Goal: Task Accomplishment & Management: Complete application form

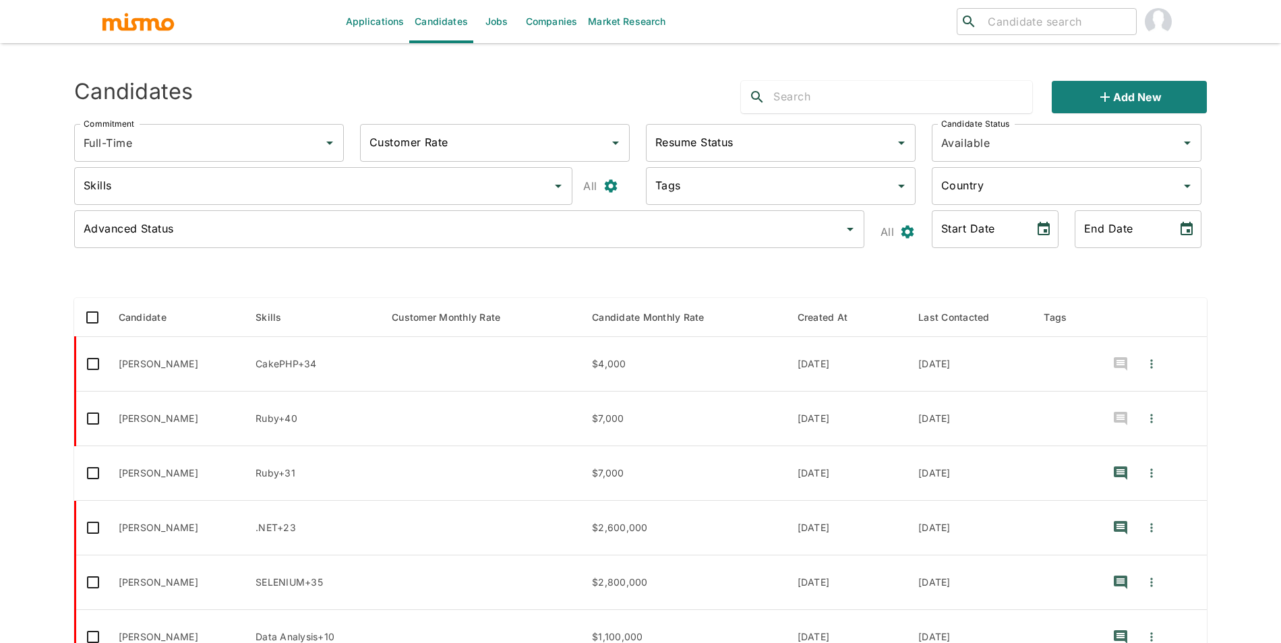
click at [539, 28] on link "Companies" at bounding box center [552, 21] width 62 height 43
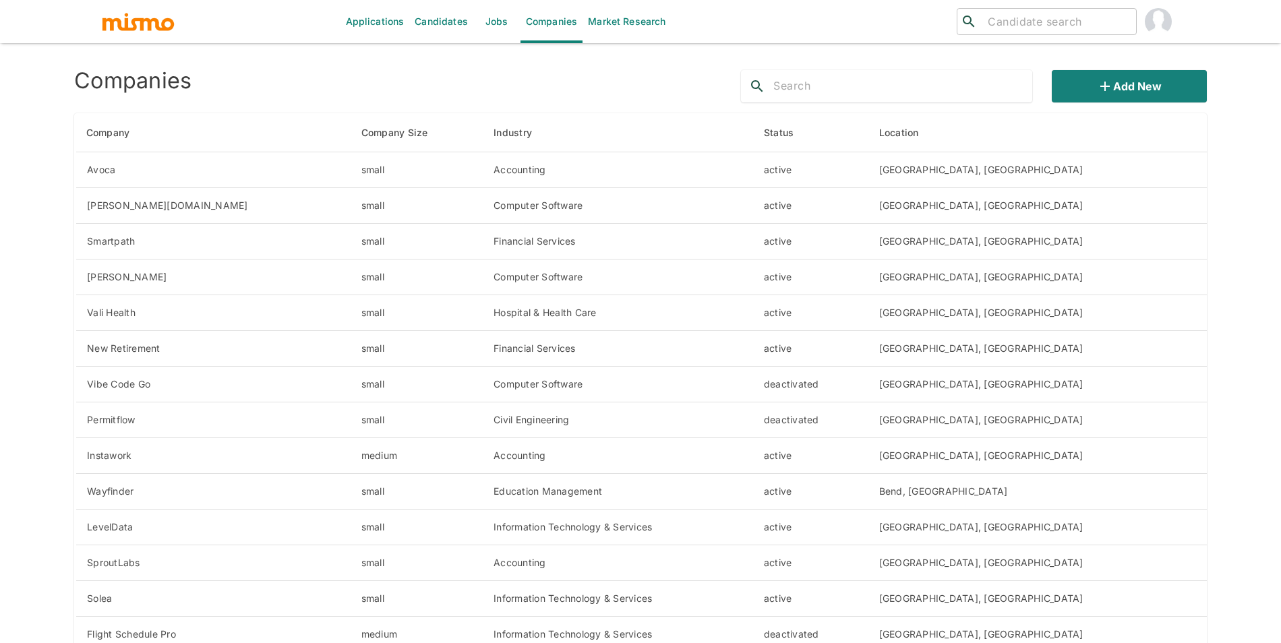
click at [1048, 89] on div "Add new" at bounding box center [974, 86] width 466 height 32
click at [1091, 91] on button "Add new" at bounding box center [1129, 86] width 155 height 32
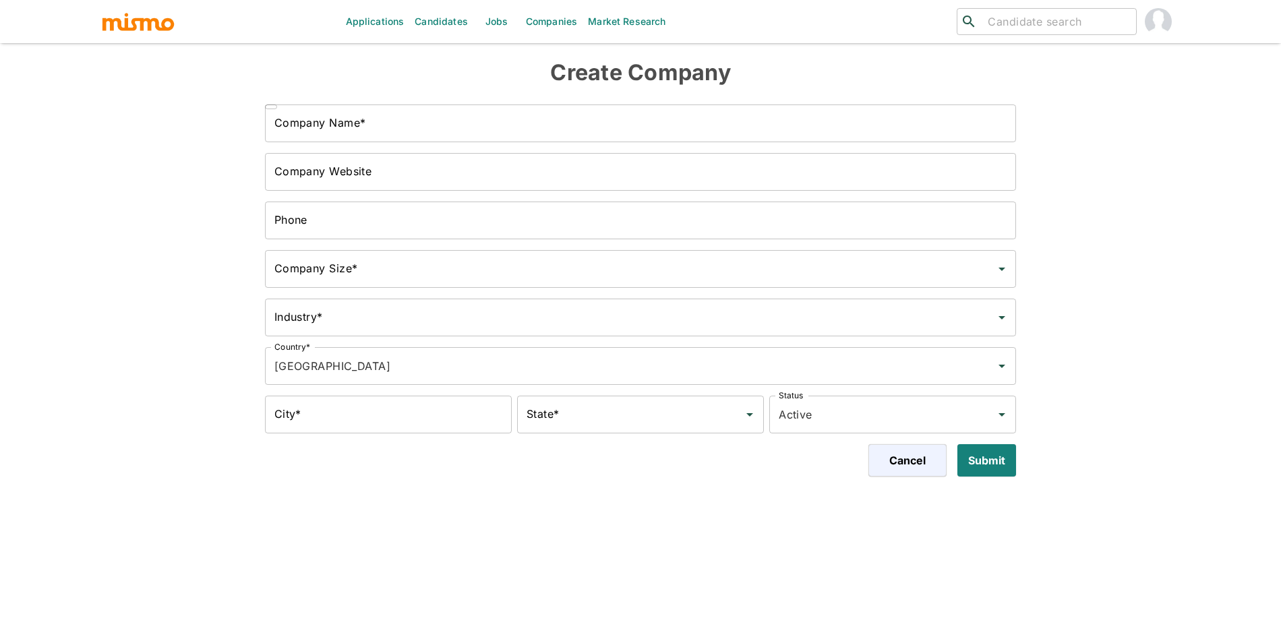
click at [754, 135] on input "Company Name*" at bounding box center [641, 124] width 752 height 38
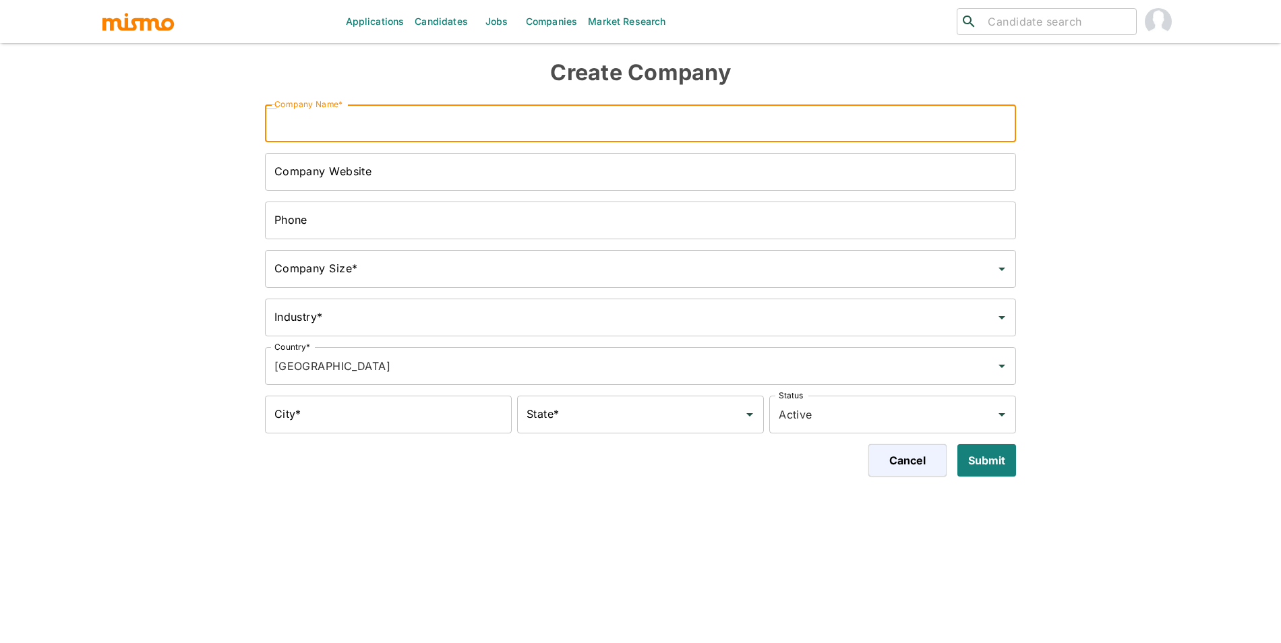
paste input "[URL]"
type input "[URL]"
click at [486, 181] on input "Company Website" at bounding box center [641, 172] width 752 height 38
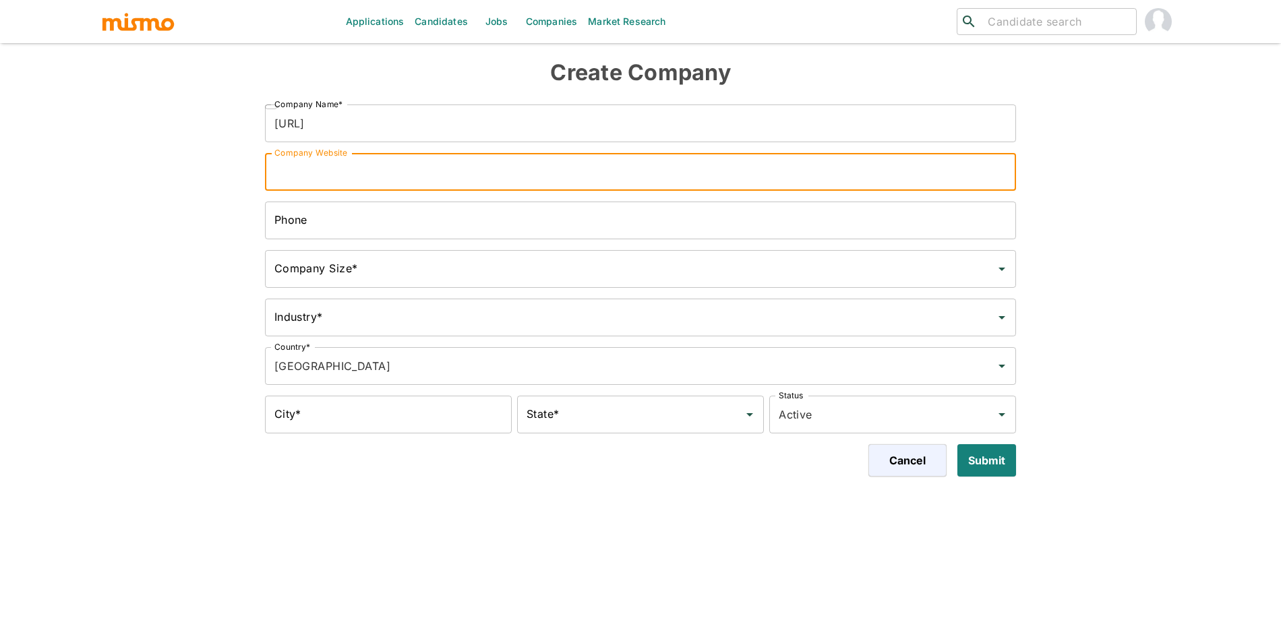
paste input "[URL]"
type input "[URL]"
click at [559, 221] on input "Phone" at bounding box center [641, 221] width 752 height 38
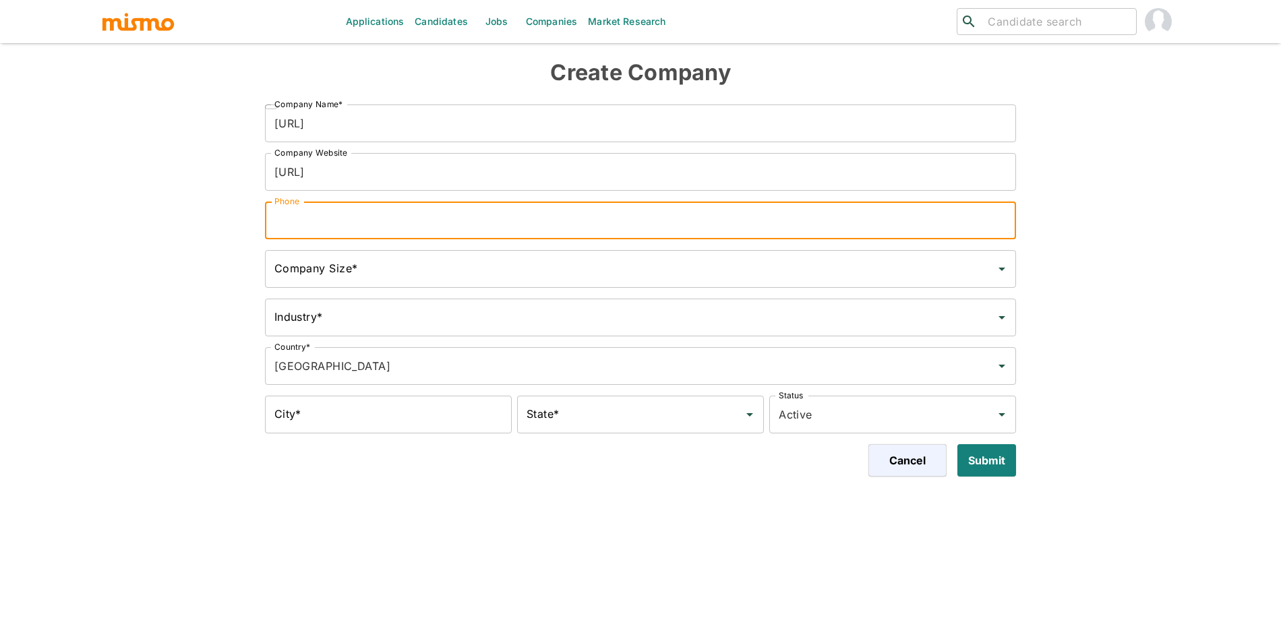
type input "-"
click at [550, 277] on input "Company Size*" at bounding box center [631, 269] width 720 height 26
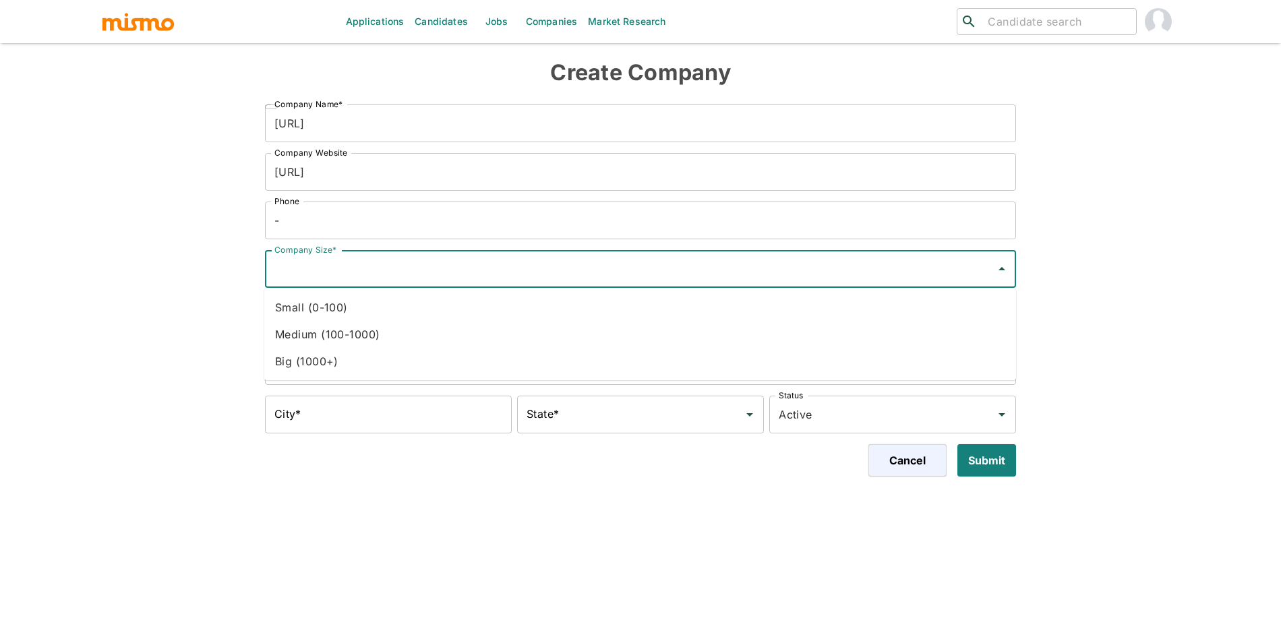
click at [542, 297] on li "Small (0-100)" at bounding box center [640, 307] width 752 height 27
type input "Small (0-100)"
click at [538, 316] on input "Industry*" at bounding box center [631, 318] width 720 height 26
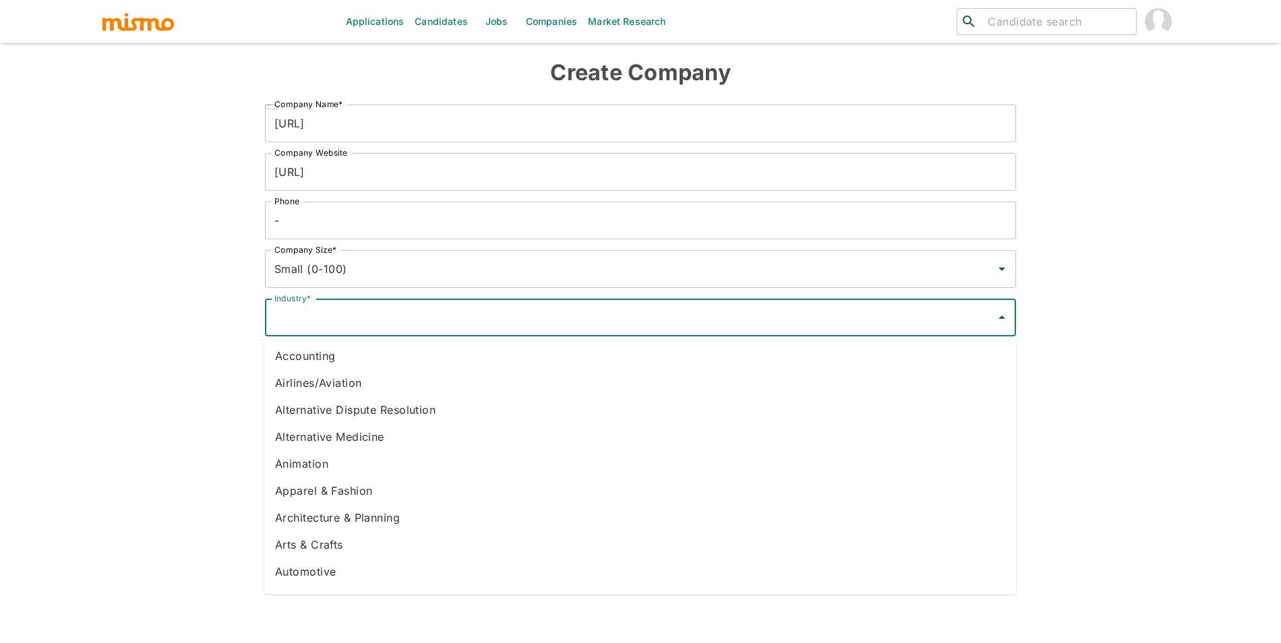
click at [516, 362] on li "Accounting" at bounding box center [640, 356] width 752 height 27
type input "Accounting"
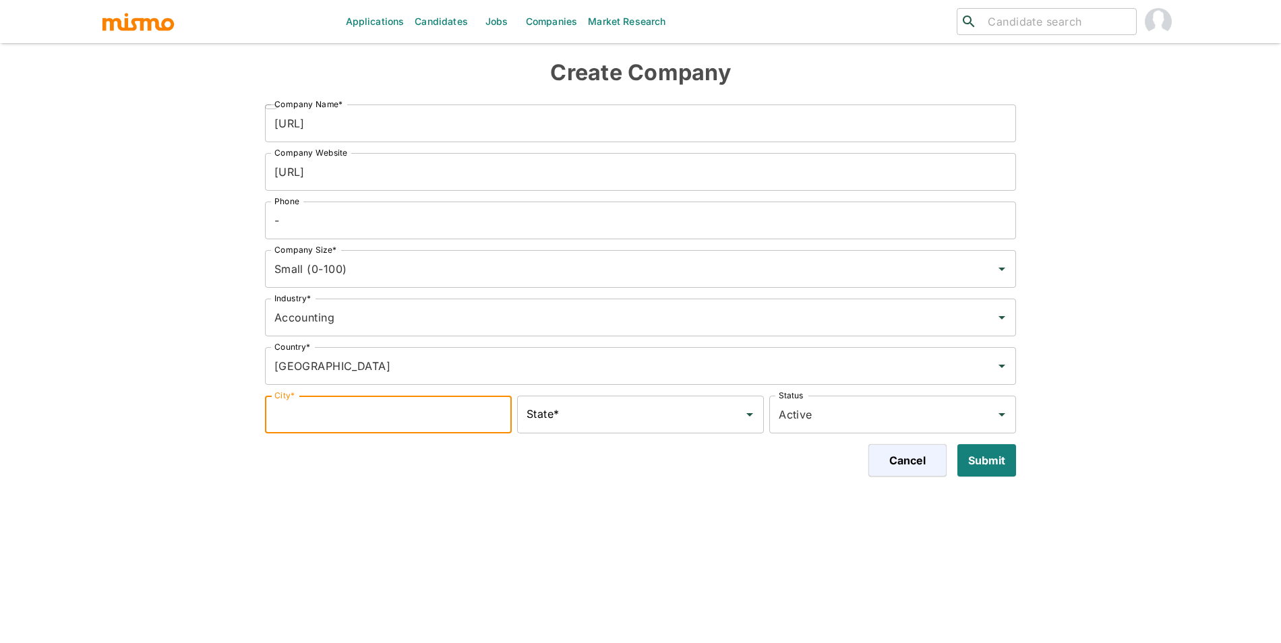
click at [485, 415] on input "City*" at bounding box center [388, 415] width 247 height 38
type input "San Francisco"
click at [572, 413] on input "State*" at bounding box center [630, 415] width 214 height 26
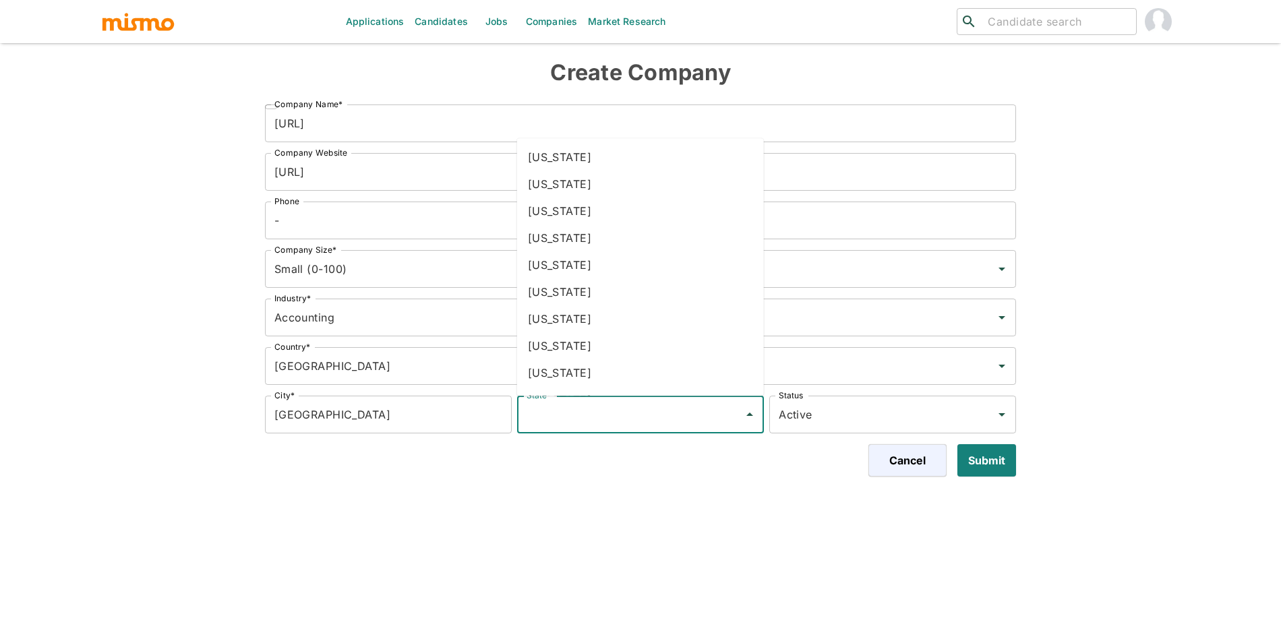
click at [577, 261] on li "California" at bounding box center [640, 265] width 247 height 27
type input "California"
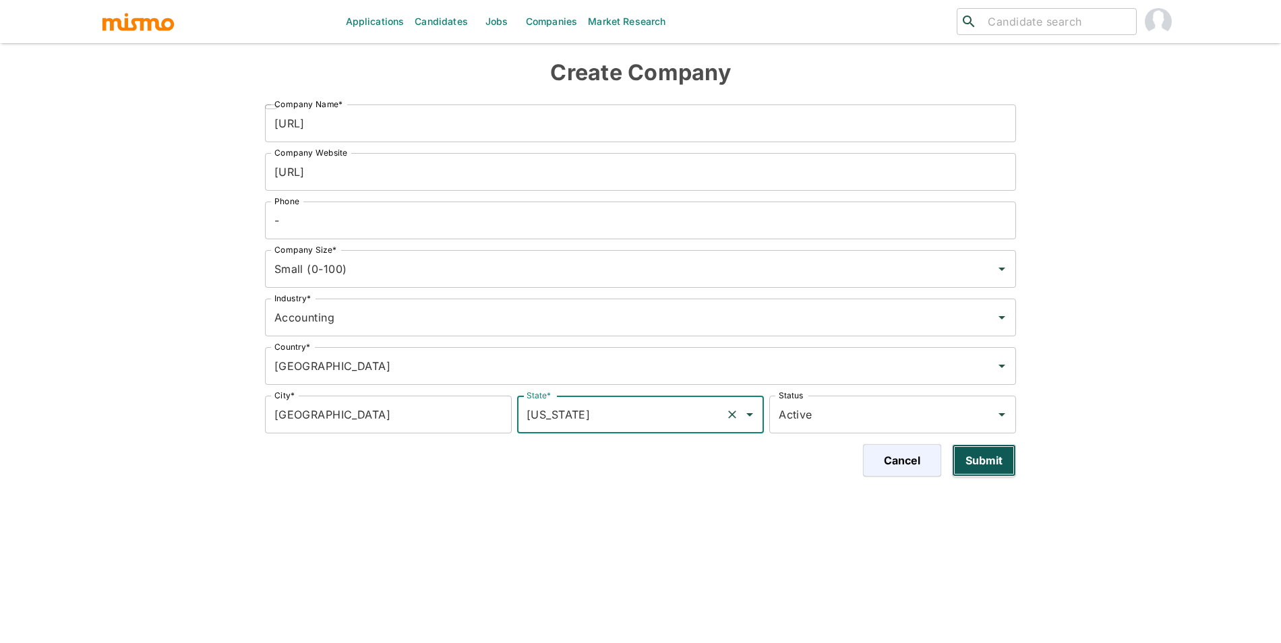
click at [993, 447] on button "Submit" at bounding box center [984, 460] width 64 height 32
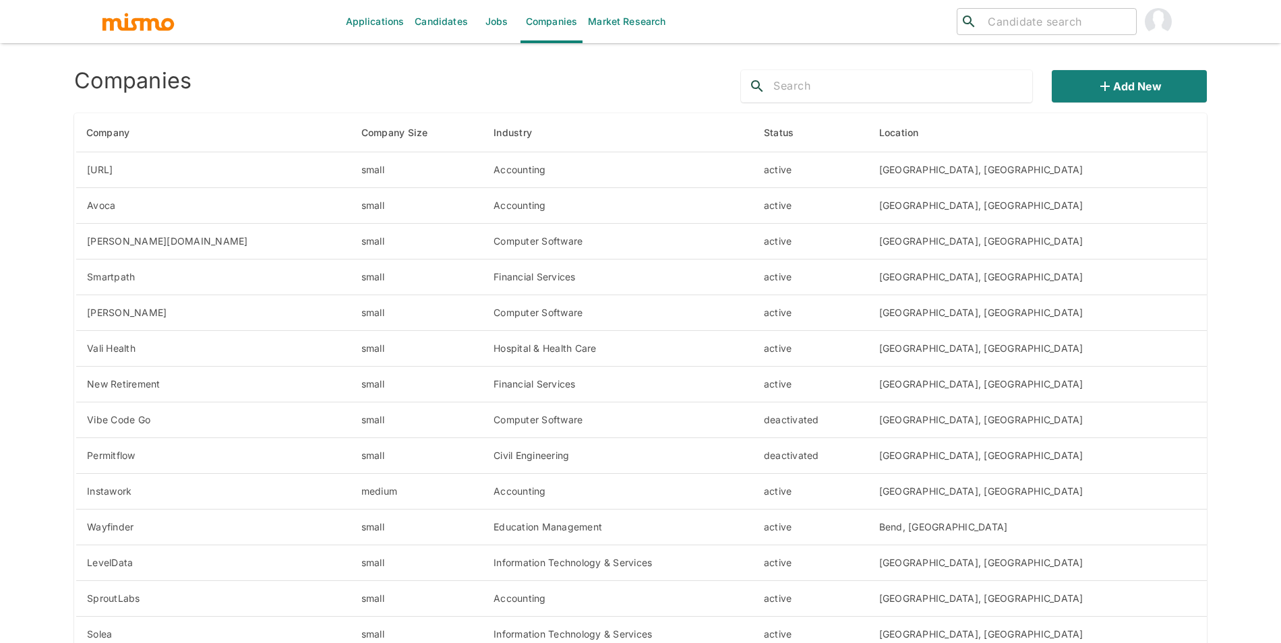
click at [1169, 18] on img "account of current user" at bounding box center [1158, 21] width 27 height 27
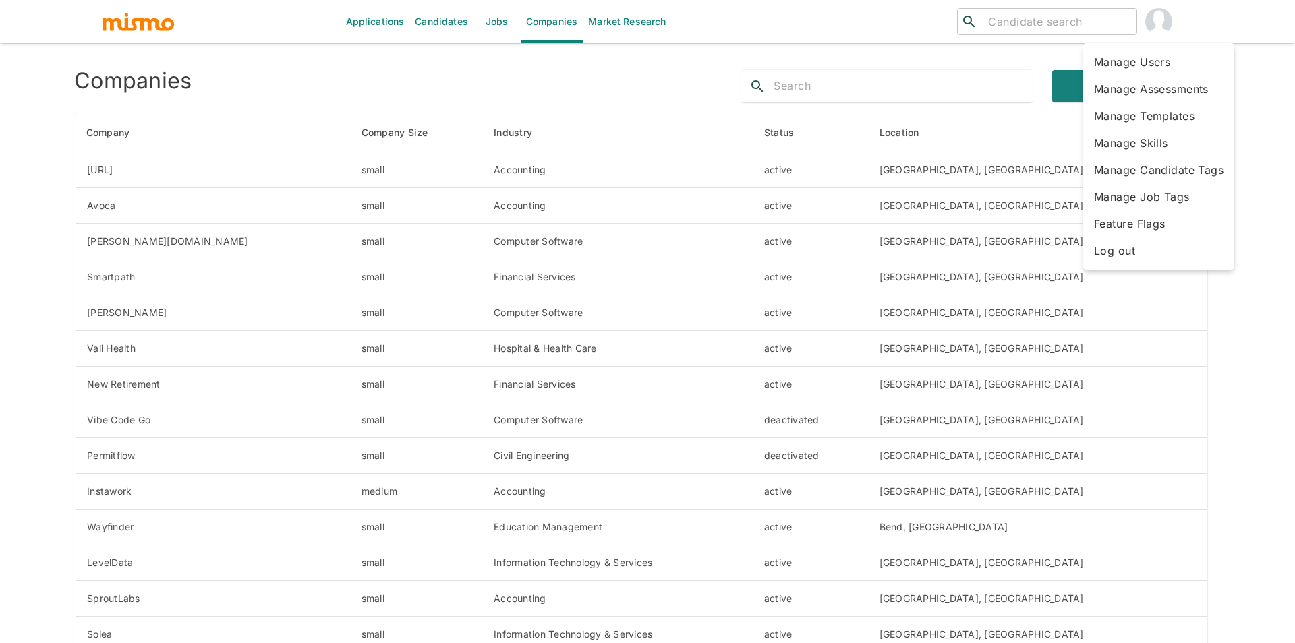
click at [1151, 70] on li "Manage Users" at bounding box center [1158, 62] width 151 height 27
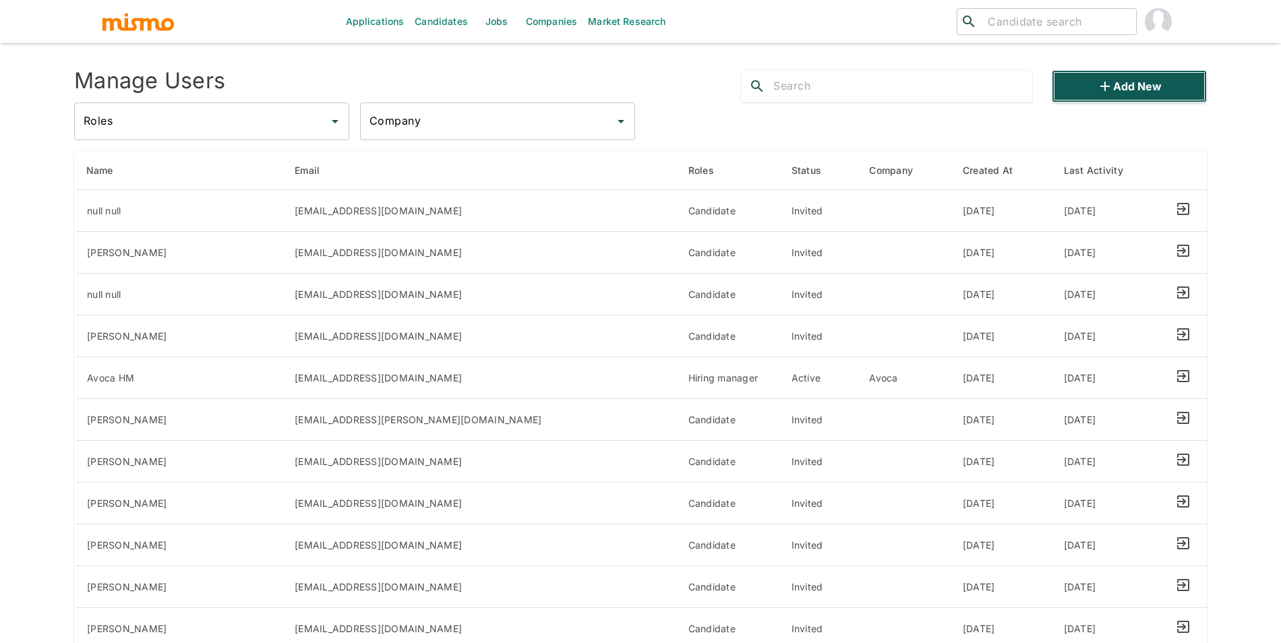
click at [1080, 92] on button "Add new" at bounding box center [1129, 86] width 155 height 32
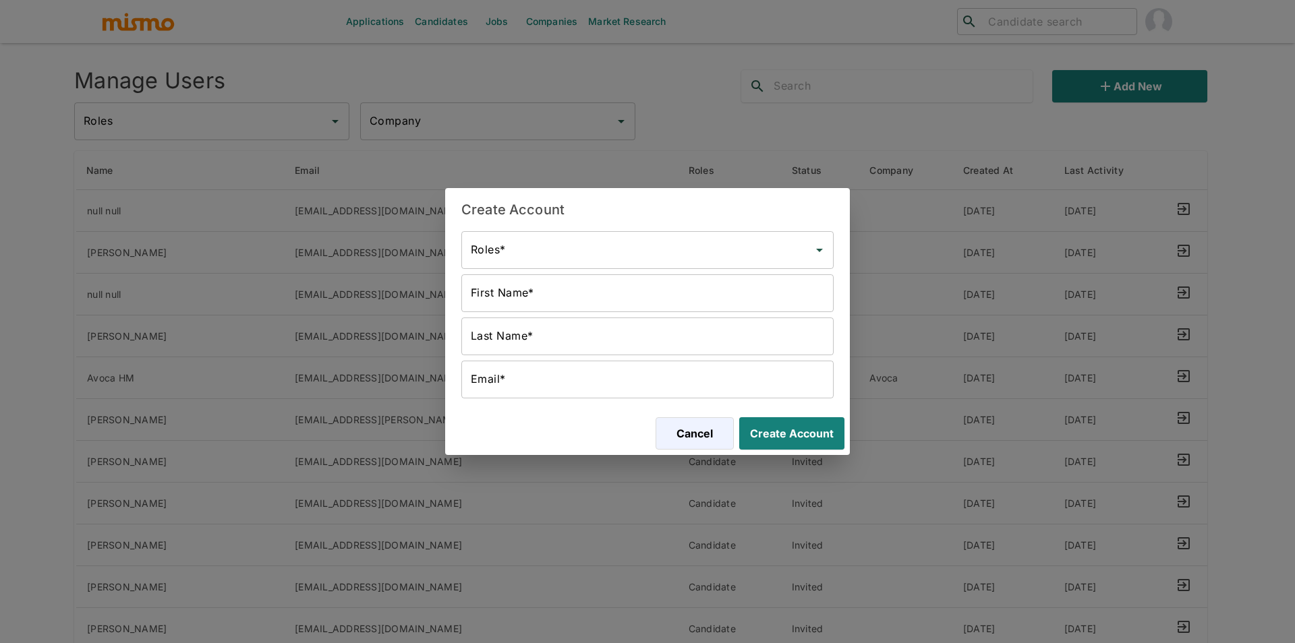
click at [672, 242] on input "Roles*" at bounding box center [637, 250] width 340 height 26
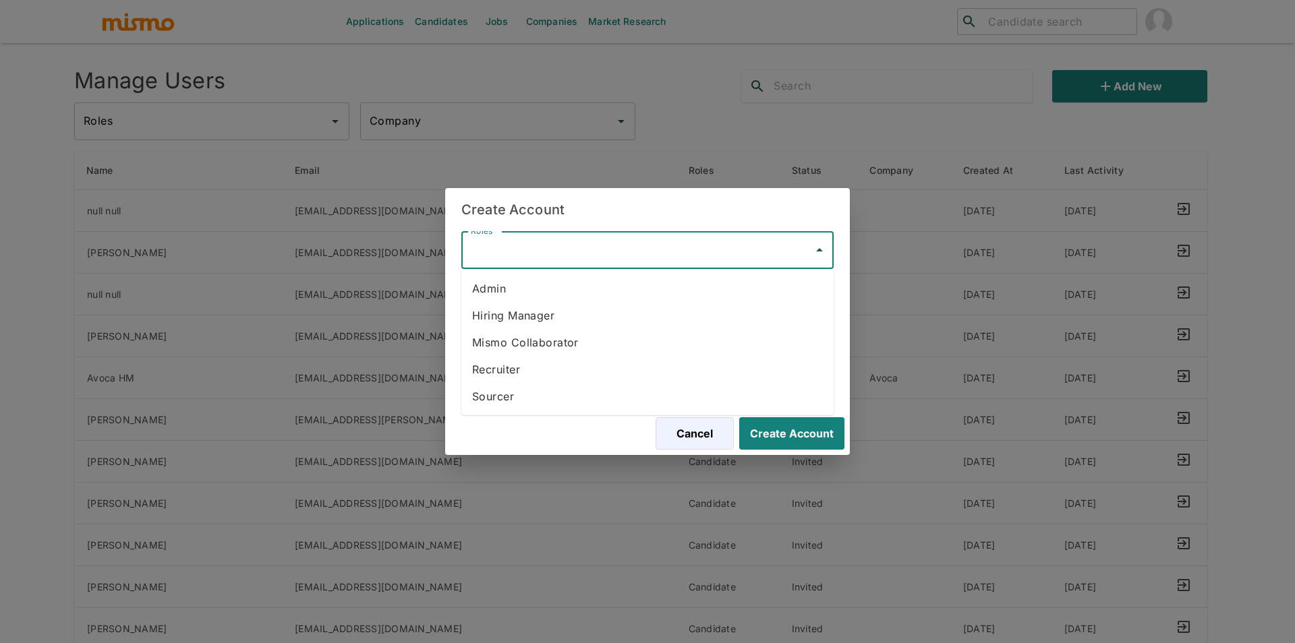
click at [618, 310] on li "Hiring Manager" at bounding box center [647, 315] width 372 height 27
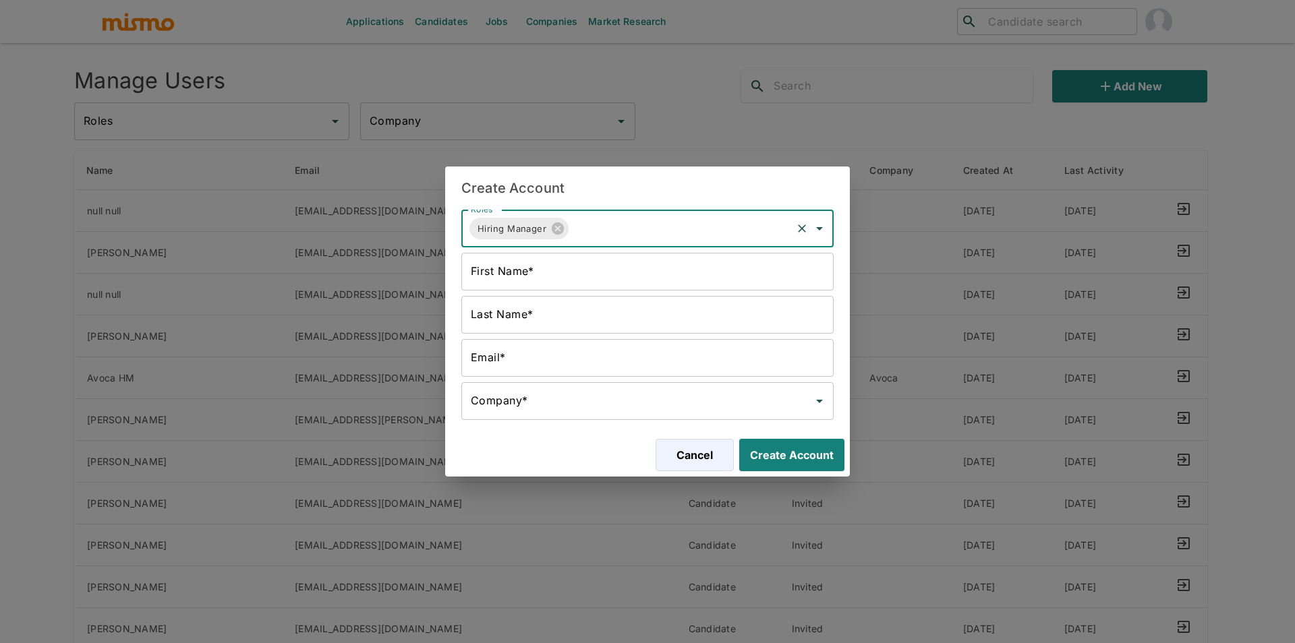
click at [616, 287] on input "First Name*" at bounding box center [647, 272] width 372 height 38
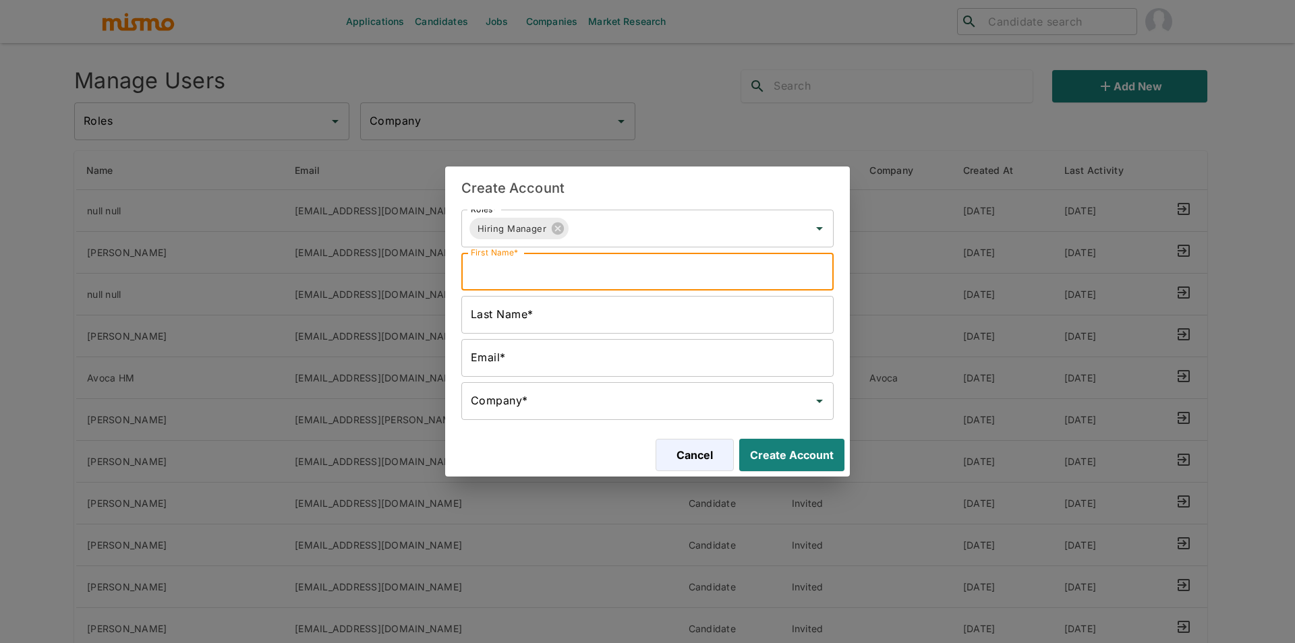
paste input "[URL]"
type input "[URL]"
click at [614, 308] on input "Last Name*" at bounding box center [647, 315] width 372 height 38
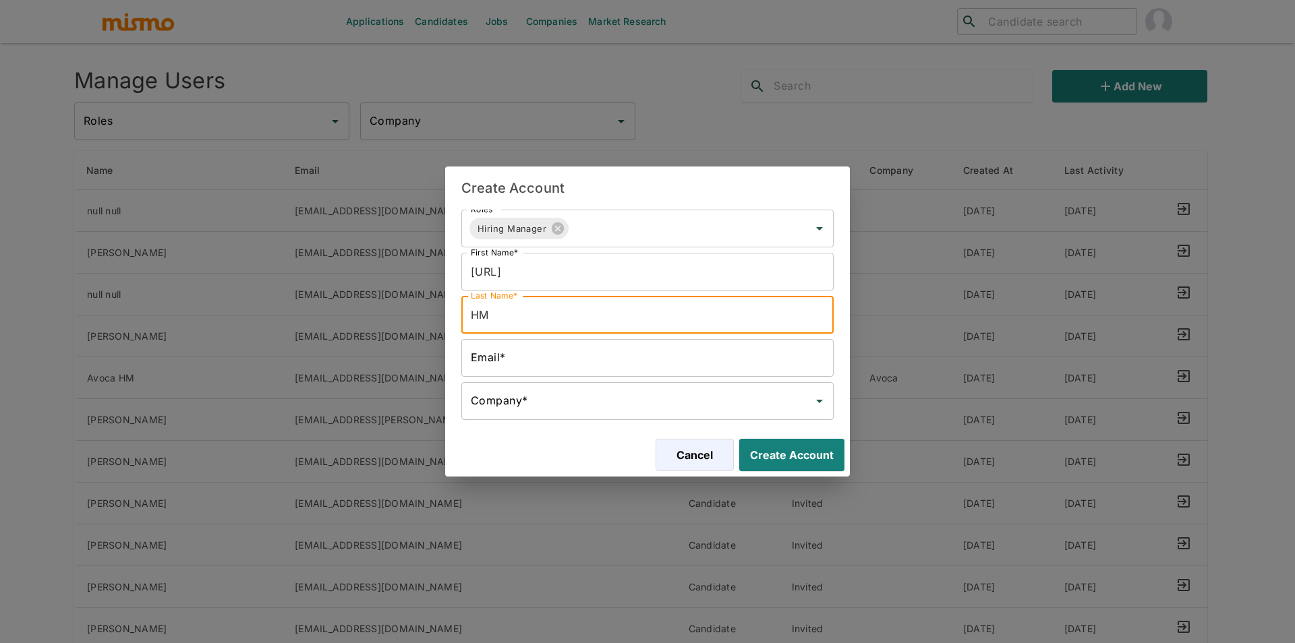
type input "HM"
click at [527, 357] on input "Email*" at bounding box center [647, 358] width 372 height 38
paste input "[URL]"
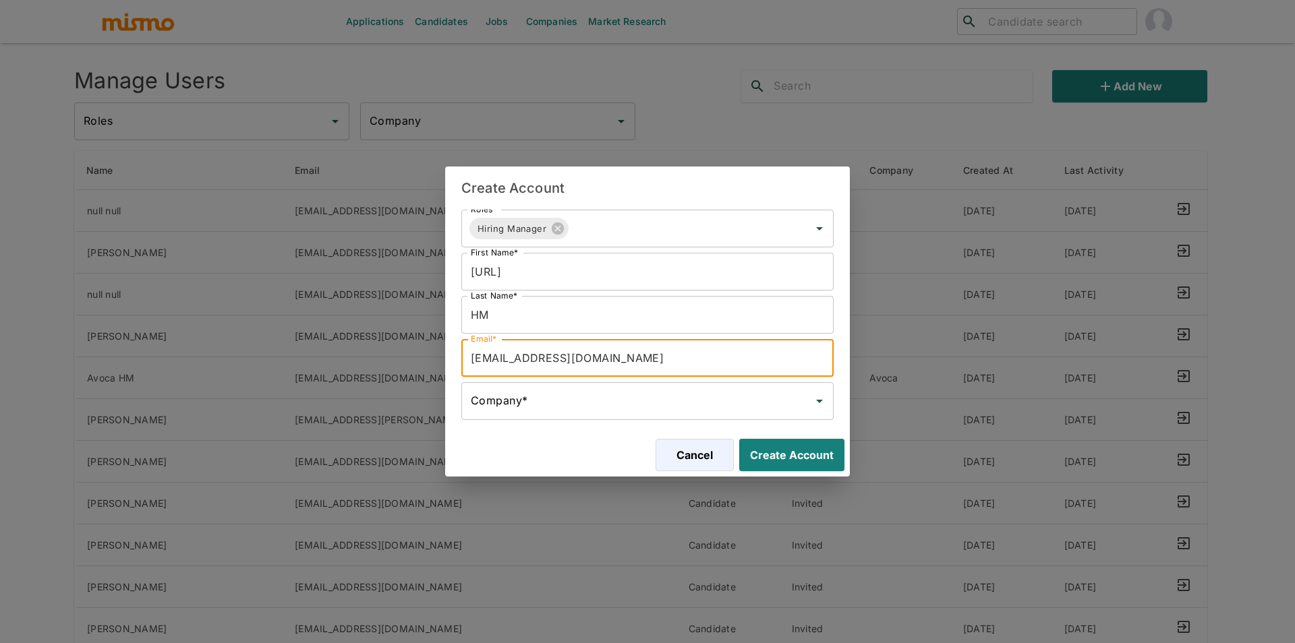
type input "ficra.ai@mismo.team"
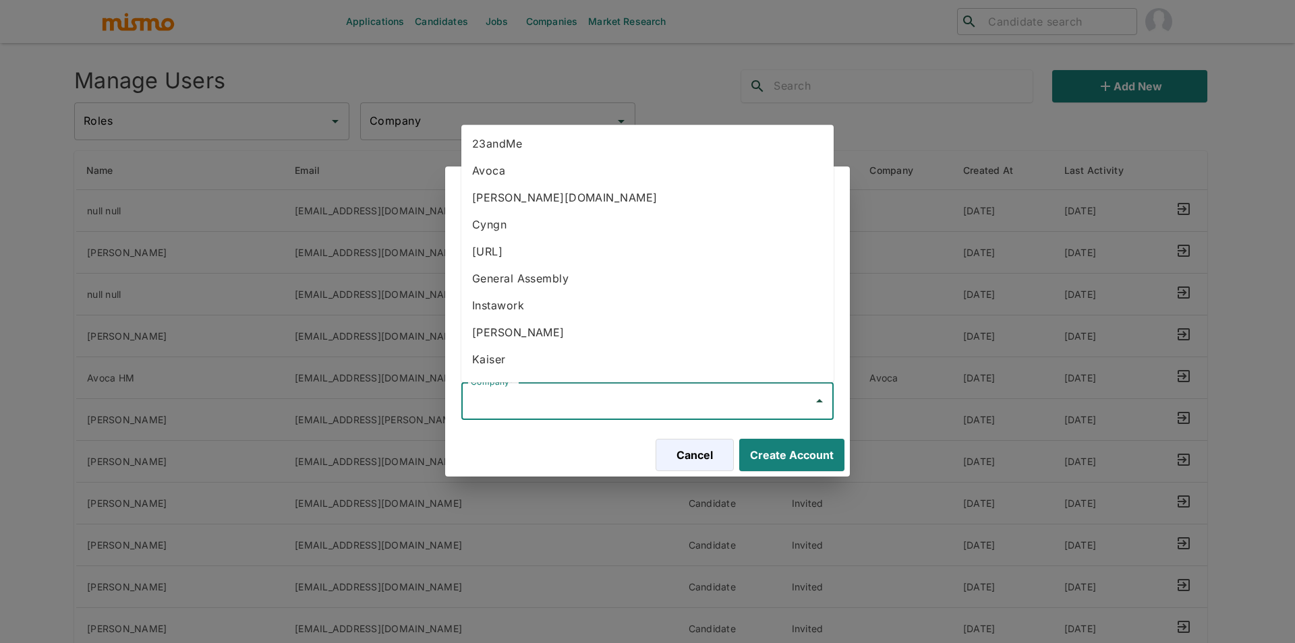
click at [573, 413] on input "Company*" at bounding box center [637, 401] width 340 height 26
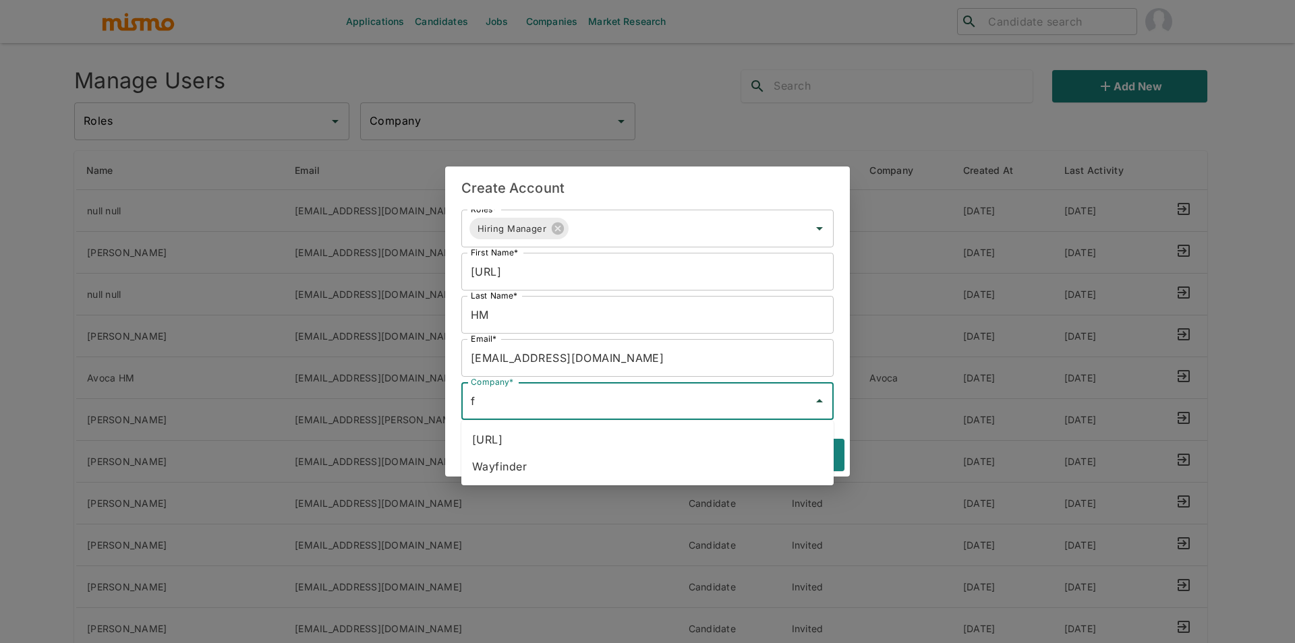
click at [562, 430] on li "[URL]" at bounding box center [647, 439] width 372 height 27
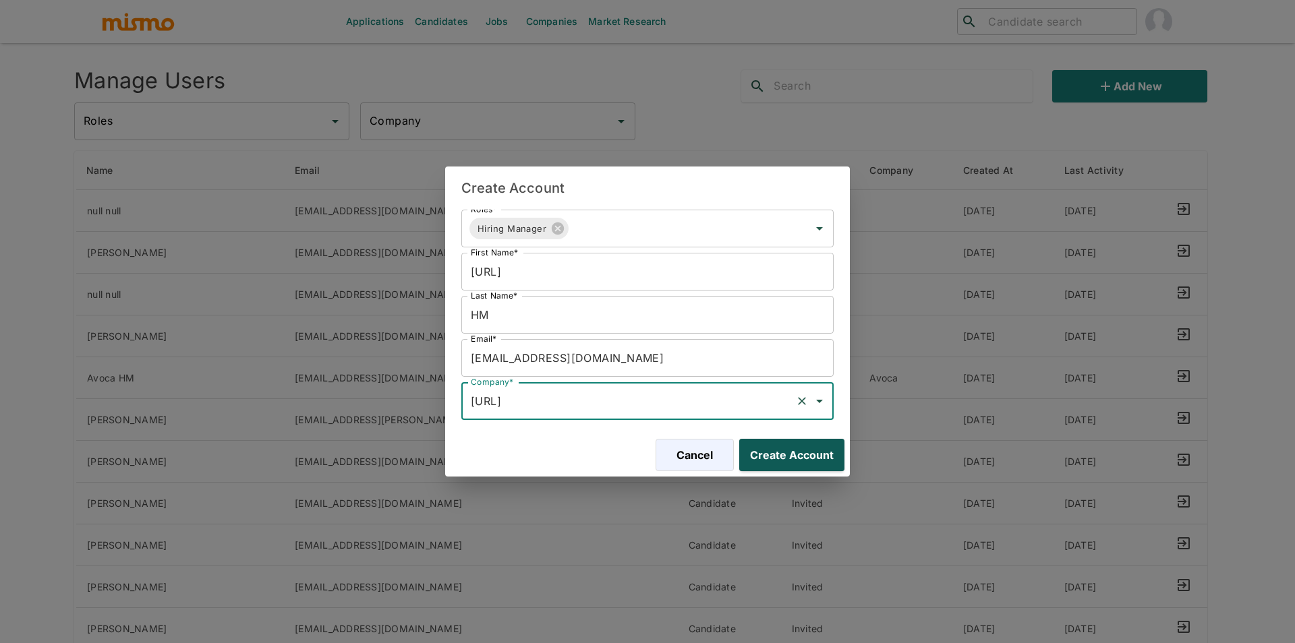
type input "[URL]"
click at [813, 455] on button "Create Account" at bounding box center [789, 455] width 111 height 32
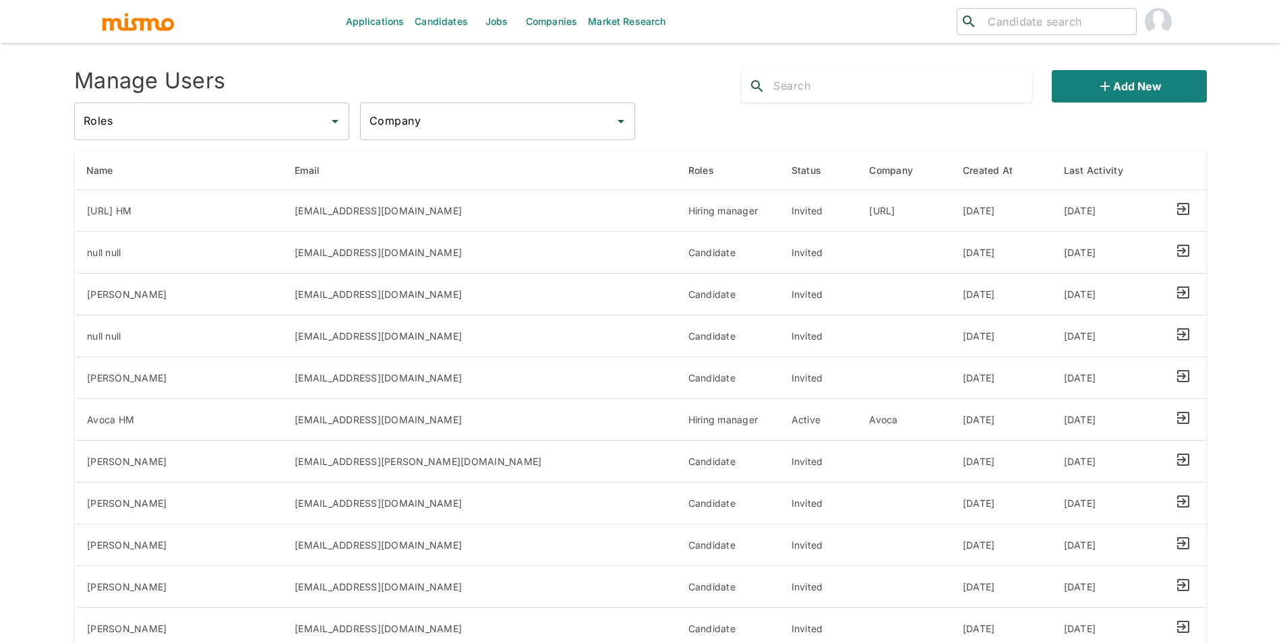
click at [459, 20] on link "Candidates" at bounding box center [441, 21] width 64 height 43
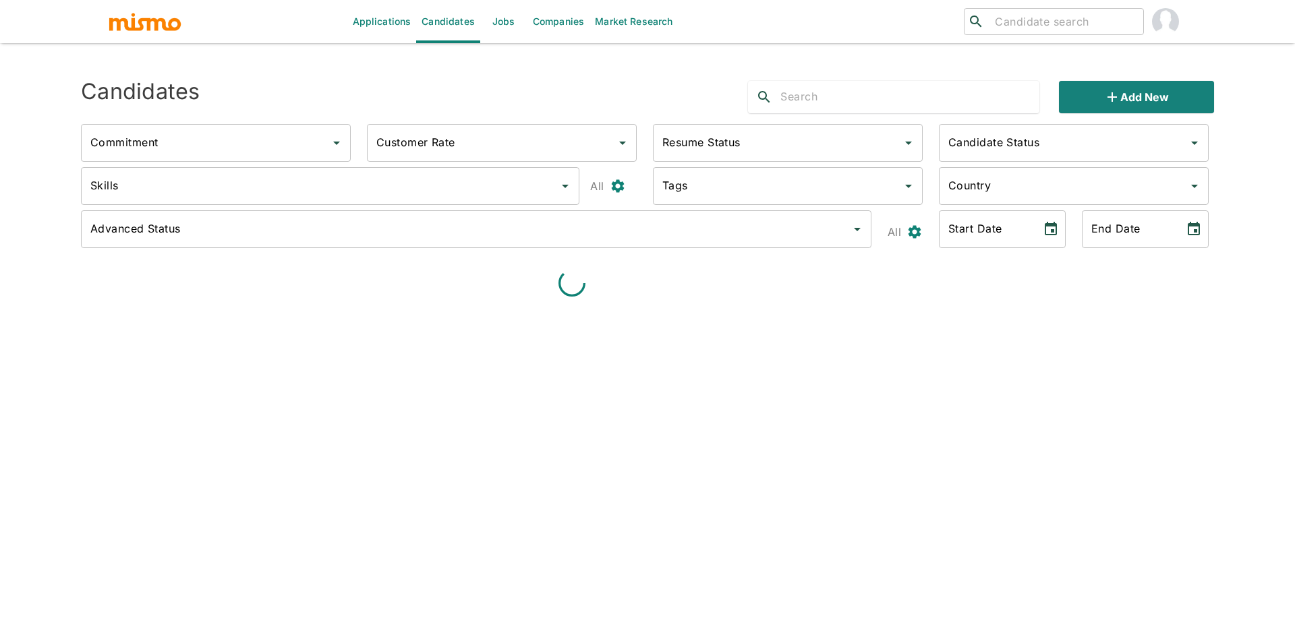
type input "Full-Time"
type input "Available"
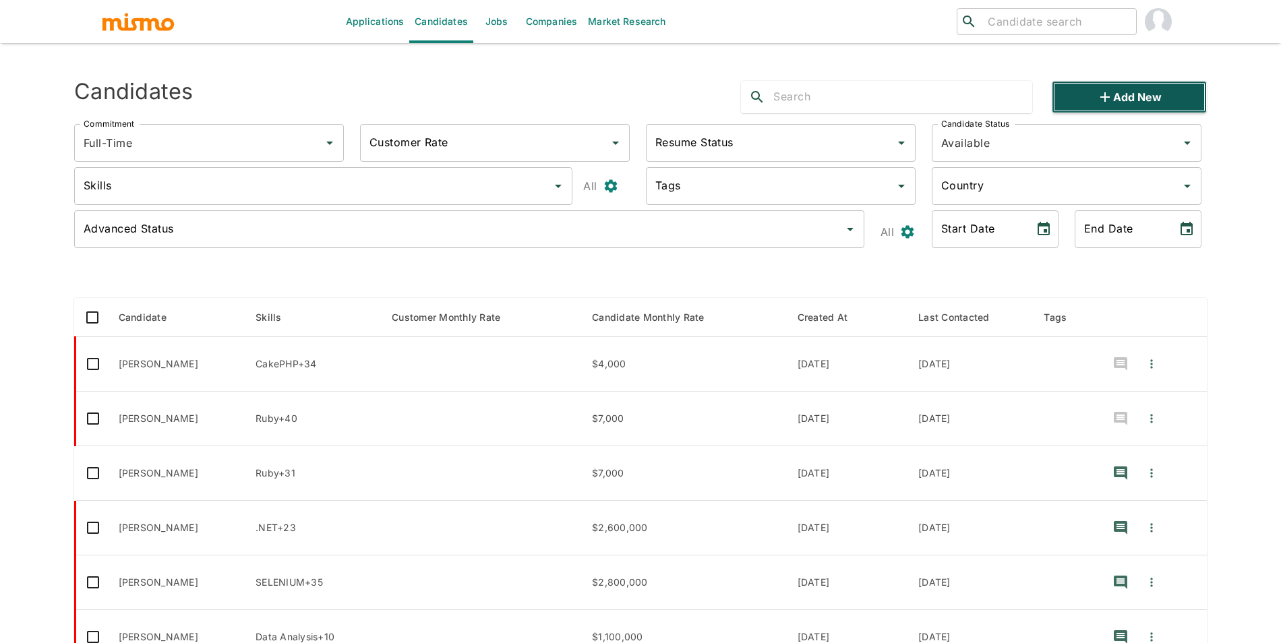
click at [1159, 106] on button "Add new" at bounding box center [1129, 97] width 155 height 32
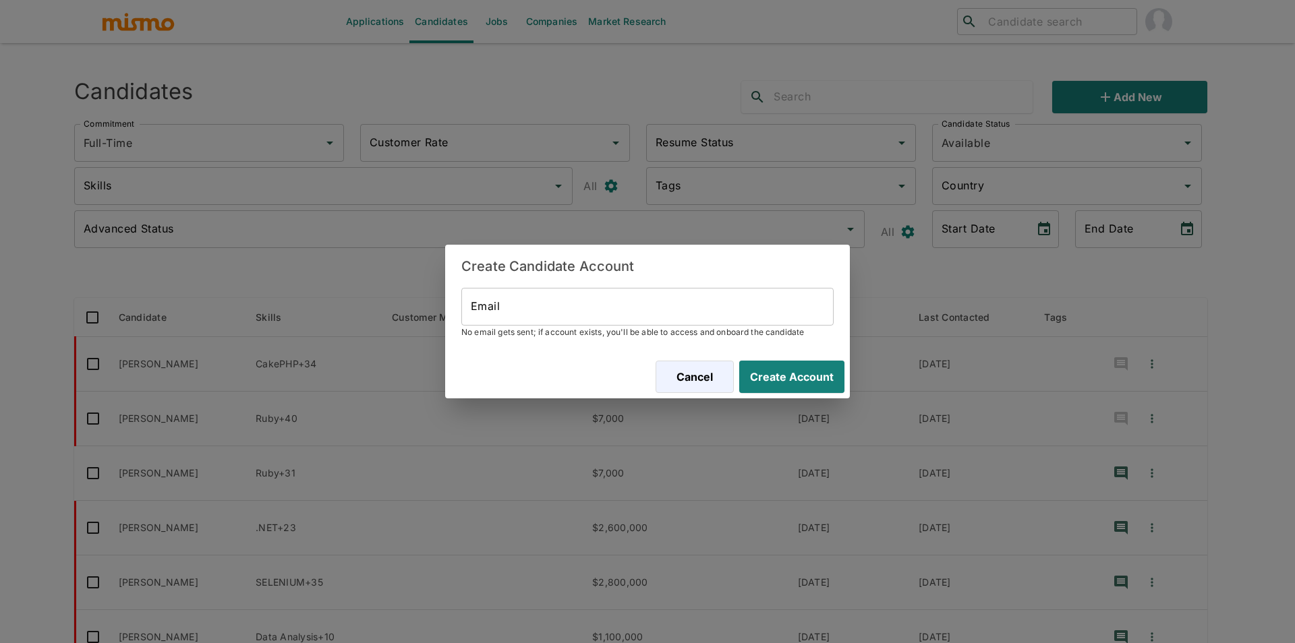
click at [656, 172] on div "Create Candidate Account Email Email No email gets sent; if account exists, you…" at bounding box center [647, 321] width 1295 height 643
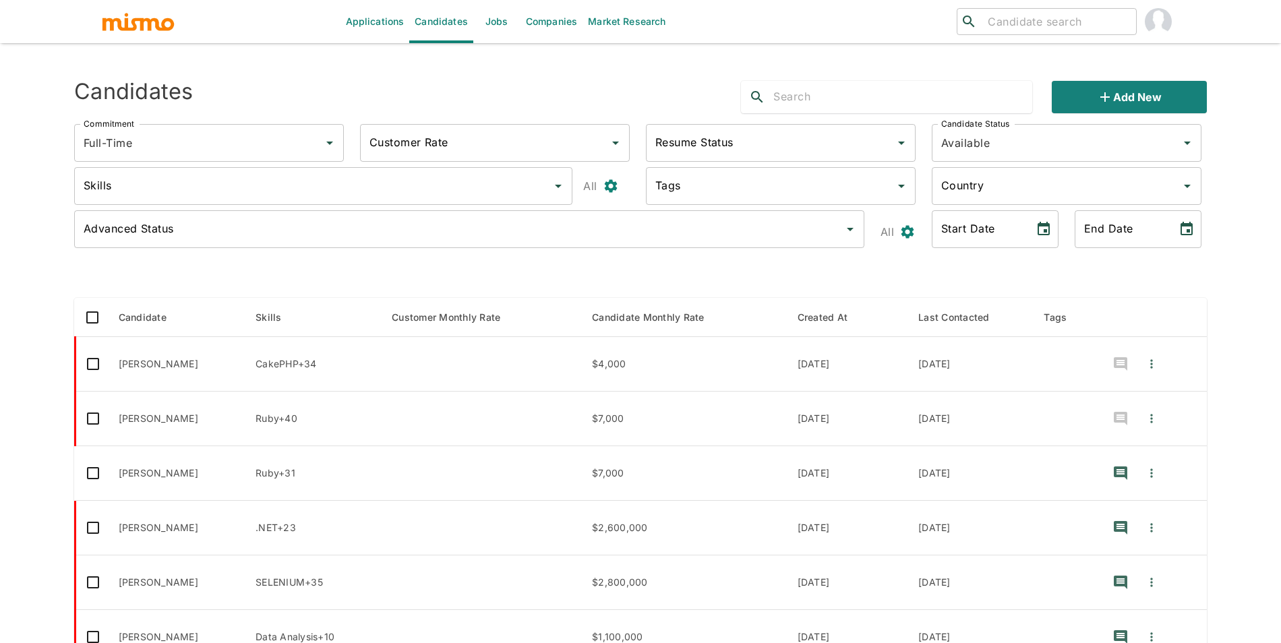
click at [515, 21] on link "Jobs" at bounding box center [496, 21] width 47 height 43
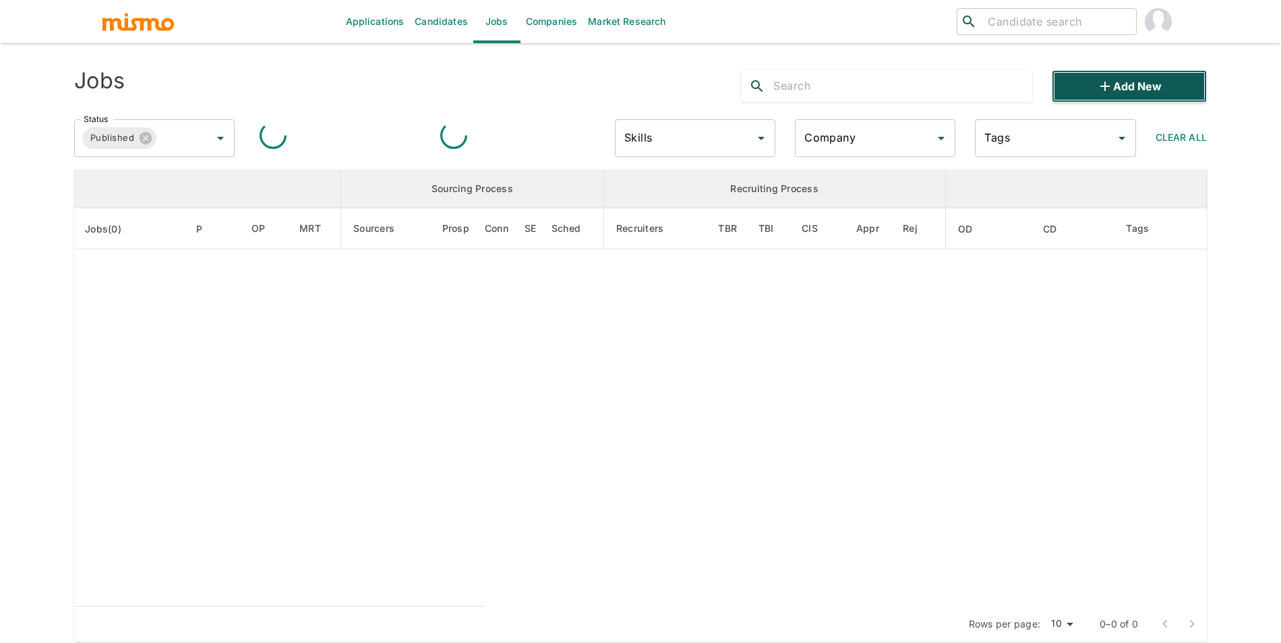
click at [1102, 91] on icon "button" at bounding box center [1105, 86] width 16 height 16
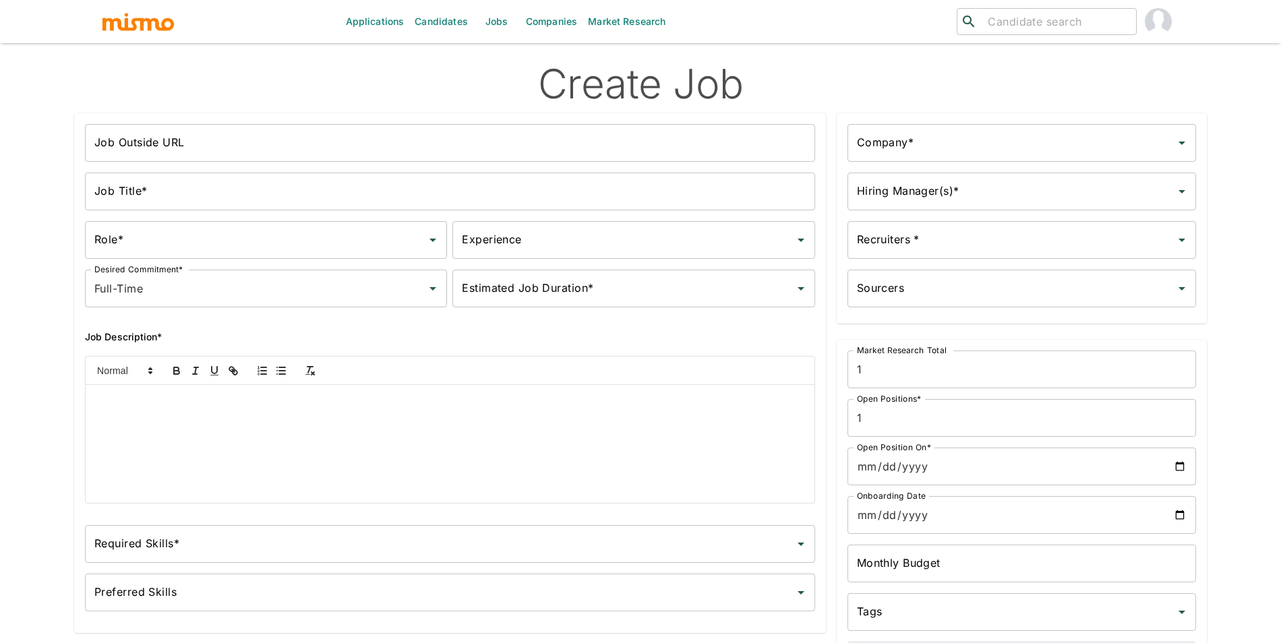
click at [556, 129] on input "Job Outside URL" at bounding box center [450, 143] width 730 height 38
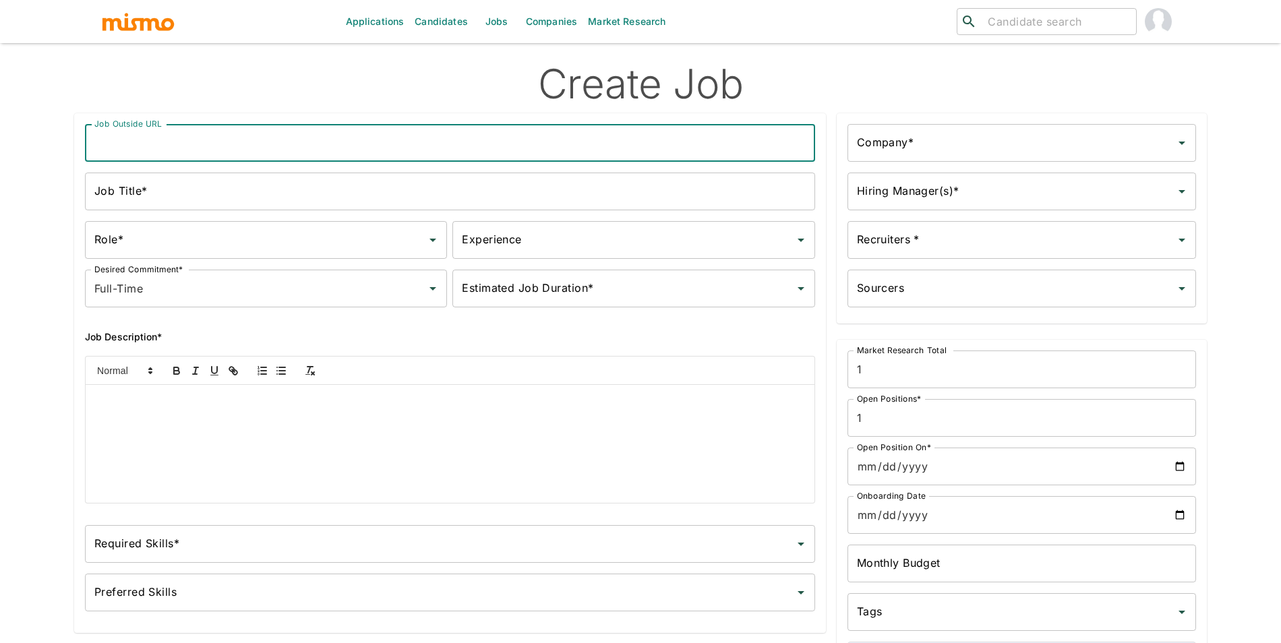
click at [308, 425] on div at bounding box center [450, 444] width 729 height 118
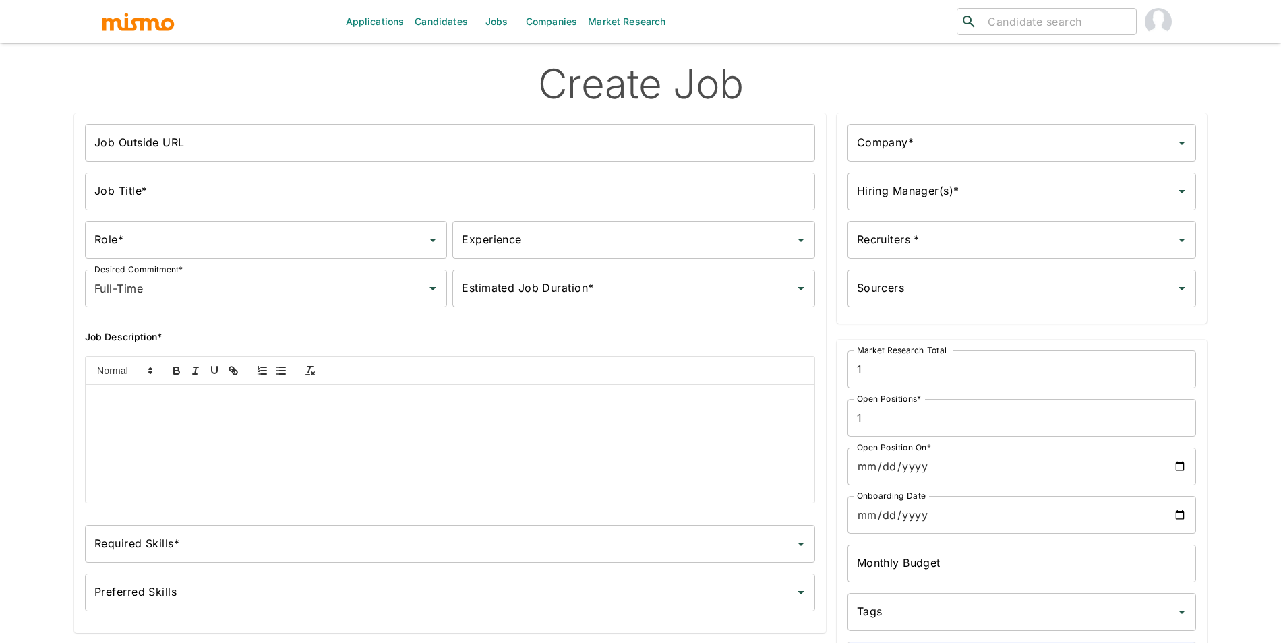
paste div
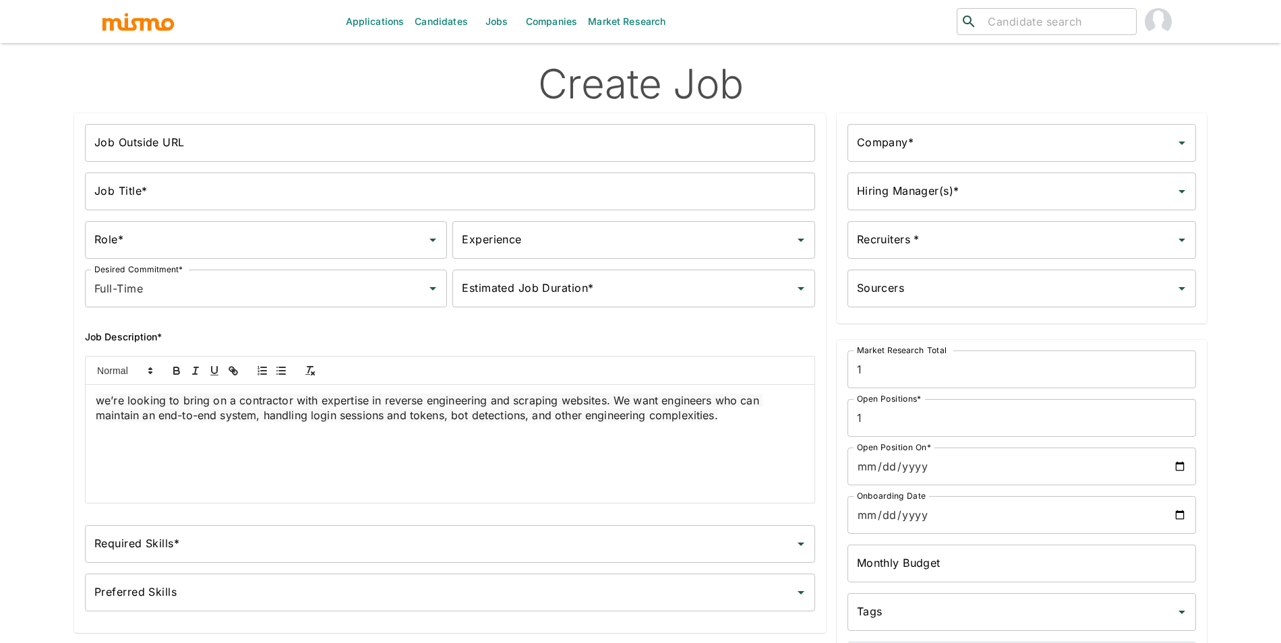
click at [372, 158] on input "Job Outside URL" at bounding box center [450, 143] width 730 height 38
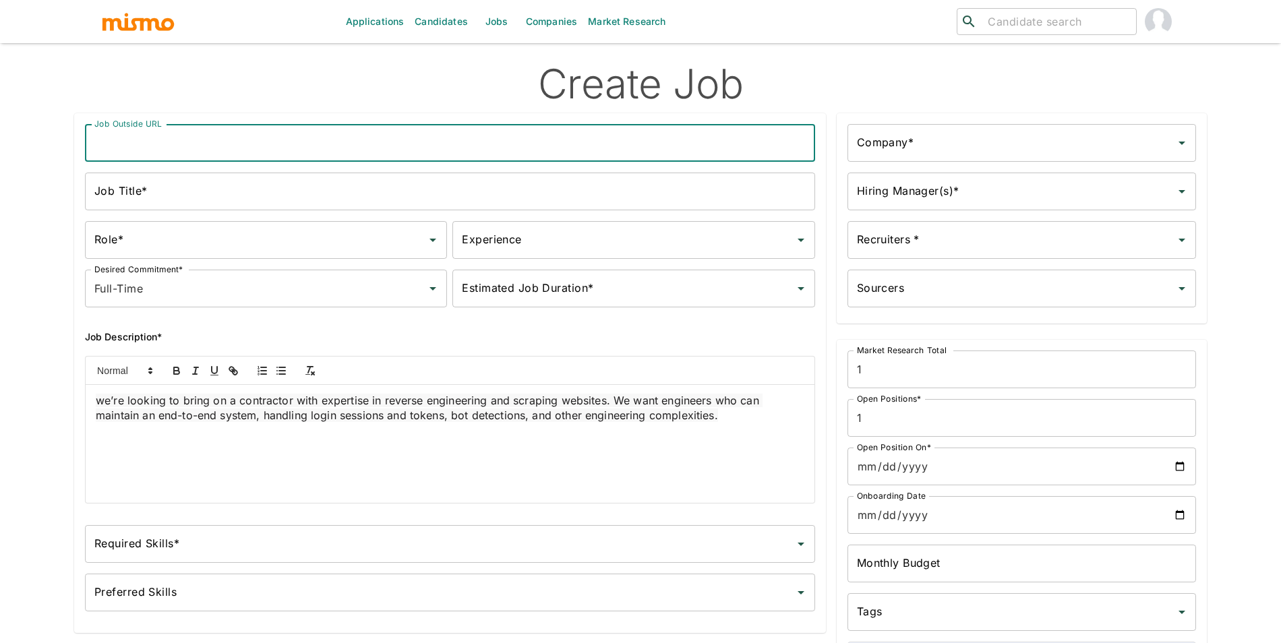
type input "Software Engineer"
click at [285, 194] on input "Job Title*" at bounding box center [450, 192] width 730 height 38
click at [280, 154] on input "Software Engineer" at bounding box center [450, 143] width 730 height 38
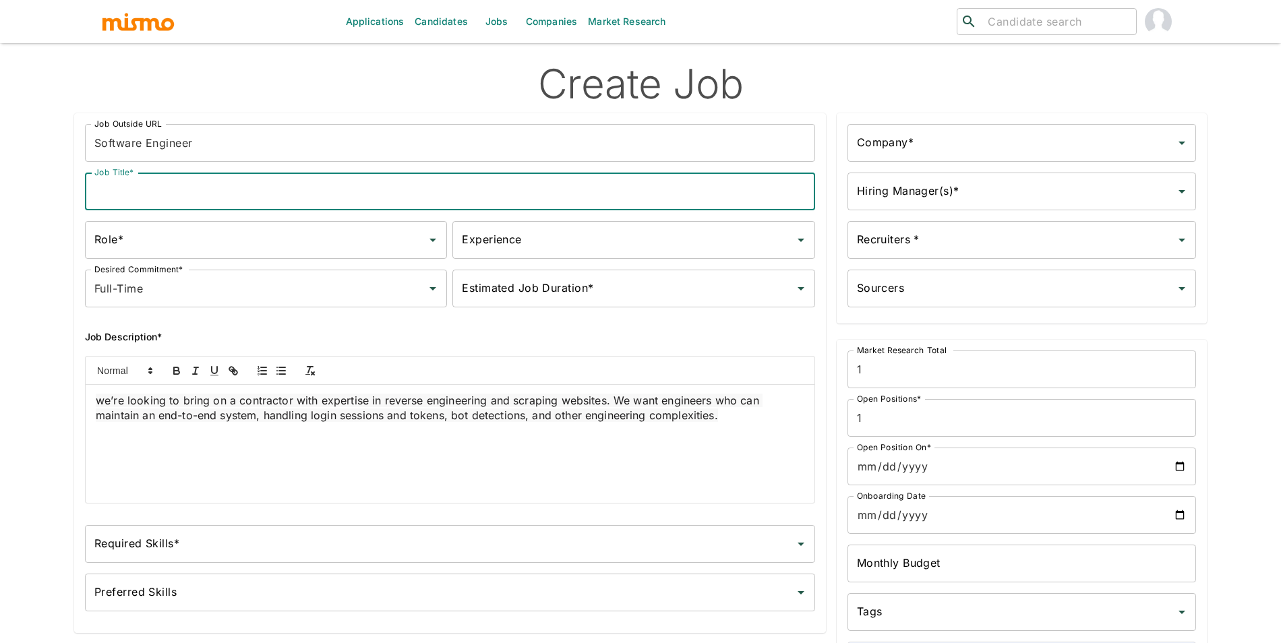
click at [265, 187] on input "Job Title*" at bounding box center [450, 192] width 730 height 38
paste input "Software Engineer"
type input "Software Engineer"
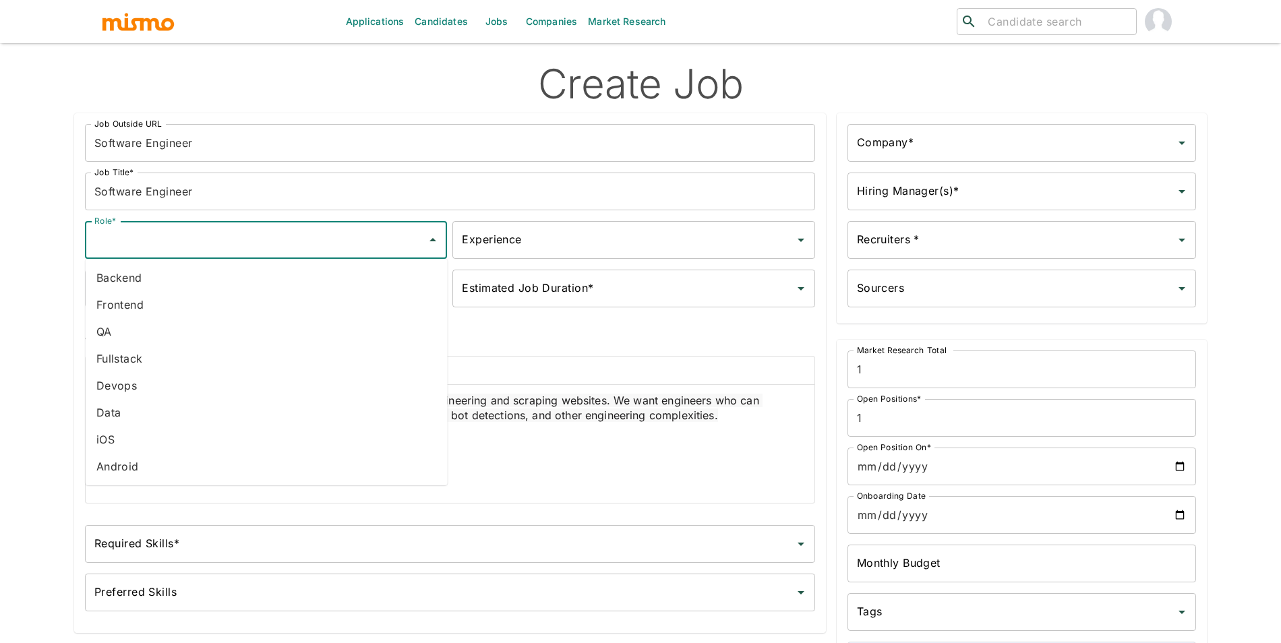
click at [246, 256] on div "Role*" at bounding box center [266, 240] width 362 height 38
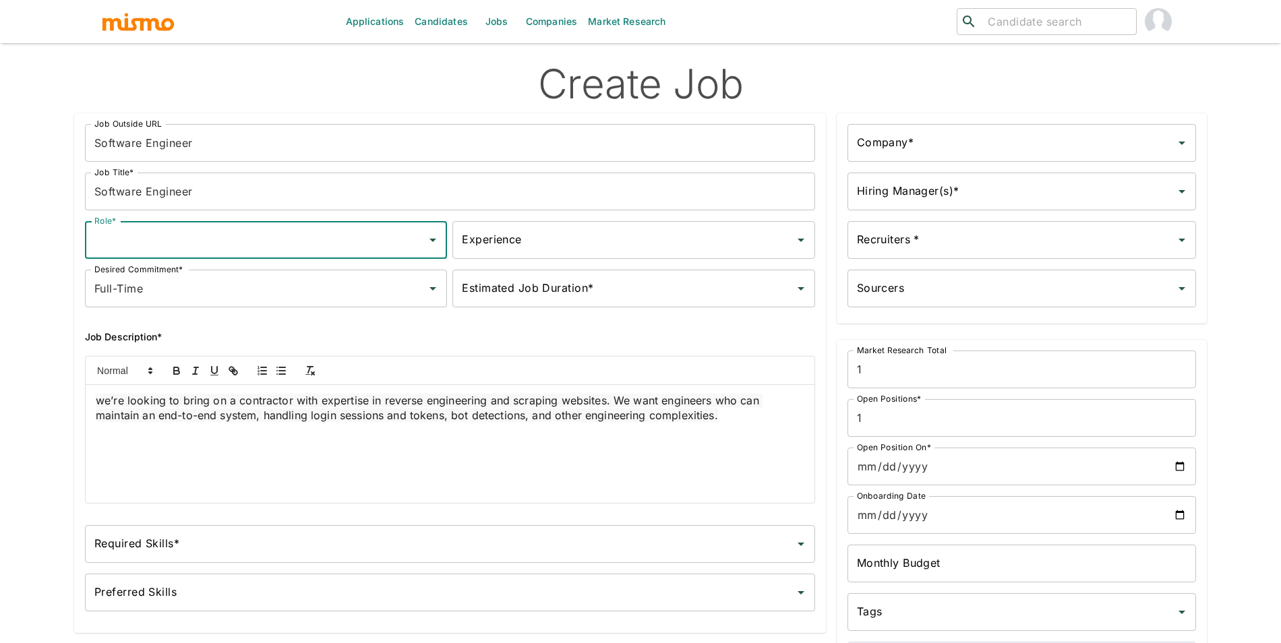
click at [233, 241] on input "Role*" at bounding box center [256, 240] width 330 height 26
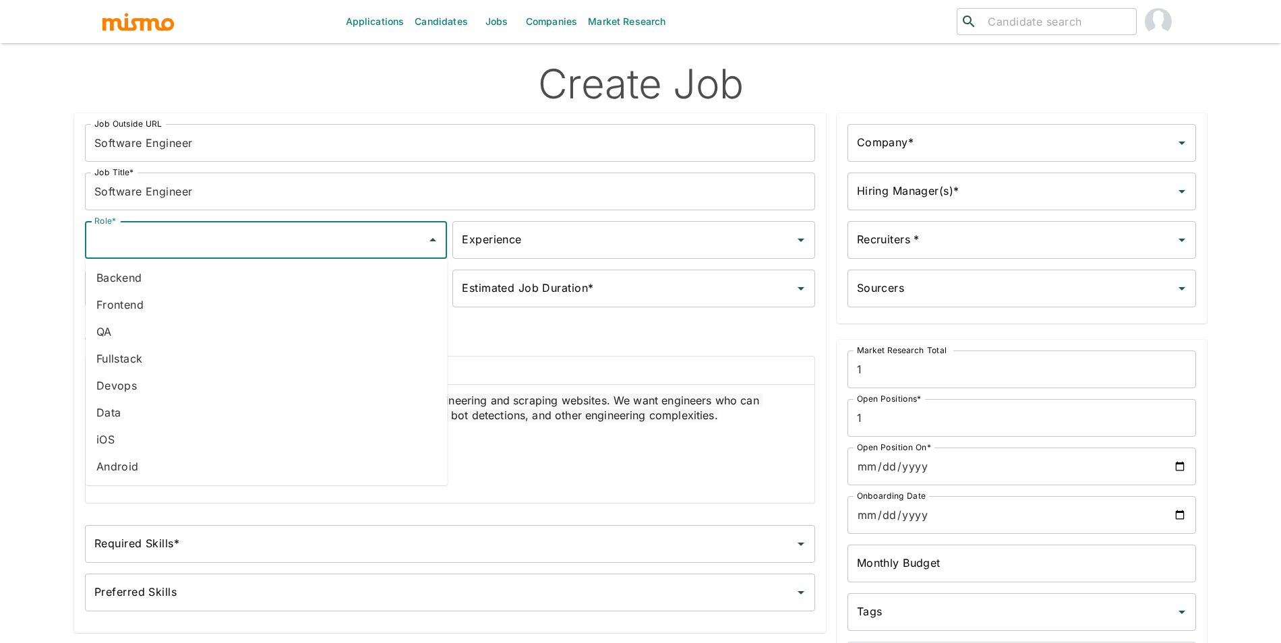
click at [190, 367] on li "Fullstack" at bounding box center [267, 358] width 362 height 27
type input "Fullstack"
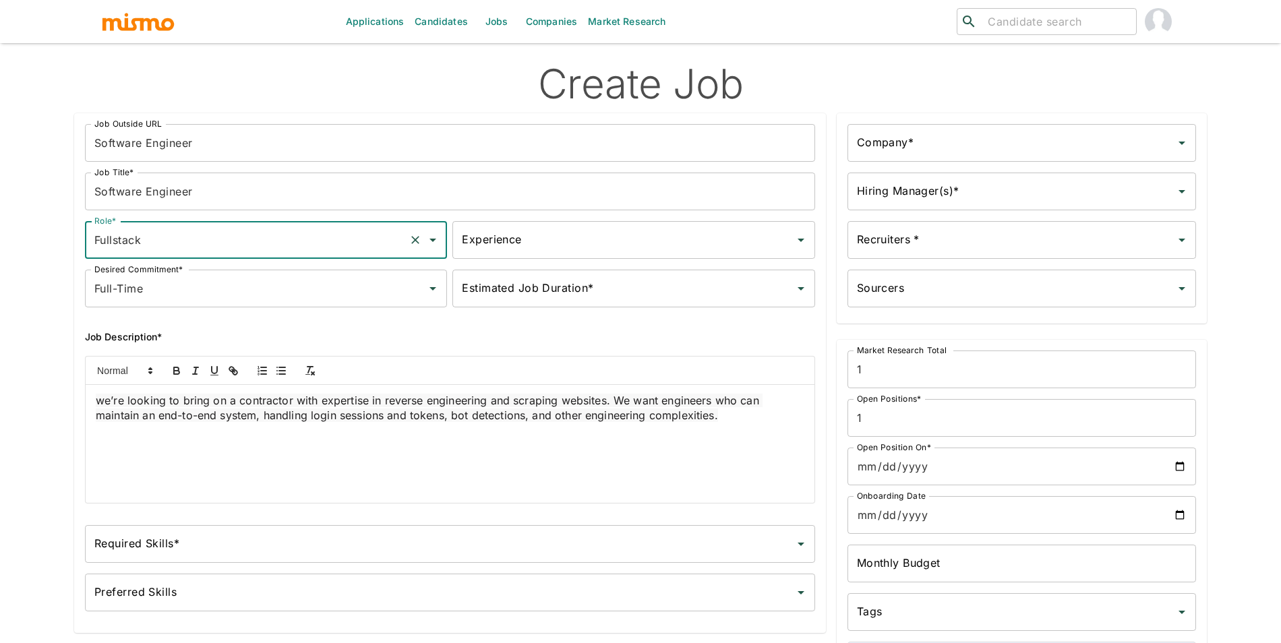
click at [551, 241] on input "Experience" at bounding box center [624, 240] width 330 height 26
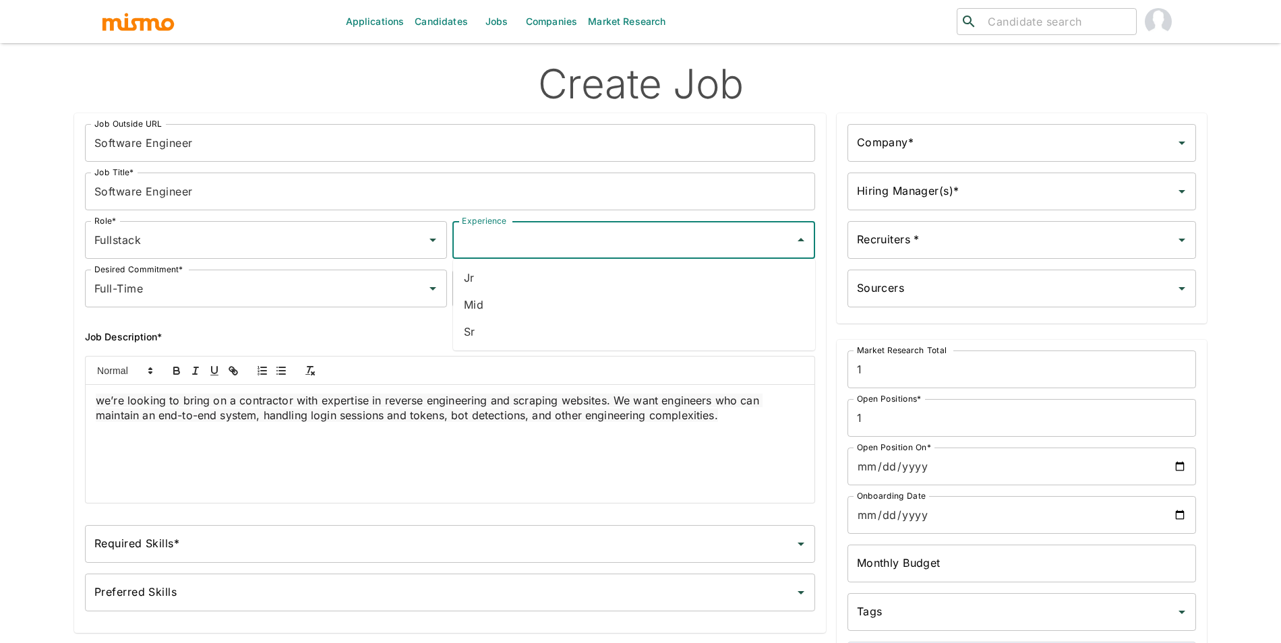
click at [525, 341] on li "Sr" at bounding box center [634, 331] width 362 height 27
type input "Sr"
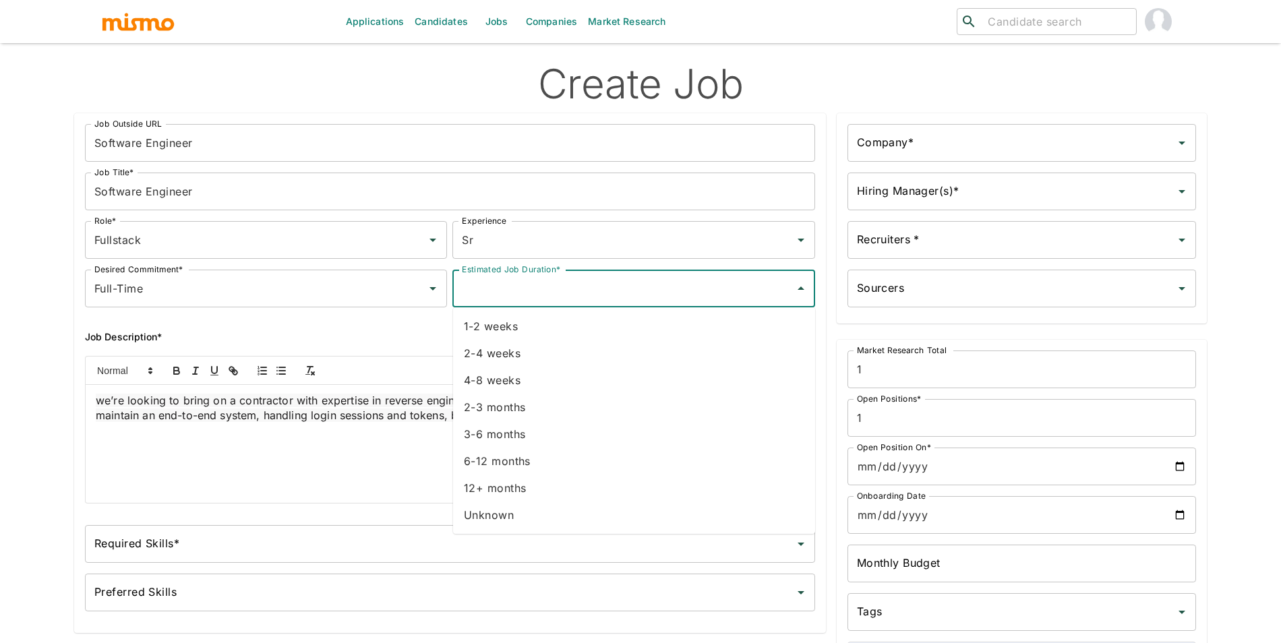
click at [542, 285] on input "Estimated Job Duration*" at bounding box center [624, 289] width 330 height 26
drag, startPoint x: 513, startPoint y: 527, endPoint x: 520, endPoint y: 509, distance: 19.0
click at [513, 527] on li "Unknown" at bounding box center [634, 515] width 362 height 27
type input "Unknown"
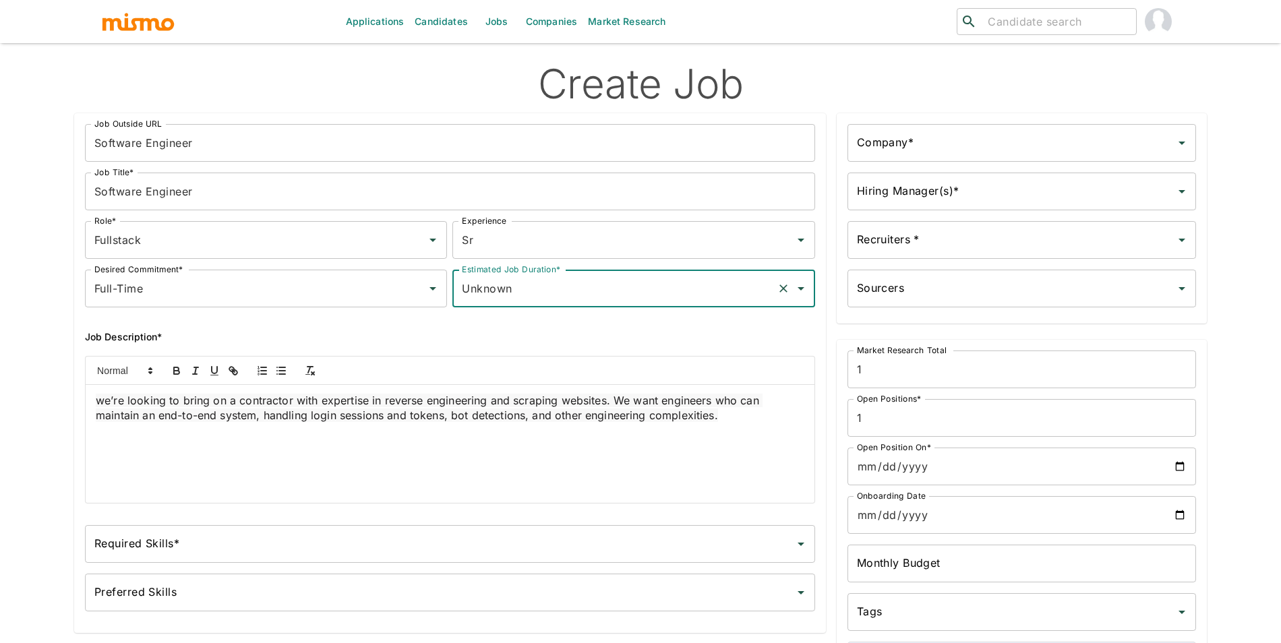
click at [894, 161] on div "Company*" at bounding box center [1022, 143] width 349 height 38
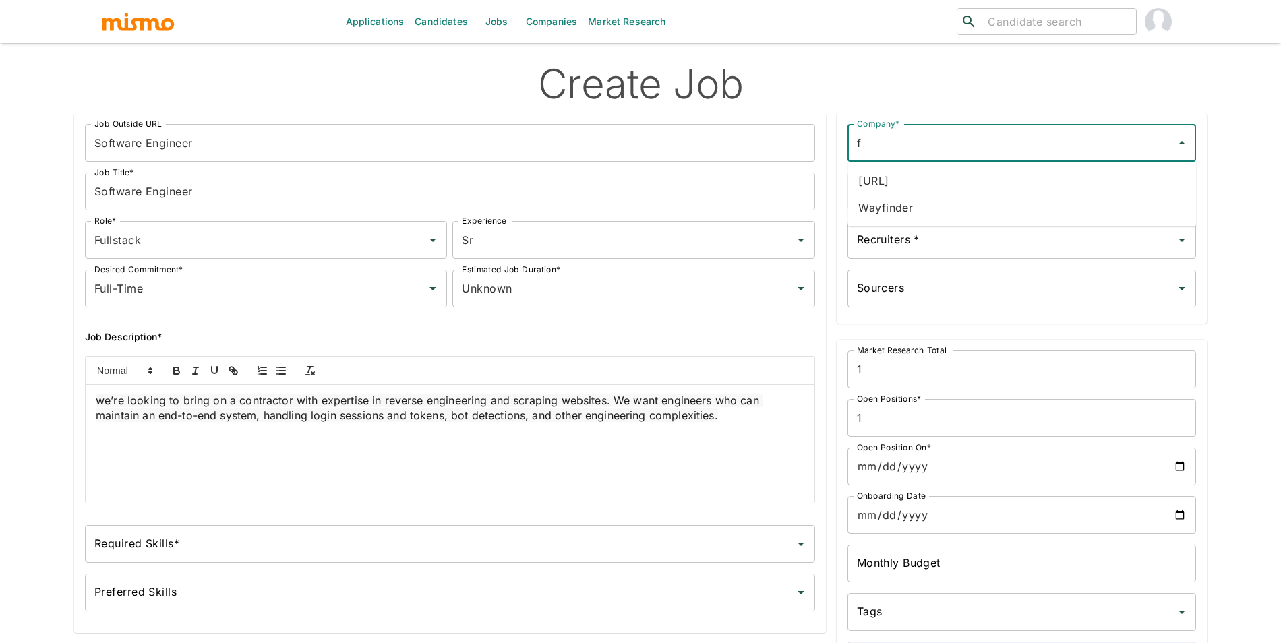
drag, startPoint x: 901, startPoint y: 181, endPoint x: 903, endPoint y: 171, distance: 9.7
click at [901, 181] on li "[URL]" at bounding box center [1022, 180] width 349 height 27
click at [915, 222] on div "Recruiters *" at bounding box center [1022, 240] width 349 height 38
type input "[URL]"
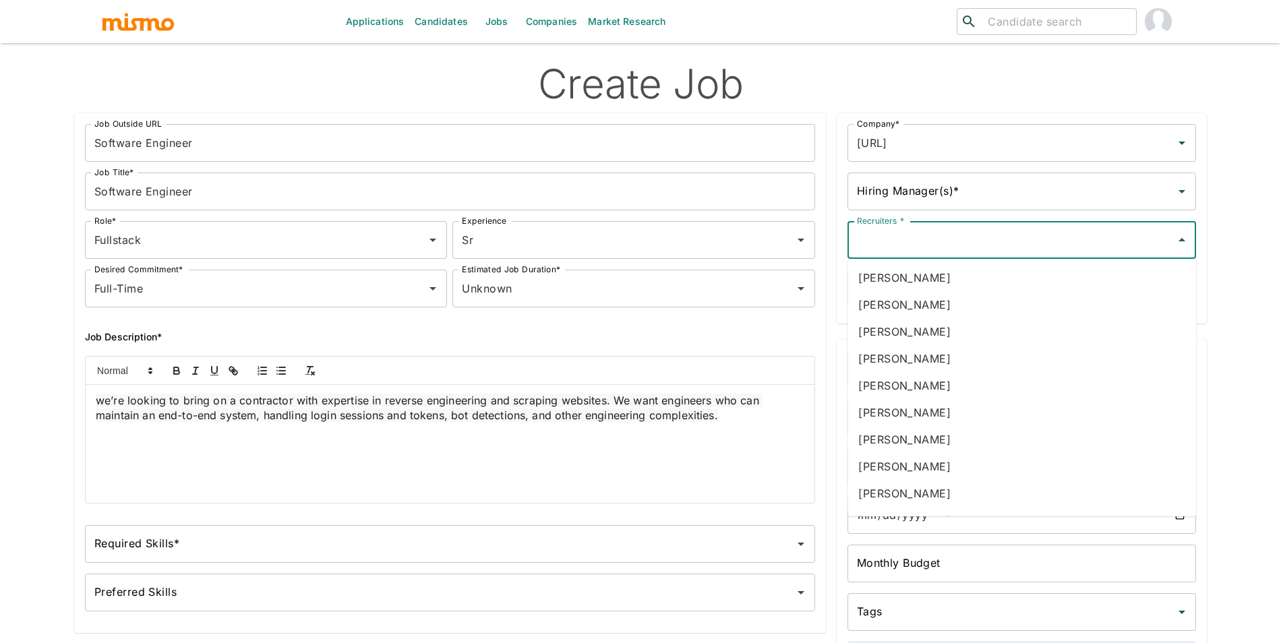
click at [918, 208] on div "Hiring Manager(s)*" at bounding box center [1022, 192] width 349 height 38
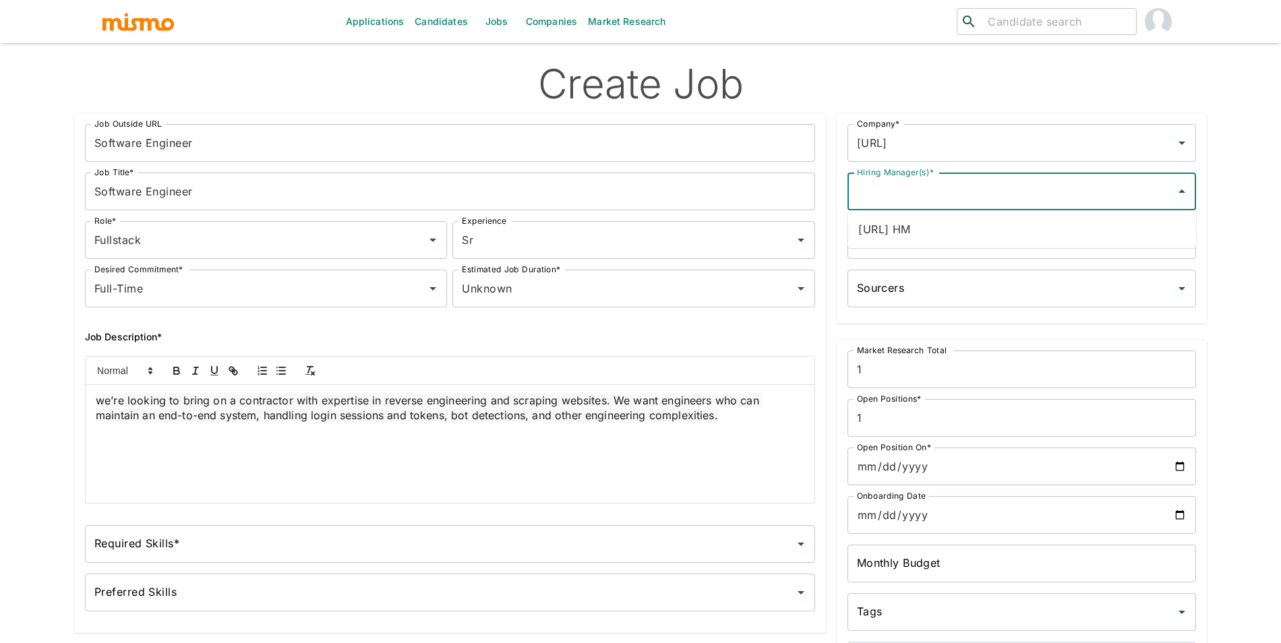
click at [908, 238] on li "[URL] HM" at bounding box center [1022, 229] width 349 height 27
click at [910, 233] on div "Recruiters * Recruiters *" at bounding box center [1022, 240] width 349 height 38
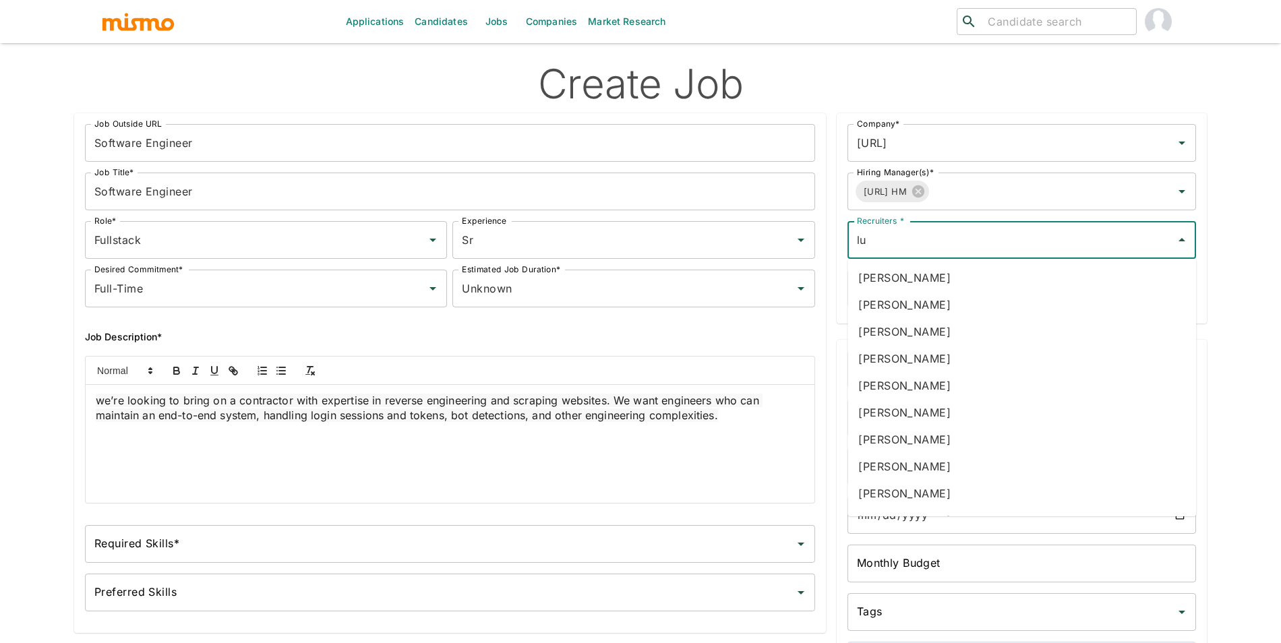
type input "luj"
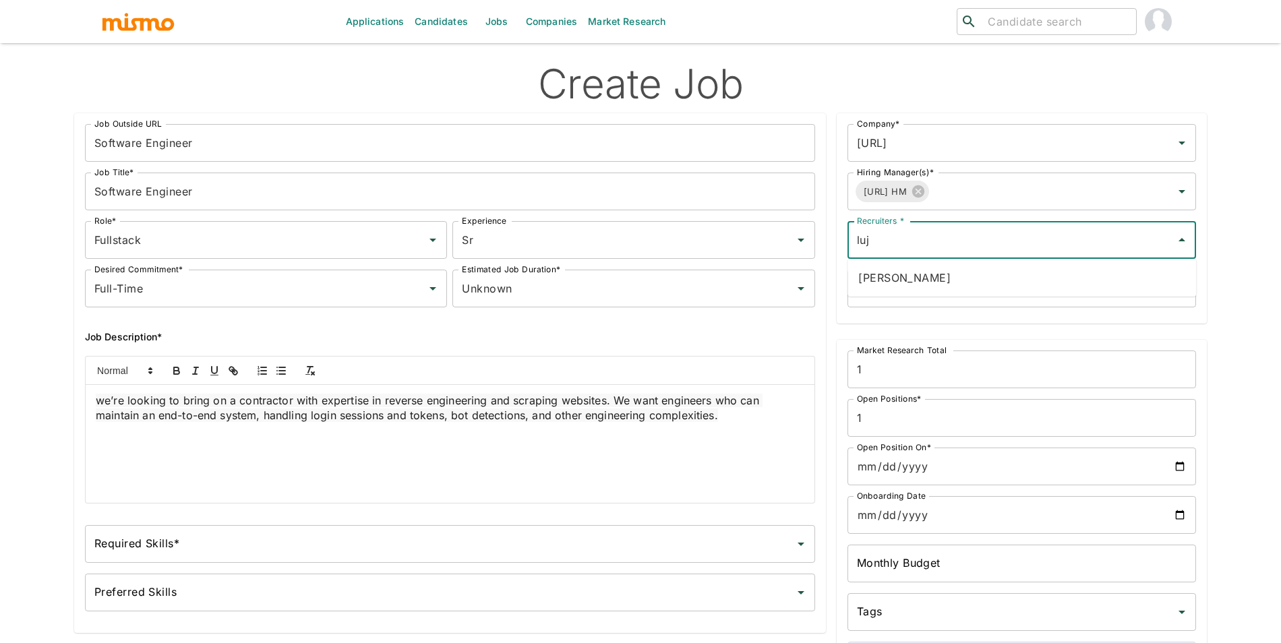
click at [932, 287] on li "Maria Lujan Ciommo" at bounding box center [1022, 277] width 349 height 27
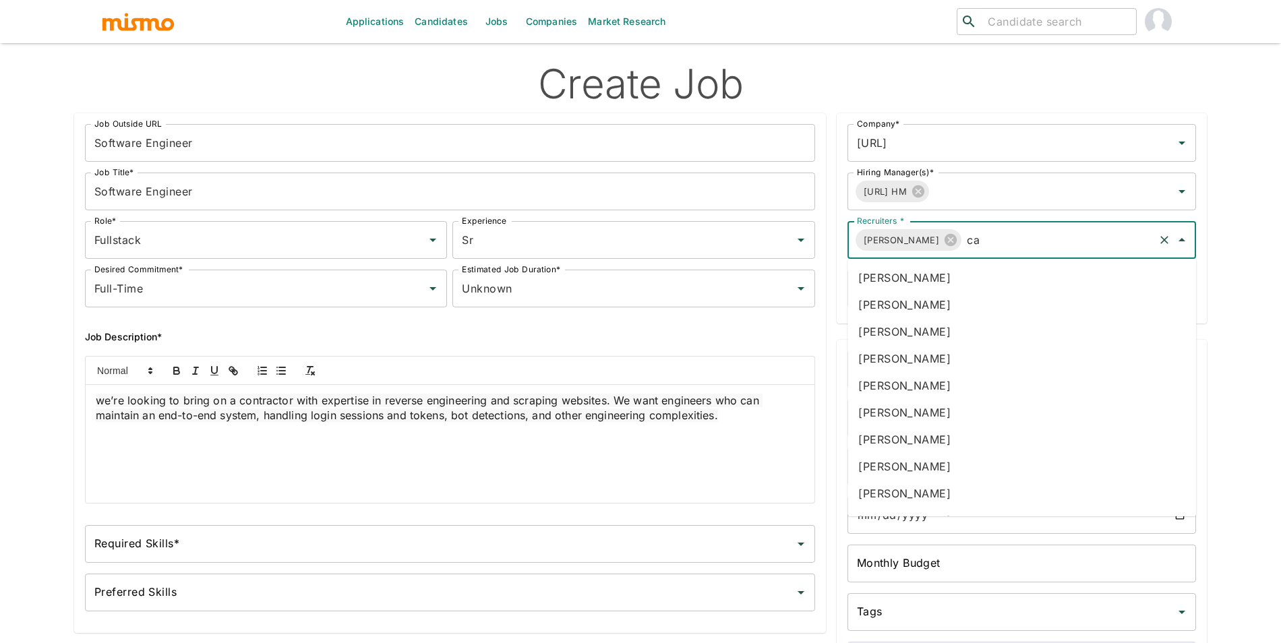
type input "car"
click at [923, 353] on li "Carmen Vilachá" at bounding box center [1022, 358] width 349 height 27
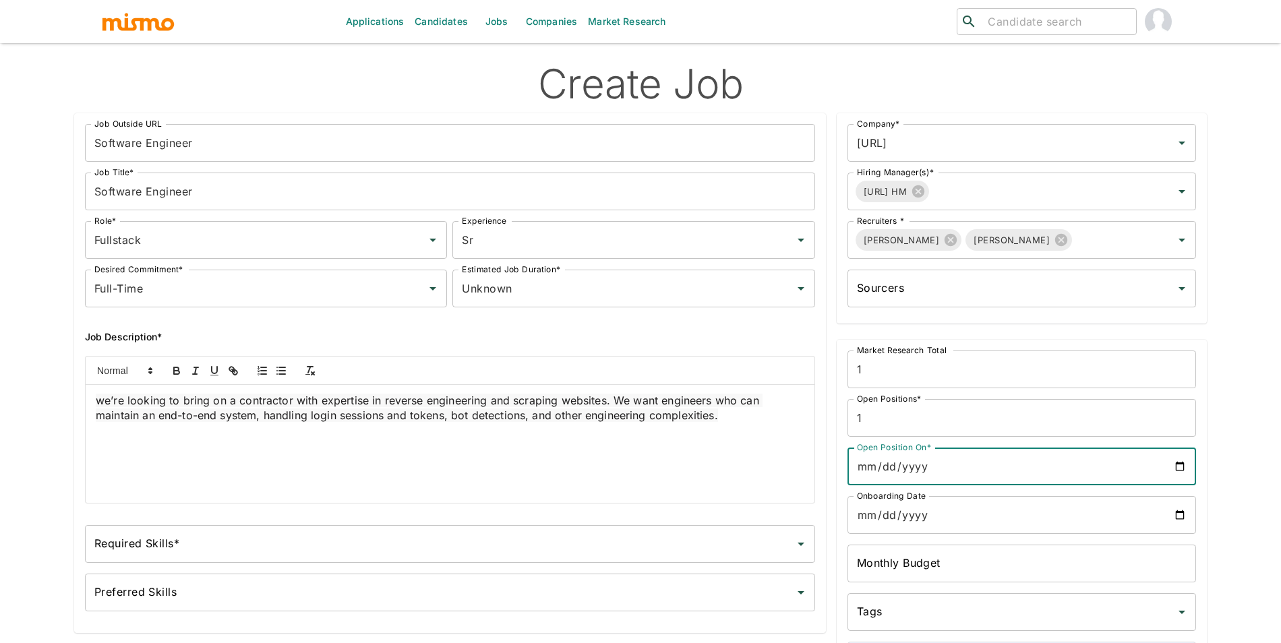
click at [1184, 463] on input "Open Position On*" at bounding box center [1022, 467] width 349 height 38
click at [1184, 464] on input "2025-10-14" at bounding box center [1022, 467] width 349 height 38
type input "2025-10-13"
click at [1171, 517] on input "Onboarding Date" at bounding box center [1022, 515] width 349 height 38
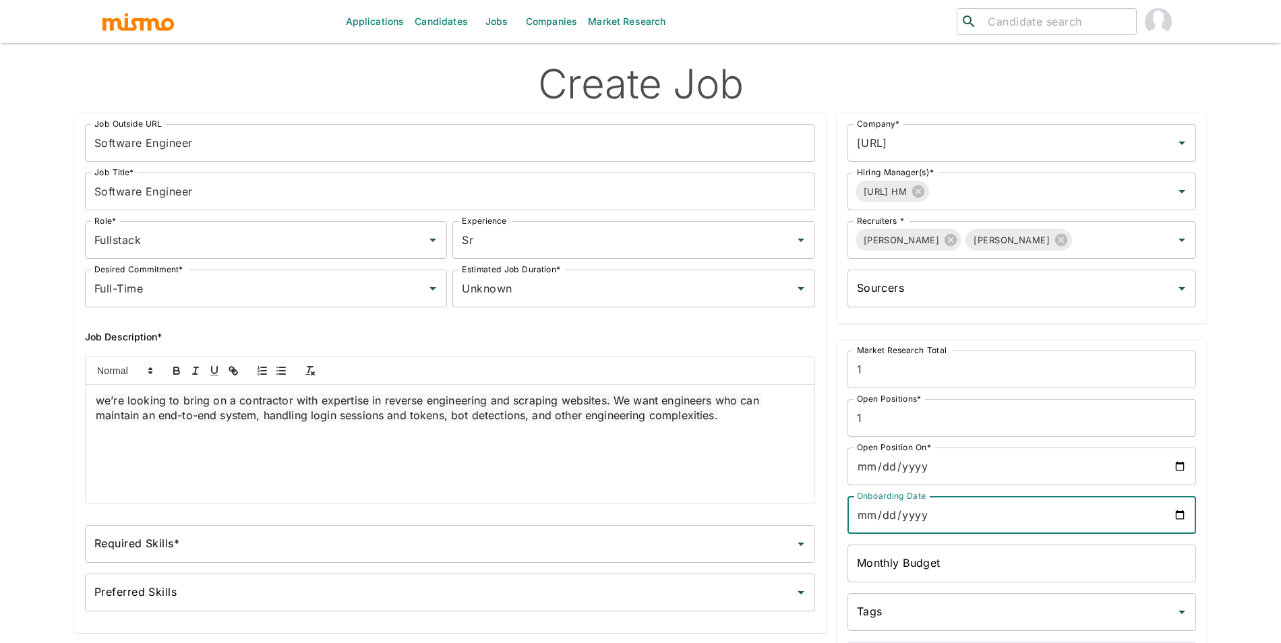
click at [1176, 515] on input "Onboarding Date" at bounding box center [1022, 515] width 349 height 38
type input "2025-10-13"
click at [337, 546] on input "Required Skills*" at bounding box center [440, 544] width 698 height 26
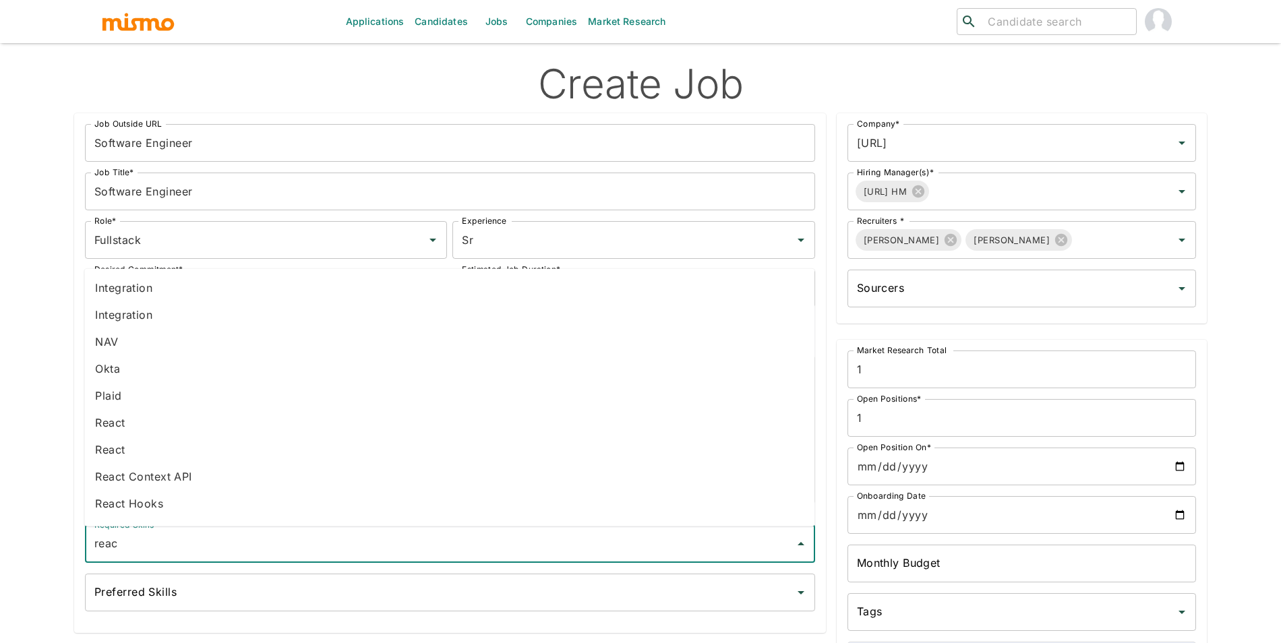
type input "react"
click at [140, 424] on li "React" at bounding box center [449, 422] width 730 height 27
type input "pyt"
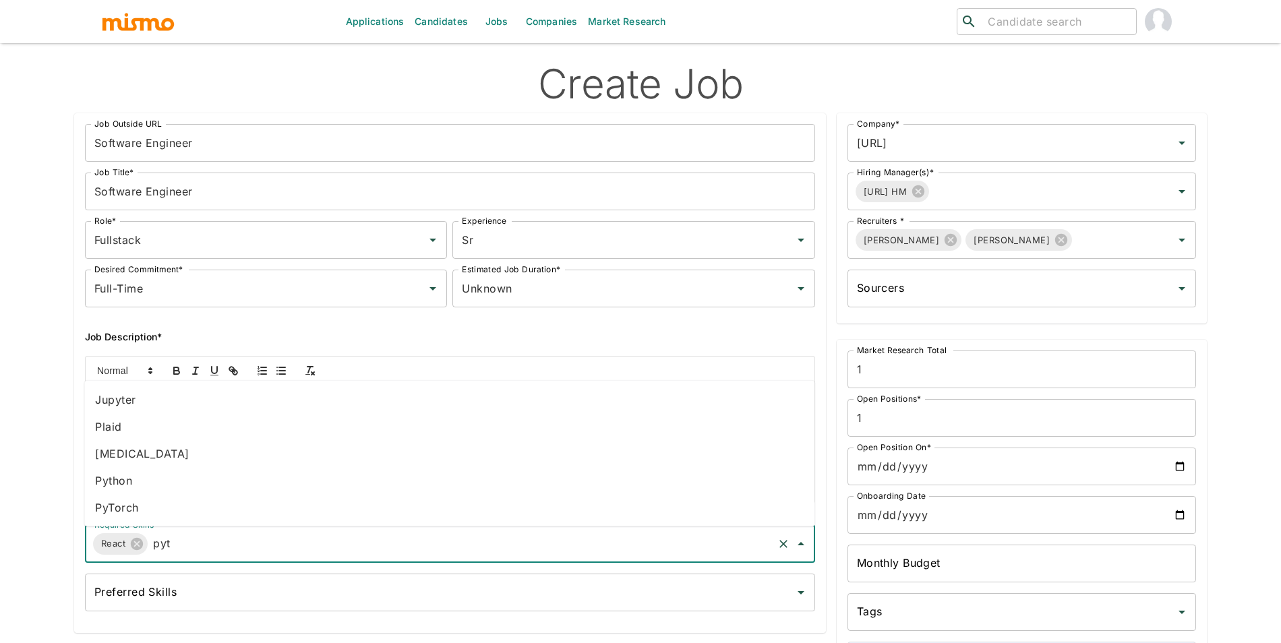
click at [137, 475] on li "Python" at bounding box center [449, 480] width 730 height 27
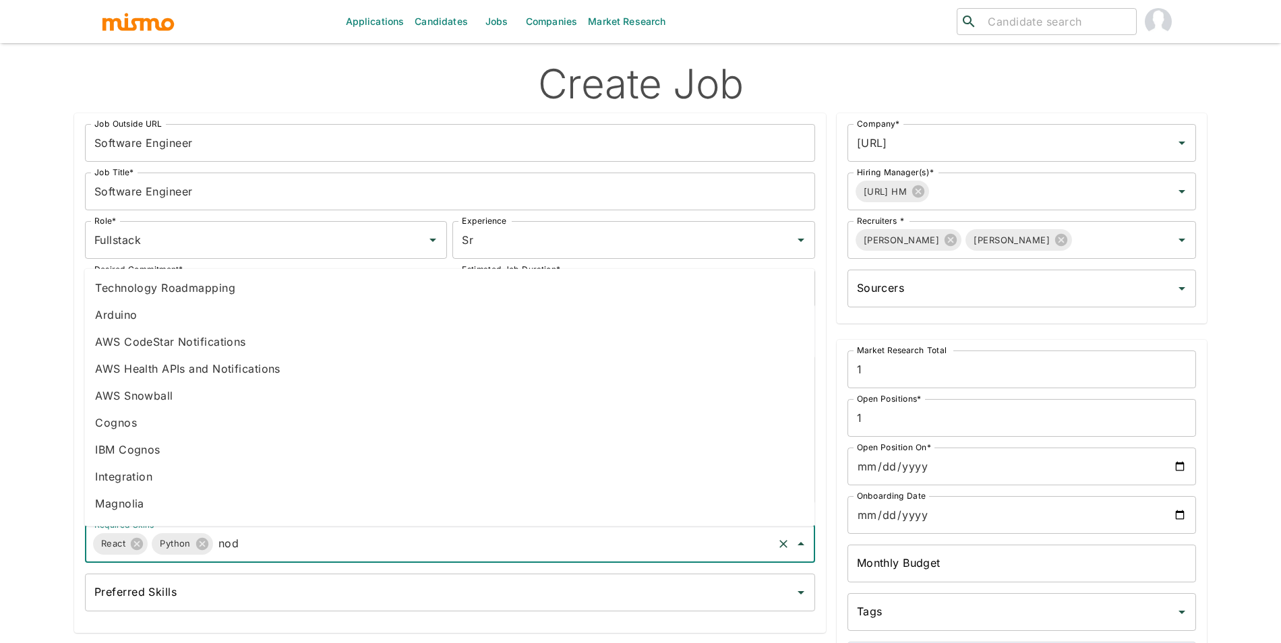
type input "node"
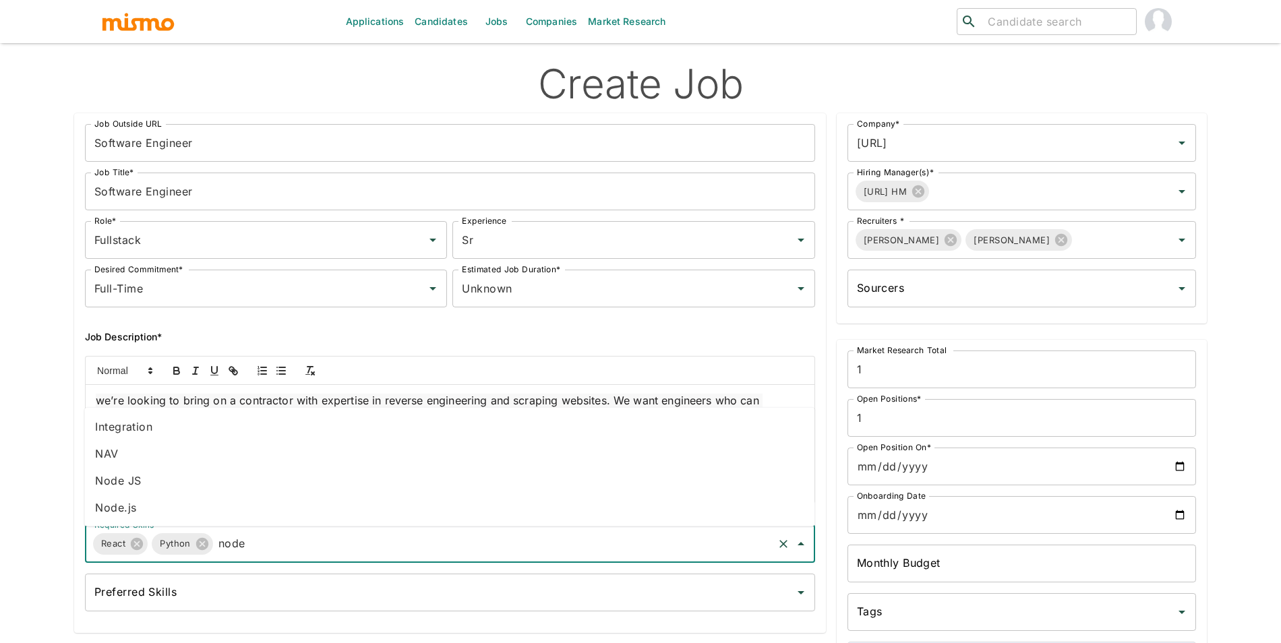
click at [142, 504] on li "Node.js" at bounding box center [449, 507] width 730 height 27
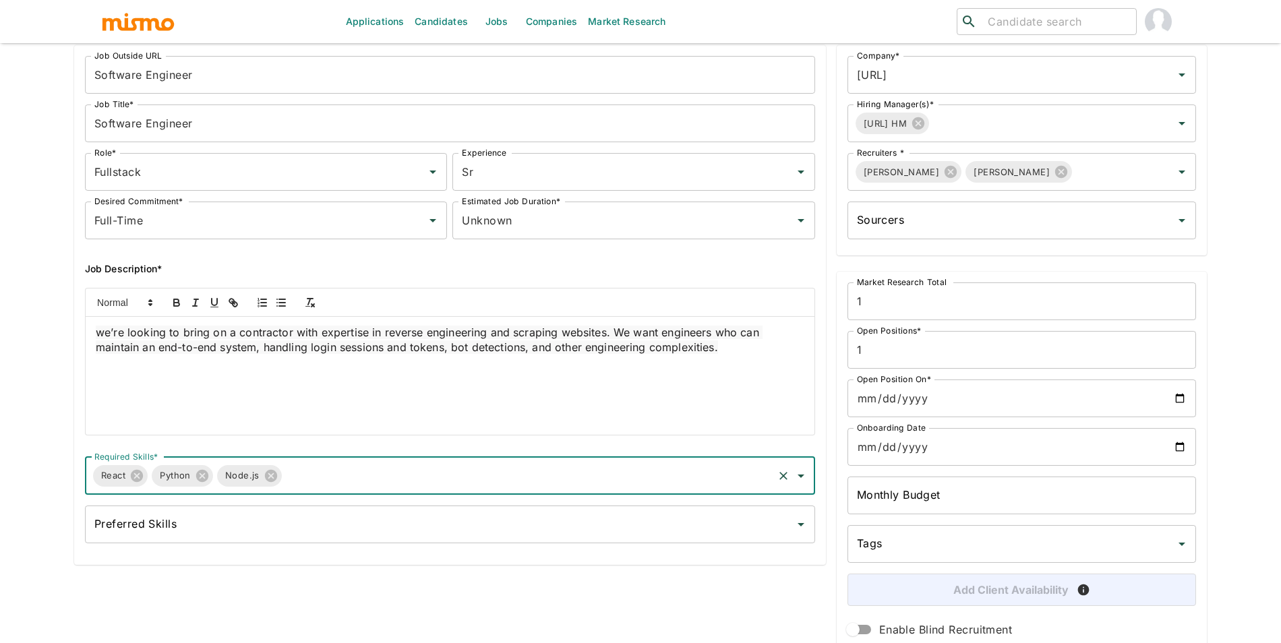
scroll to position [127, 0]
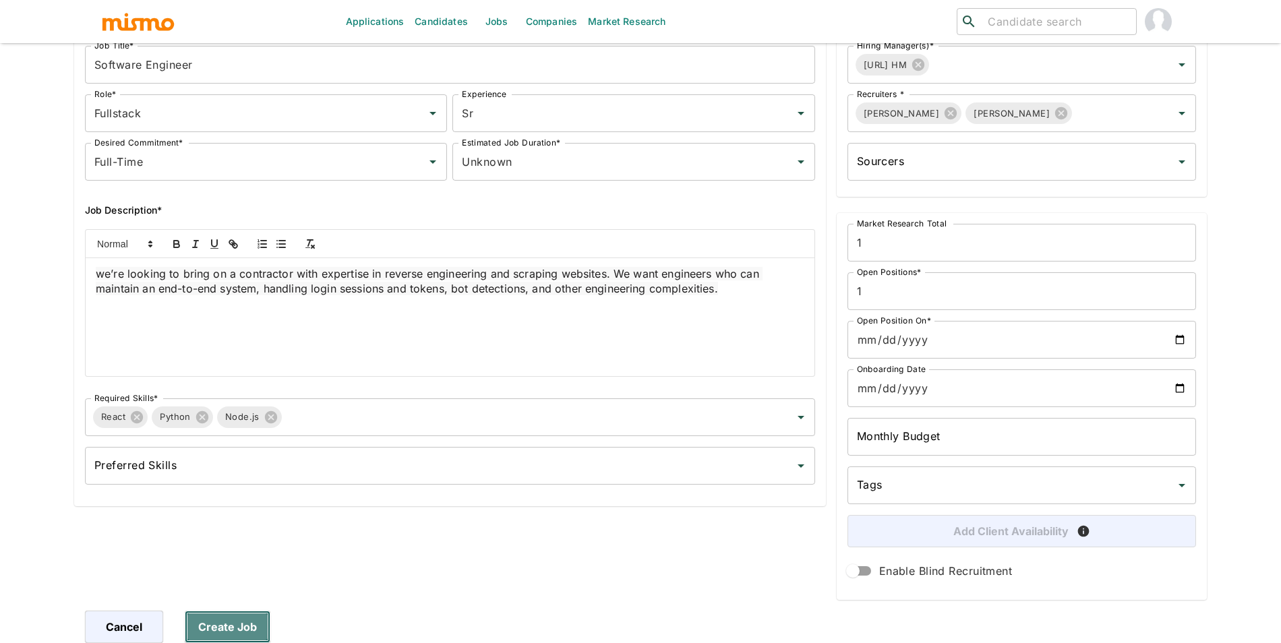
click at [207, 627] on button "Create Job" at bounding box center [228, 627] width 86 height 32
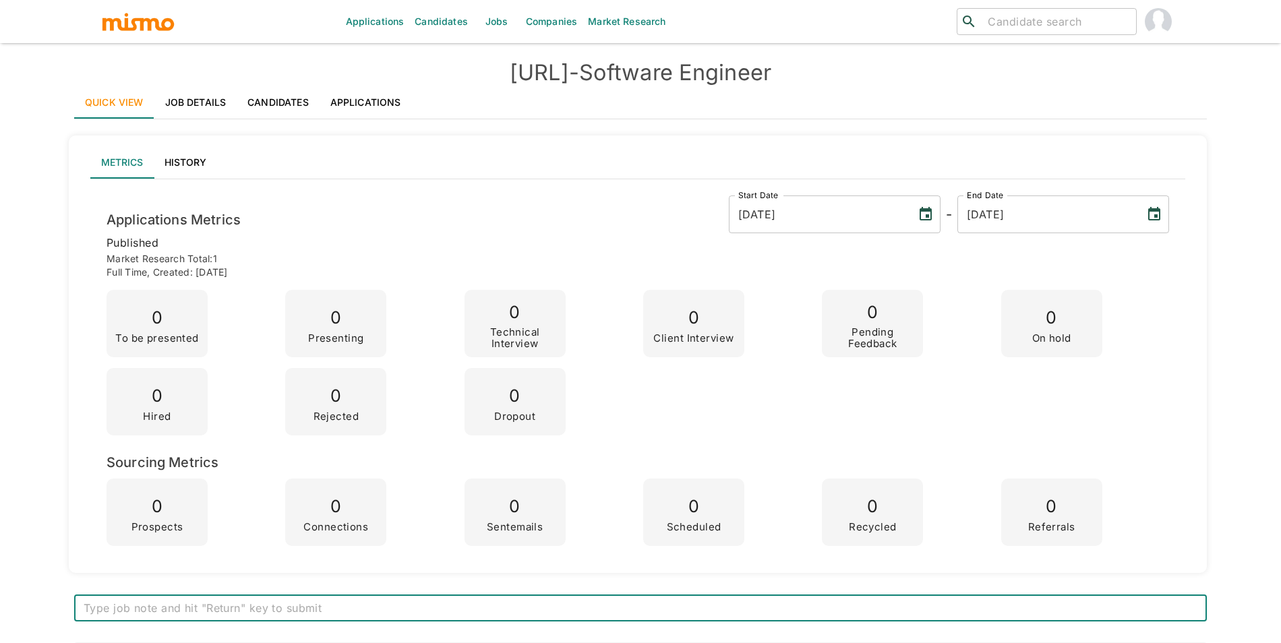
click at [293, 101] on link "Candidates" at bounding box center [278, 102] width 83 height 32
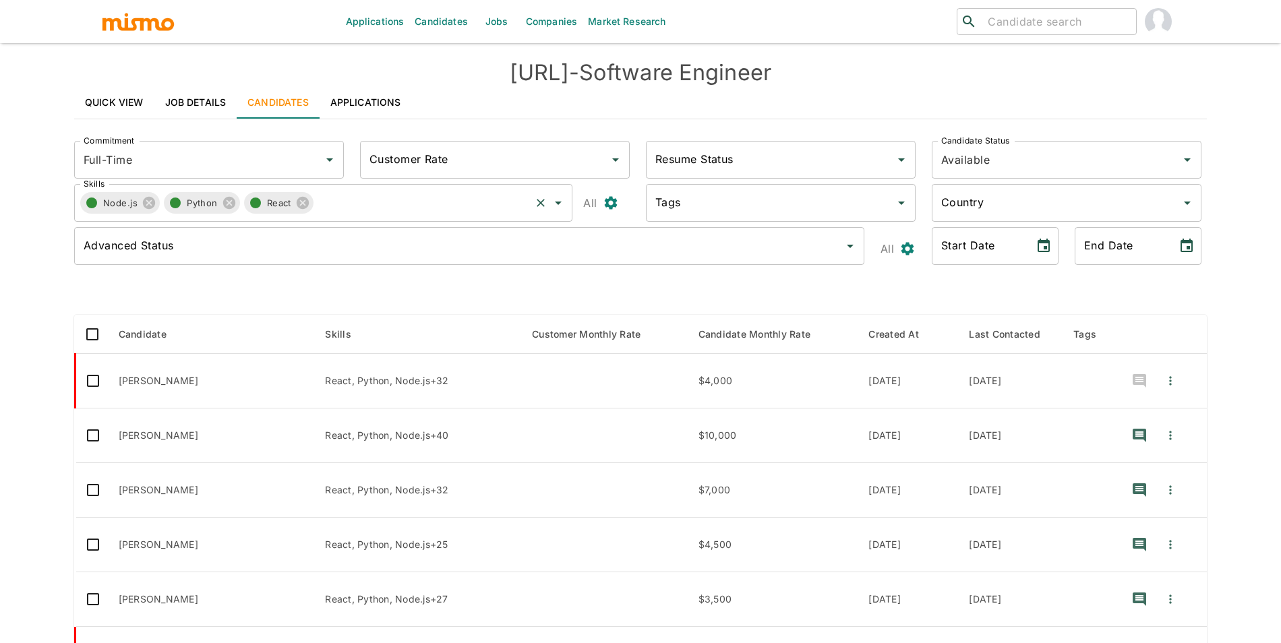
click at [92, 201] on circle "button" at bounding box center [91, 203] width 11 height 11
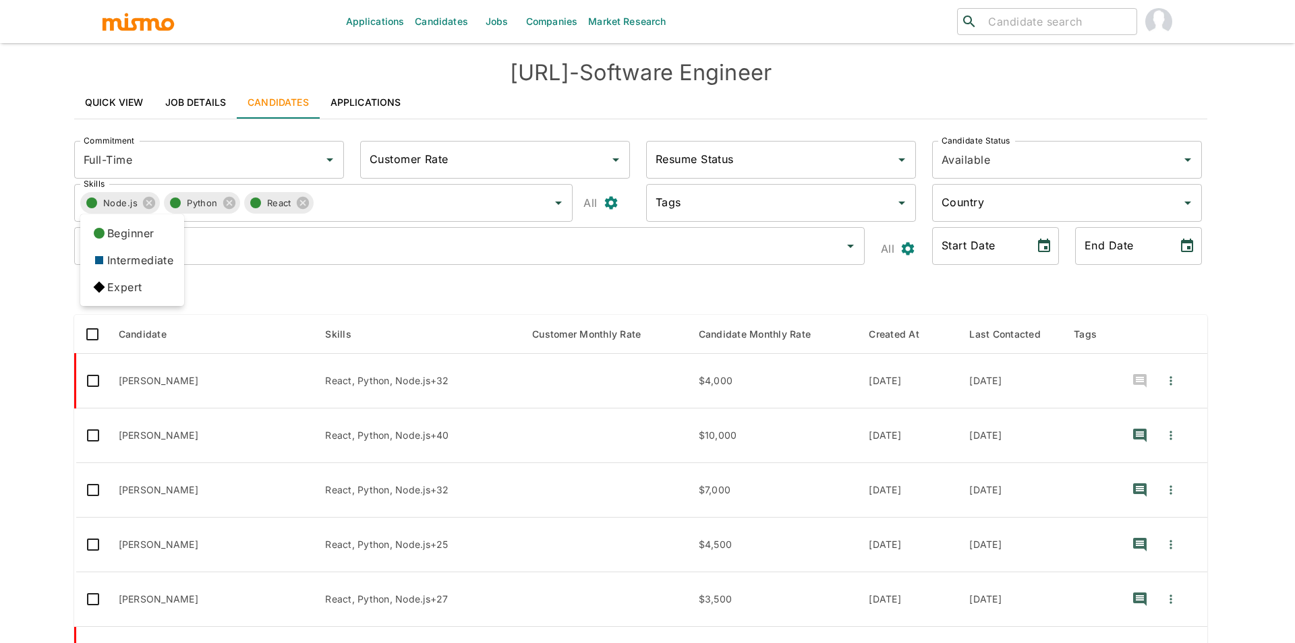
click at [95, 291] on icon at bounding box center [99, 287] width 23 height 23
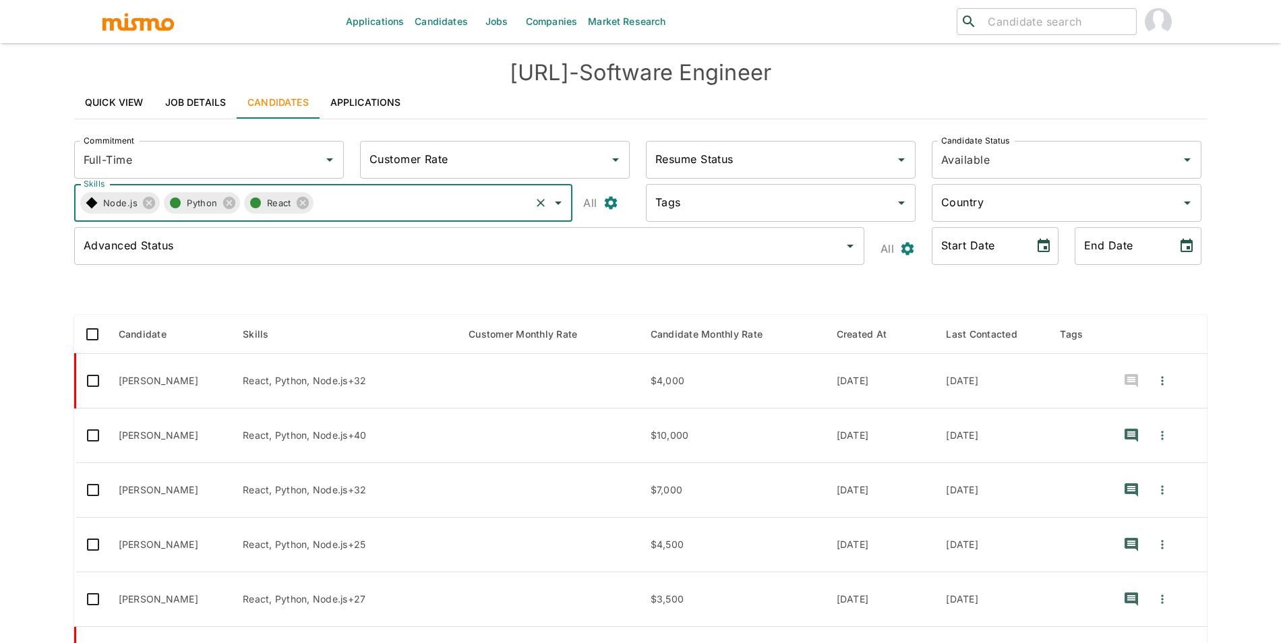
click at [171, 198] on icon "button" at bounding box center [175, 203] width 16 height 16
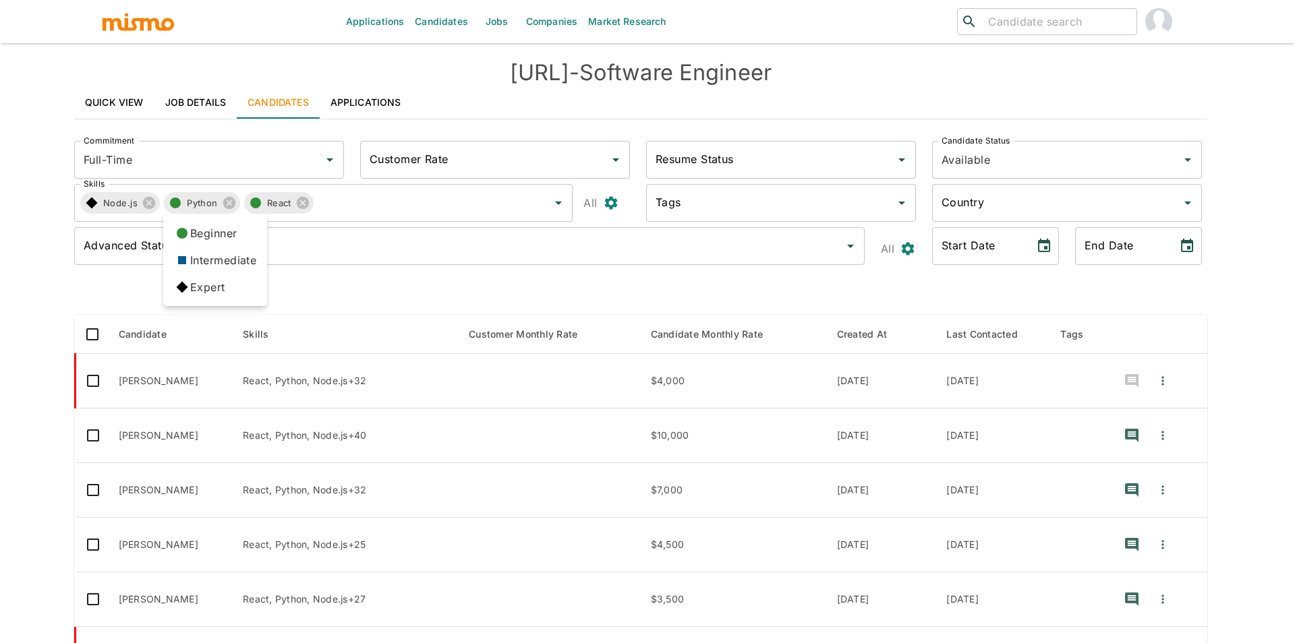
click at [178, 294] on icon at bounding box center [182, 287] width 23 height 23
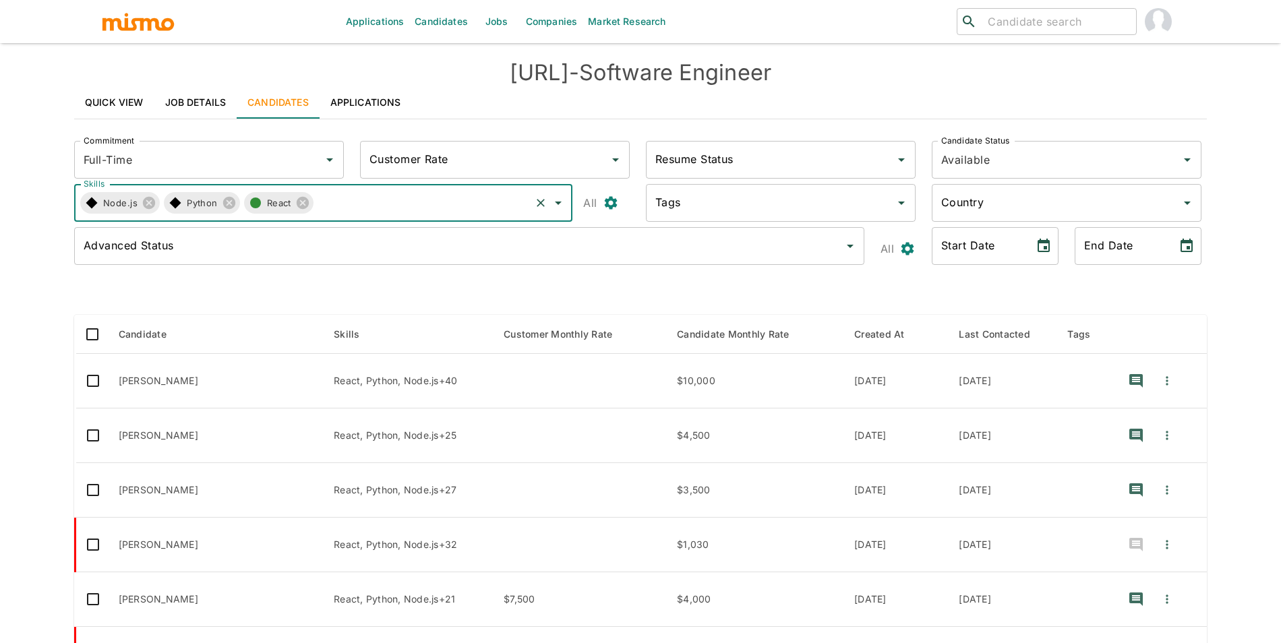
click at [262, 199] on icon "button" at bounding box center [256, 203] width 16 height 16
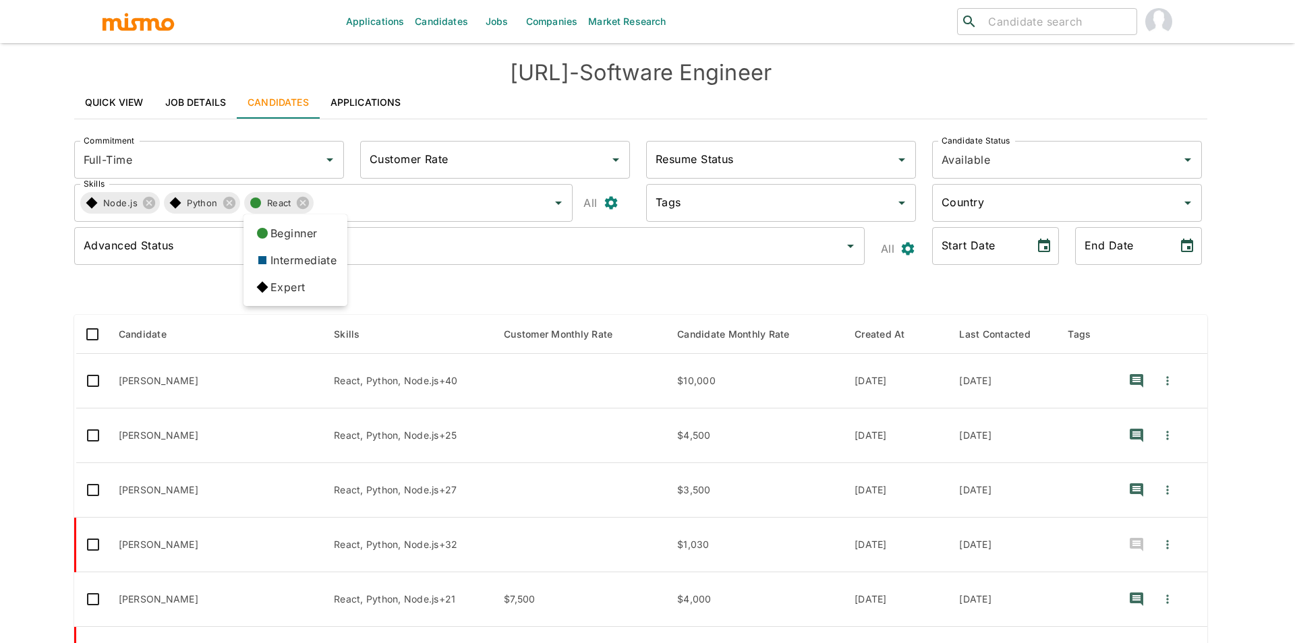
click at [256, 289] on icon at bounding box center [262, 287] width 23 height 23
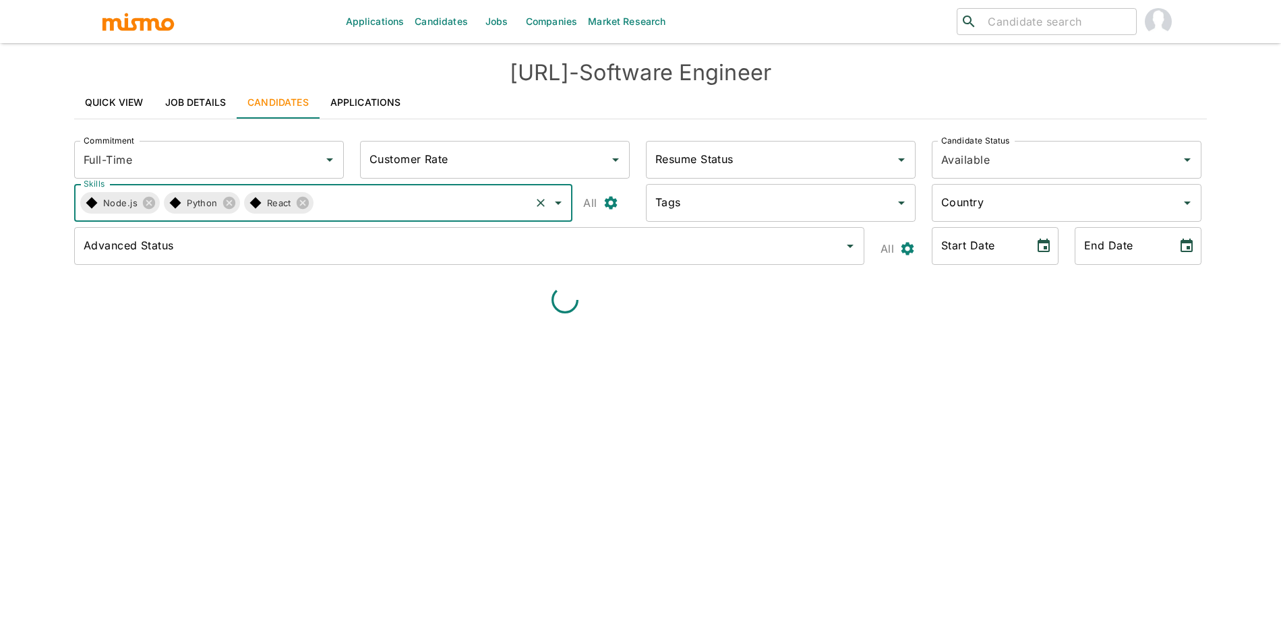
click at [160, 250] on div "Advanced Status Advanced Status" at bounding box center [469, 246] width 790 height 38
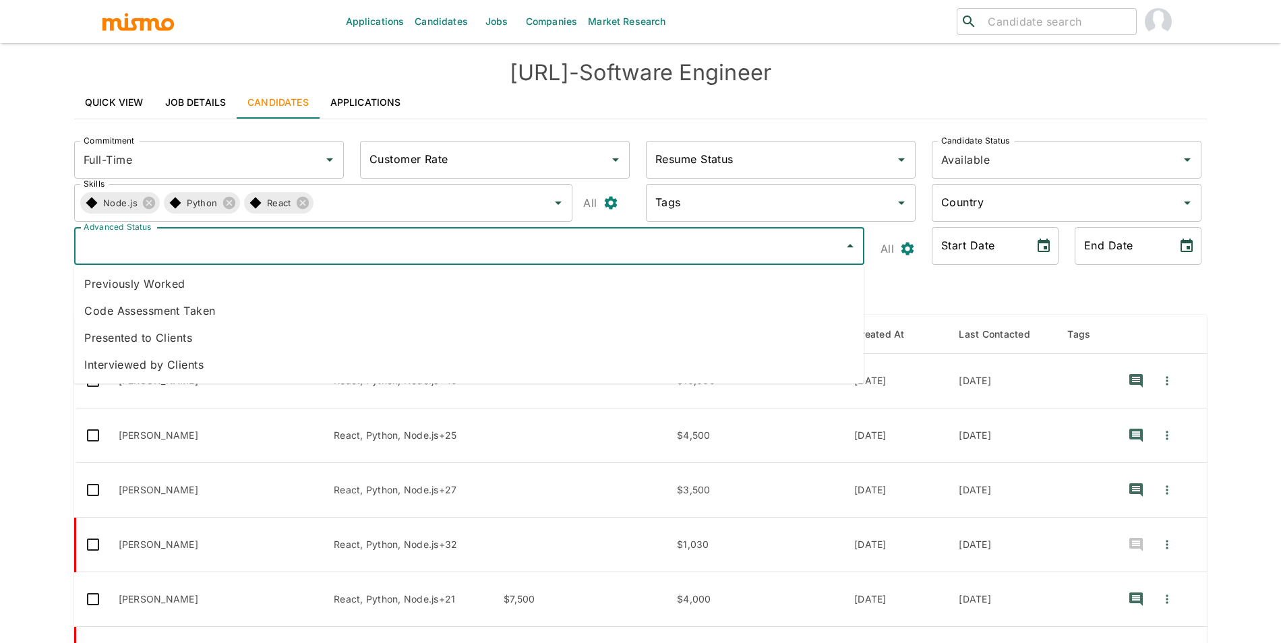
click at [167, 339] on li "Presented to Clients" at bounding box center [469, 337] width 790 height 27
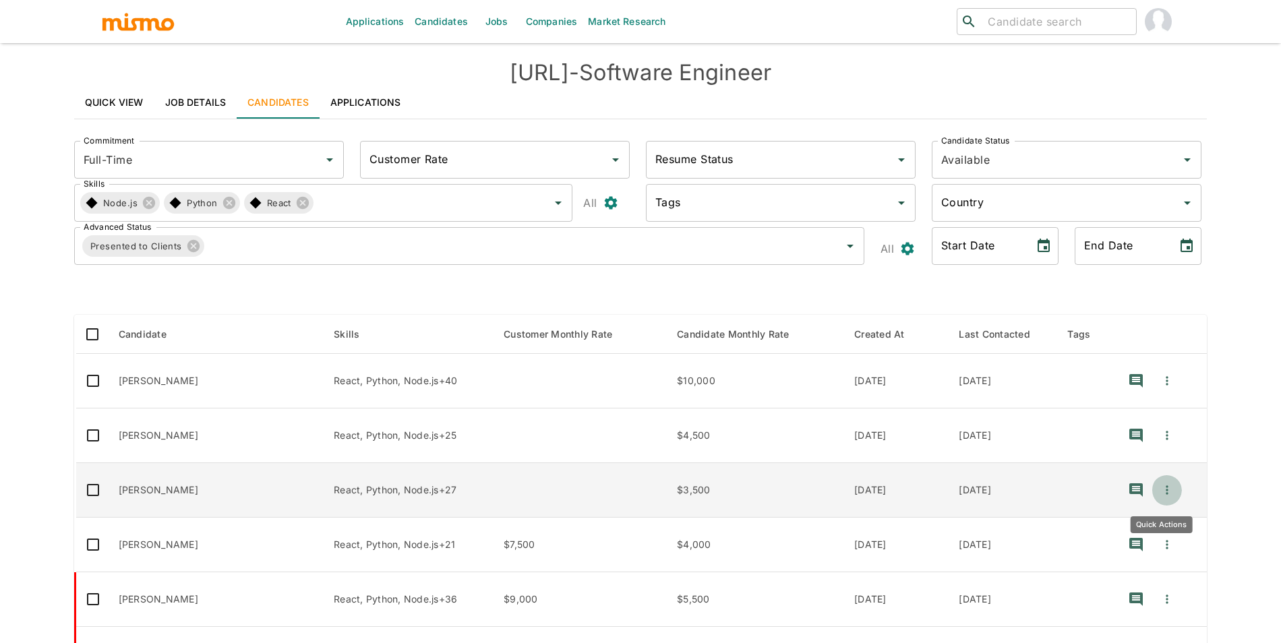
click at [1169, 497] on button "Quick Actions" at bounding box center [1168, 490] width 30 height 32
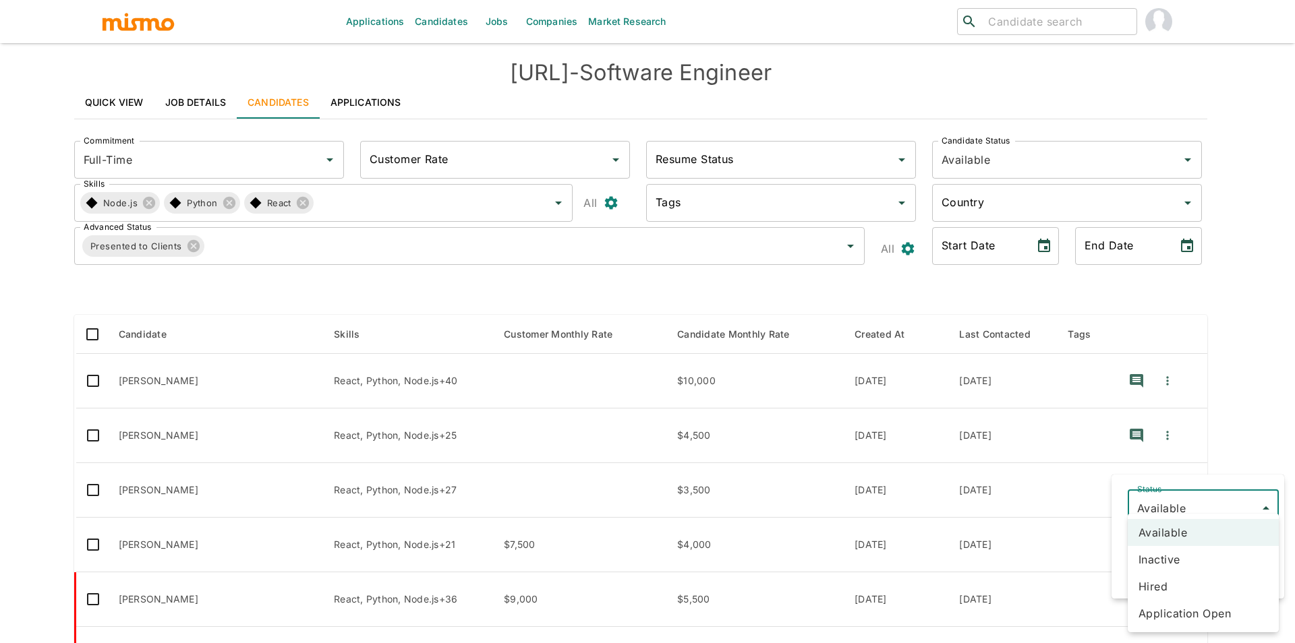
click at [1169, 500] on body "Applications Candidates Jobs Companies Market Research ​ ​ ficra.ai - Software …" at bounding box center [647, 338] width 1295 height 676
click at [1165, 558] on li "Inactive" at bounding box center [1203, 559] width 151 height 27
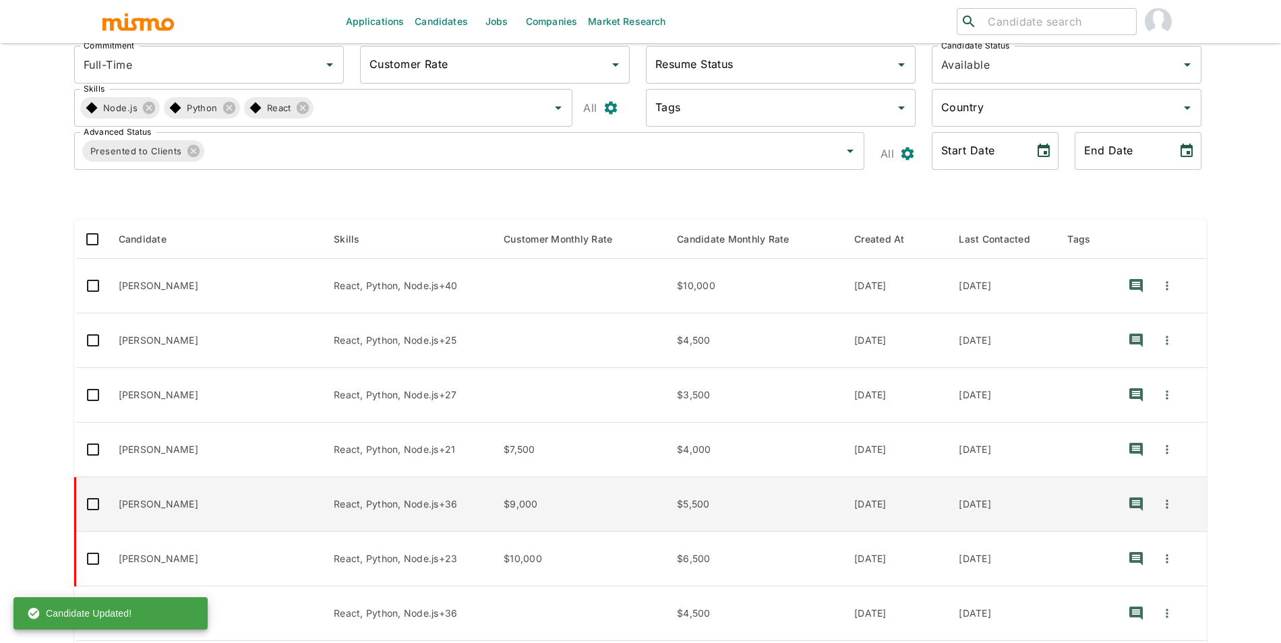
scroll to position [98, 0]
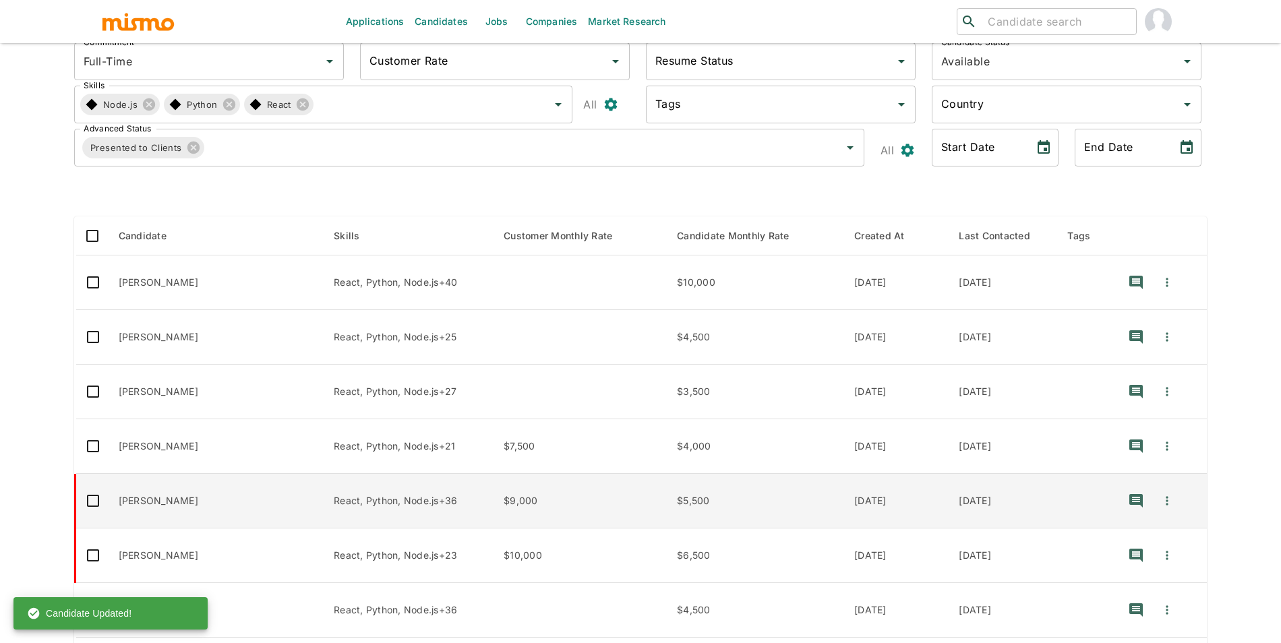
click at [194, 480] on td "Debora Silveira" at bounding box center [216, 501] width 216 height 55
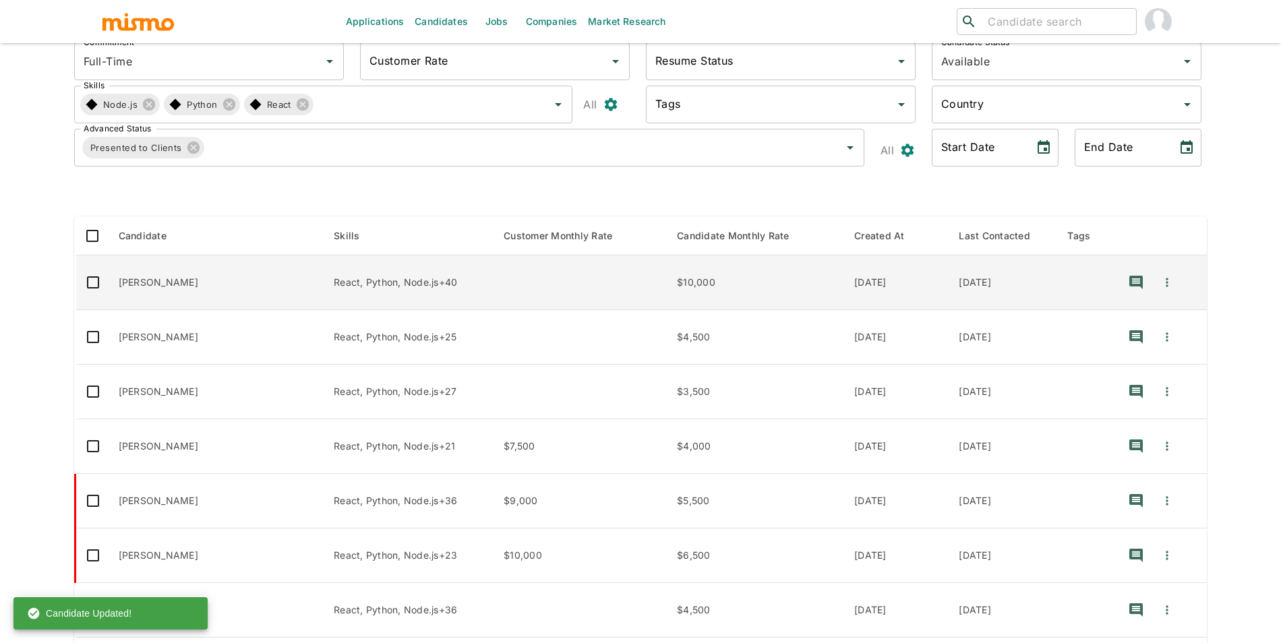
click at [243, 287] on td "Gabriel Ferreira" at bounding box center [216, 283] width 216 height 55
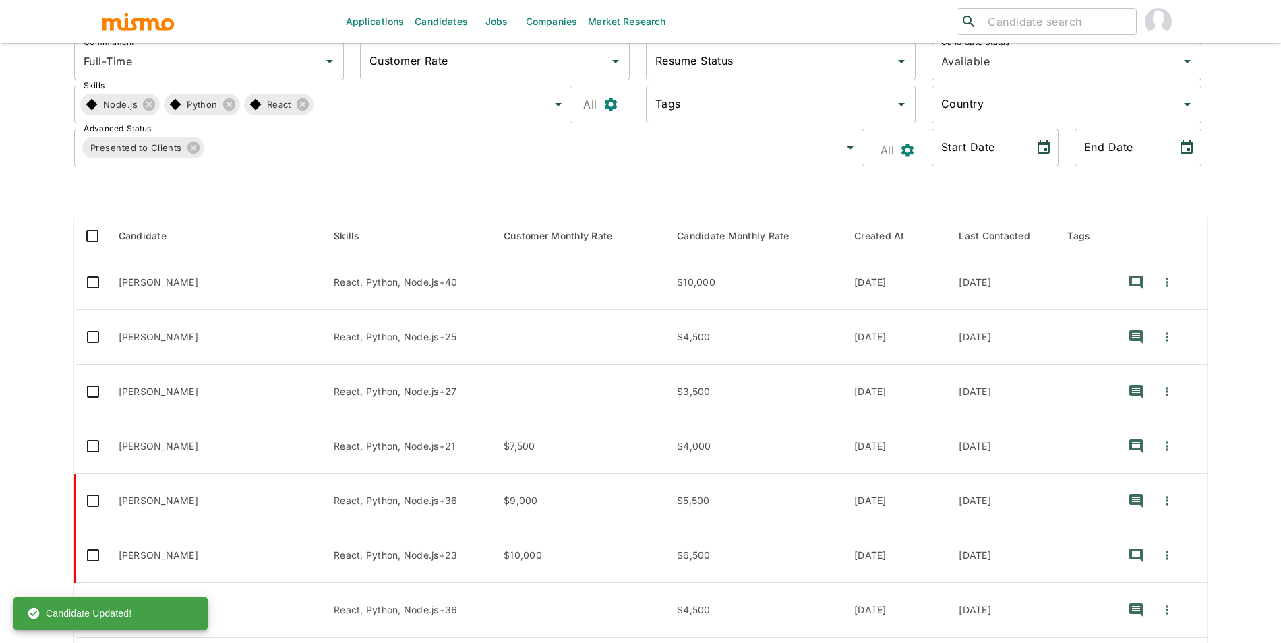
scroll to position [316, 0]
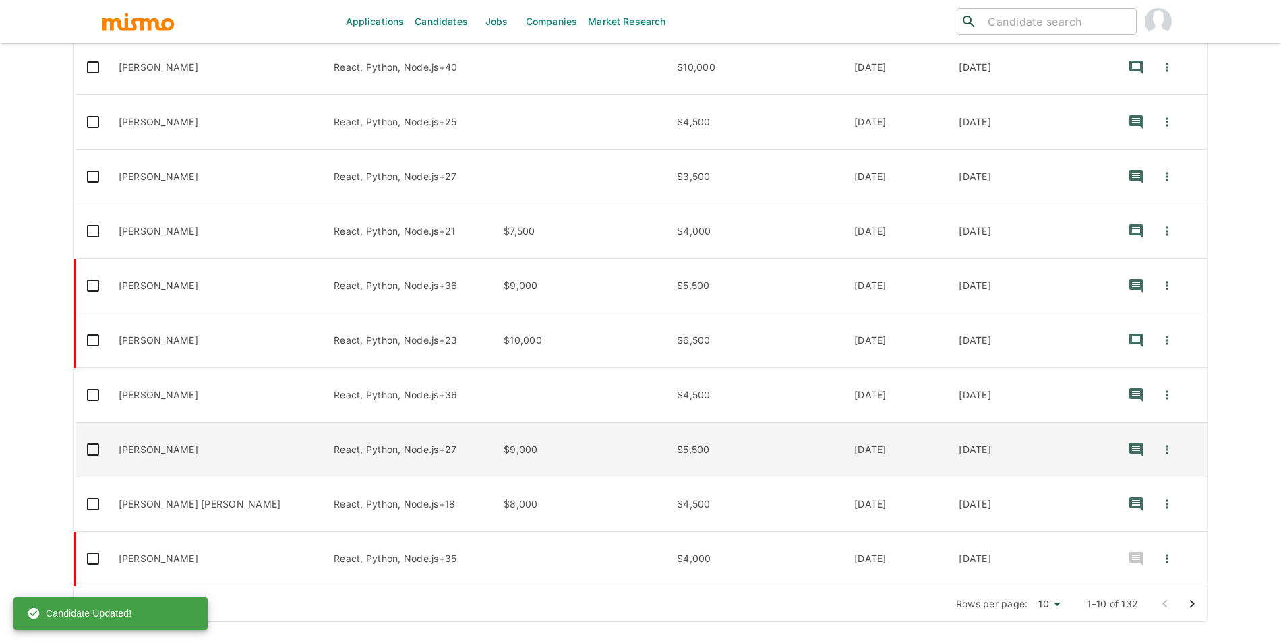
click at [197, 460] on td "Rebecca de Oliveira" at bounding box center [216, 450] width 216 height 55
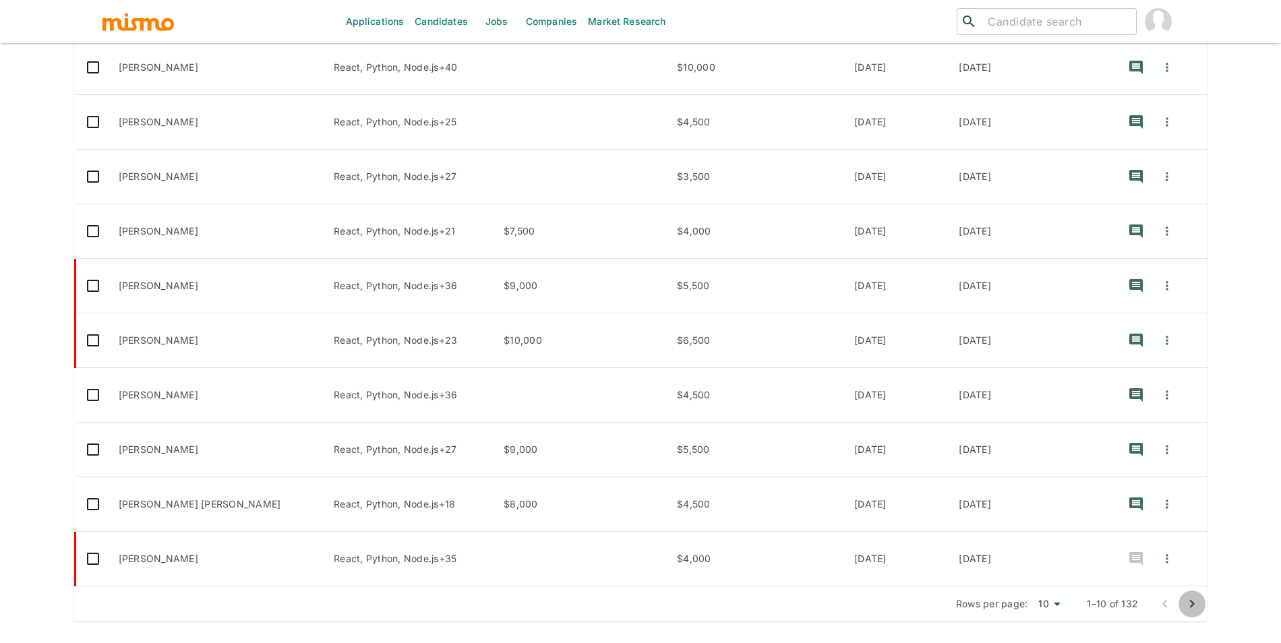
click at [1198, 600] on icon "Go to next page" at bounding box center [1192, 604] width 16 height 16
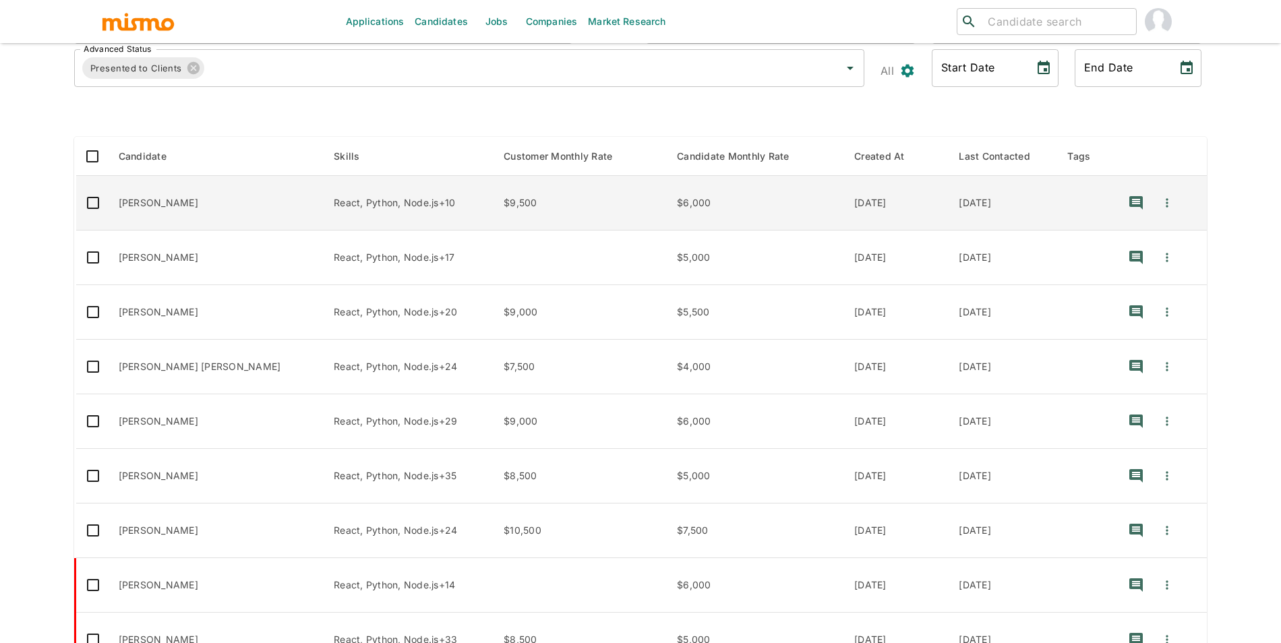
scroll to position [146, 0]
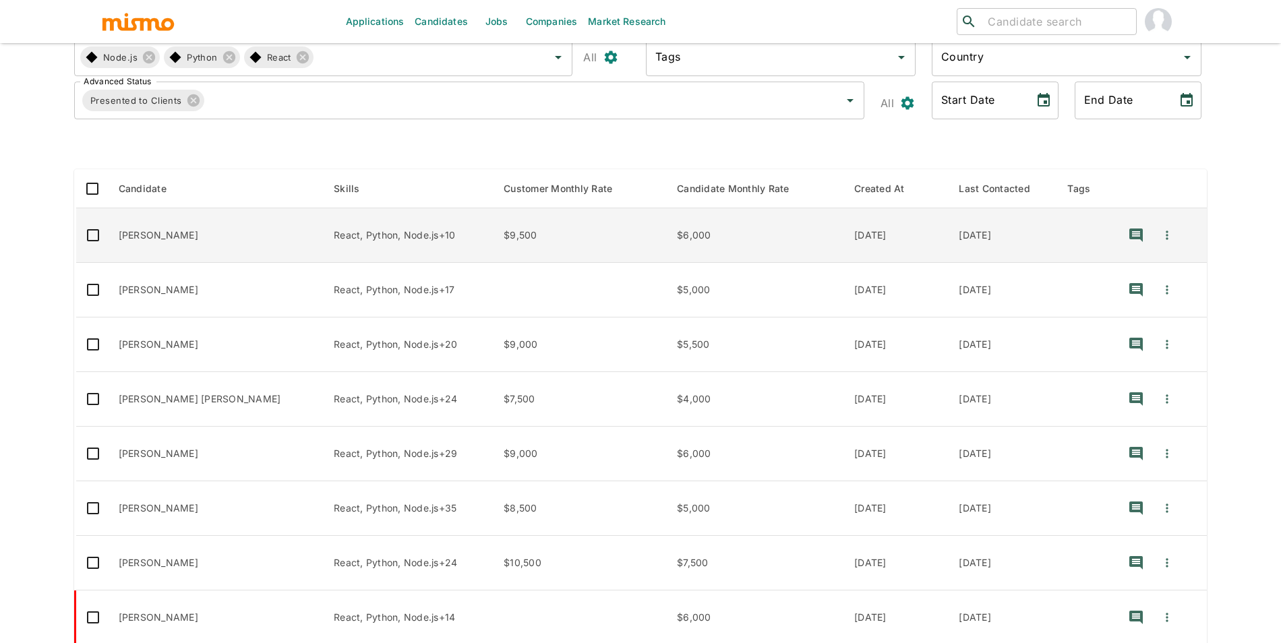
click at [225, 231] on td "Lucas Santos" at bounding box center [216, 235] width 216 height 55
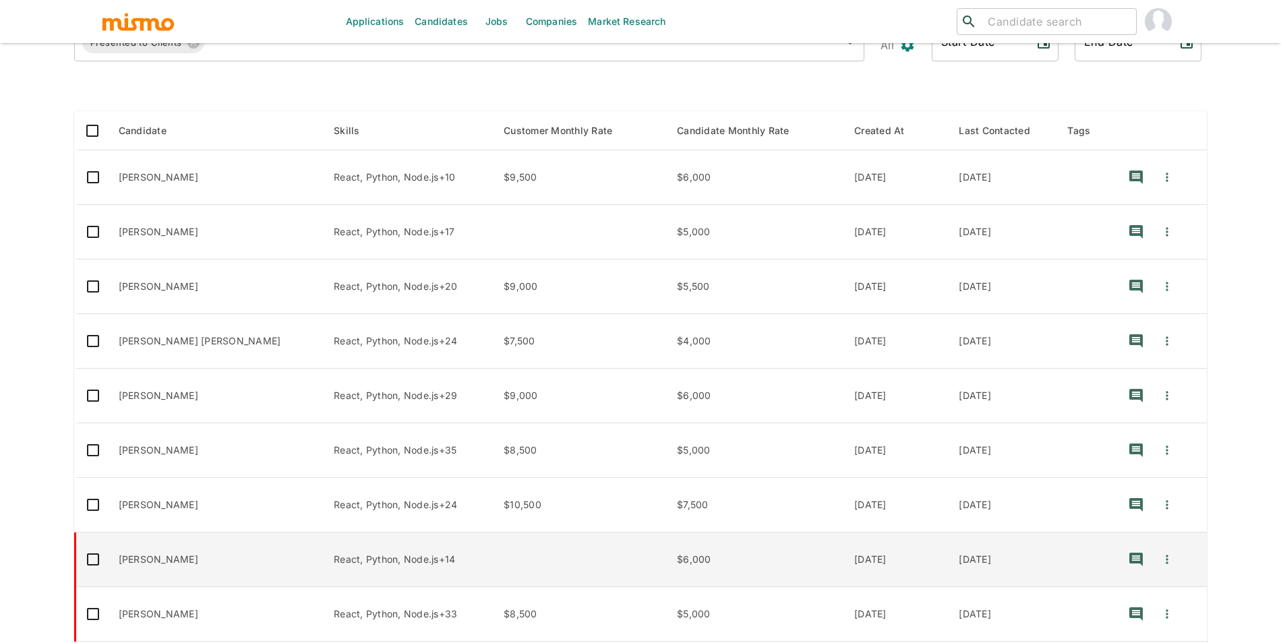
scroll to position [316, 0]
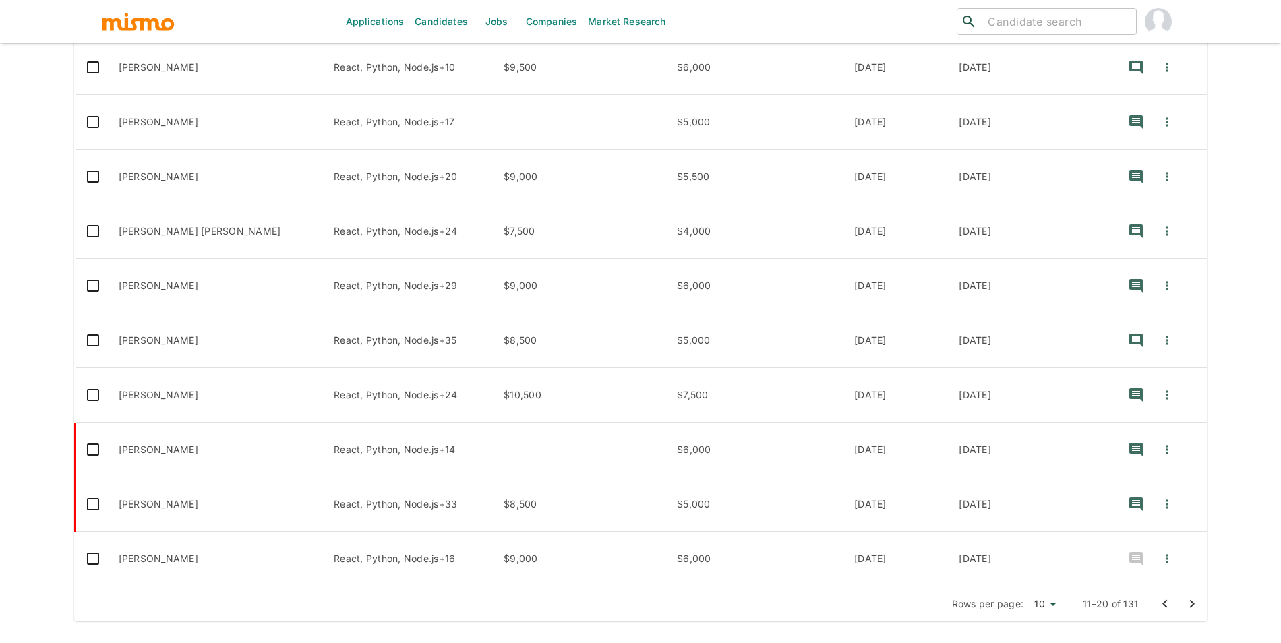
click at [217, 272] on td "Roberth Oliveira" at bounding box center [216, 286] width 216 height 55
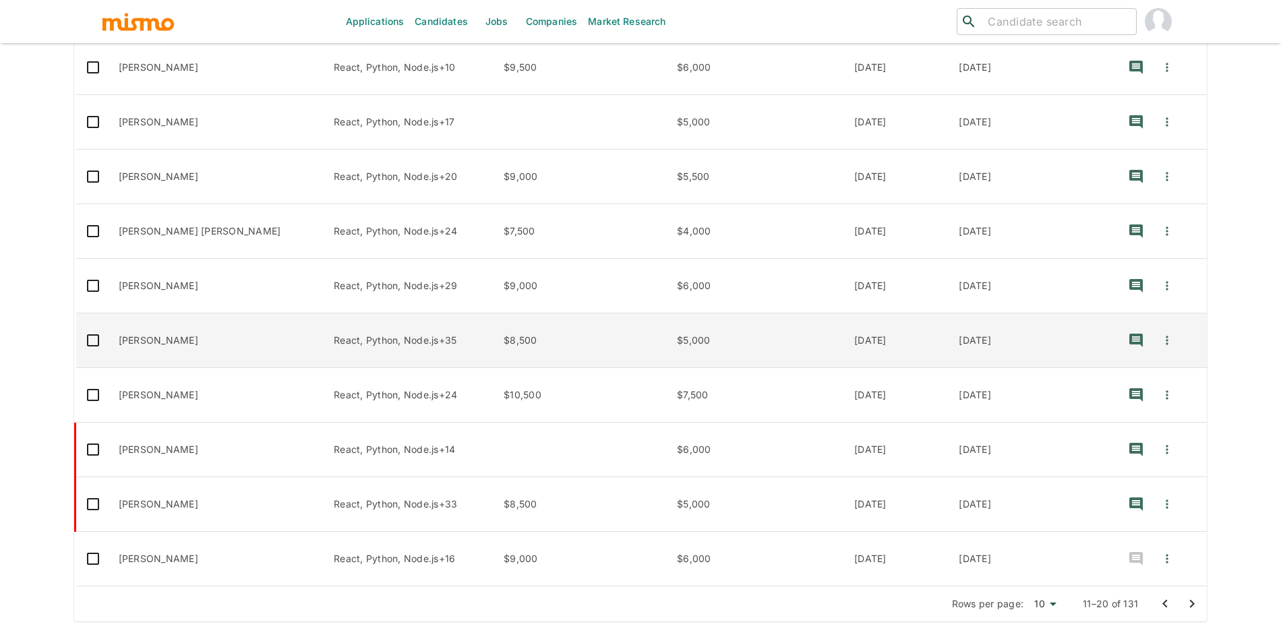
click at [194, 353] on td "Merli Mejía" at bounding box center [216, 341] width 216 height 55
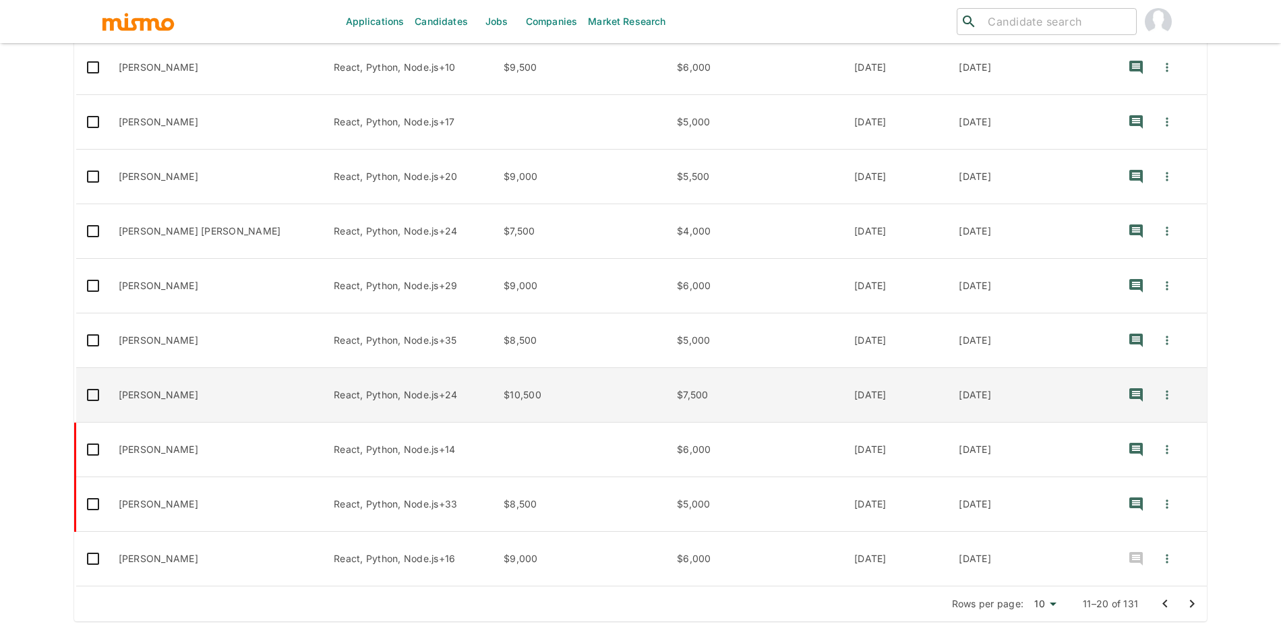
click at [192, 406] on td "Martín Acosta" at bounding box center [216, 395] width 216 height 55
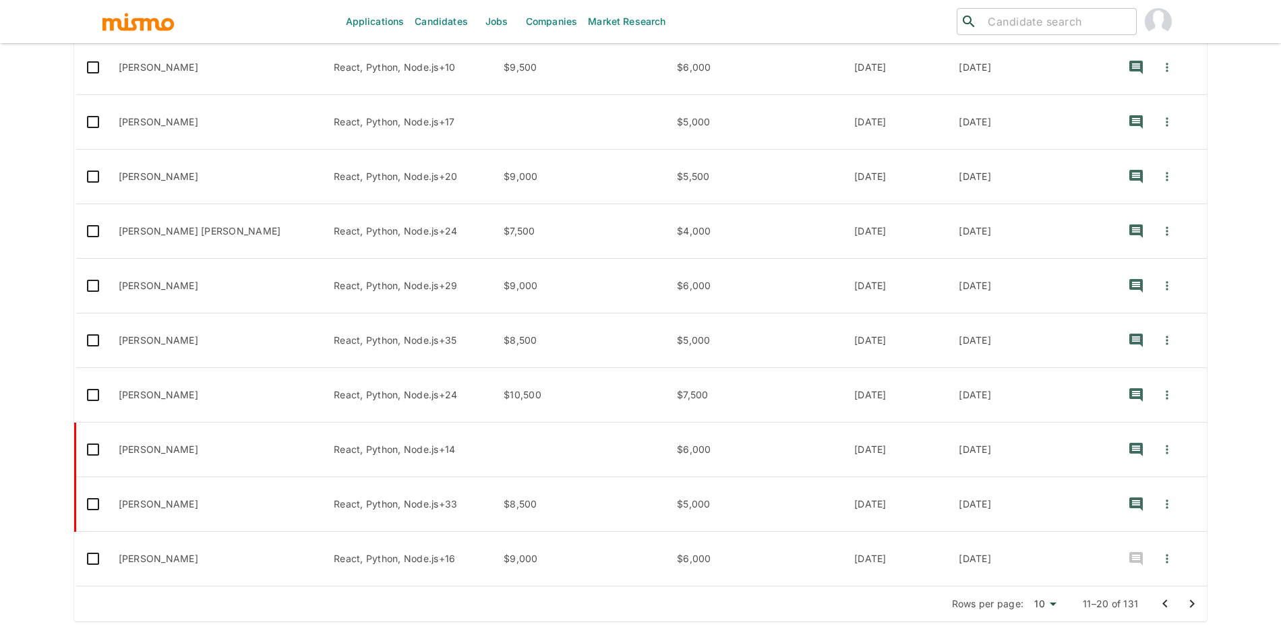
click at [1184, 606] on icon "Go to next page" at bounding box center [1192, 604] width 16 height 16
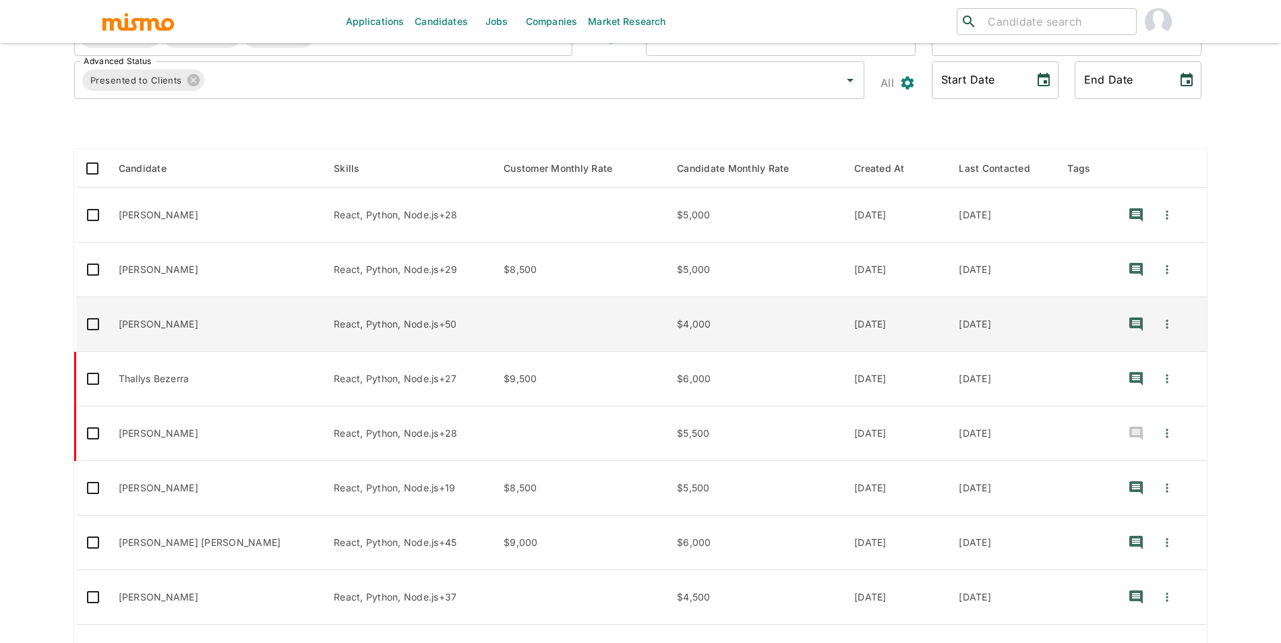
scroll to position [125, 0]
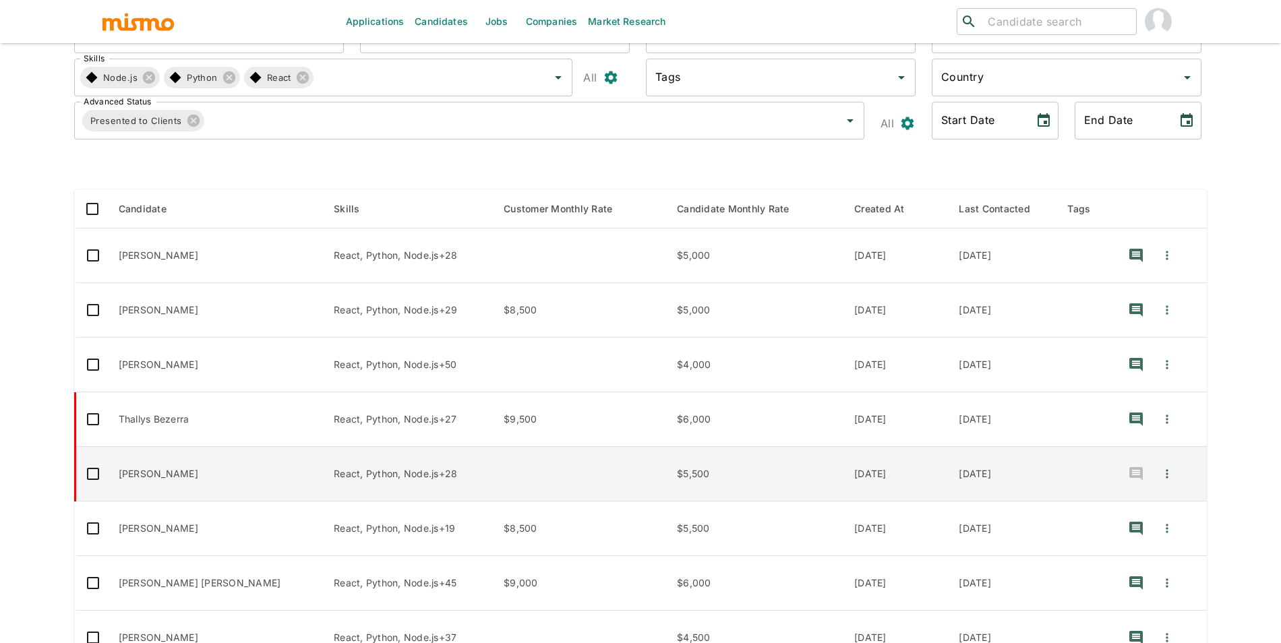
click at [150, 480] on td "Rodrigo Leão" at bounding box center [216, 474] width 216 height 55
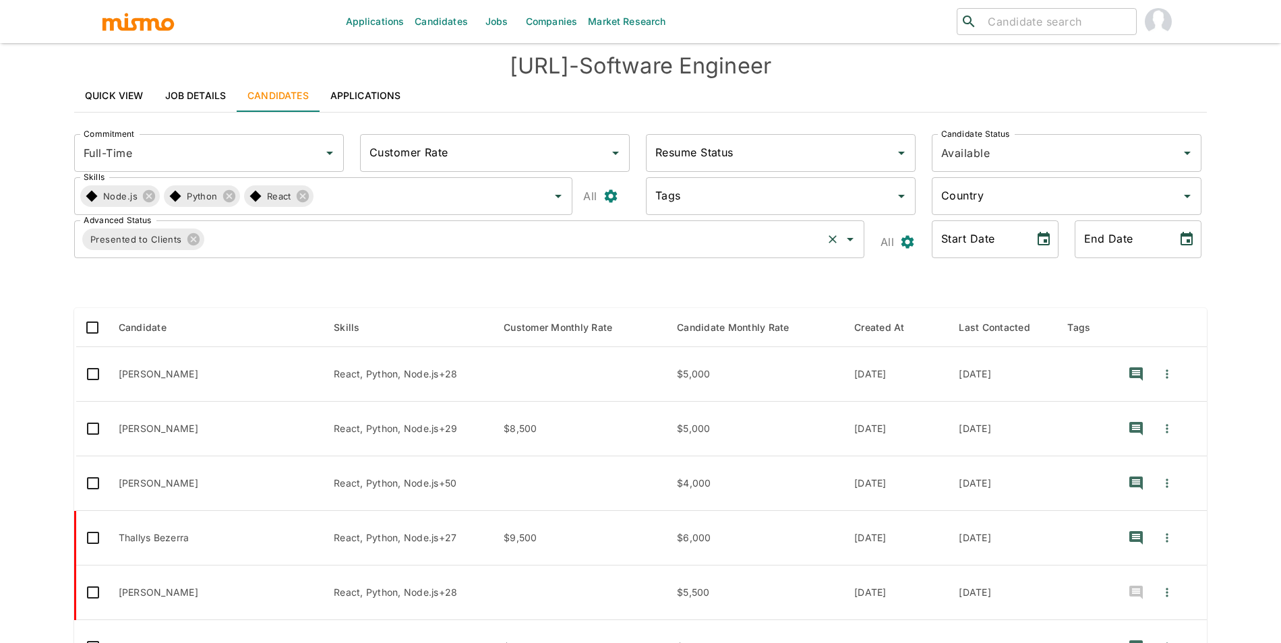
scroll to position [0, 0]
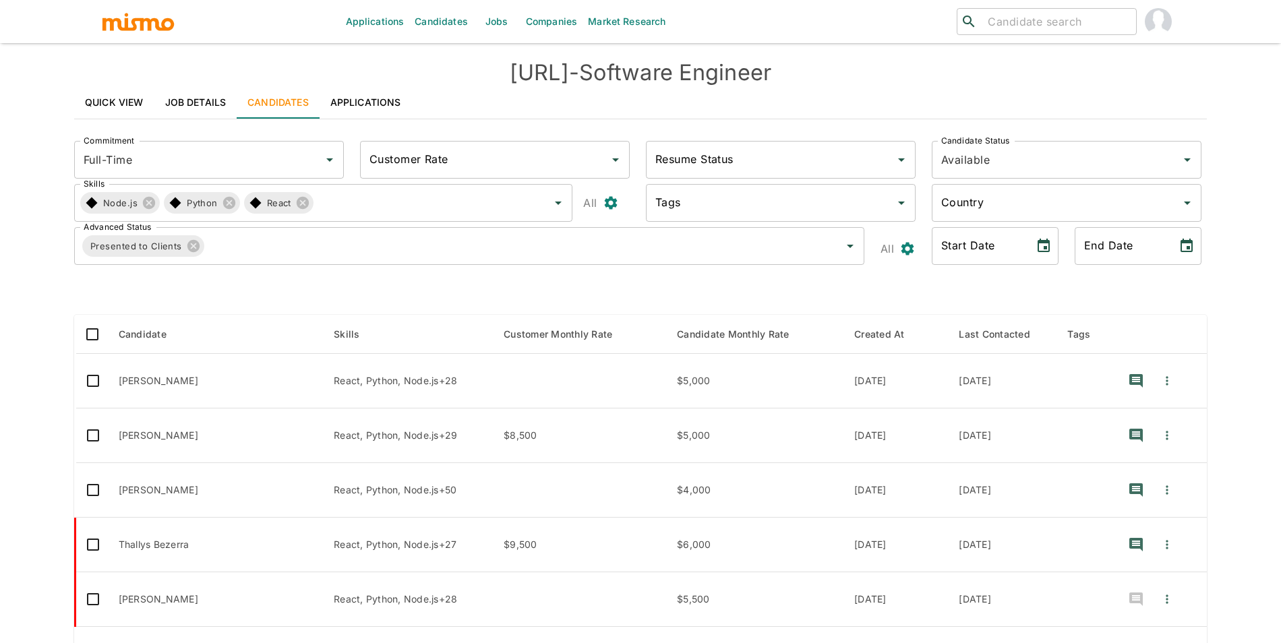
click at [480, 27] on link "Jobs" at bounding box center [496, 21] width 47 height 43
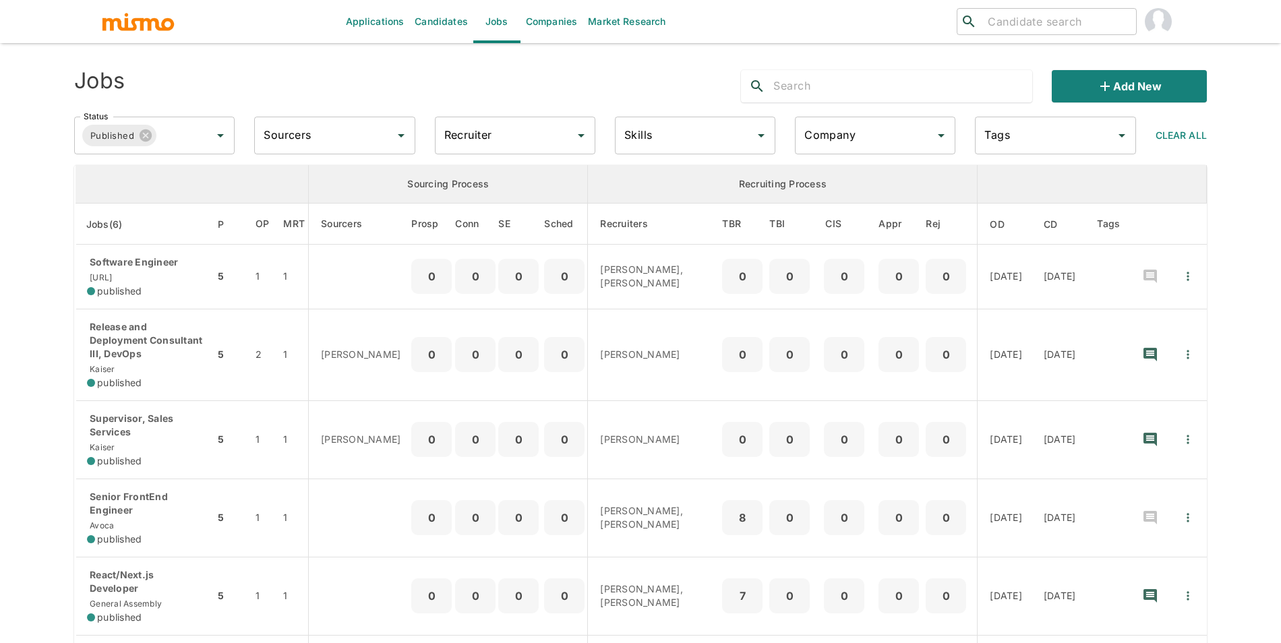
click at [826, 137] on div "Company Company" at bounding box center [875, 136] width 161 height 38
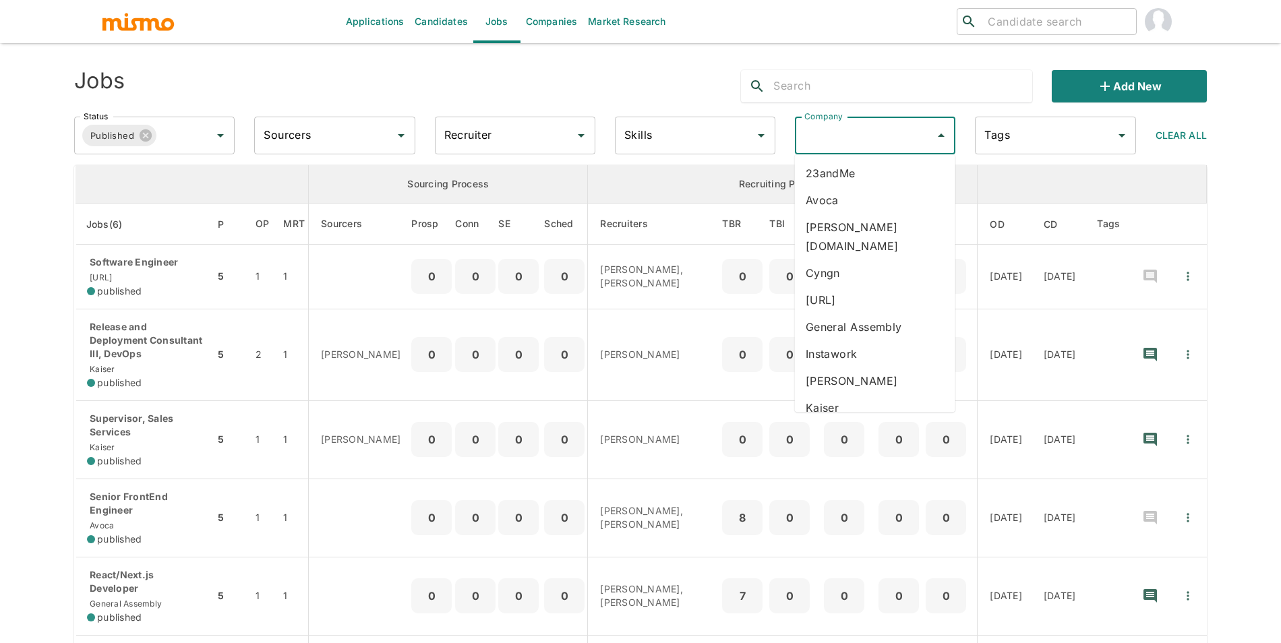
click at [850, 163] on li "23andMe" at bounding box center [875, 173] width 161 height 27
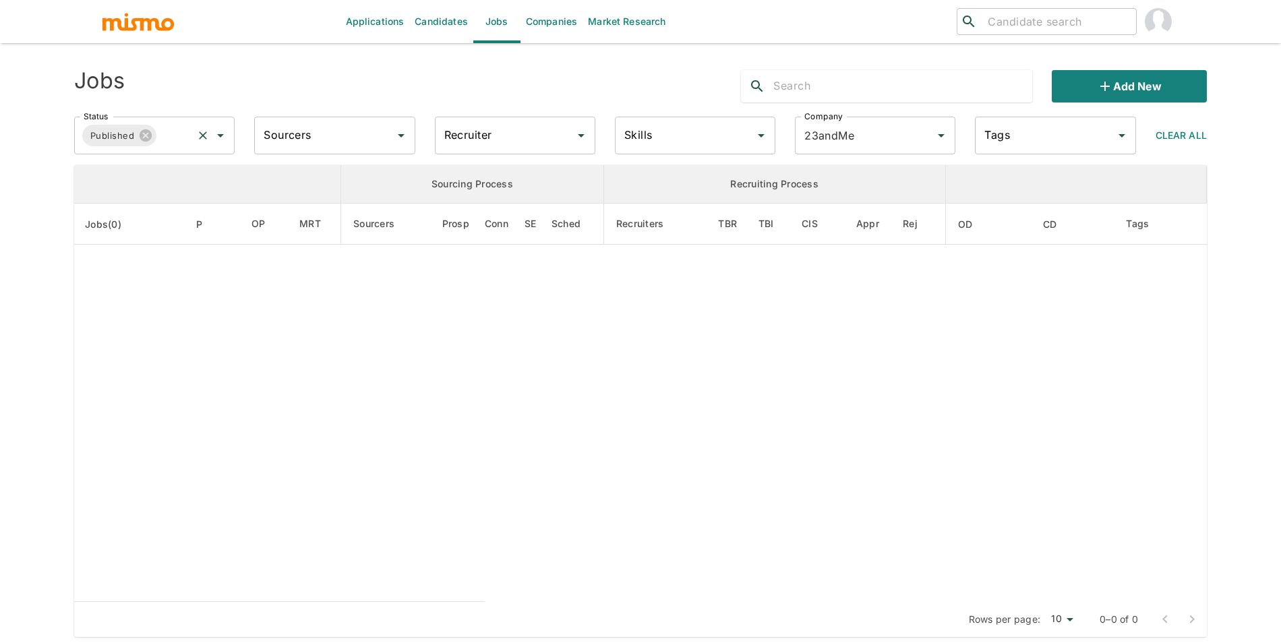
click at [173, 153] on div "Published Status" at bounding box center [154, 136] width 161 height 38
click at [152, 204] on li "Filled" at bounding box center [155, 200] width 161 height 27
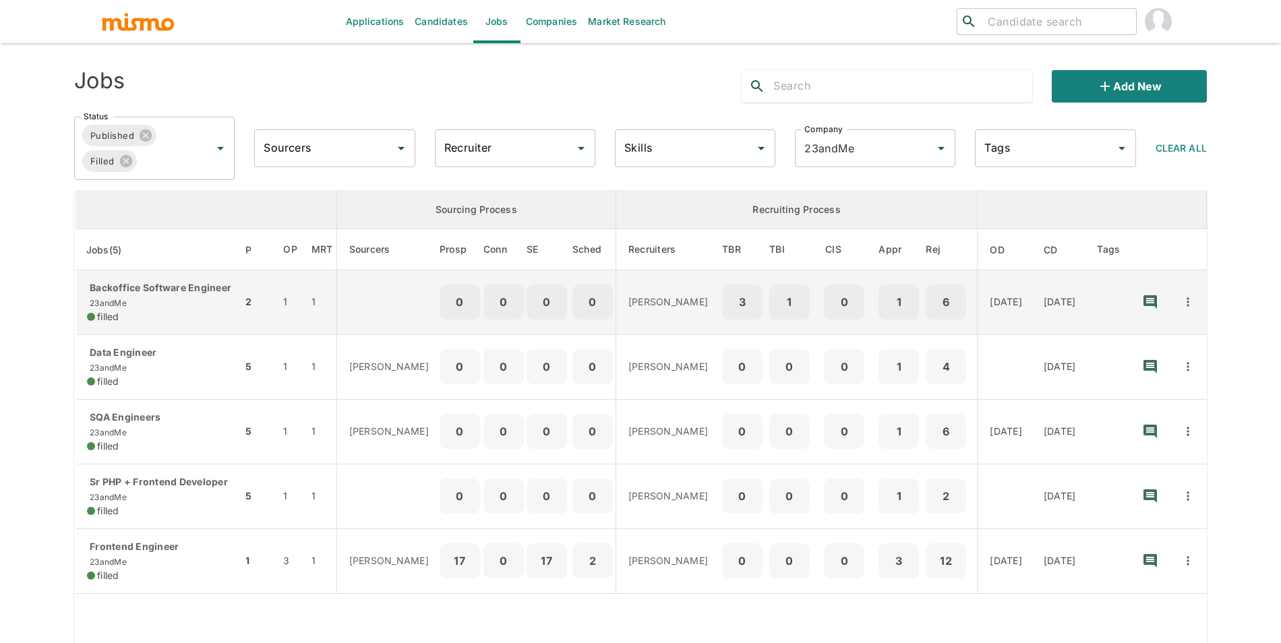
click at [143, 324] on div "filled" at bounding box center [159, 316] width 144 height 13
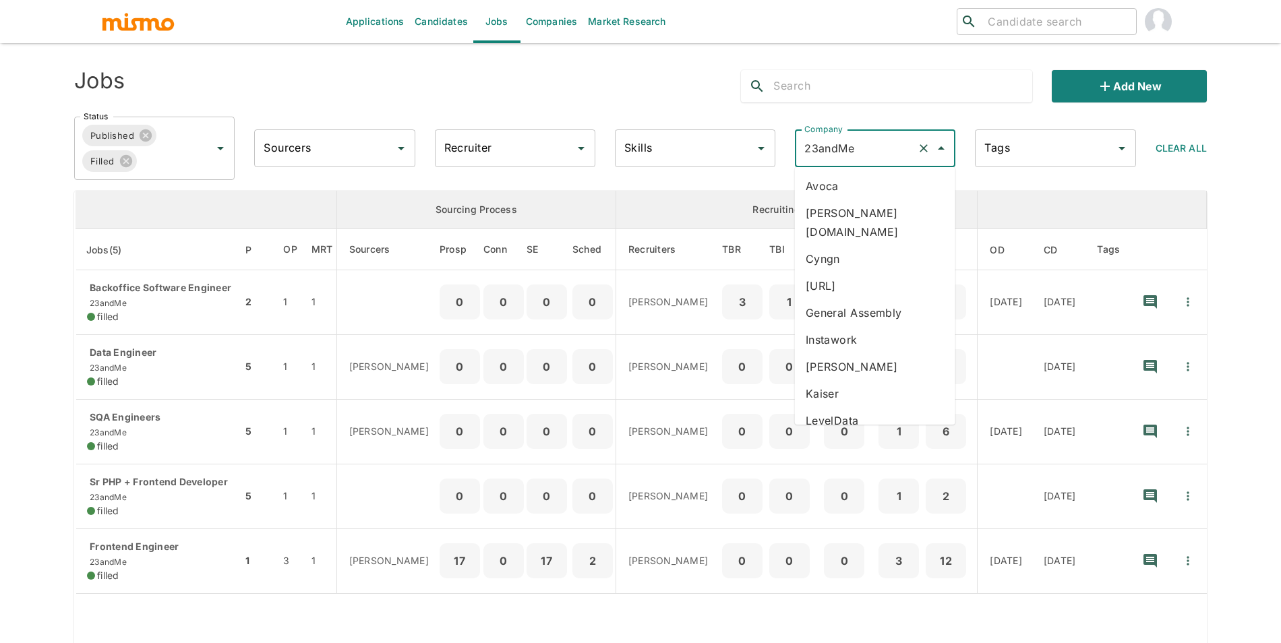
click at [848, 158] on input "23andMe" at bounding box center [856, 149] width 111 height 26
click at [845, 277] on li "ficra.ai" at bounding box center [875, 285] width 161 height 27
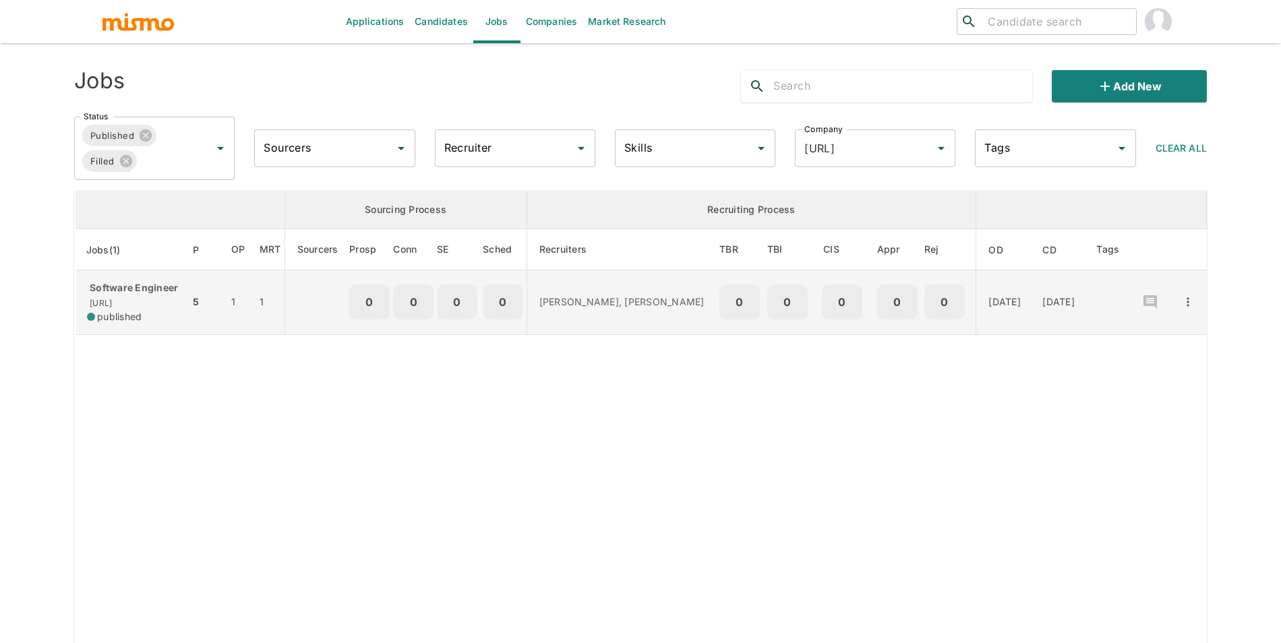
click at [149, 311] on div "Software Engineer ficra.ai published" at bounding box center [133, 302] width 92 height 42
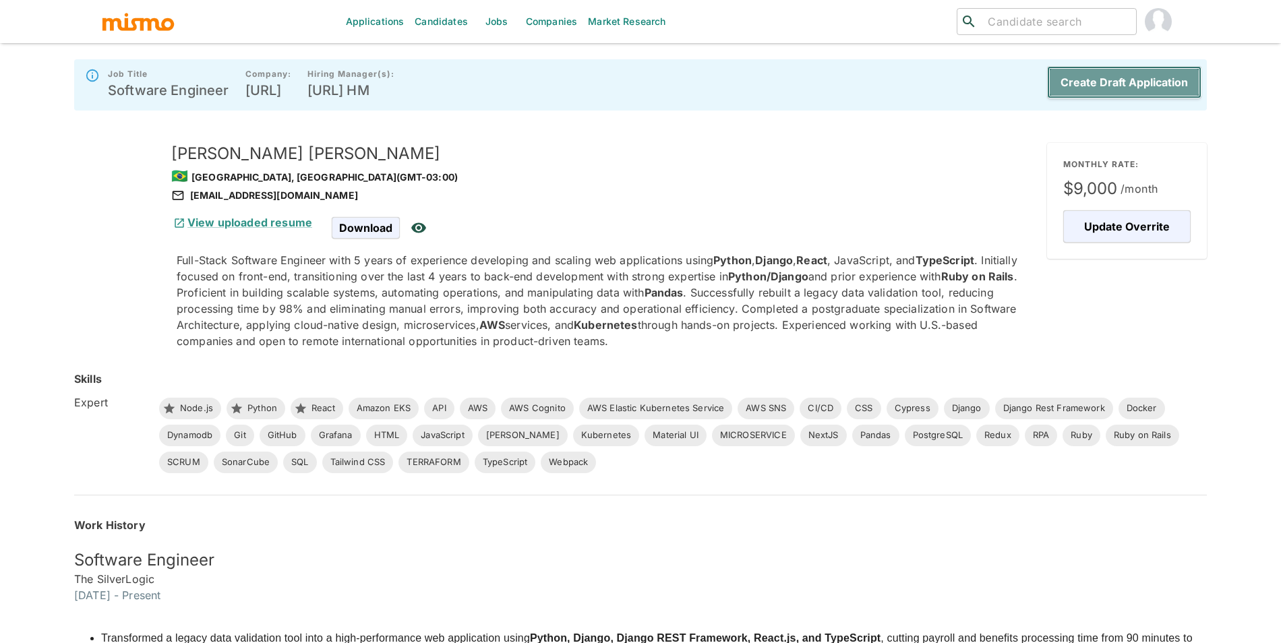
click at [1098, 82] on button "Create Draft Application" at bounding box center [1124, 82] width 154 height 32
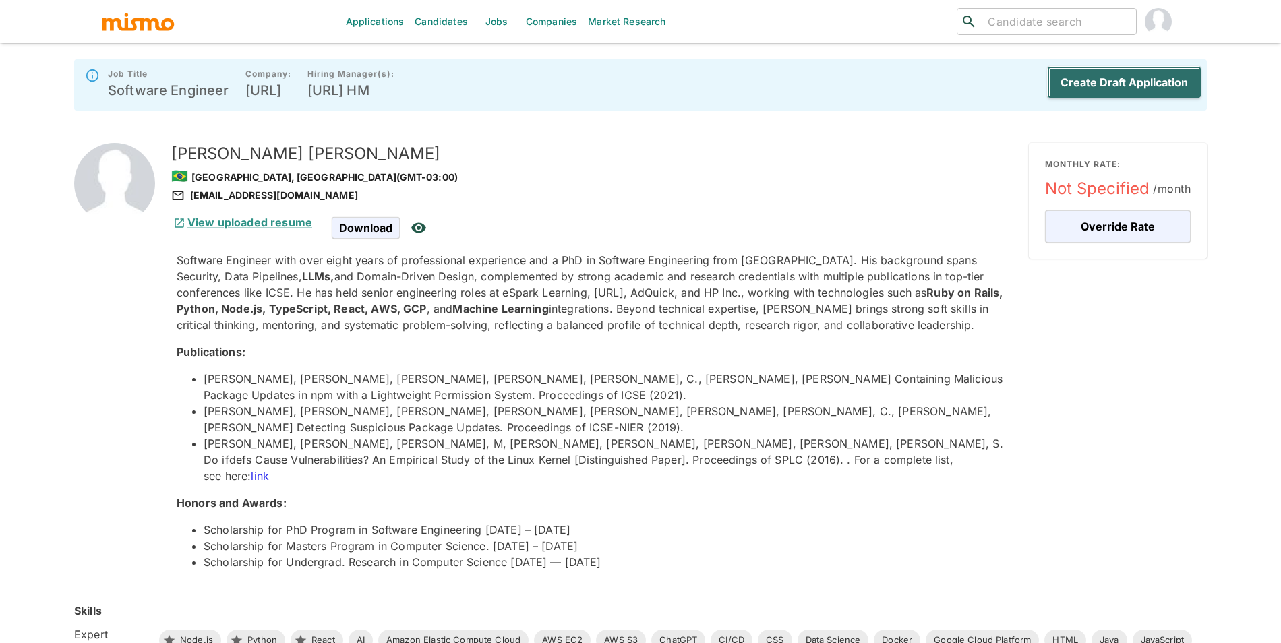
click at [1127, 68] on button "Create Draft Application" at bounding box center [1124, 82] width 154 height 32
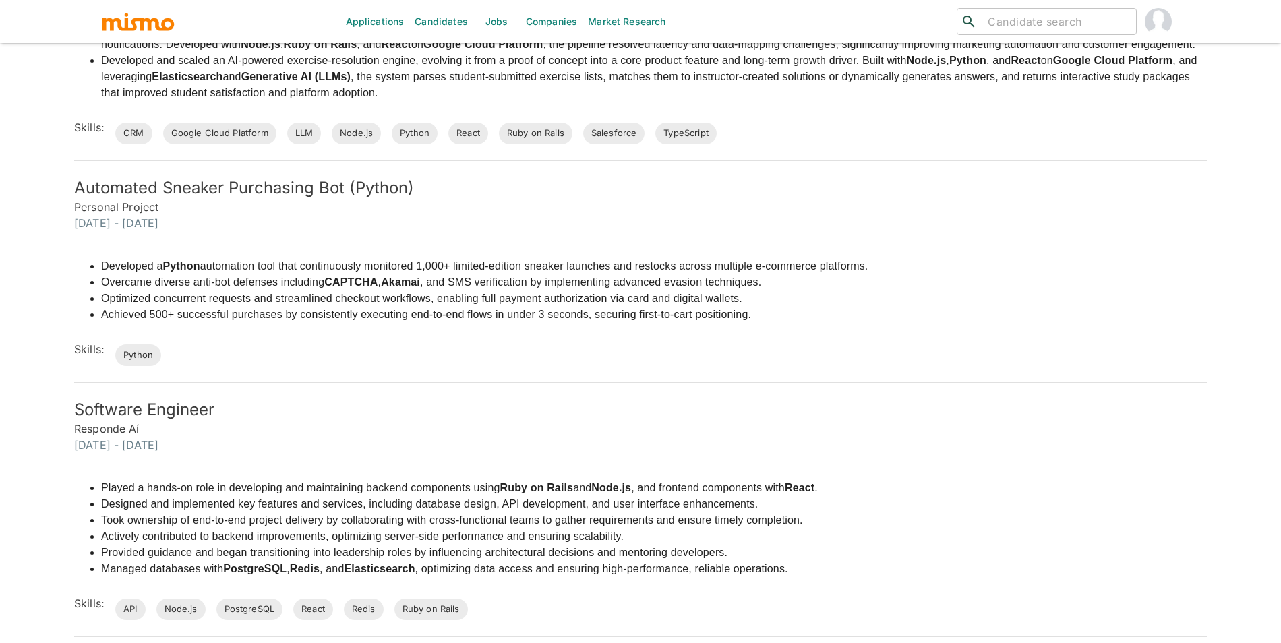
scroll to position [801, 0]
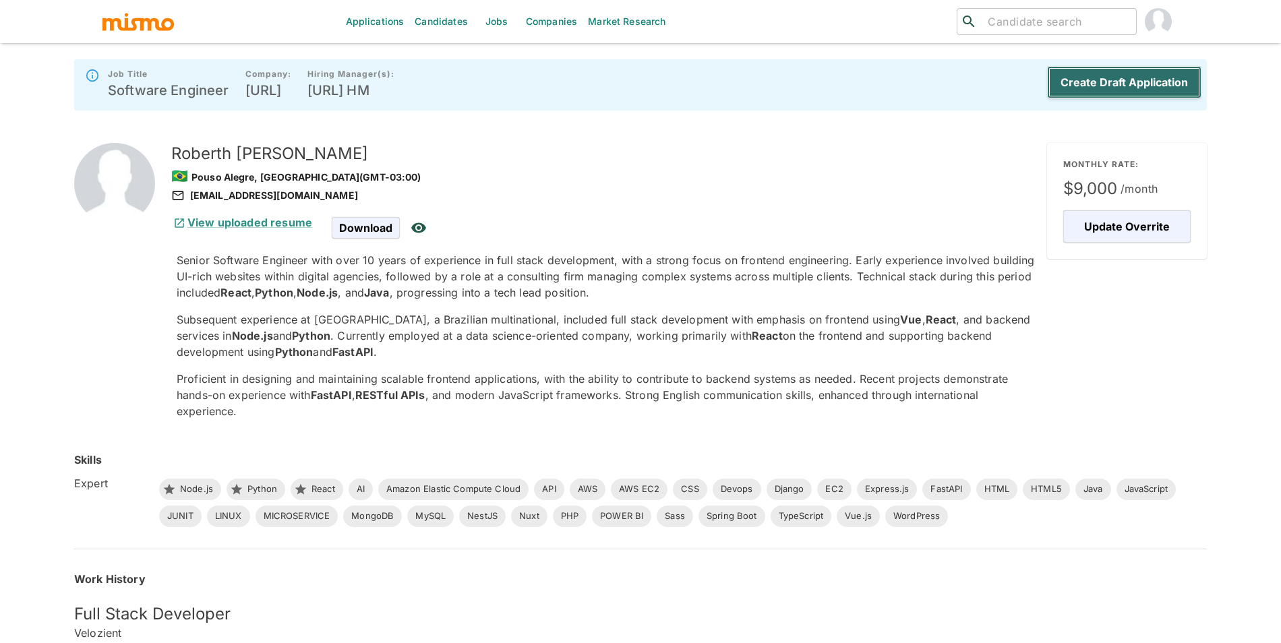
click at [1130, 66] on button "Create Draft Application" at bounding box center [1124, 82] width 154 height 32
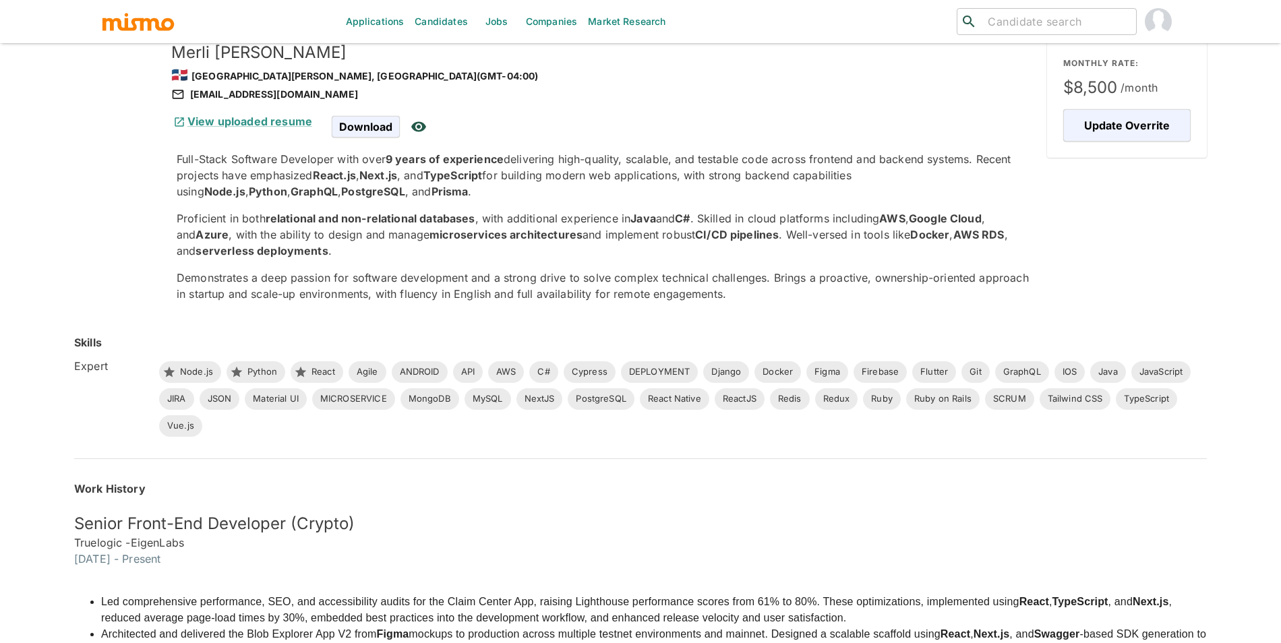
scroll to position [98, 0]
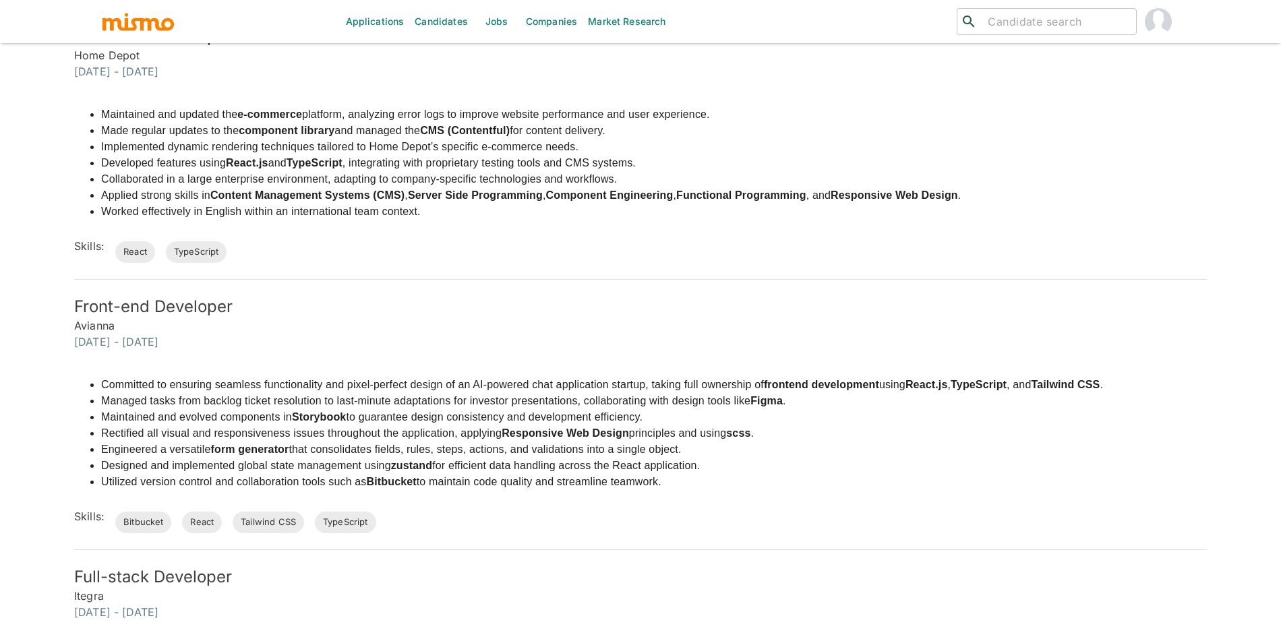
scroll to position [513, 0]
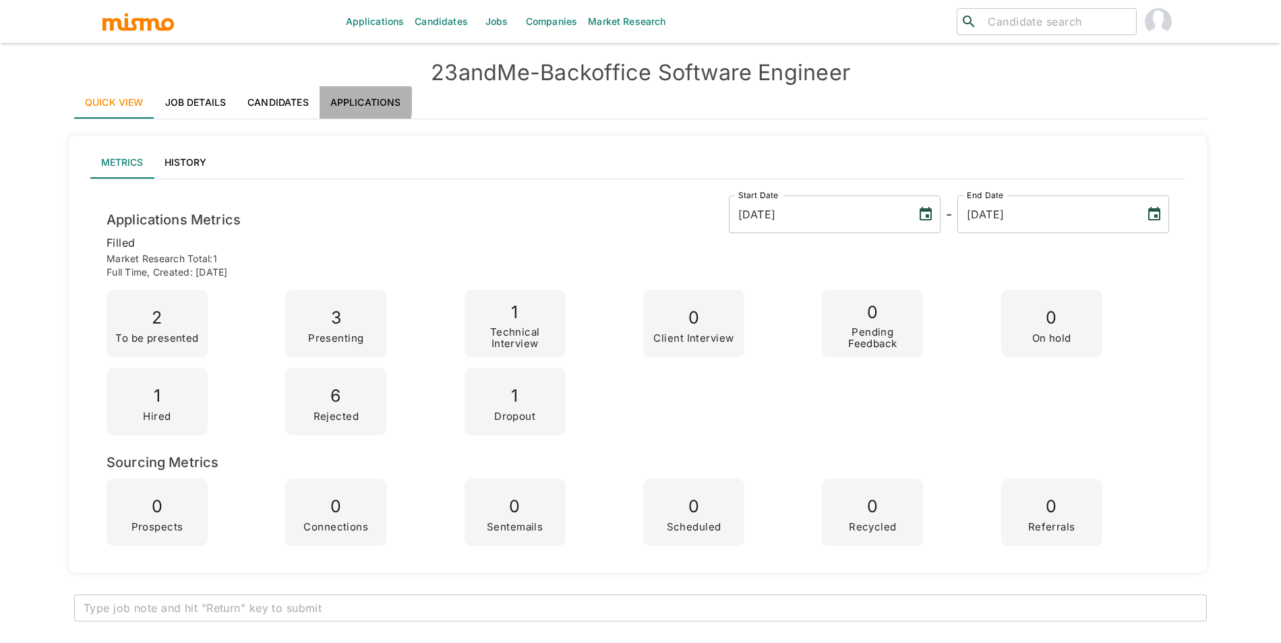
drag, startPoint x: 324, startPoint y: 101, endPoint x: 316, endPoint y: 103, distance: 8.2
click at [325, 101] on link "Applications" at bounding box center [366, 102] width 92 height 32
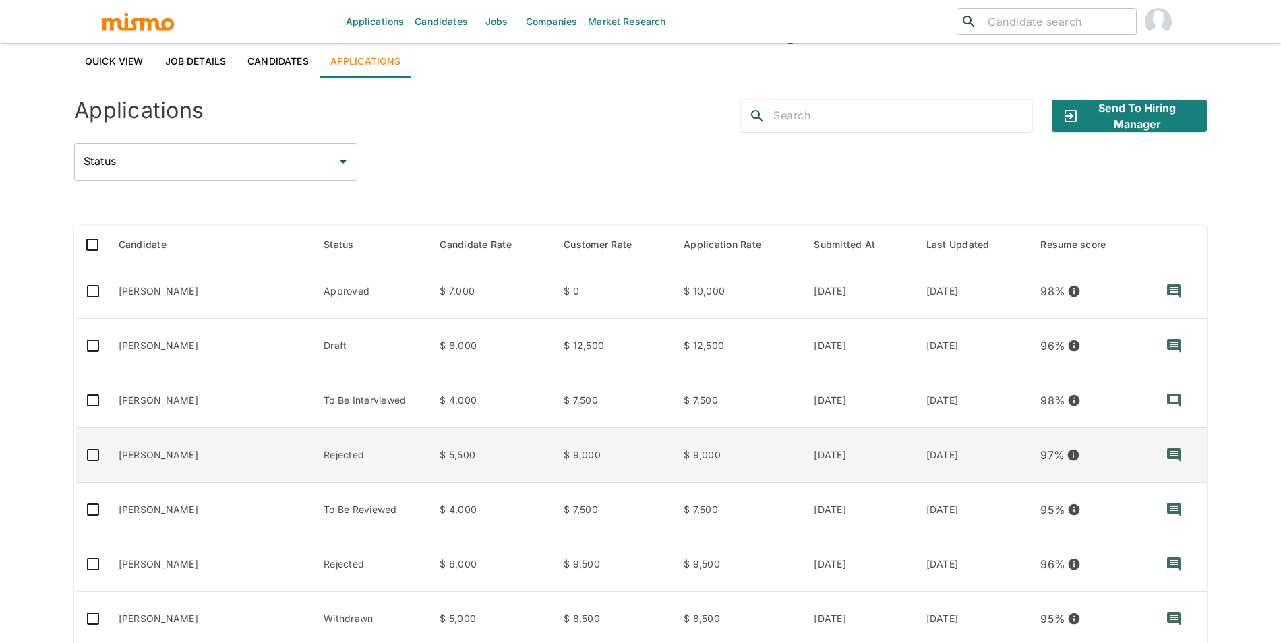
scroll to position [45, 0]
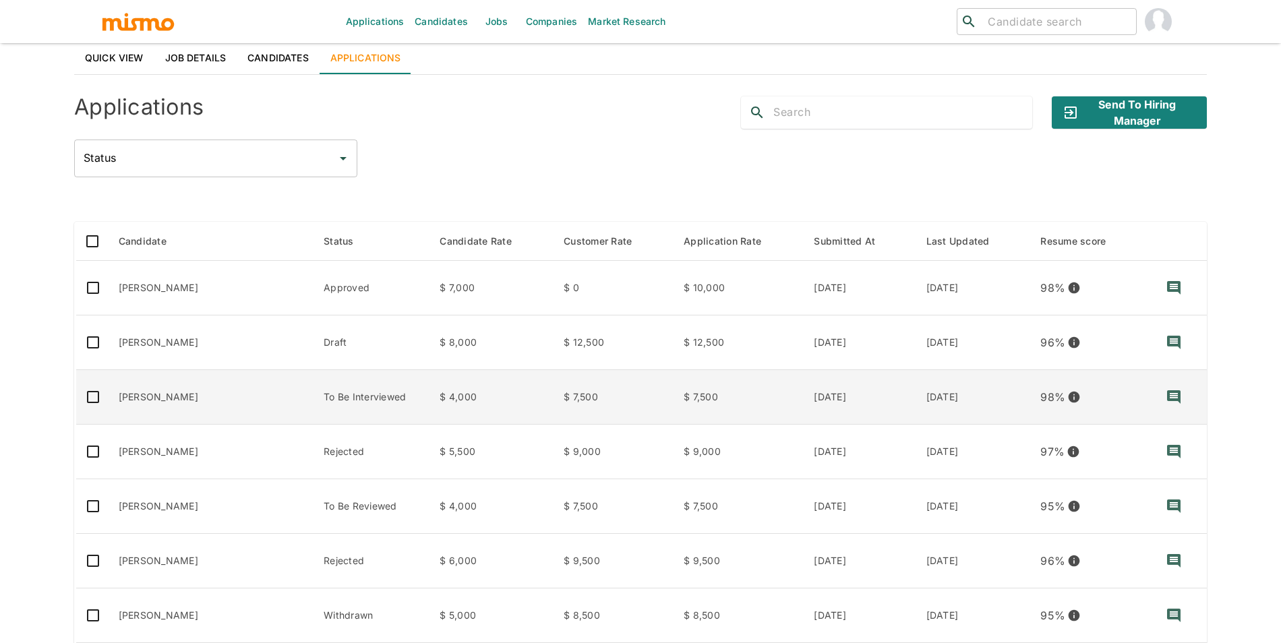
click at [219, 380] on td "[PERSON_NAME]" at bounding box center [211, 397] width 206 height 55
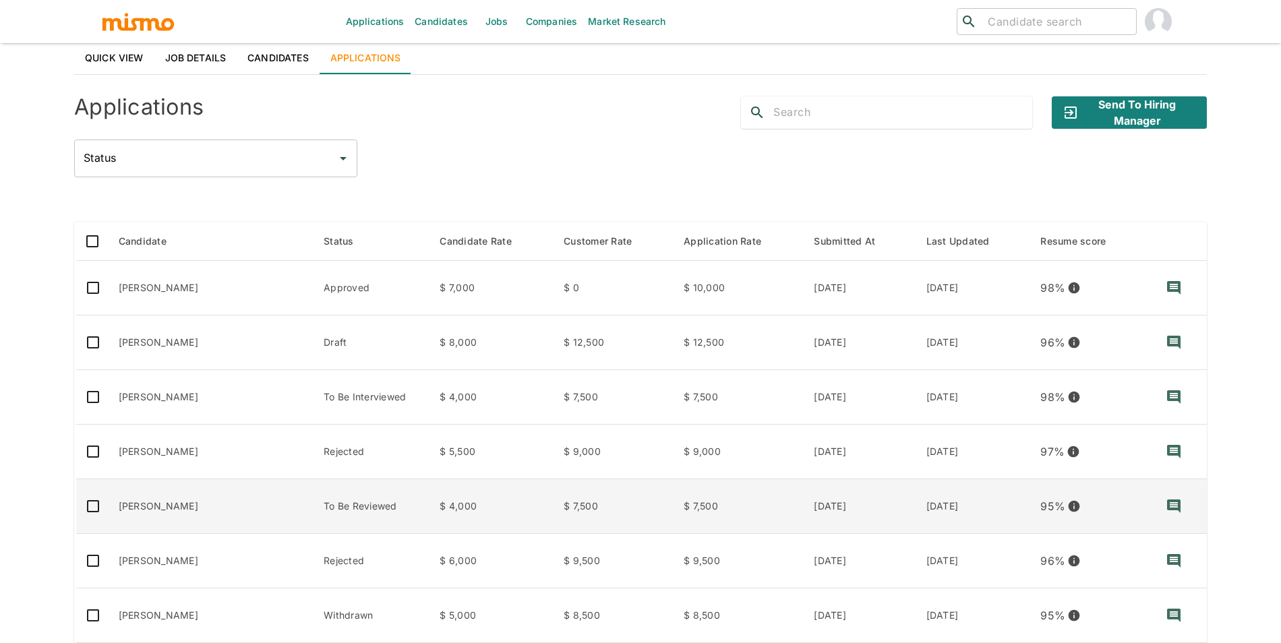
click at [226, 527] on td "[PERSON_NAME]" at bounding box center [211, 507] width 206 height 55
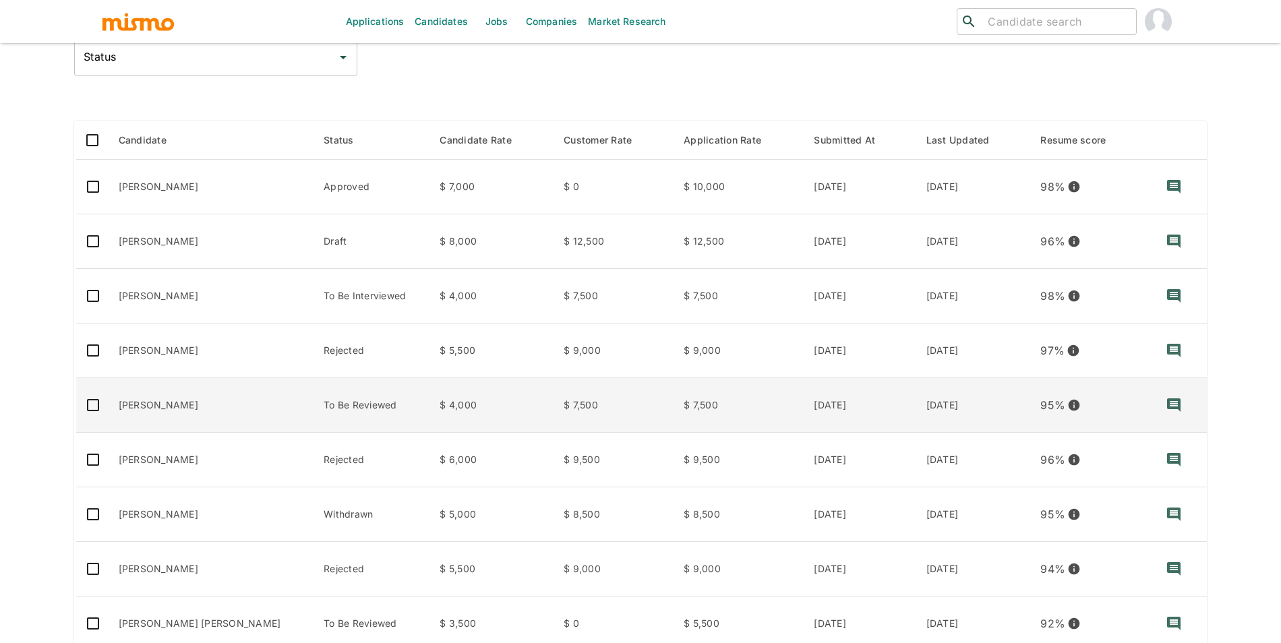
scroll to position [267, 0]
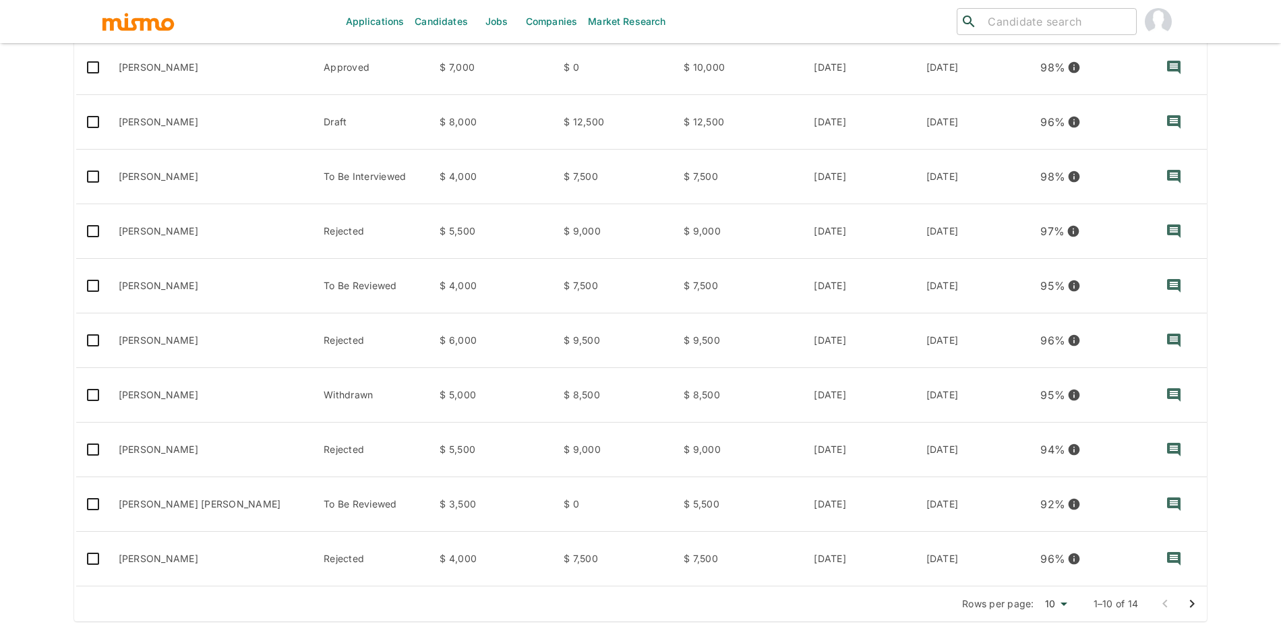
click at [521, 20] on link "Companies" at bounding box center [552, 21] width 62 height 43
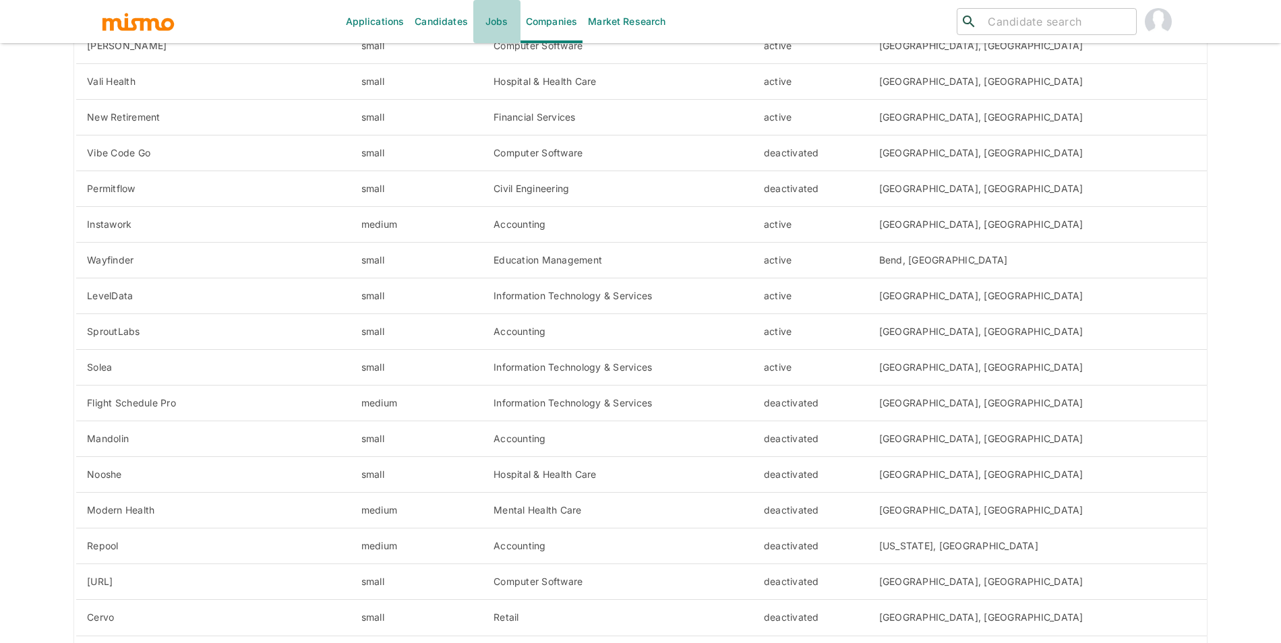
click at [502, 24] on link "Jobs" at bounding box center [496, 21] width 47 height 43
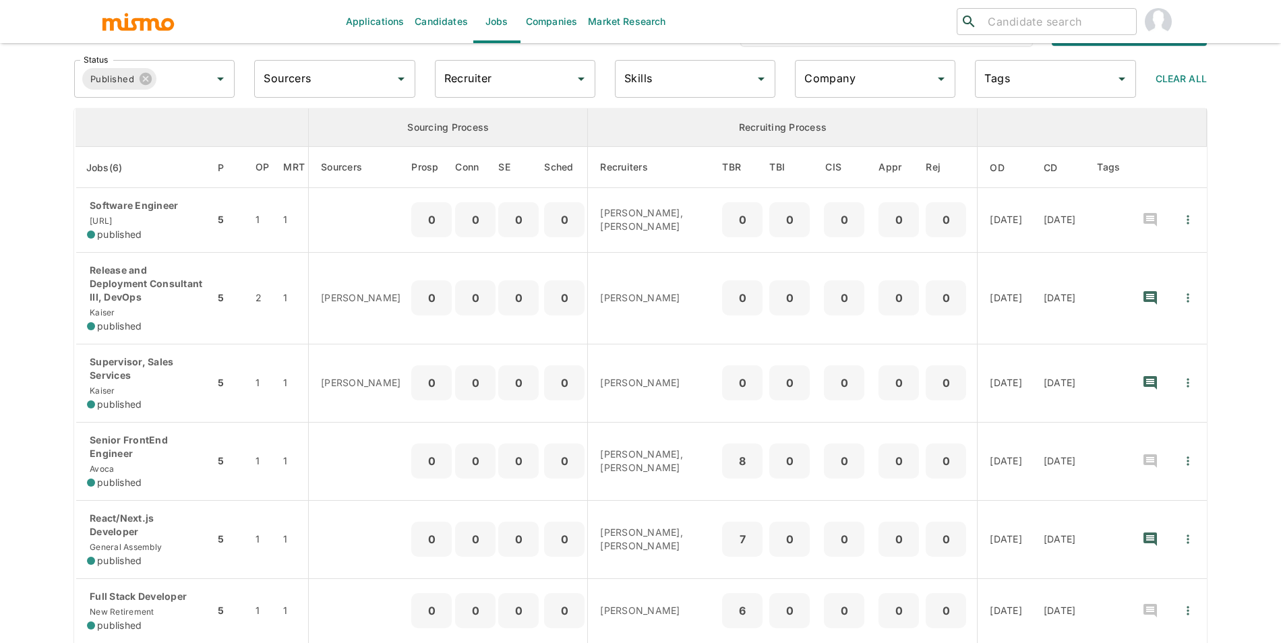
scroll to position [20, 0]
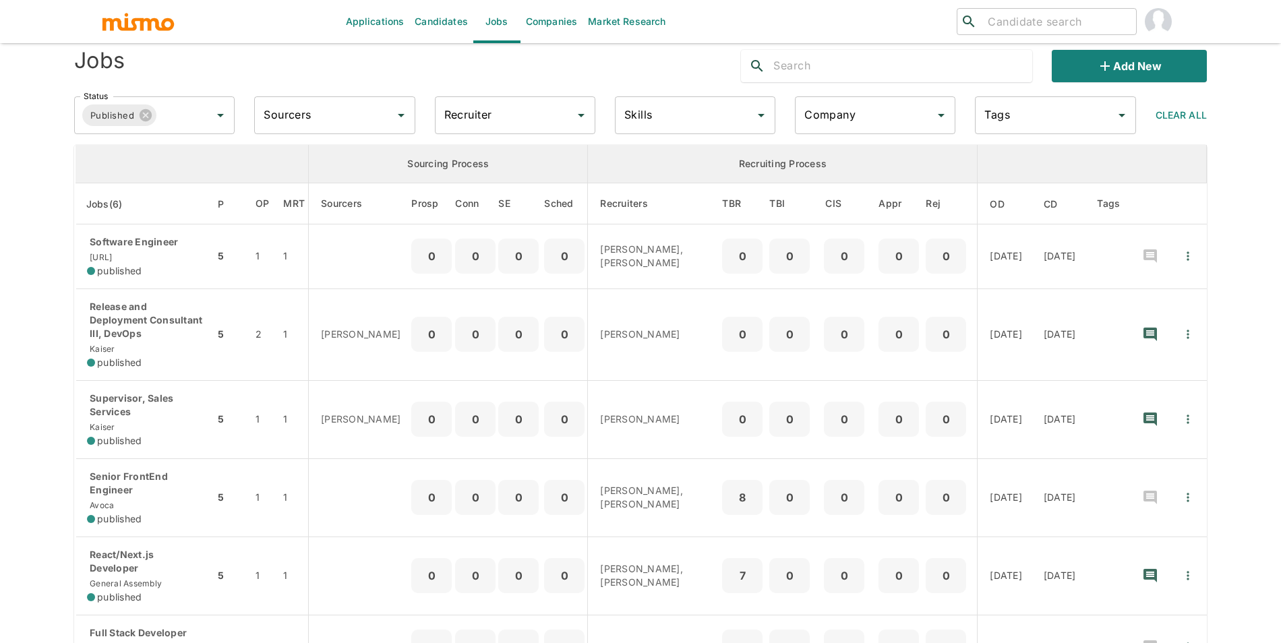
click at [858, 76] on input "text" at bounding box center [903, 66] width 259 height 22
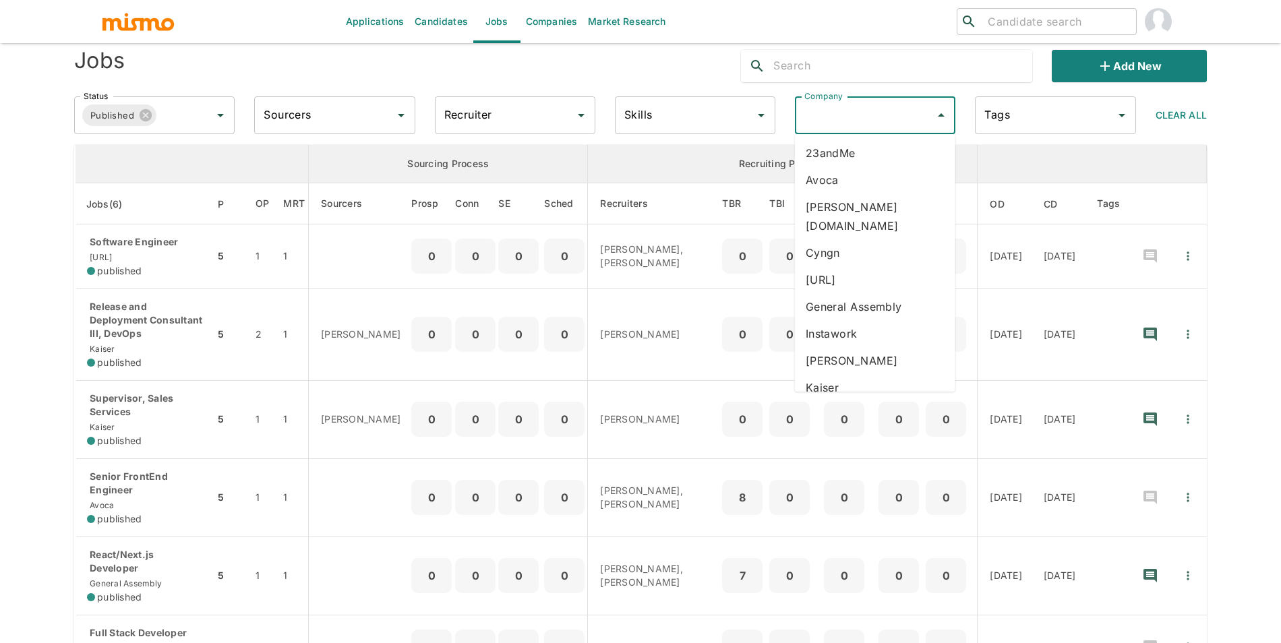
click at [859, 109] on input "Company" at bounding box center [865, 116] width 128 height 26
type input "k"
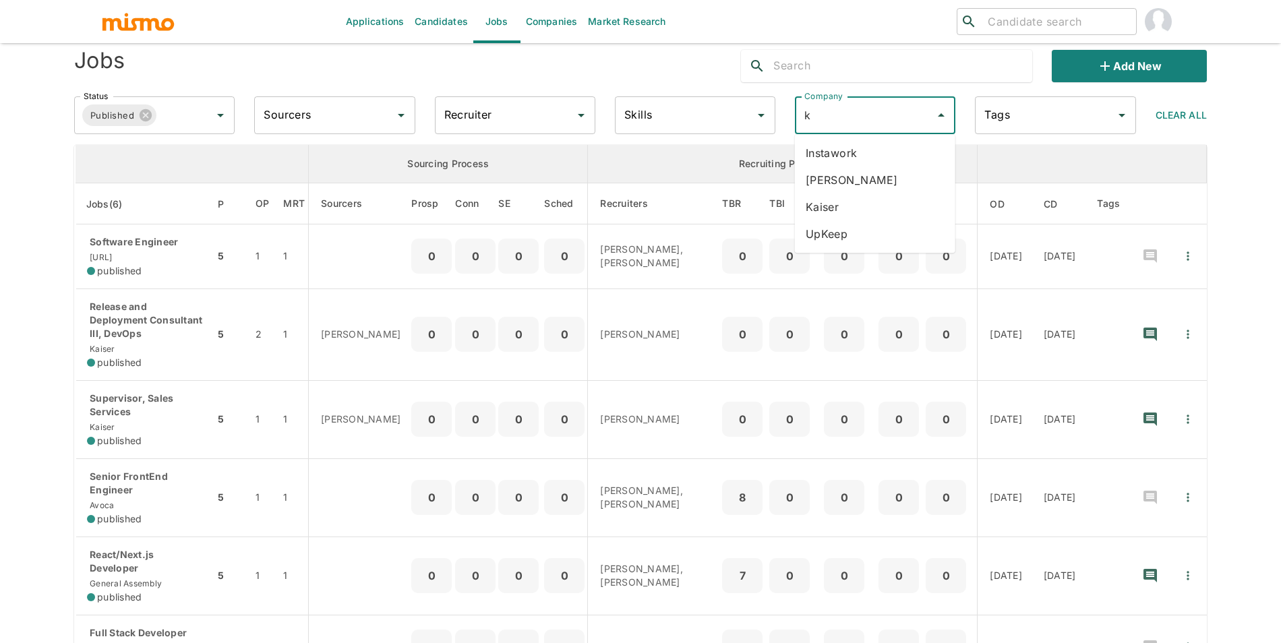
click at [860, 177] on li "Kaelio" at bounding box center [875, 180] width 161 height 27
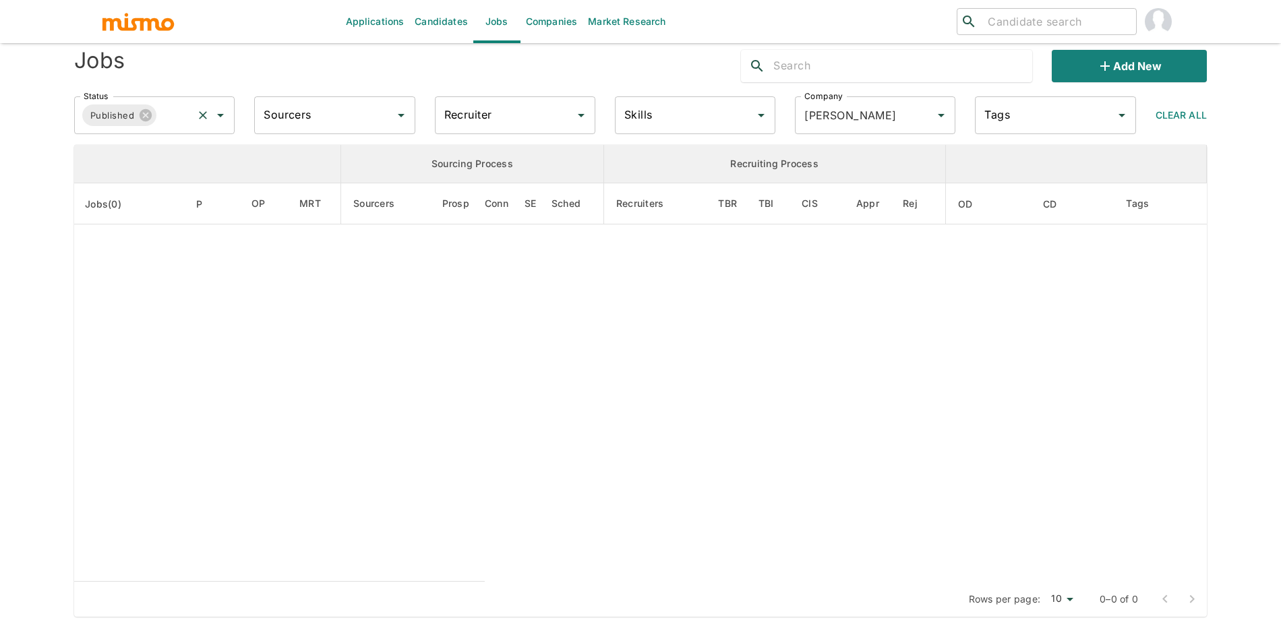
click at [162, 112] on input "Status" at bounding box center [174, 116] width 32 height 26
click at [158, 161] on li "Public" at bounding box center [155, 153] width 161 height 27
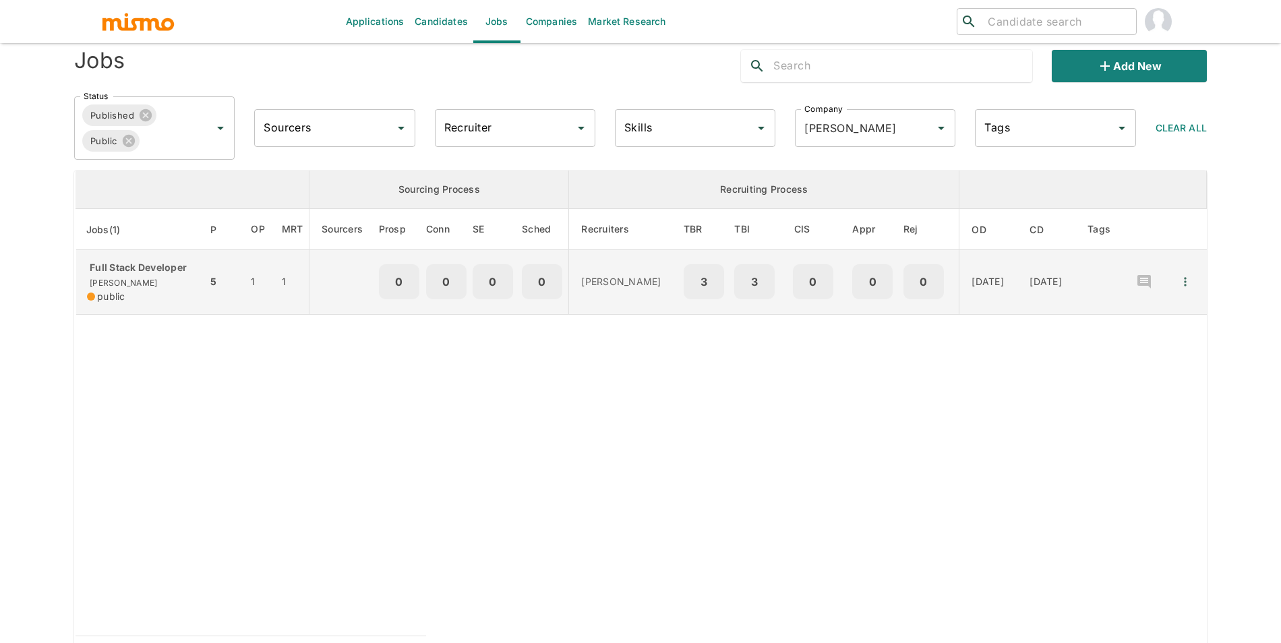
click at [132, 258] on td "Full Stack Developer Kaelio public" at bounding box center [142, 282] width 132 height 65
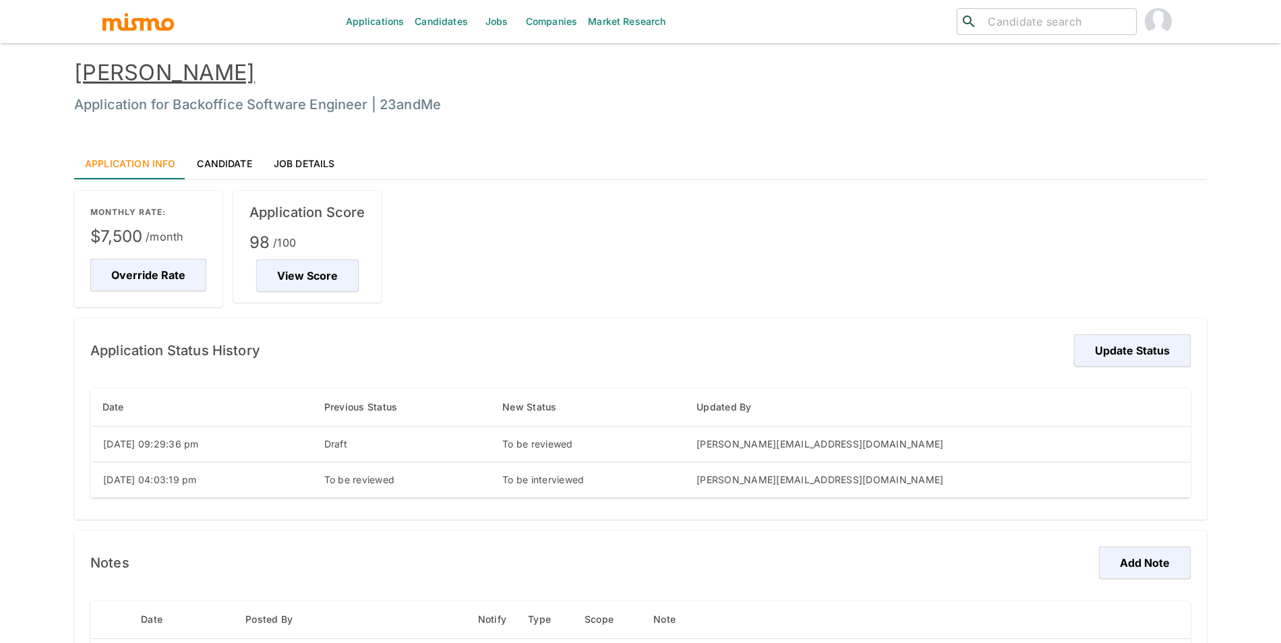
click at [207, 76] on link "[PERSON_NAME]" at bounding box center [164, 72] width 181 height 26
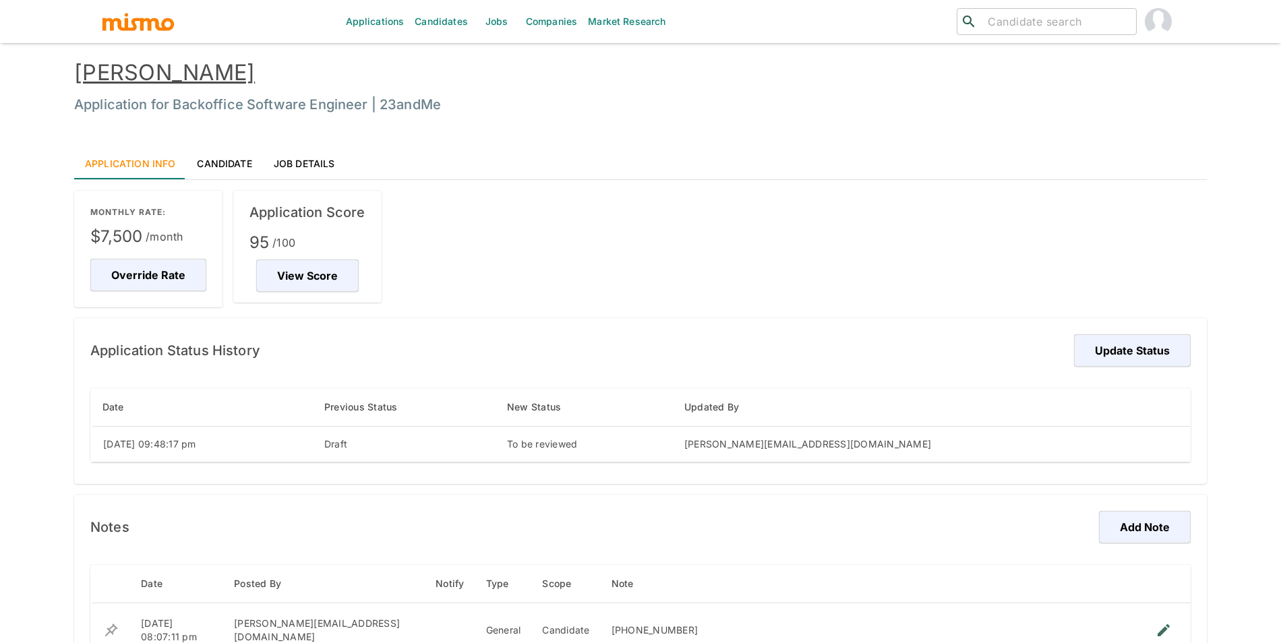
click at [205, 75] on link "[PERSON_NAME]" at bounding box center [164, 72] width 181 height 26
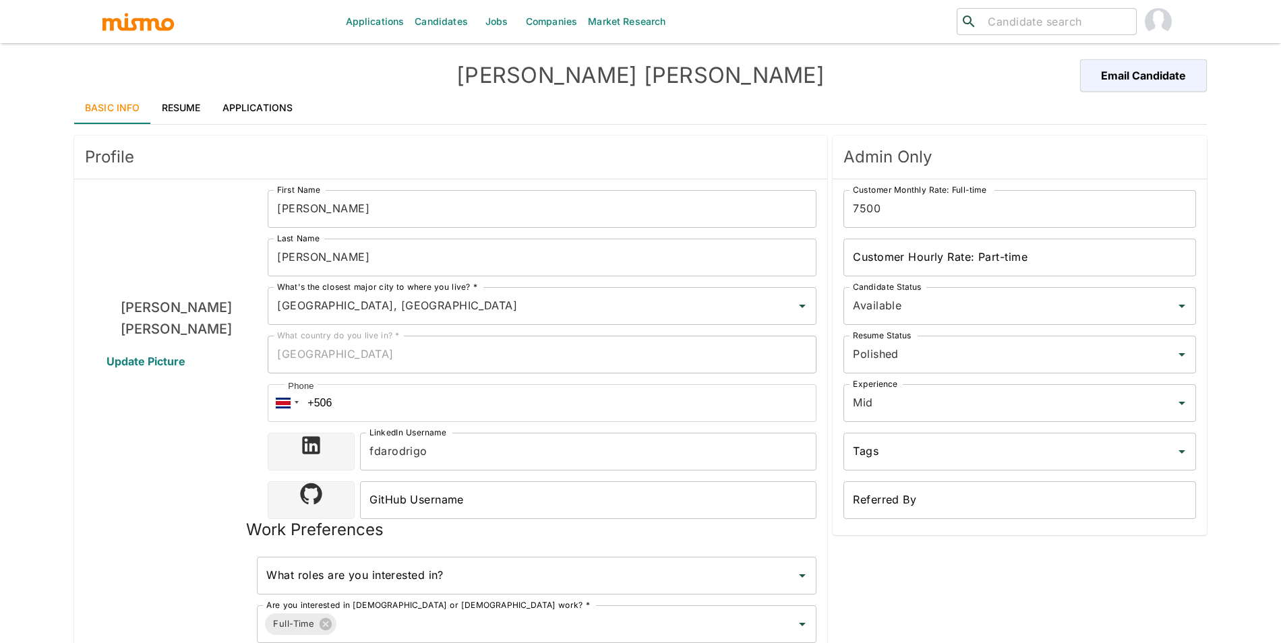
click at [196, 96] on link "Resume" at bounding box center [181, 108] width 61 height 32
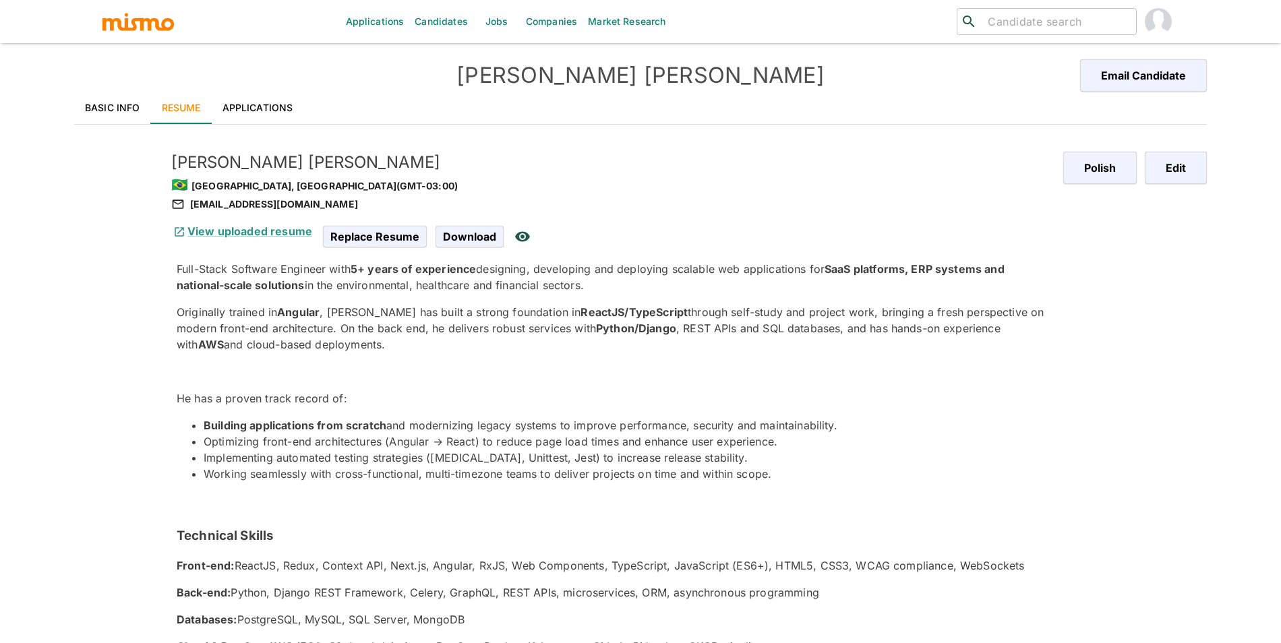
click at [277, 86] on div "[PERSON_NAME] Email Candidate" at bounding box center [640, 75] width 1133 height 32
click at [273, 94] on link "Applications" at bounding box center [258, 108] width 92 height 32
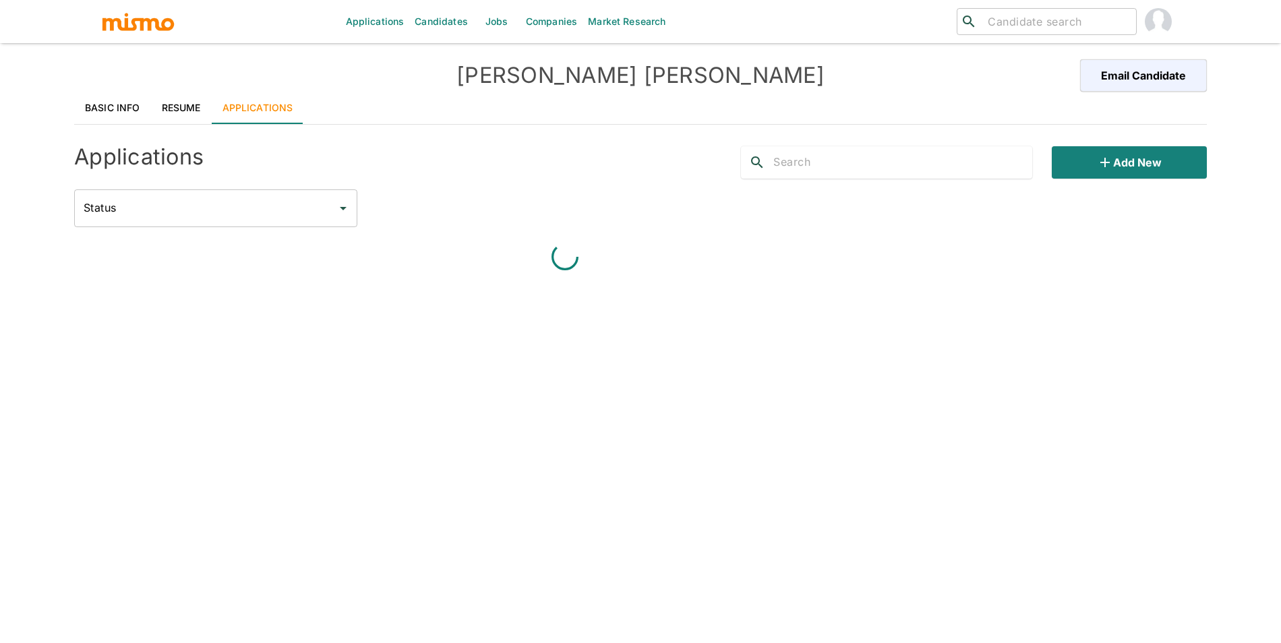
click at [271, 121] on link "Applications" at bounding box center [258, 108] width 92 height 32
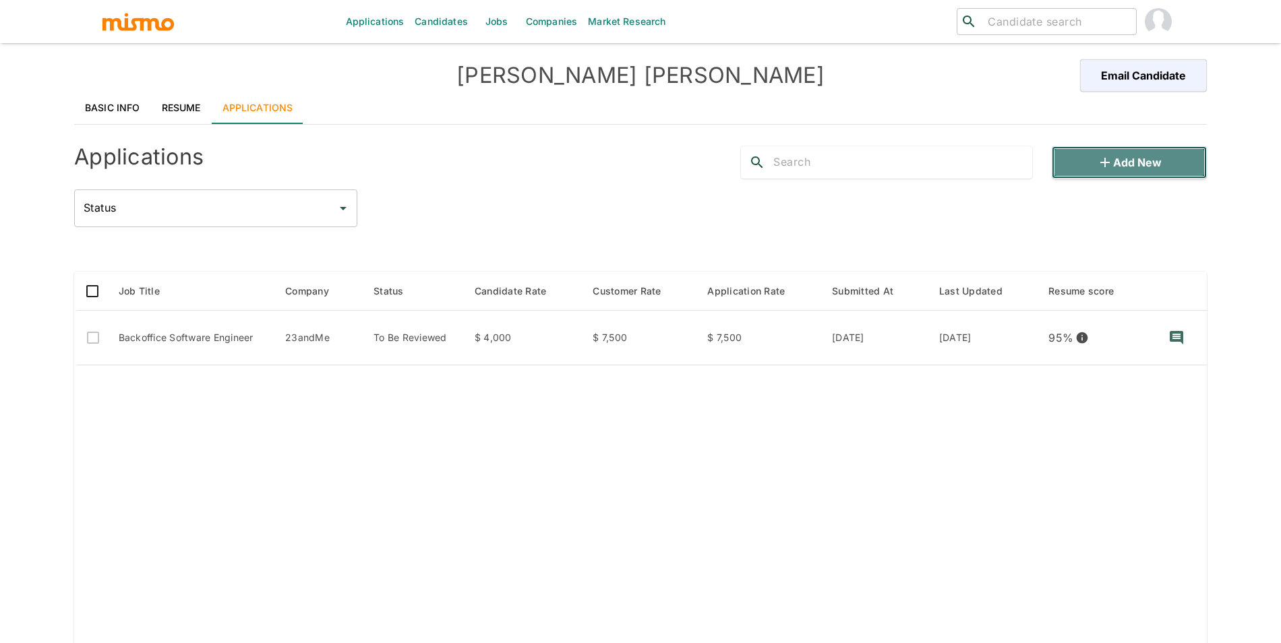
click at [1200, 175] on button "Add new" at bounding box center [1129, 162] width 155 height 32
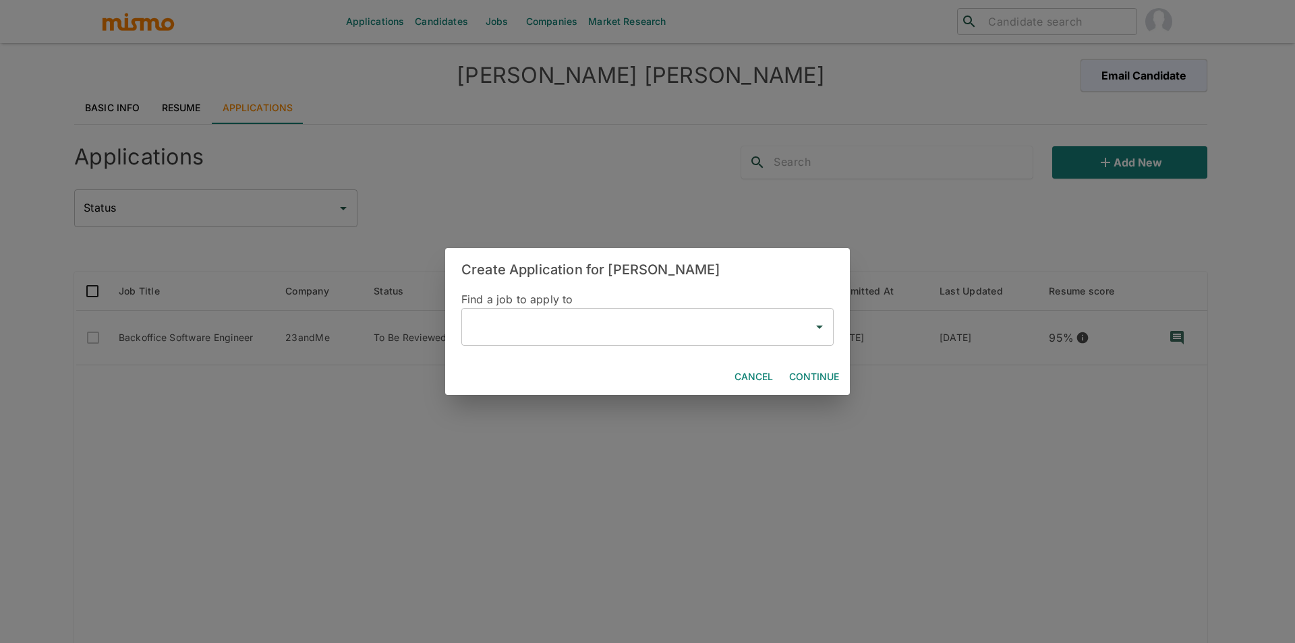
click at [504, 339] on input "text" at bounding box center [637, 327] width 340 height 26
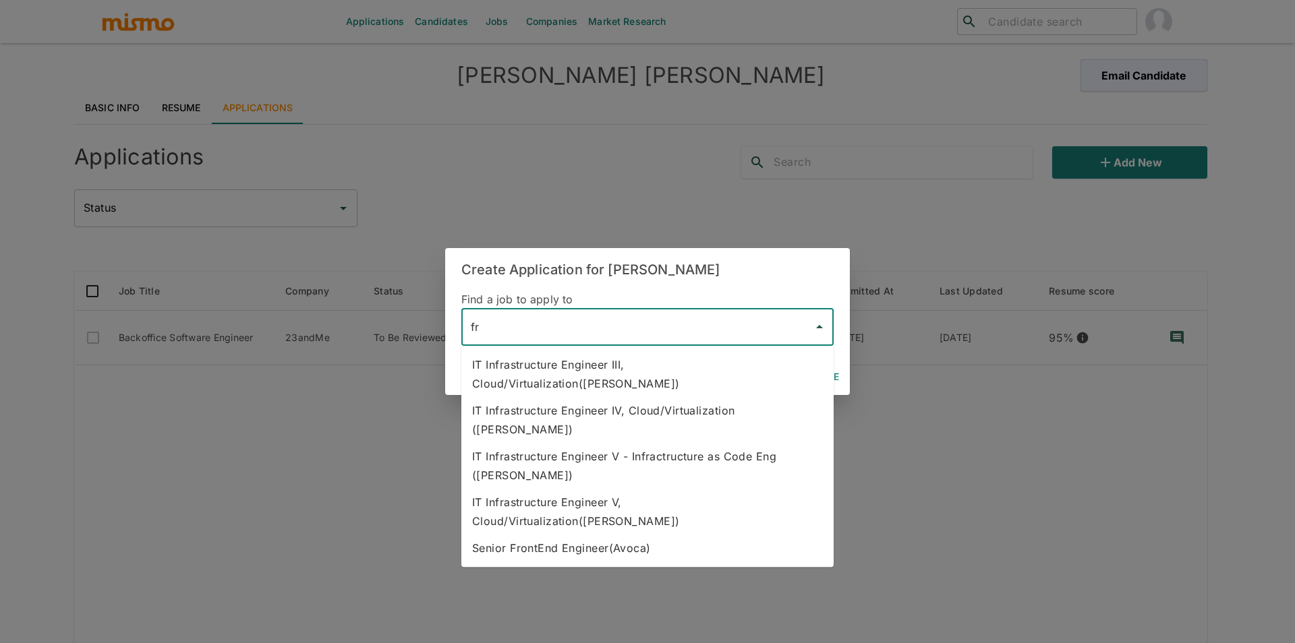
type input "fr"
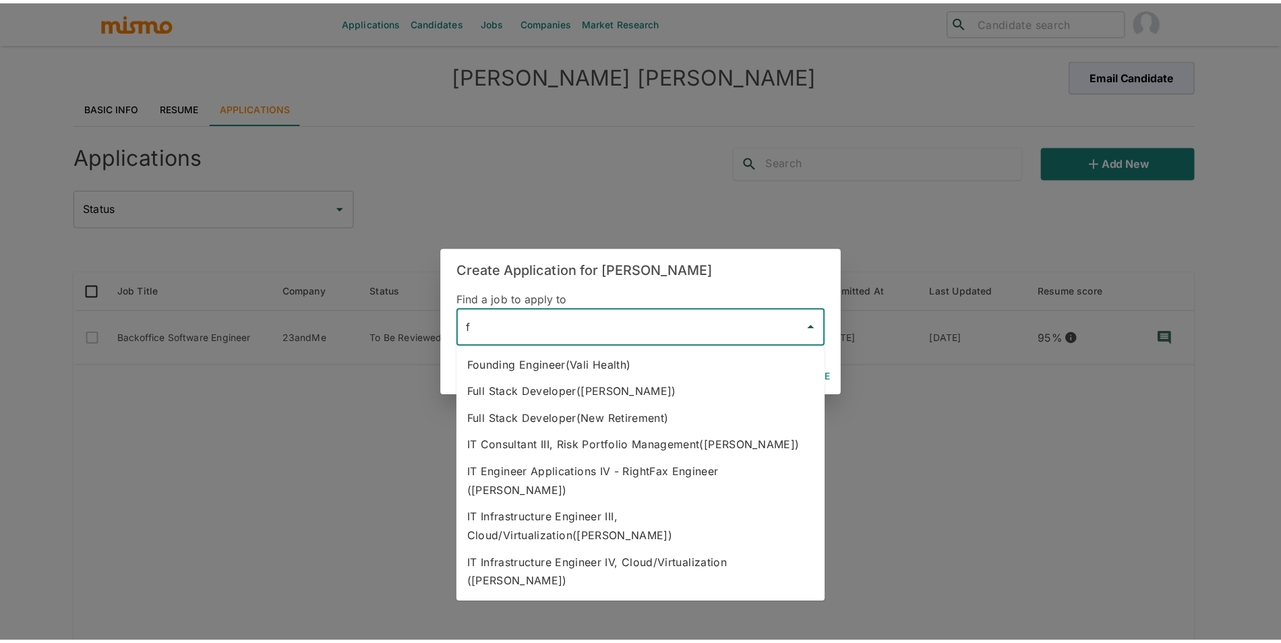
scroll to position [96, 0]
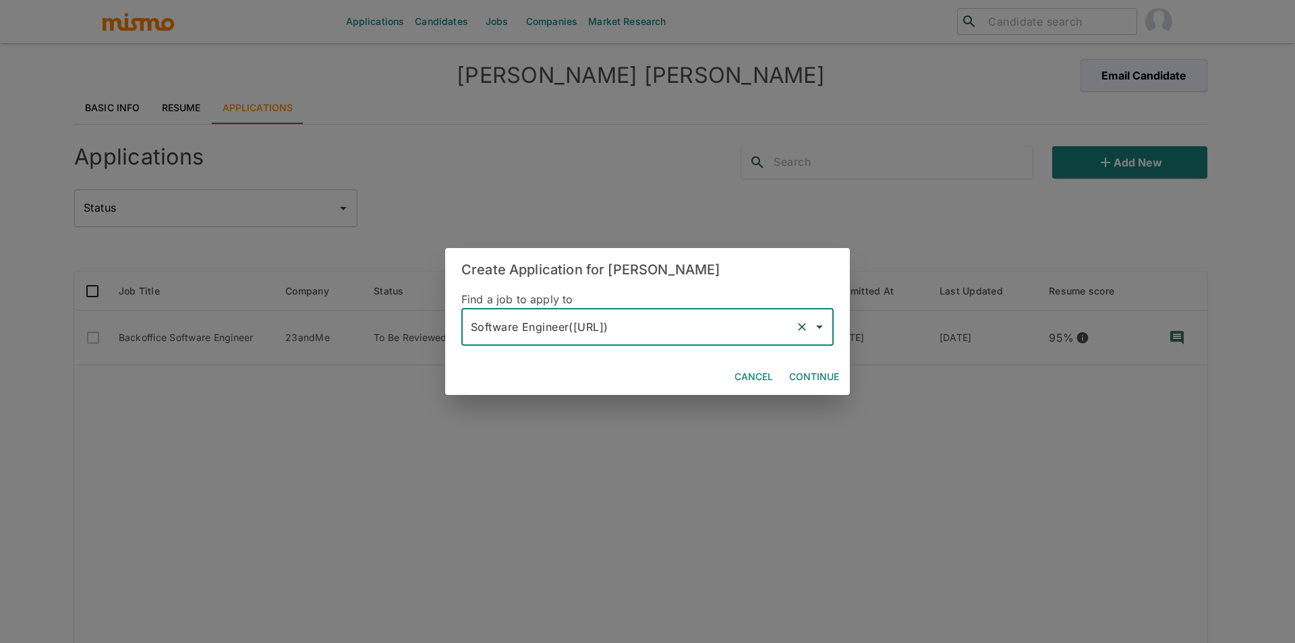
type input "Software Engineer([URL])"
click at [826, 364] on div "Cancel Continue" at bounding box center [647, 377] width 405 height 36
click at [824, 368] on button "Continue" at bounding box center [814, 377] width 61 height 25
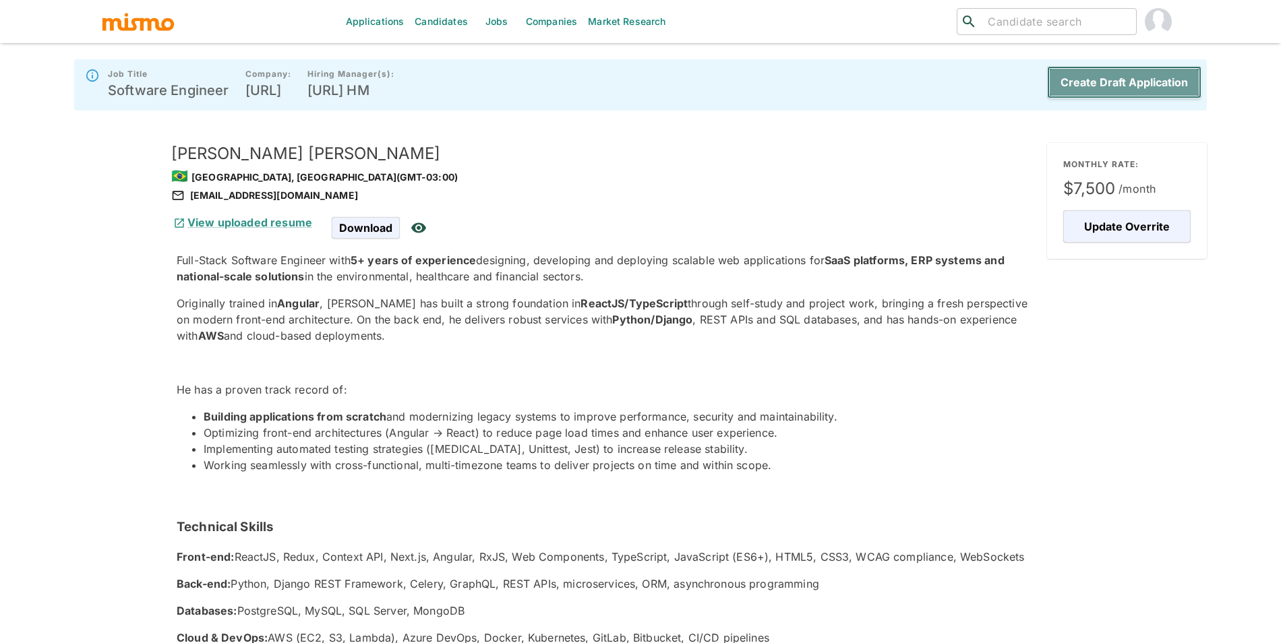
click at [1138, 83] on button "Create Draft Application" at bounding box center [1124, 82] width 154 height 32
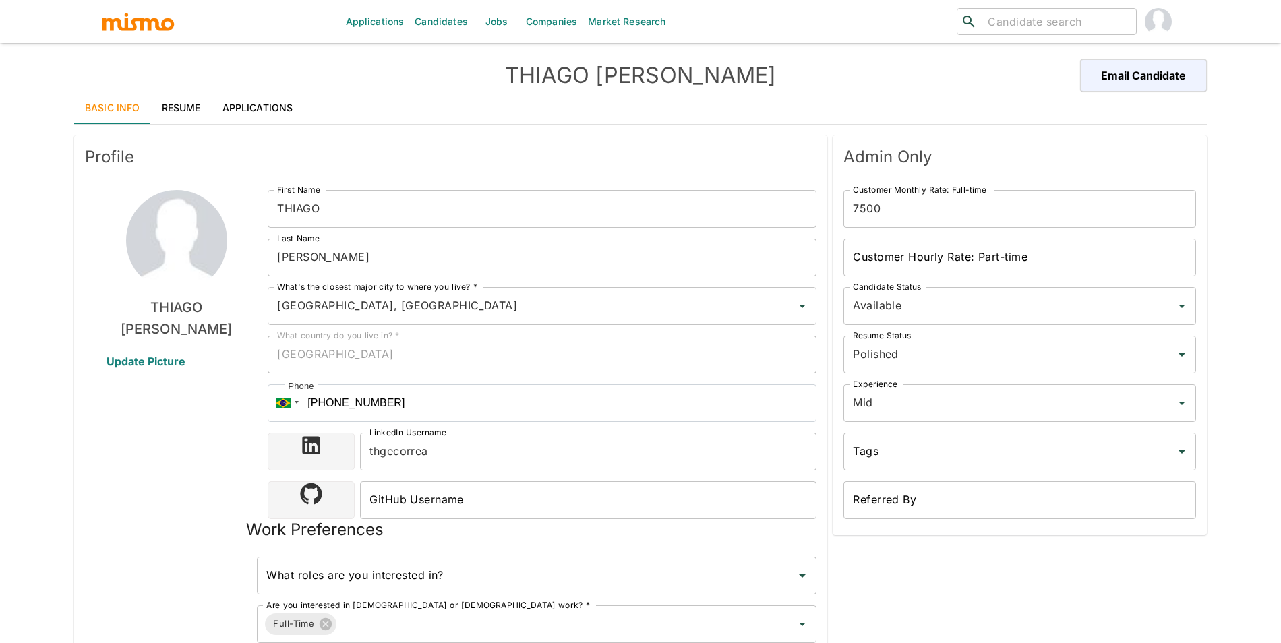
click at [198, 96] on link "Resume" at bounding box center [181, 108] width 61 height 32
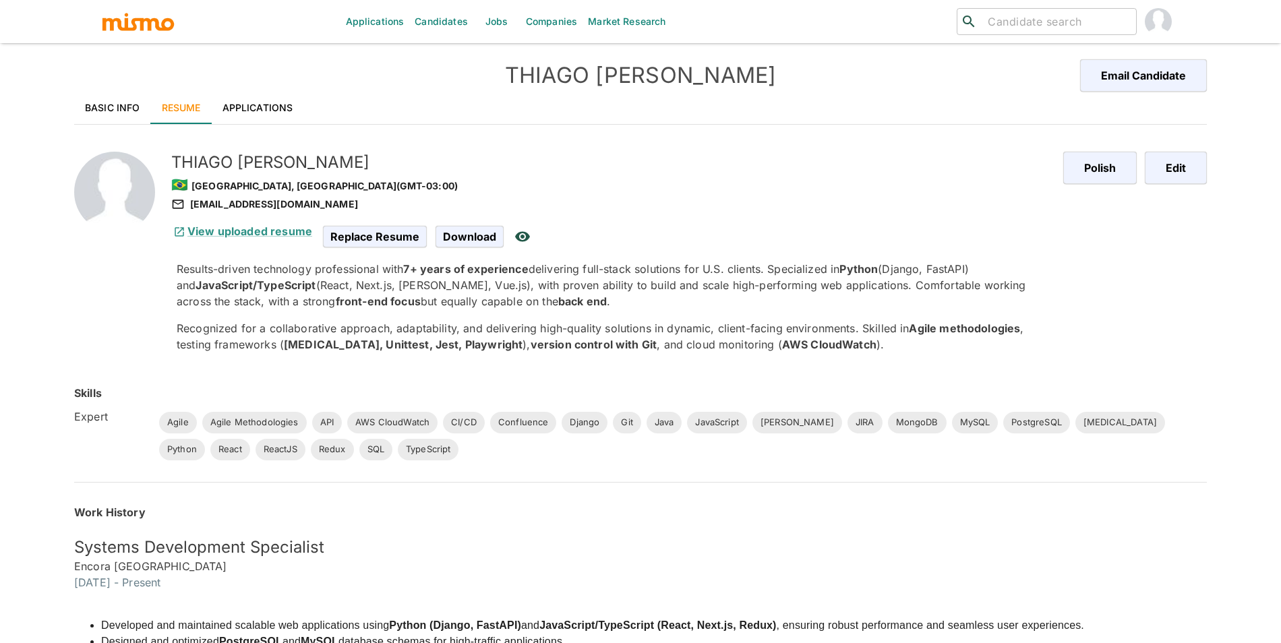
click at [272, 107] on link "Applications" at bounding box center [258, 108] width 92 height 32
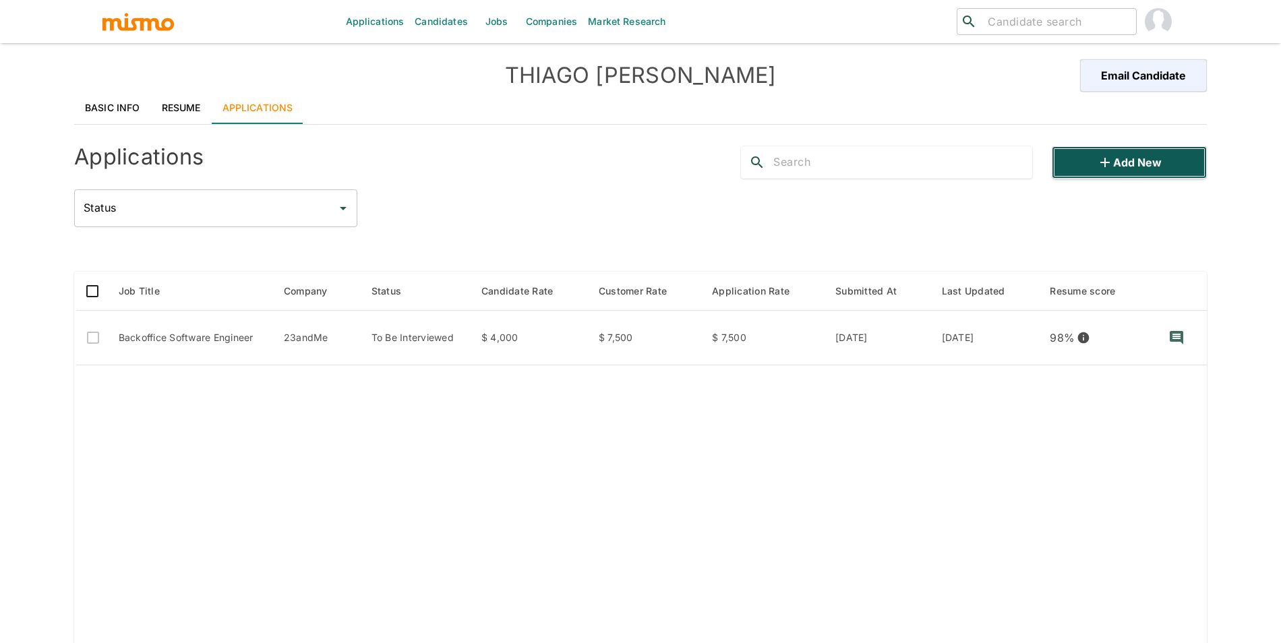
click at [1137, 168] on button "Add new" at bounding box center [1129, 162] width 155 height 32
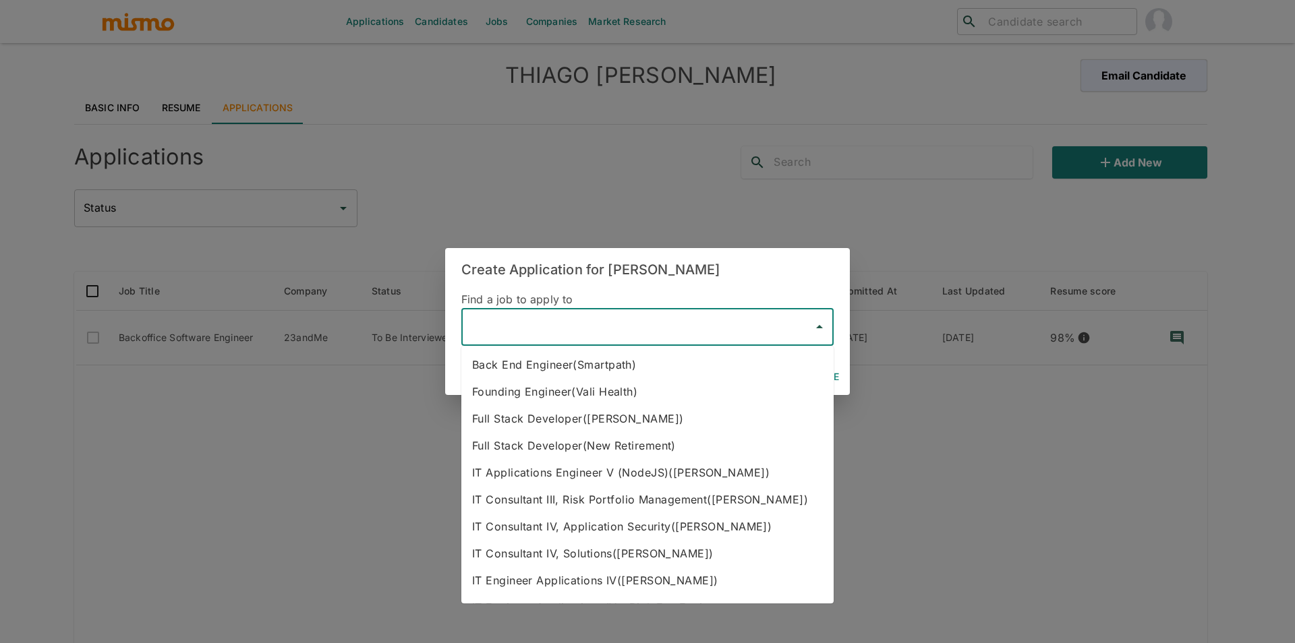
click at [585, 330] on input "text" at bounding box center [637, 327] width 340 height 26
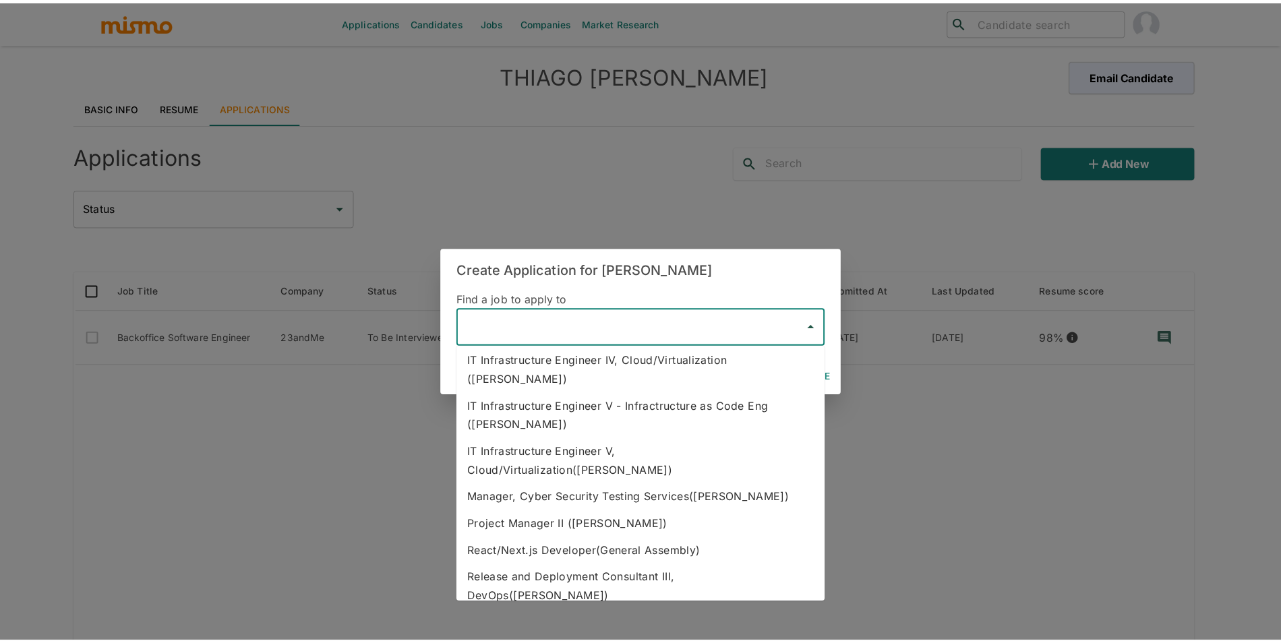
scroll to position [500, 0]
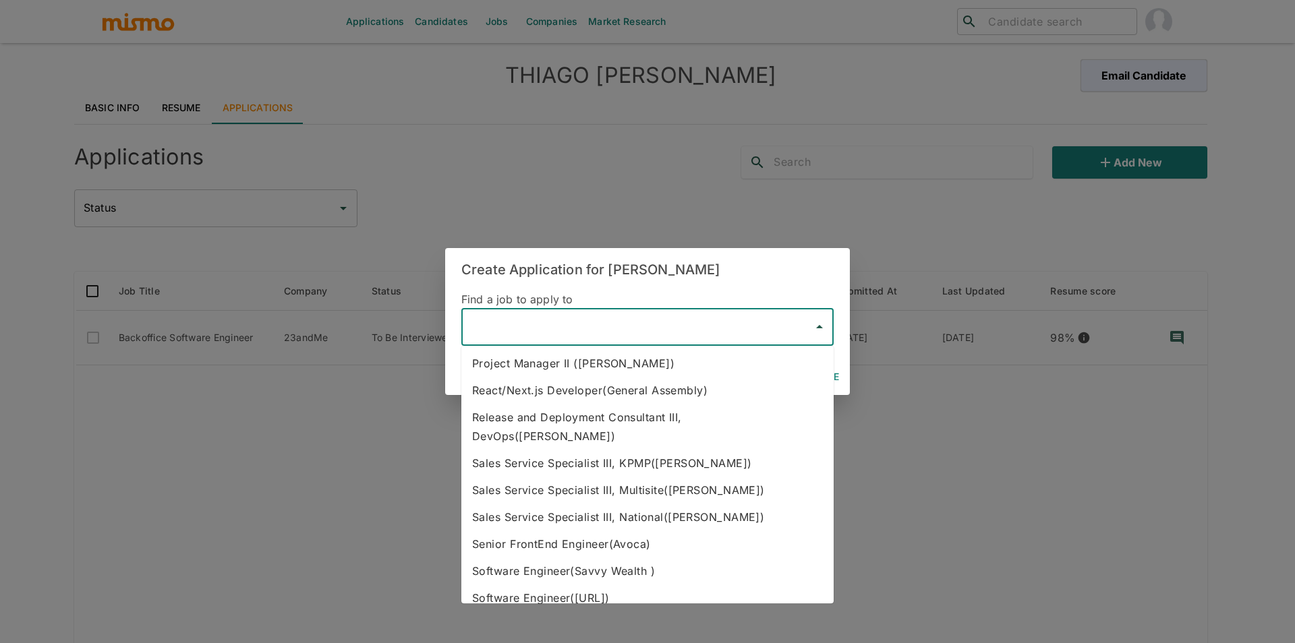
click at [679, 585] on li "Software Engineer(ficra.ai)" at bounding box center [647, 598] width 372 height 27
type input "Software Engineer(ficra.ai)"
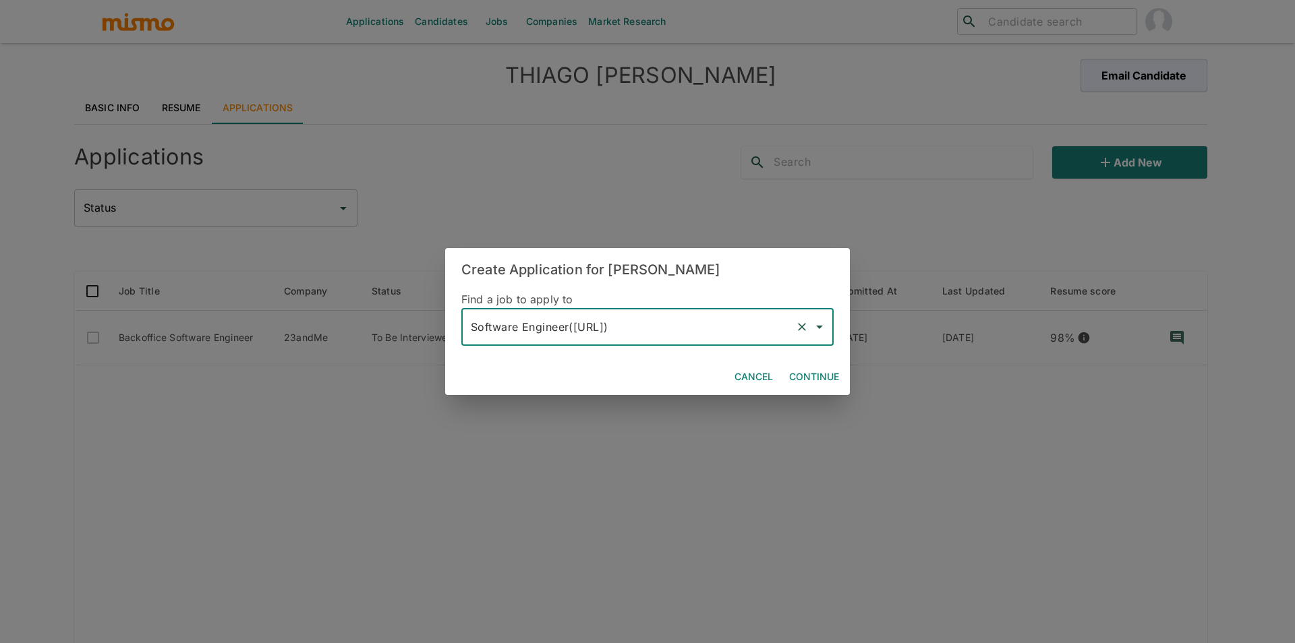
click at [813, 377] on button "Continue" at bounding box center [814, 377] width 61 height 25
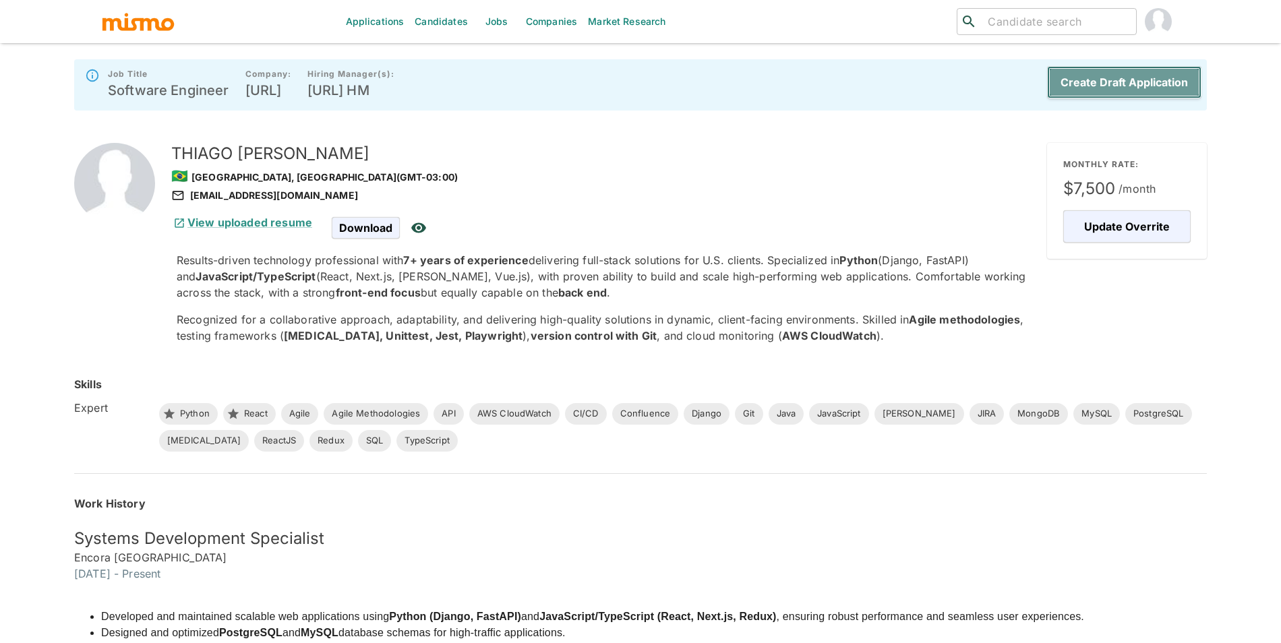
click at [1097, 75] on button "Create Draft Application" at bounding box center [1124, 82] width 154 height 32
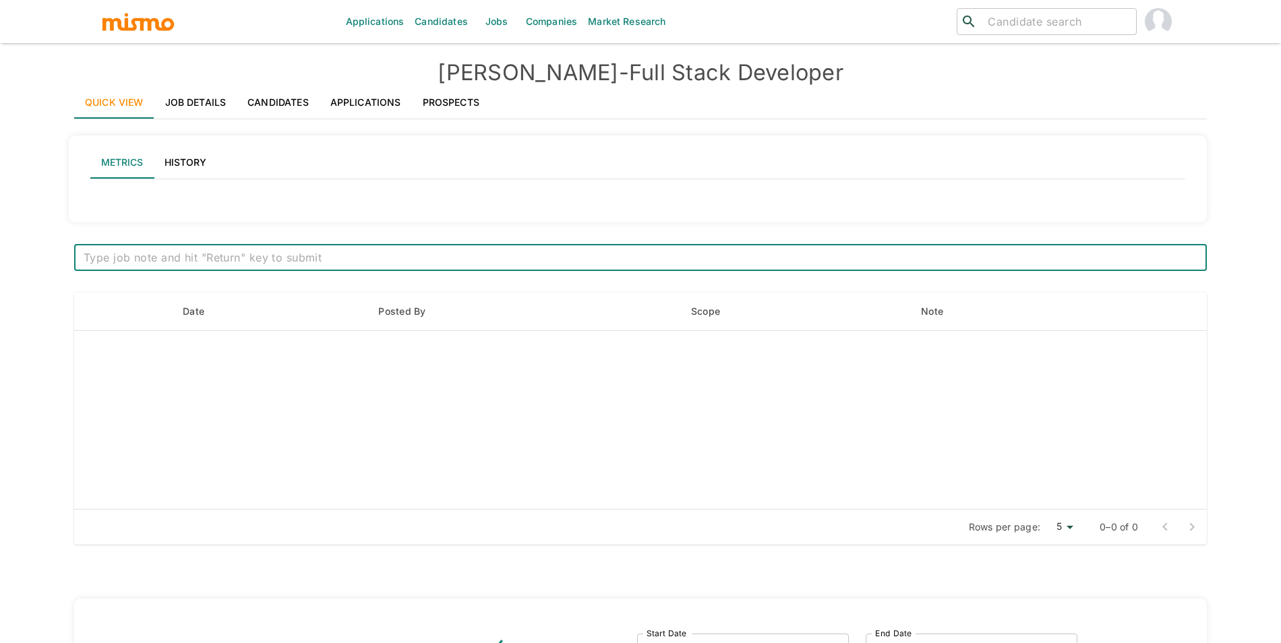
click at [374, 106] on link "Applications" at bounding box center [366, 102] width 92 height 32
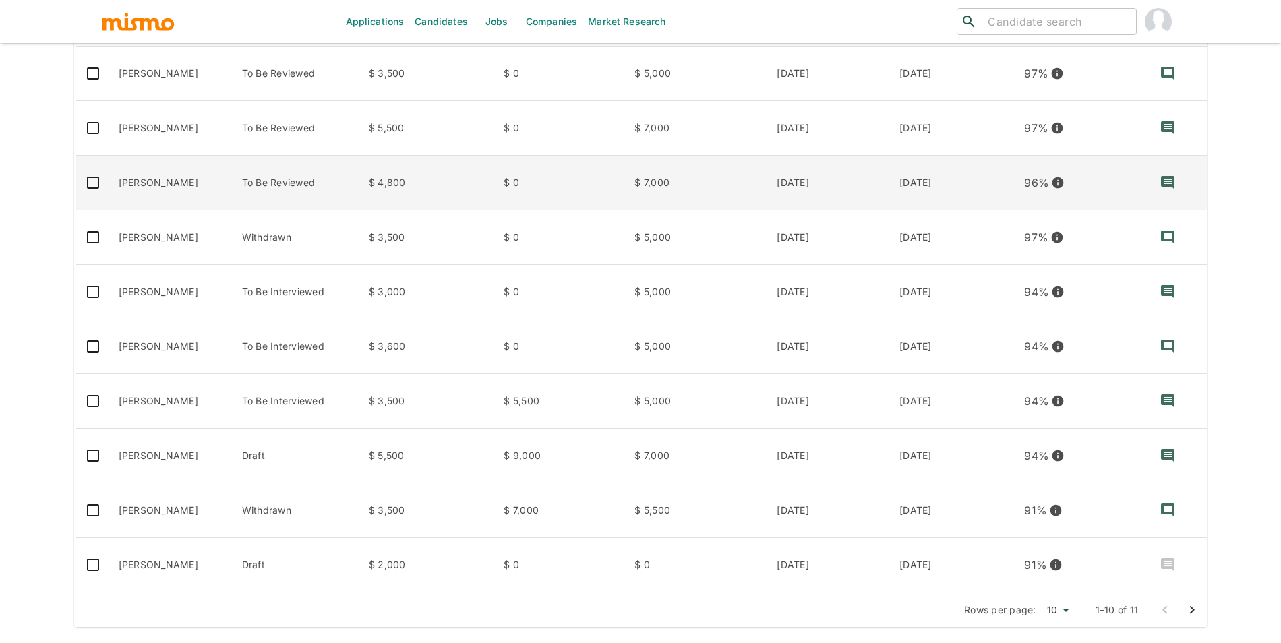
scroll to position [267, 0]
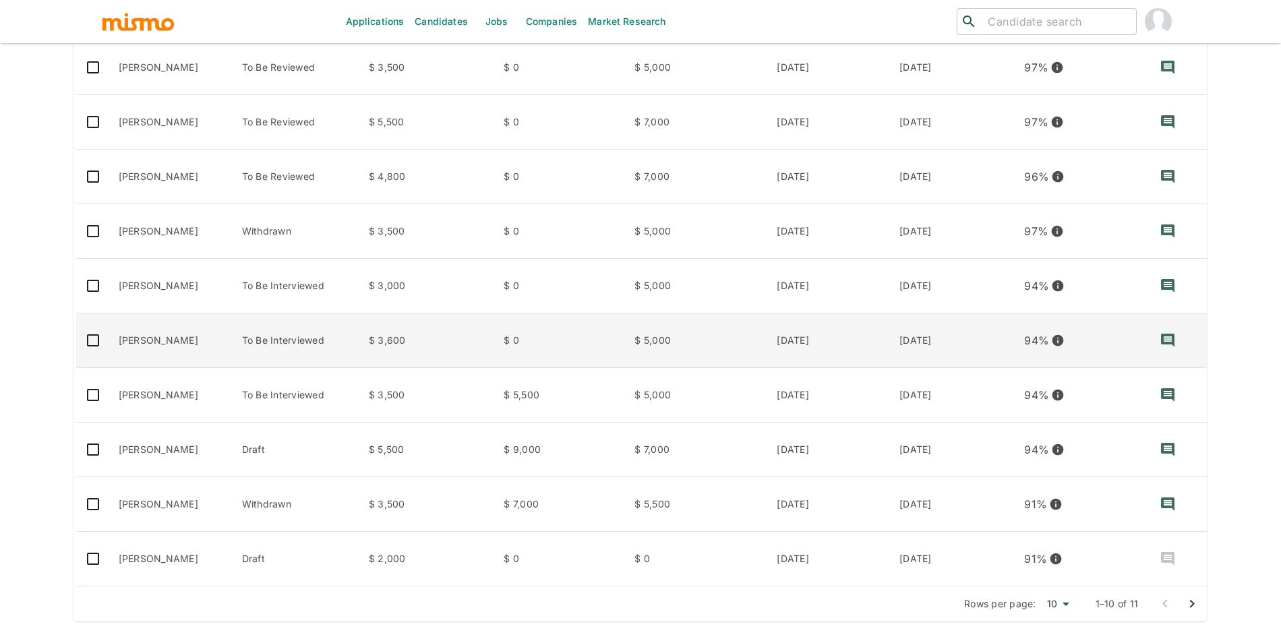
click at [202, 335] on td "[PERSON_NAME]" at bounding box center [169, 341] width 123 height 55
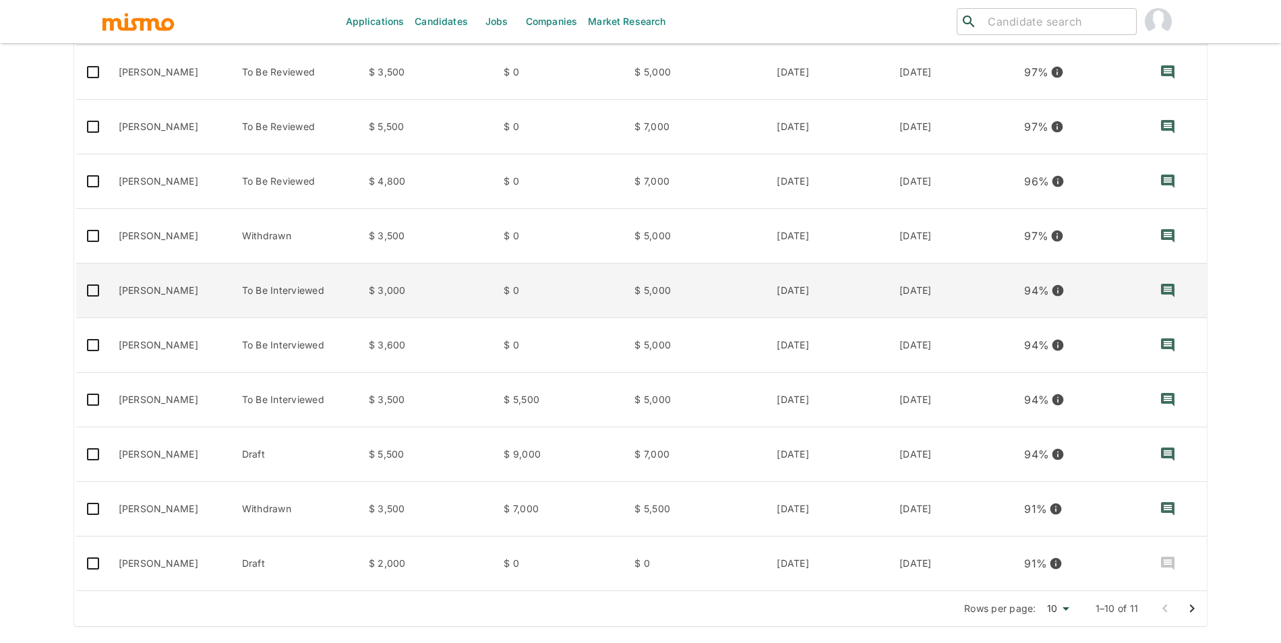
scroll to position [260, 0]
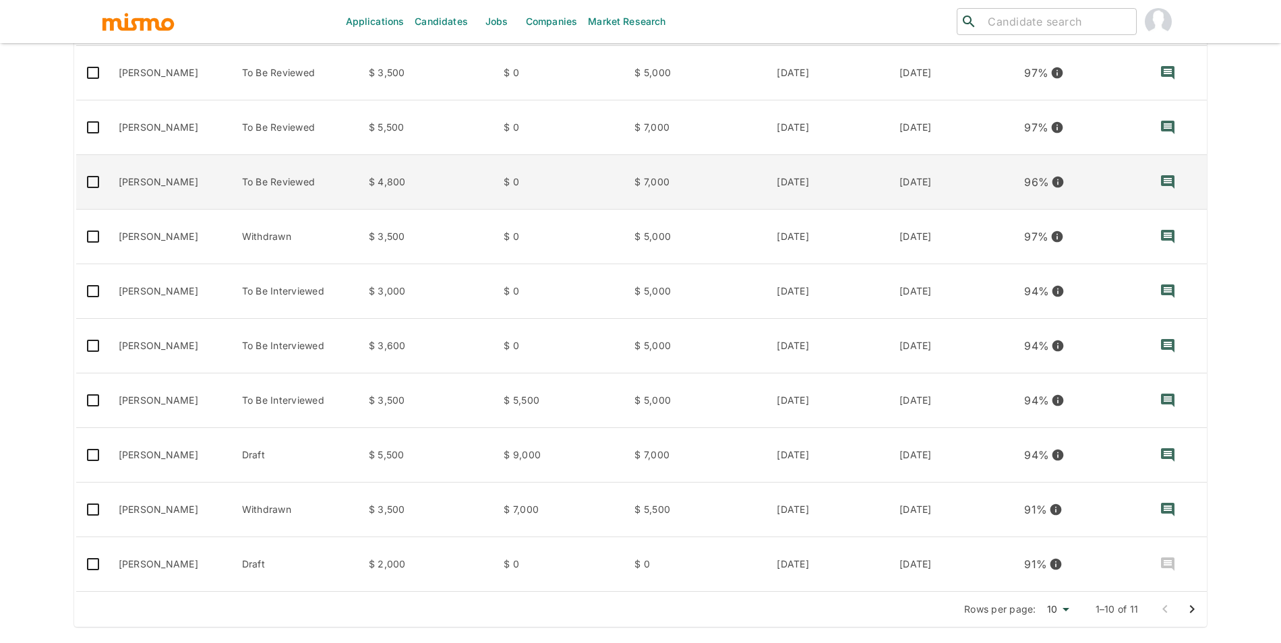
click at [209, 183] on td "[PERSON_NAME]" at bounding box center [169, 182] width 123 height 55
click at [171, 197] on td "[PERSON_NAME]" at bounding box center [169, 182] width 123 height 55
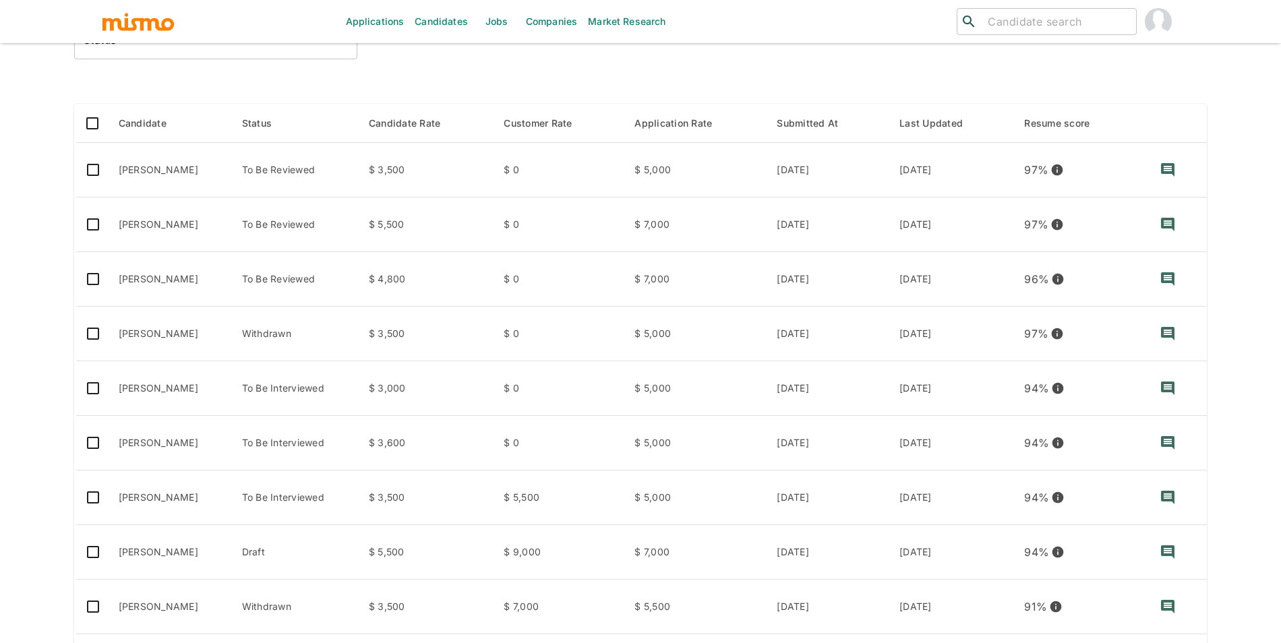
scroll to position [0, 0]
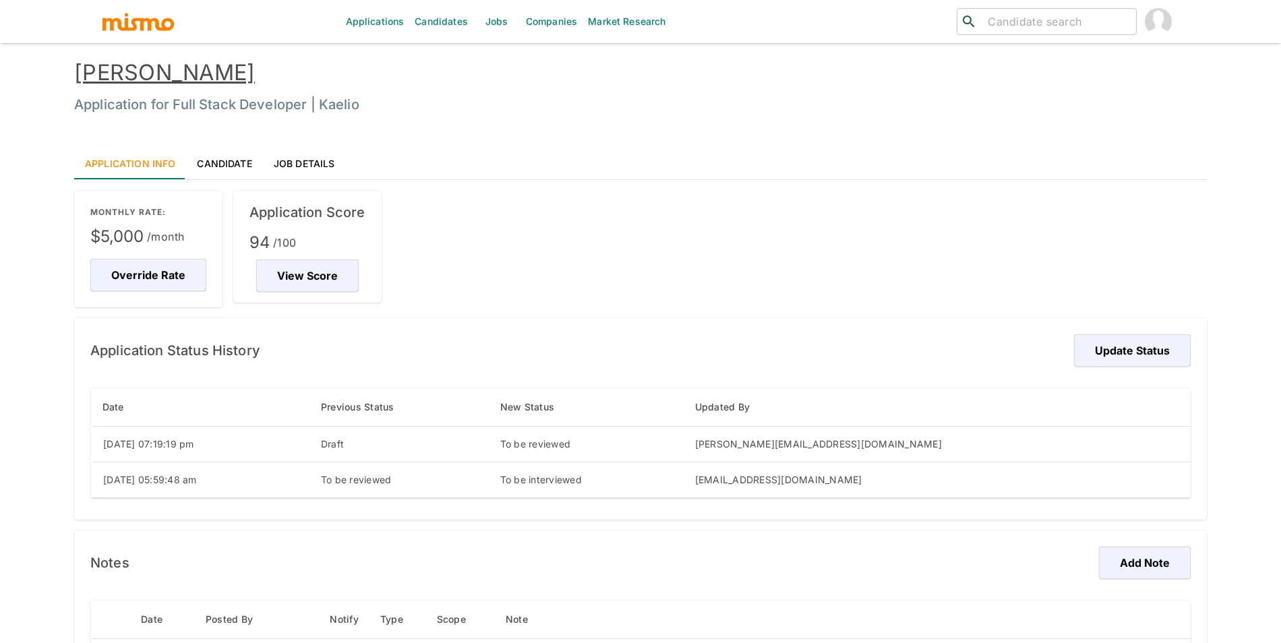
click at [246, 66] on link "Ricardo Vaca Peña" at bounding box center [164, 72] width 181 height 26
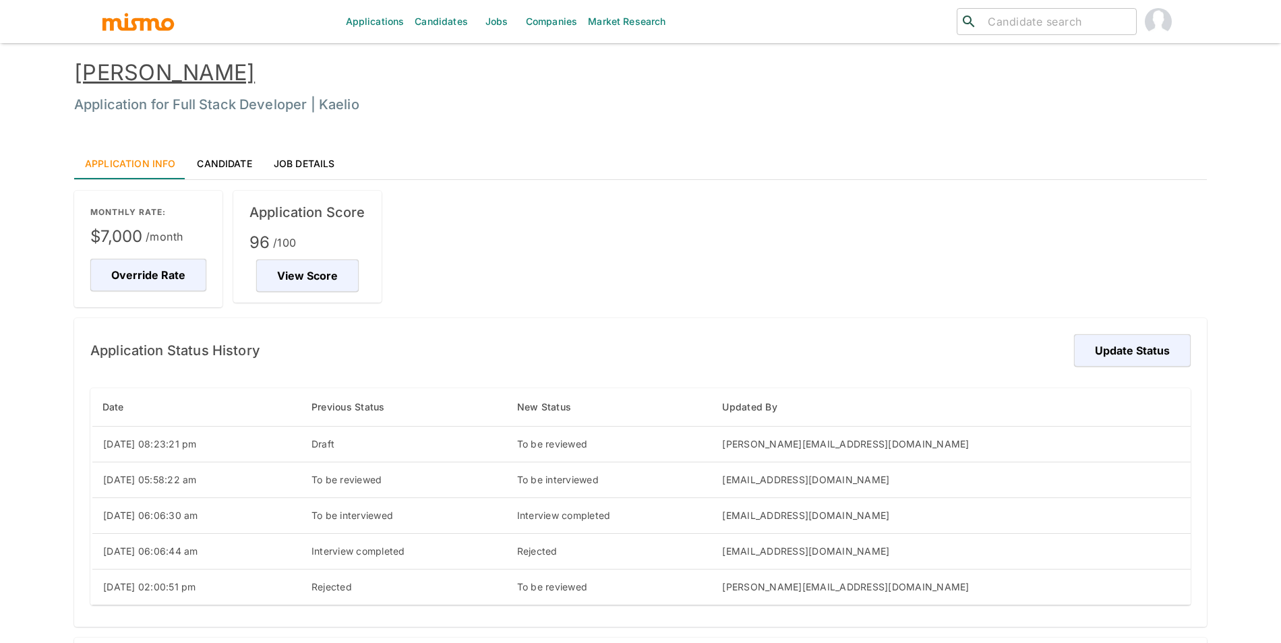
click at [192, 80] on link "Federico Pértile" at bounding box center [164, 72] width 181 height 26
click at [231, 64] on link "[PERSON_NAME]" at bounding box center [164, 72] width 181 height 26
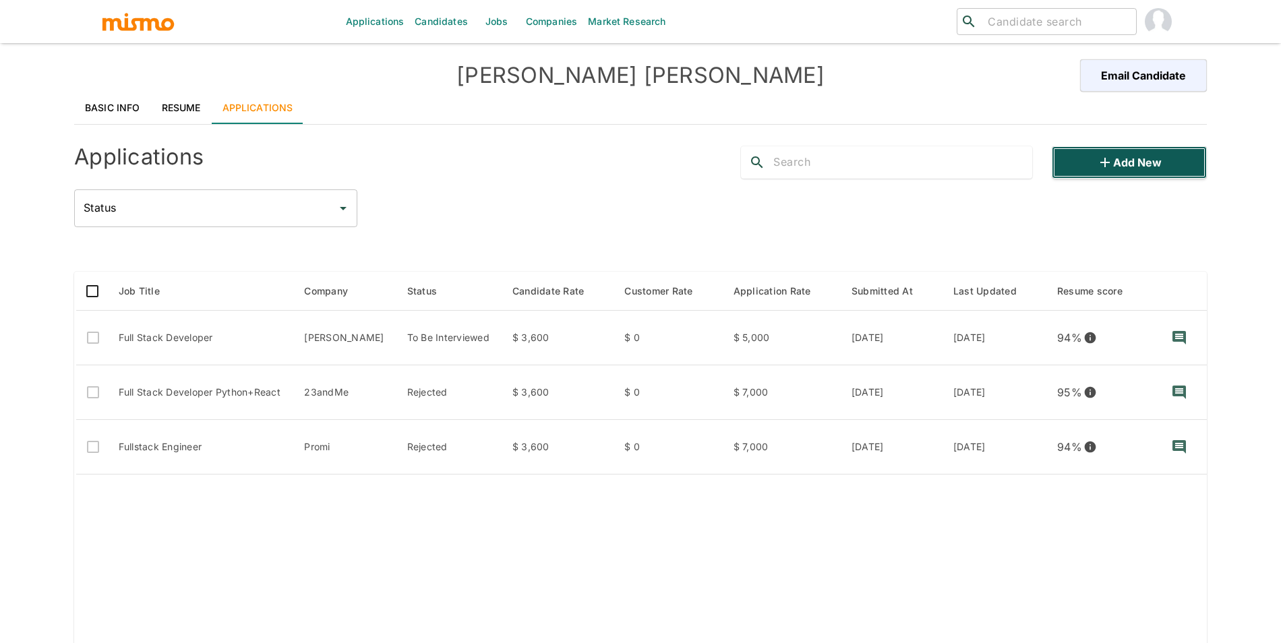
click at [1096, 146] on button "Add new" at bounding box center [1129, 162] width 155 height 32
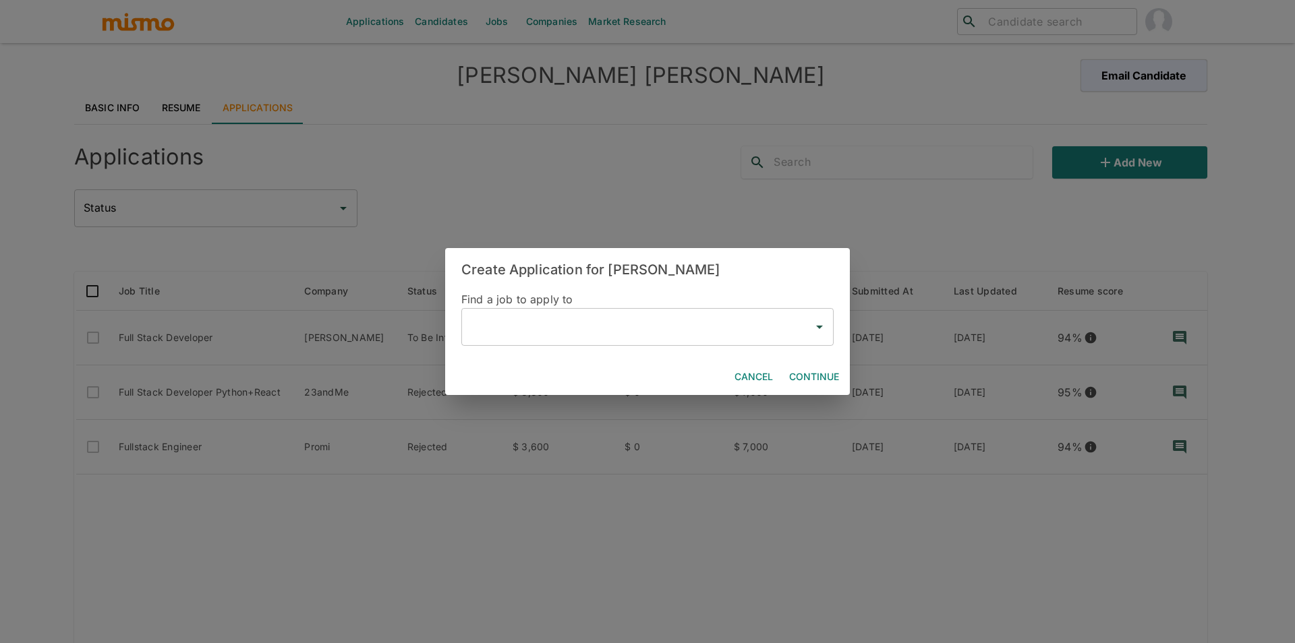
click at [521, 337] on input "text" at bounding box center [637, 327] width 340 height 26
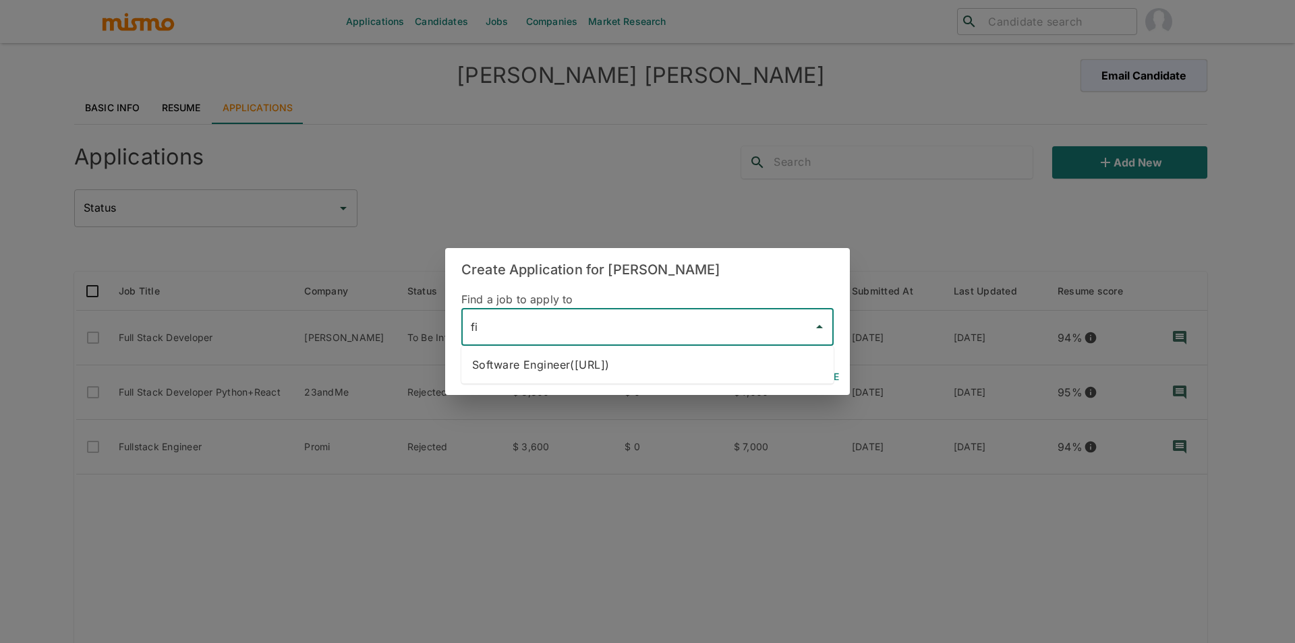
click at [530, 362] on li "Software Engineer([URL])" at bounding box center [647, 364] width 372 height 27
type input "Software Engineer([URL])"
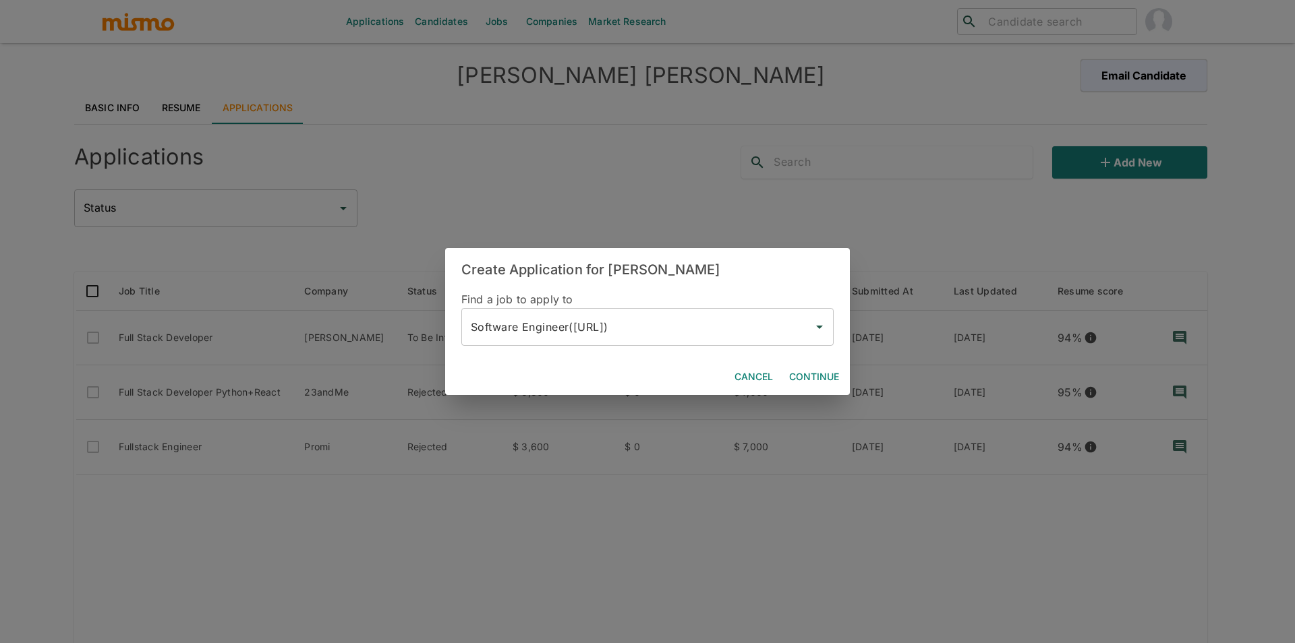
click at [844, 370] on div "Cancel Continue" at bounding box center [647, 377] width 405 height 36
click at [828, 376] on button "Continue" at bounding box center [814, 377] width 61 height 25
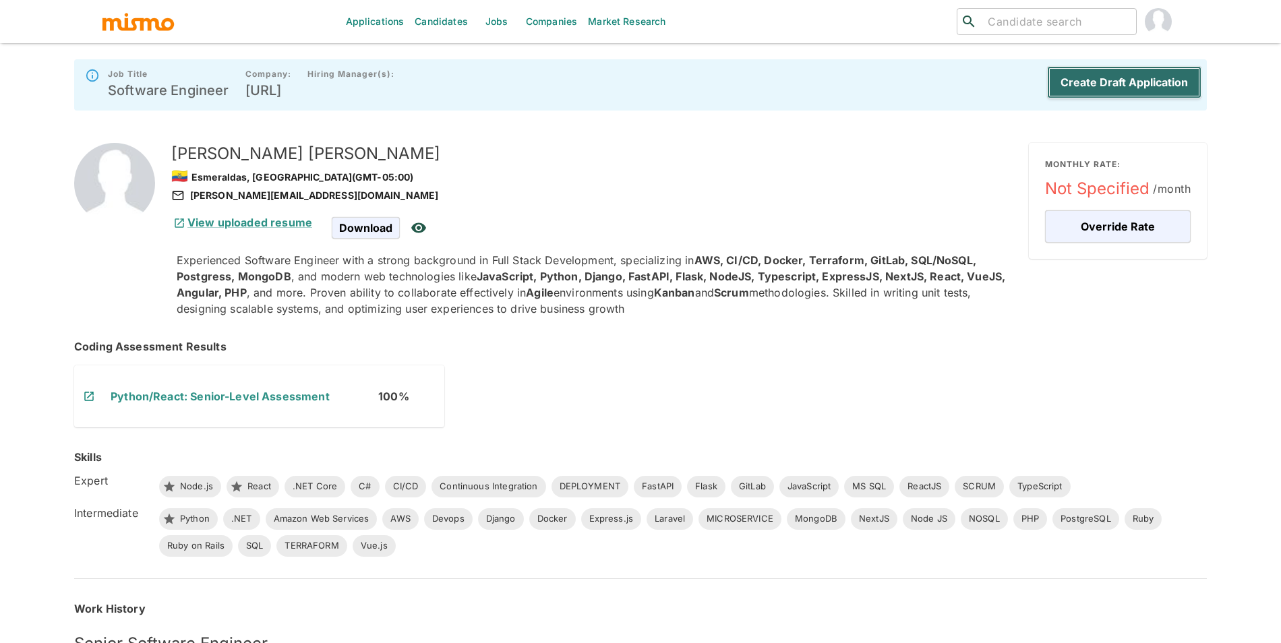
click at [1175, 71] on button "Create Draft Application" at bounding box center [1124, 82] width 154 height 32
click at [1173, 77] on div "Create Draft Application" at bounding box center [1122, 84] width 160 height 43
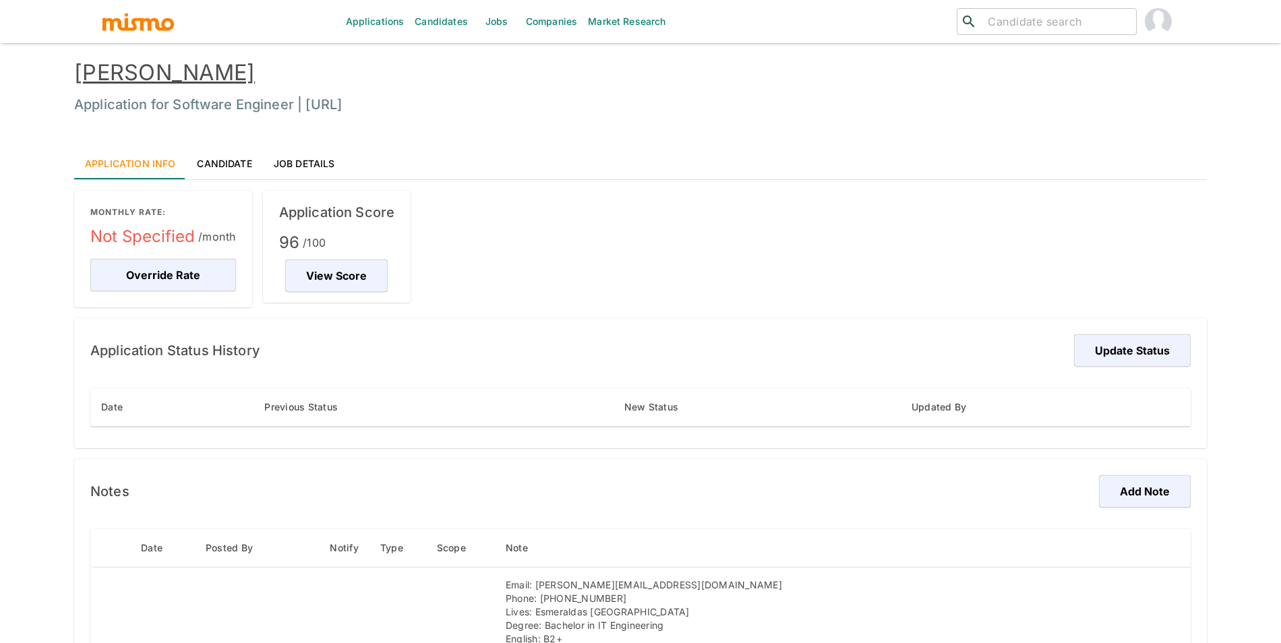
click at [248, 78] on link "Ricardo Vaca Peña" at bounding box center [164, 72] width 181 height 26
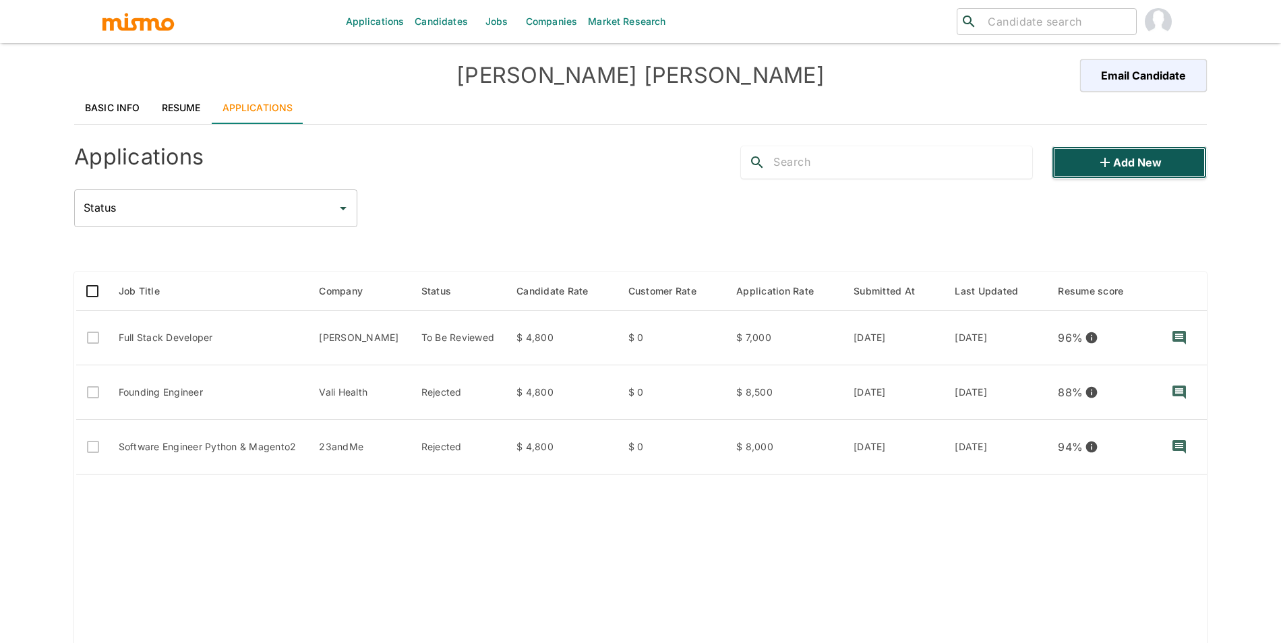
click at [1128, 154] on button "Add new" at bounding box center [1129, 162] width 155 height 32
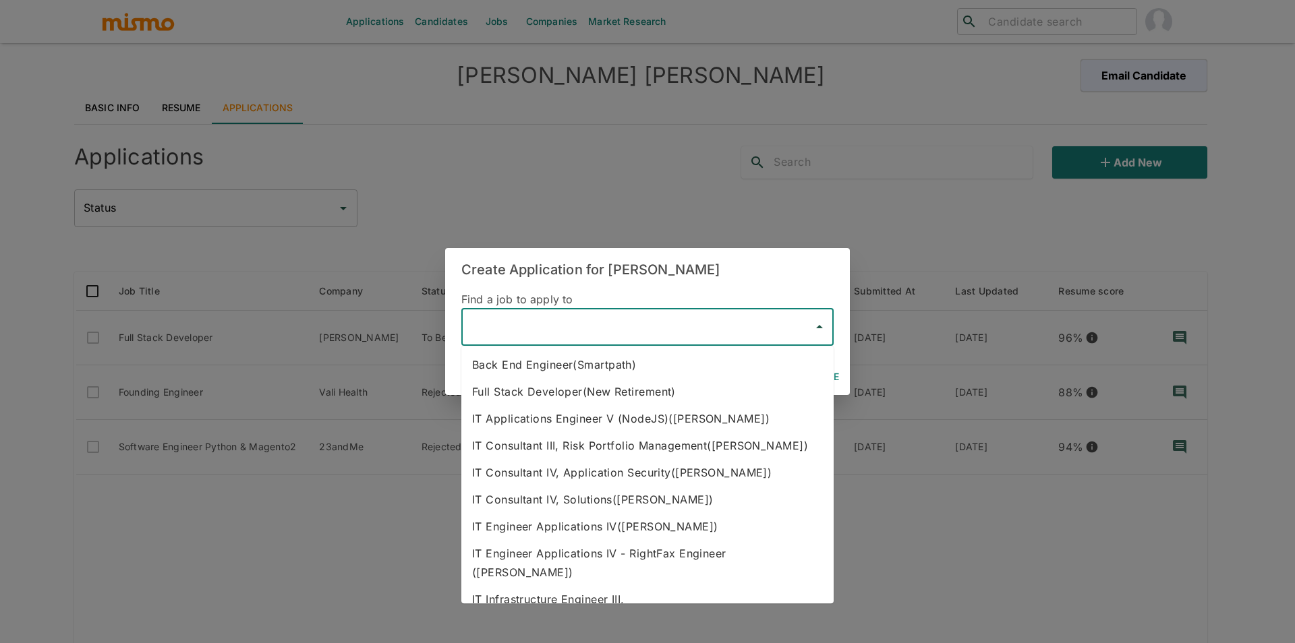
click at [679, 322] on input "text" at bounding box center [637, 327] width 340 height 26
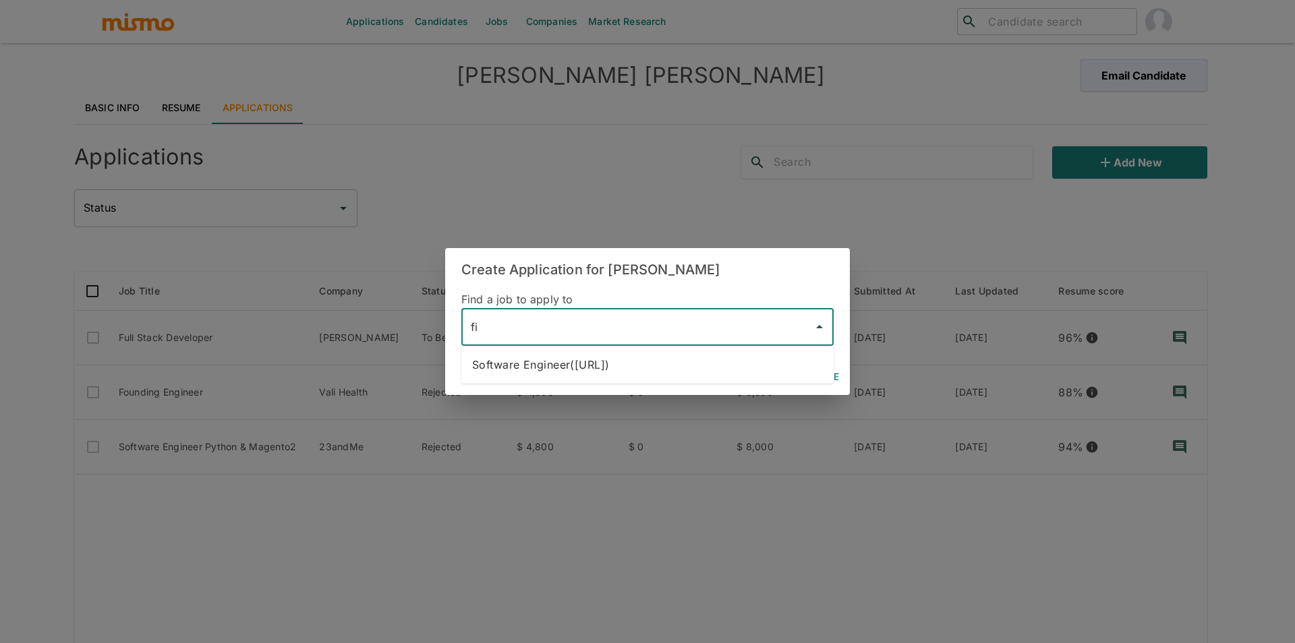
click at [670, 347] on ul "Software Engineer(ficra.ai)" at bounding box center [647, 365] width 372 height 38
click at [671, 353] on li "Software Engineer(ficra.ai)" at bounding box center [647, 364] width 372 height 27
type input "Software Engineer(ficra.ai)"
click at [830, 373] on button "Continue" at bounding box center [814, 377] width 61 height 25
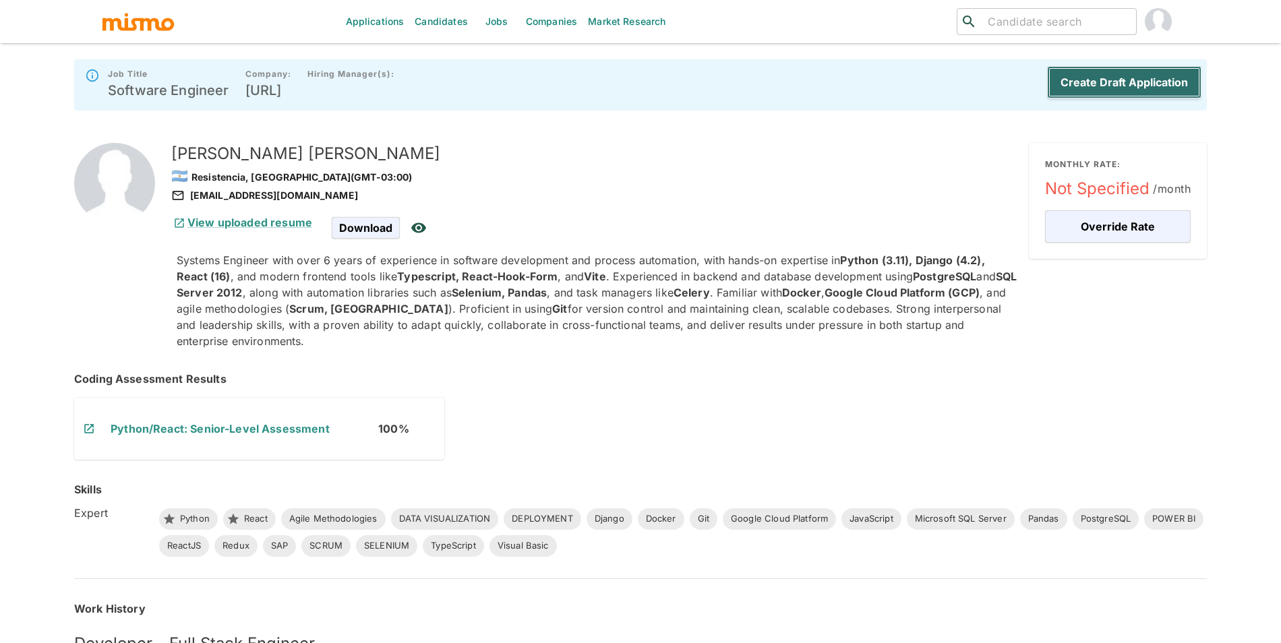
click at [1145, 90] on button "Create Draft Application" at bounding box center [1124, 82] width 154 height 32
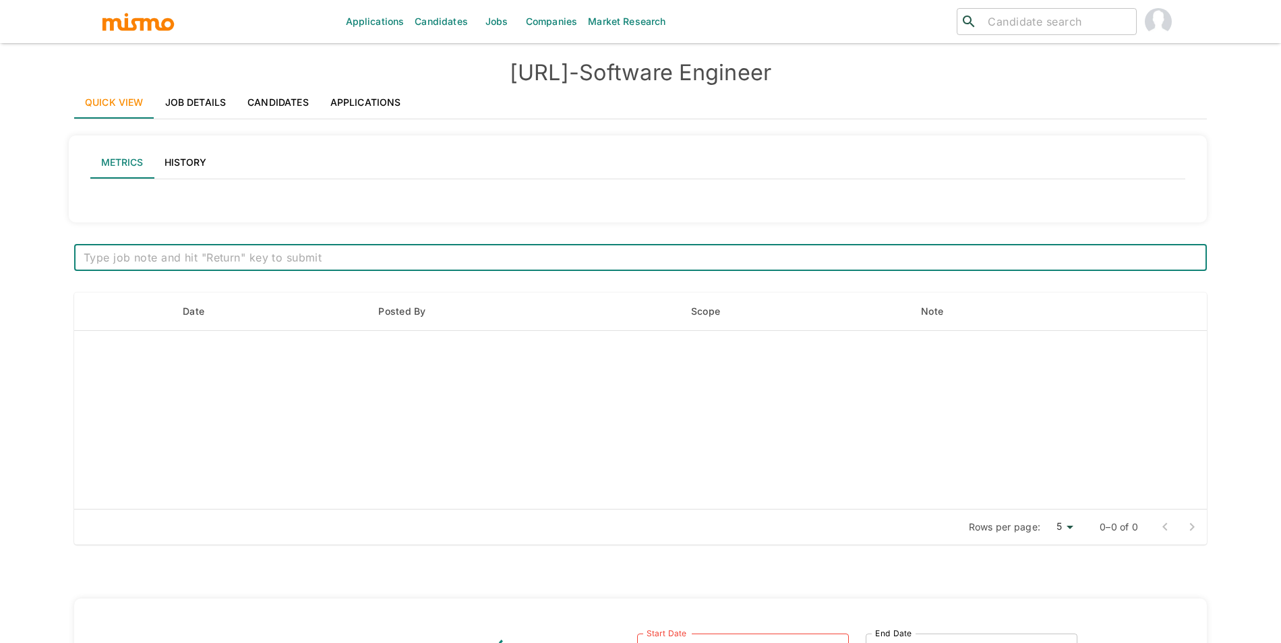
click at [354, 90] on link "Applications" at bounding box center [366, 102] width 92 height 32
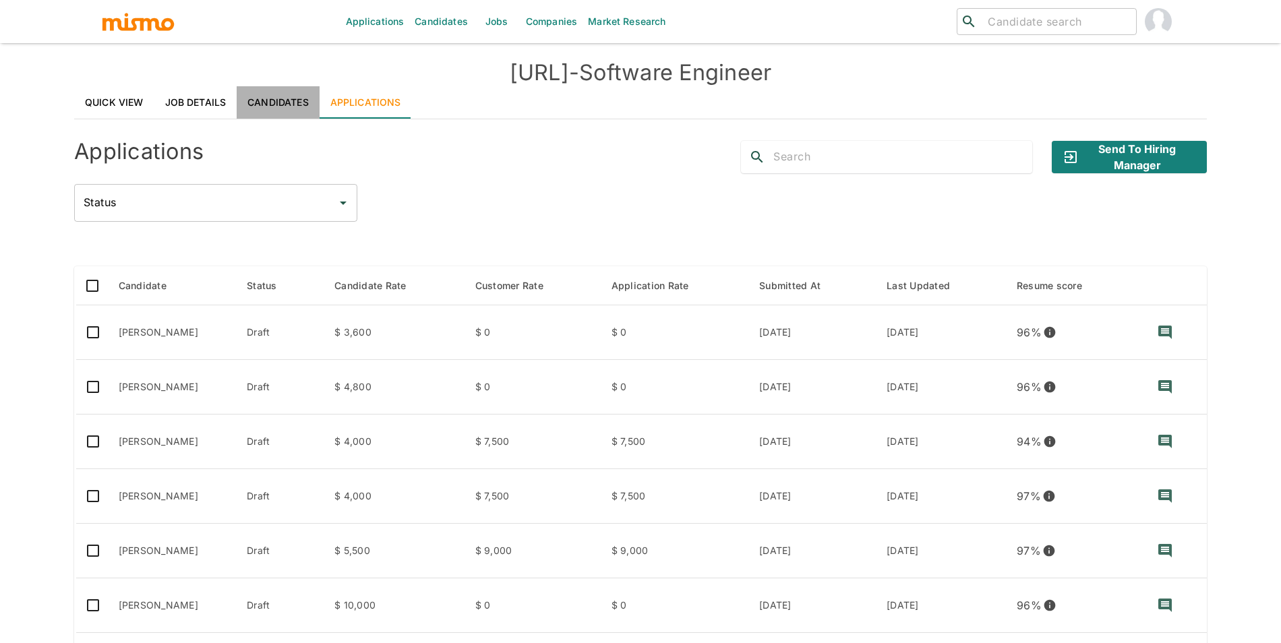
click at [260, 99] on link "Candidates" at bounding box center [278, 102] width 83 height 32
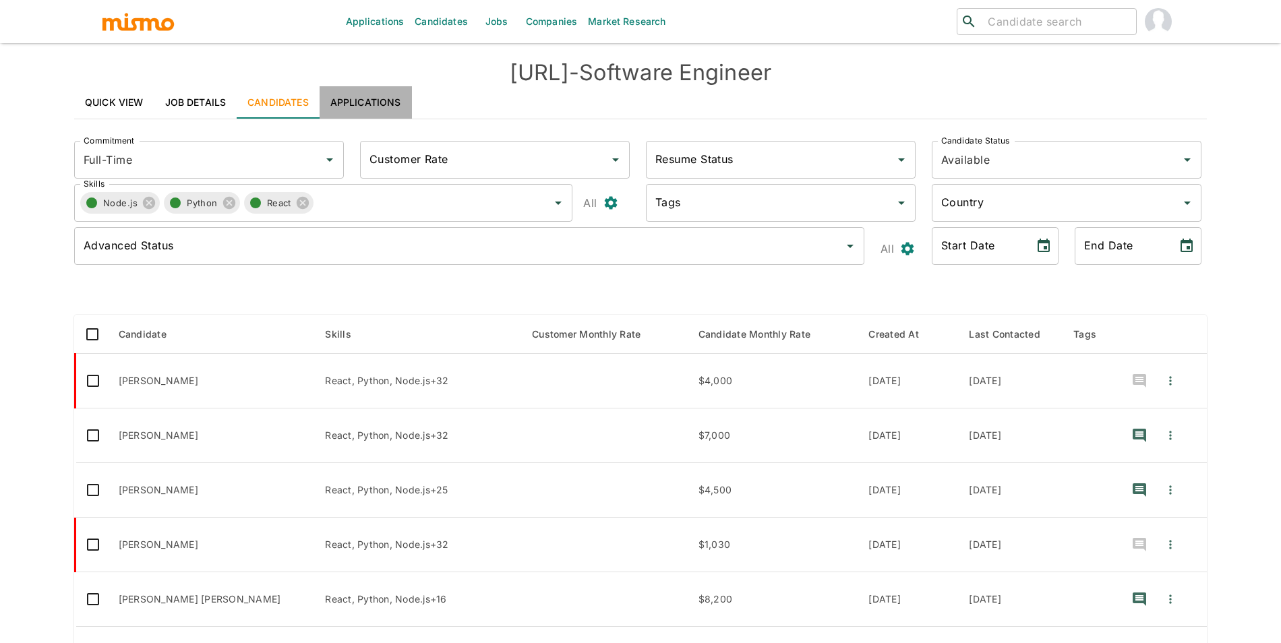
click at [399, 95] on link "Applications" at bounding box center [366, 102] width 92 height 32
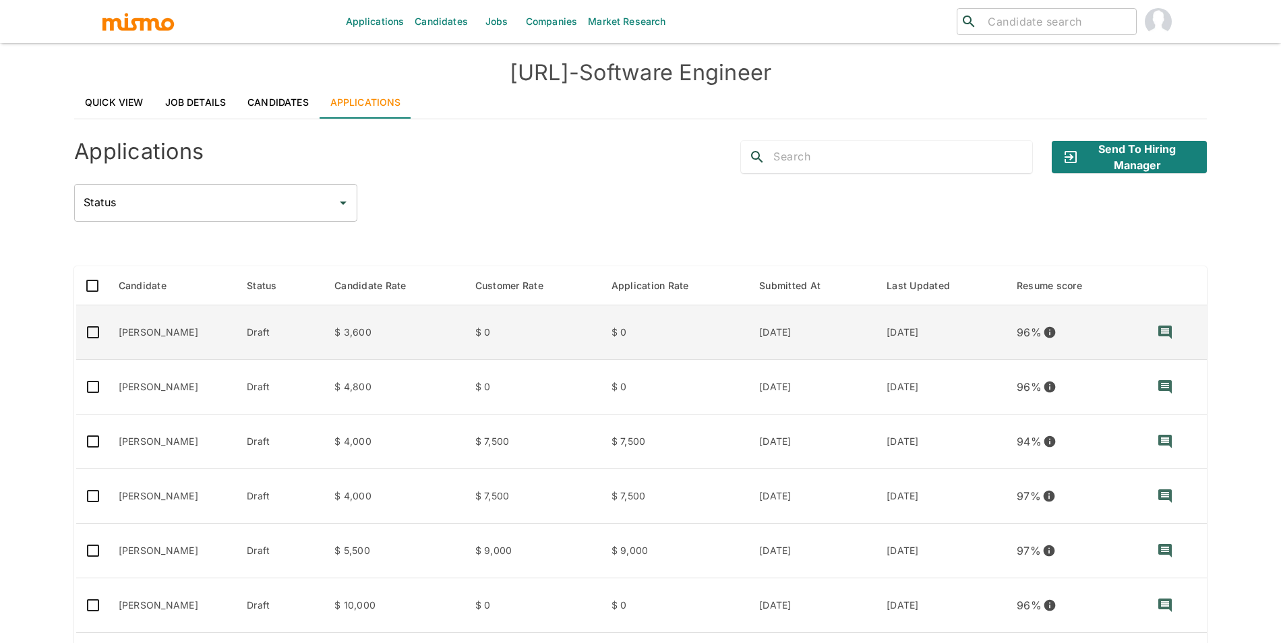
click at [271, 330] on td "Draft" at bounding box center [280, 333] width 88 height 55
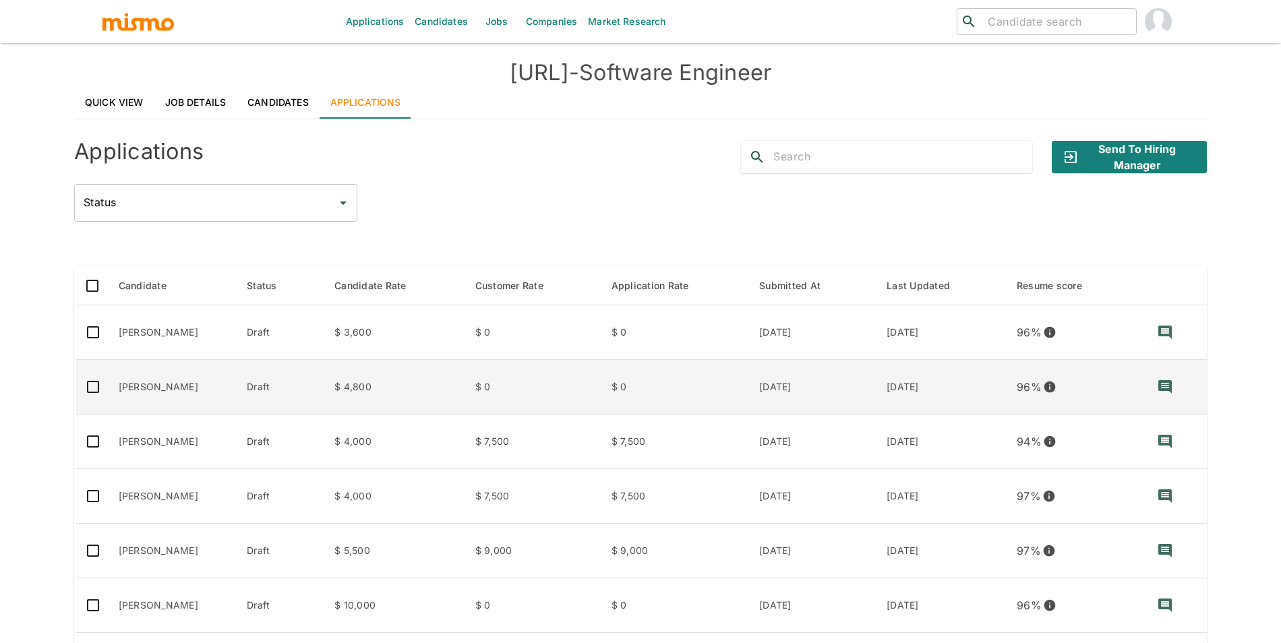
click at [413, 395] on td "$ 4,800" at bounding box center [394, 387] width 141 height 55
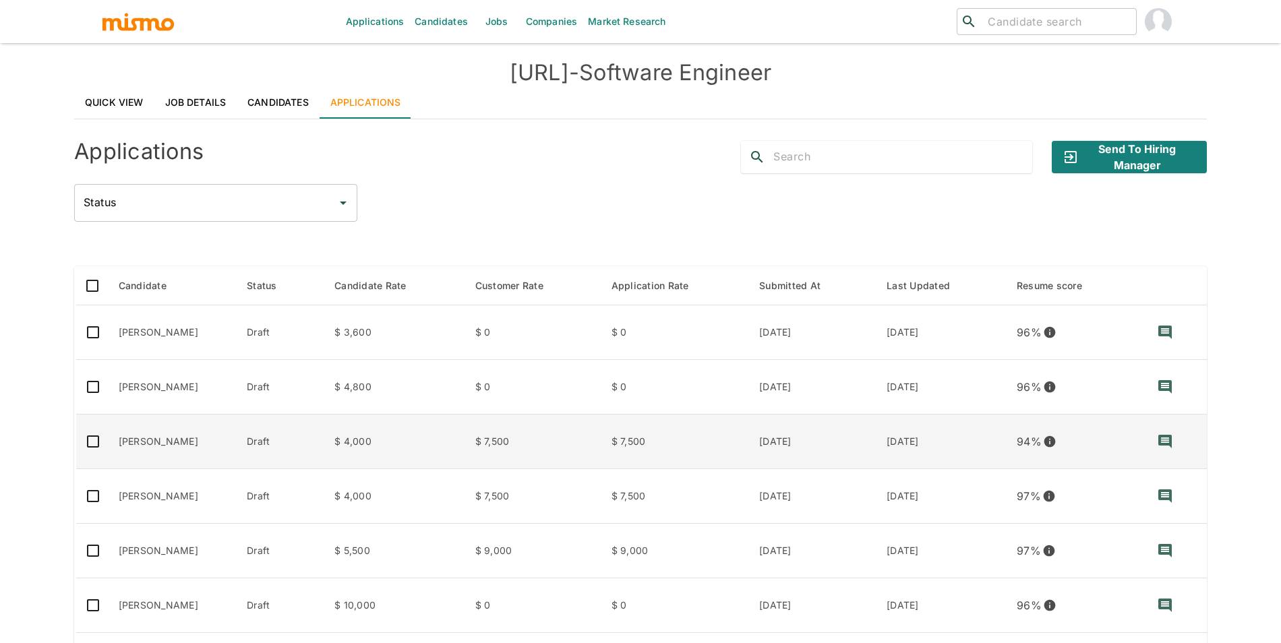
click at [256, 438] on td "Draft" at bounding box center [280, 442] width 88 height 55
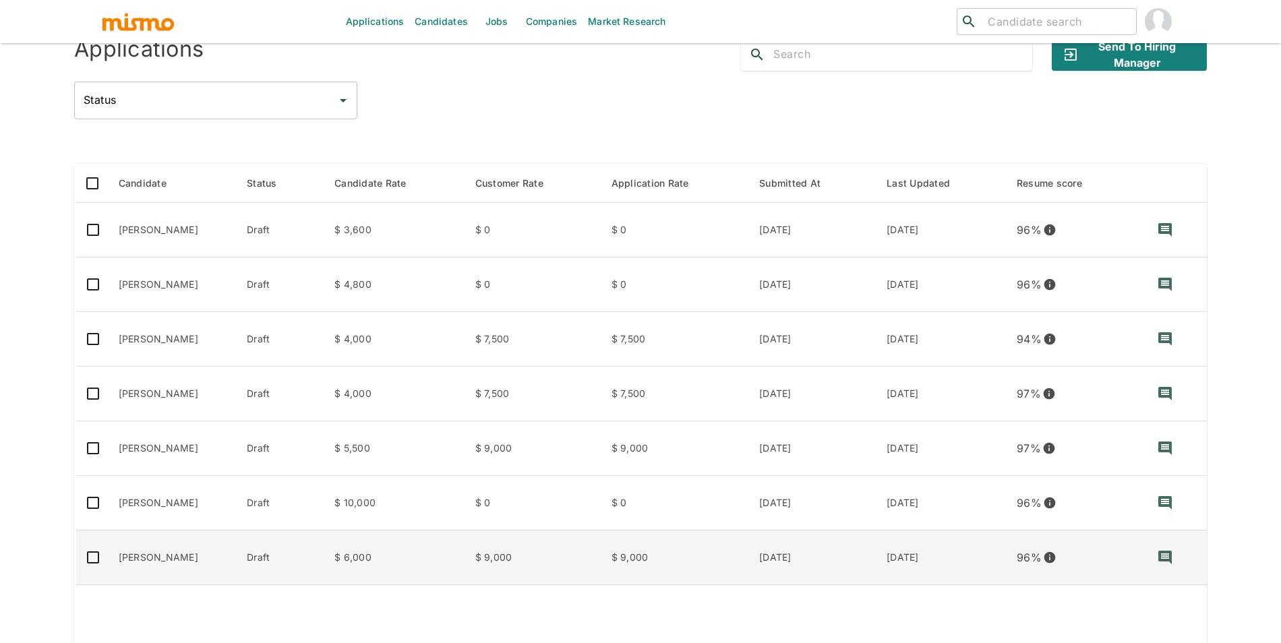
scroll to position [209, 0]
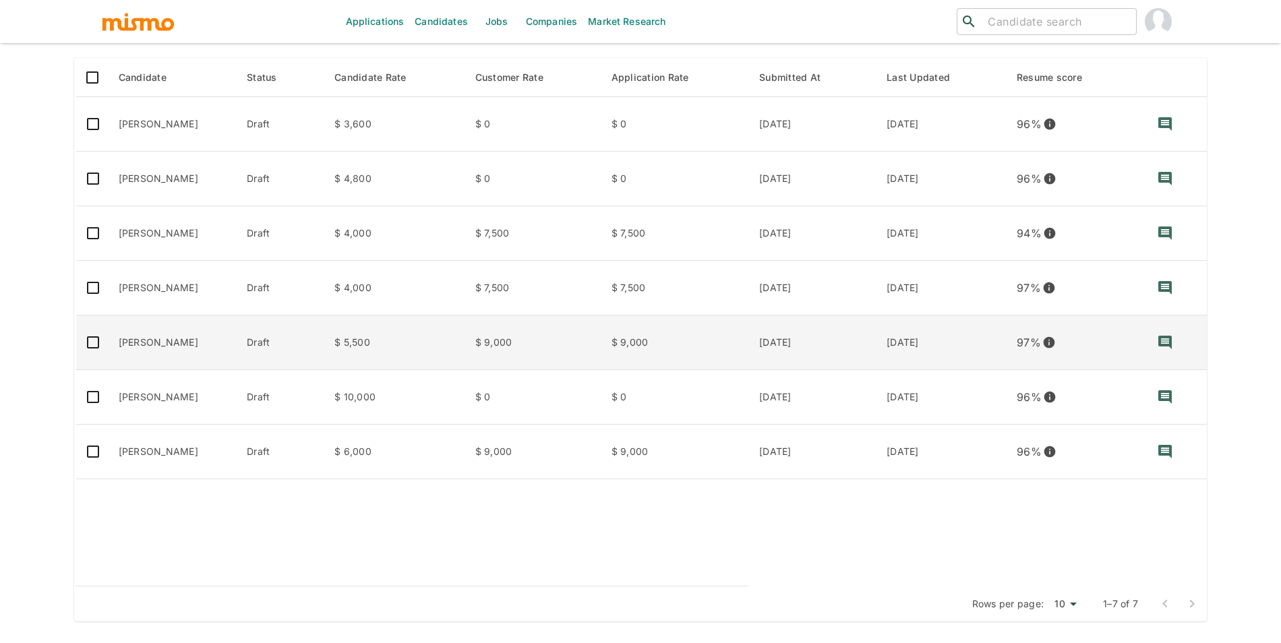
click at [567, 350] on td "$ 9,000" at bounding box center [533, 343] width 136 height 55
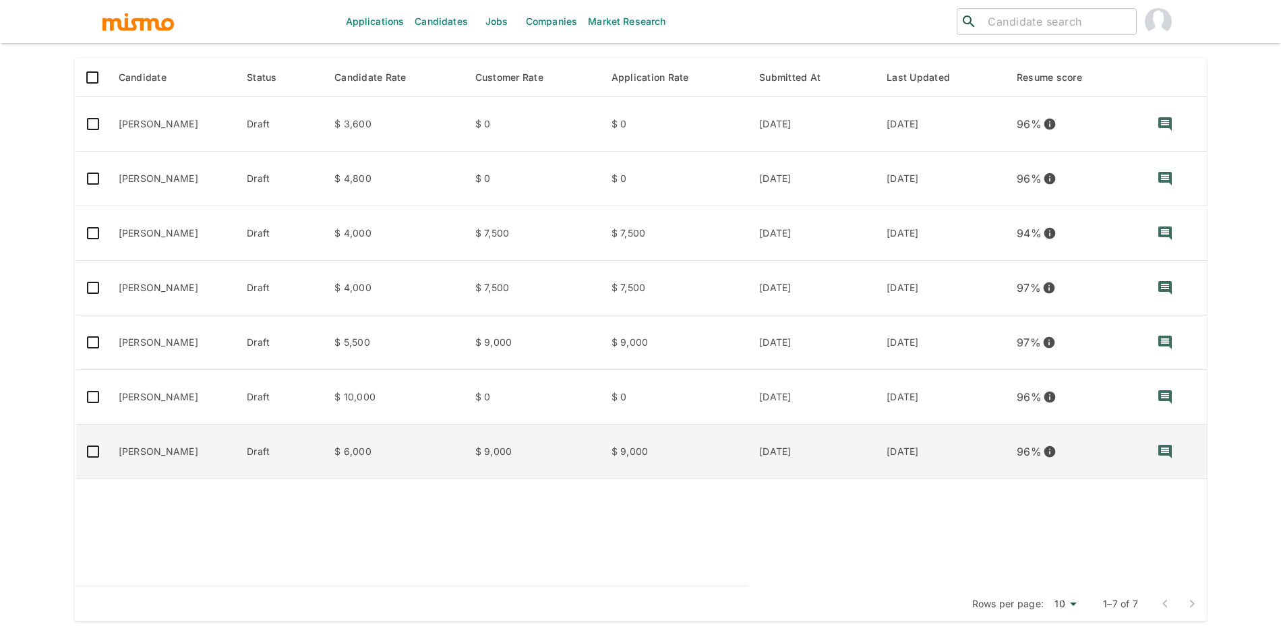
click at [313, 447] on td "Draft" at bounding box center [280, 452] width 88 height 55
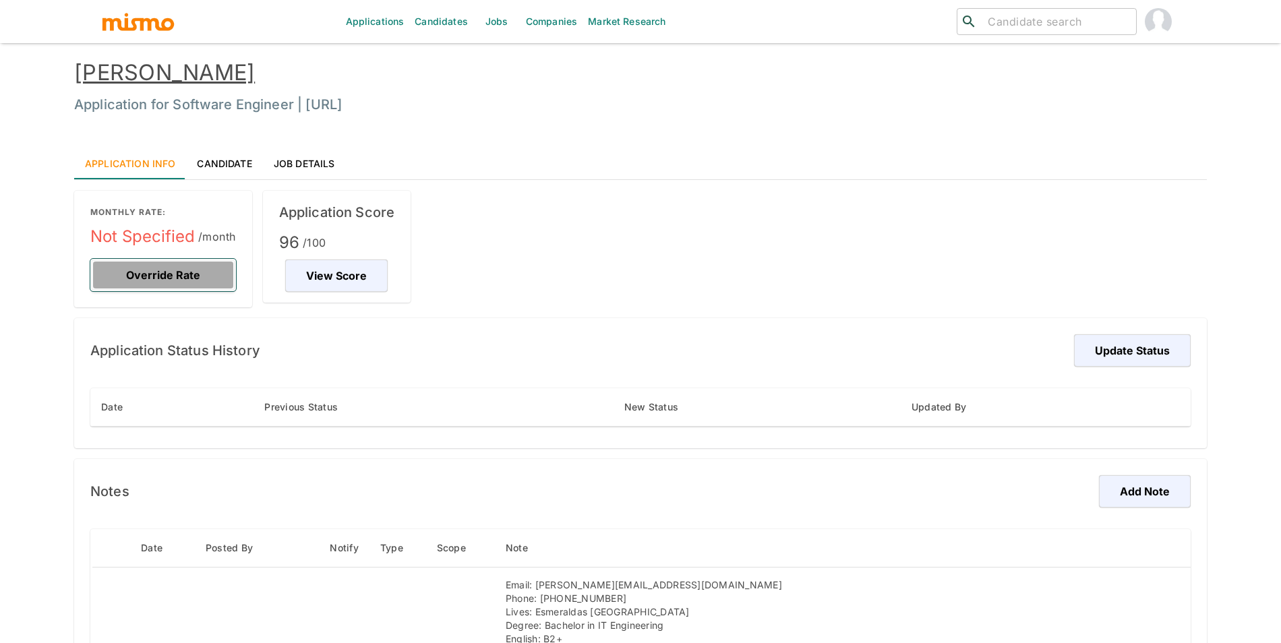
click at [148, 270] on button "Override Rate" at bounding box center [163, 275] width 146 height 32
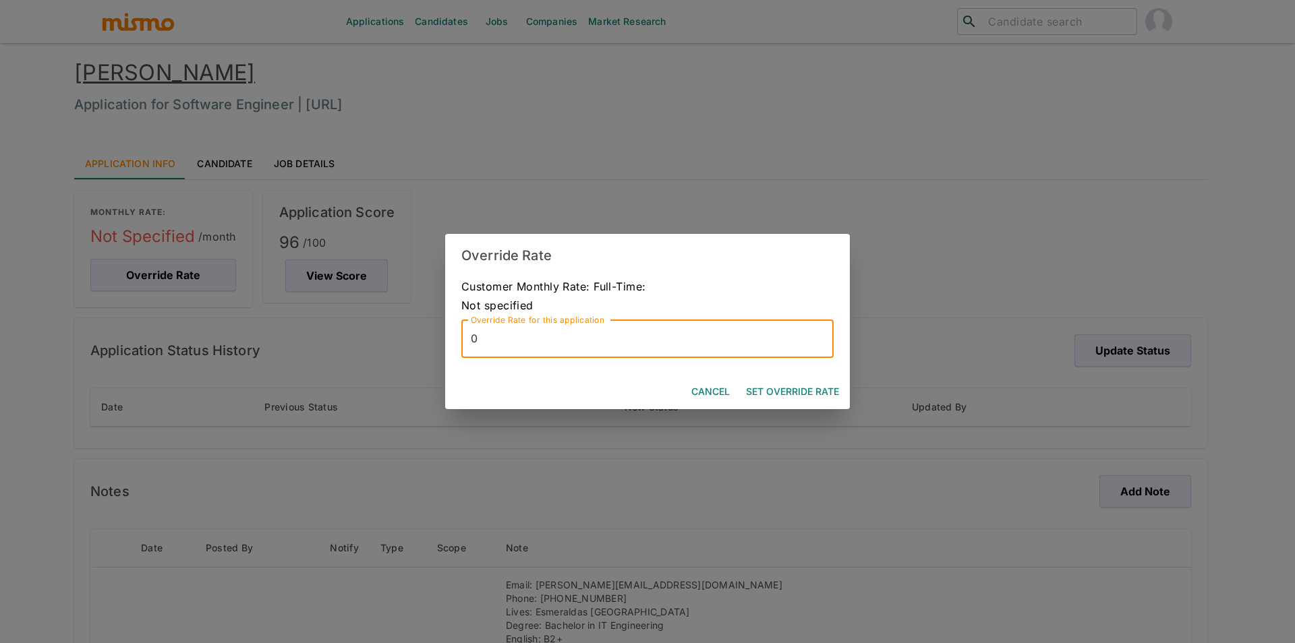
click at [555, 351] on input "0" at bounding box center [647, 339] width 372 height 38
type input "7000"
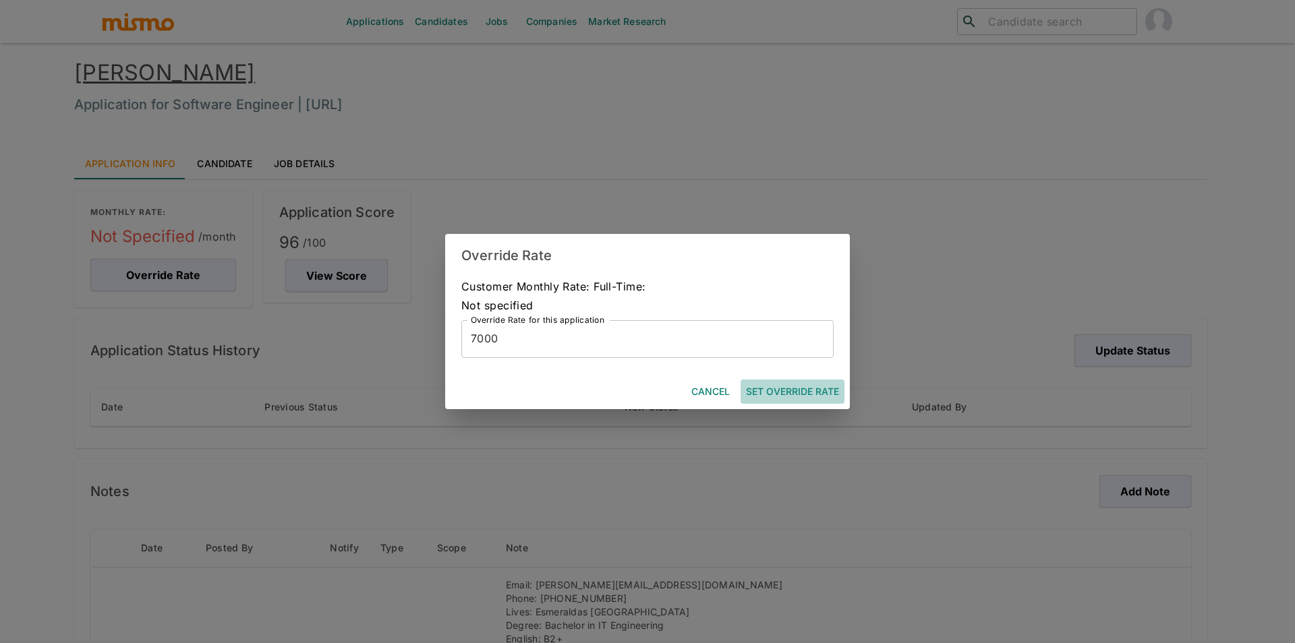
click at [826, 391] on button "Set Override Rate" at bounding box center [793, 392] width 104 height 25
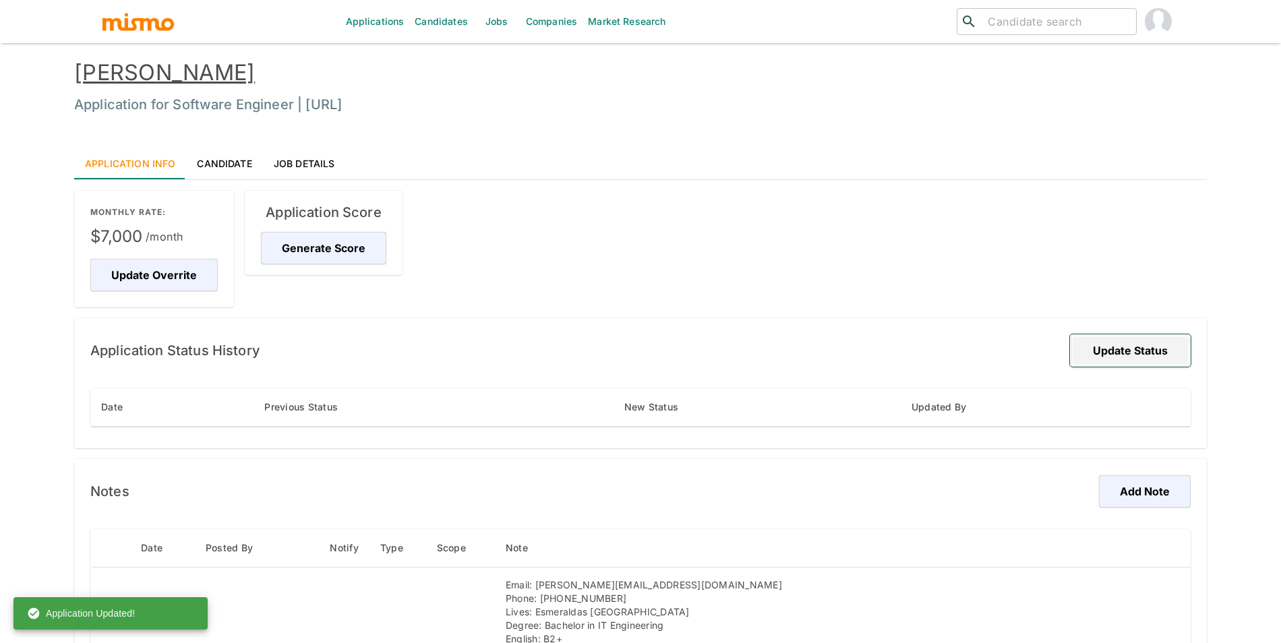
click at [1087, 341] on button "Update Status" at bounding box center [1130, 351] width 121 height 32
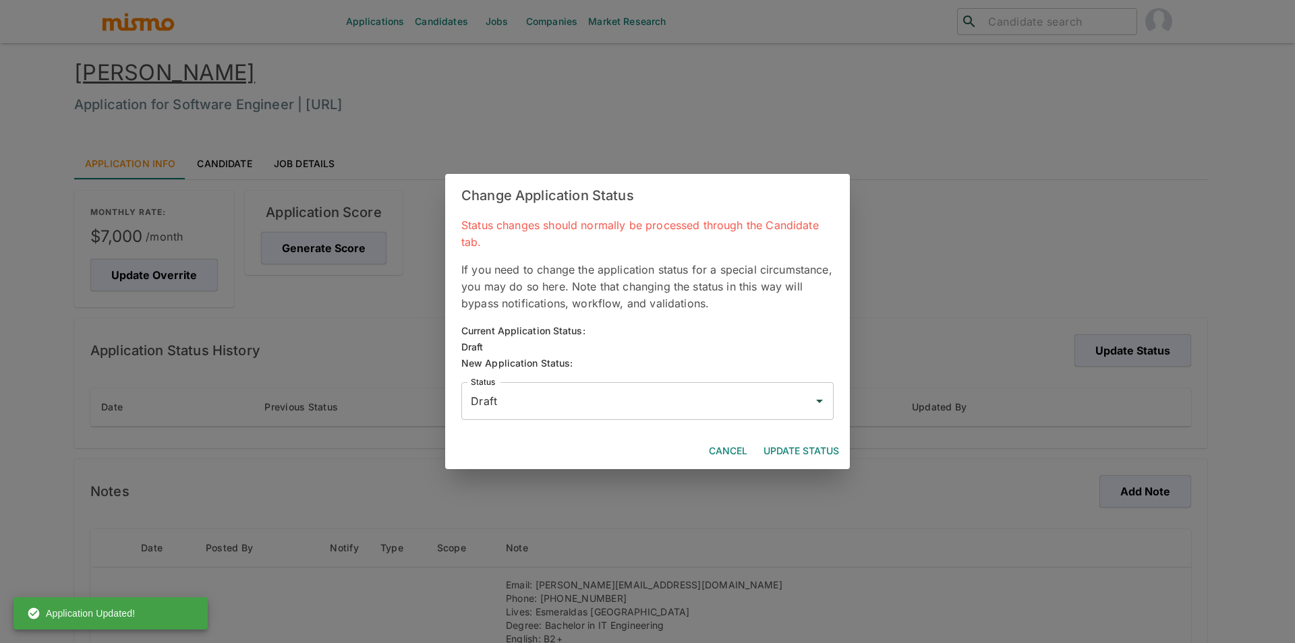
click at [761, 394] on input "Draft" at bounding box center [637, 401] width 340 height 26
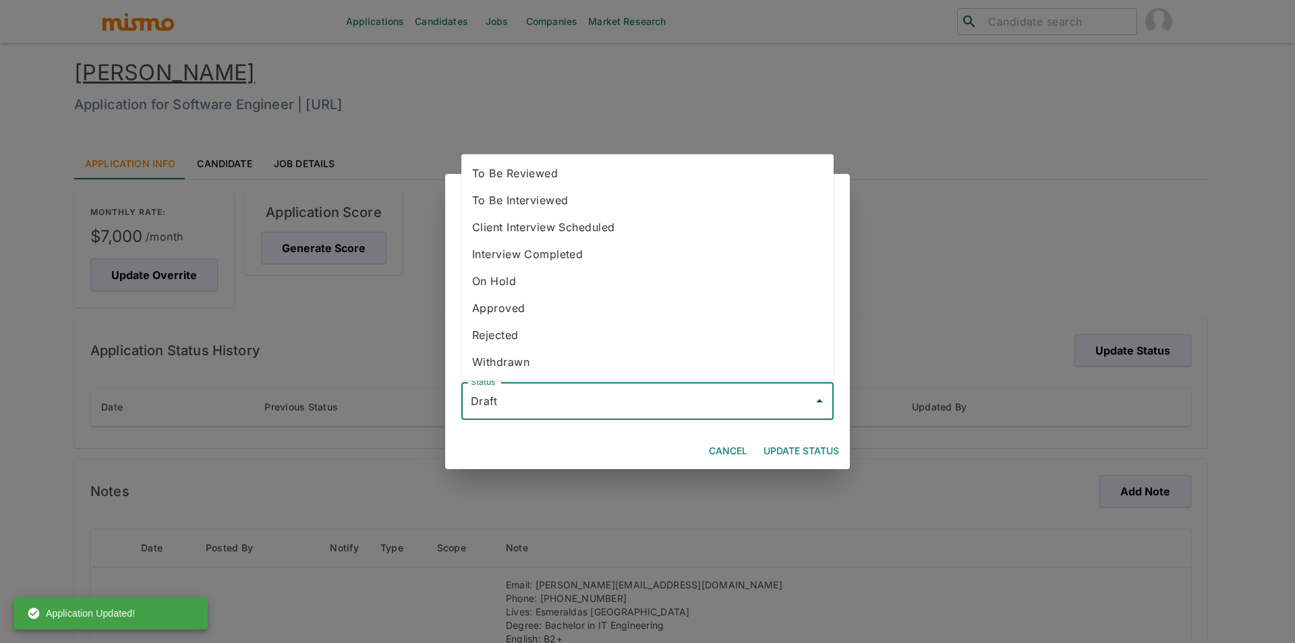
click at [599, 177] on li "To Be Reviewed" at bounding box center [647, 173] width 372 height 27
type input "To Be Reviewed"
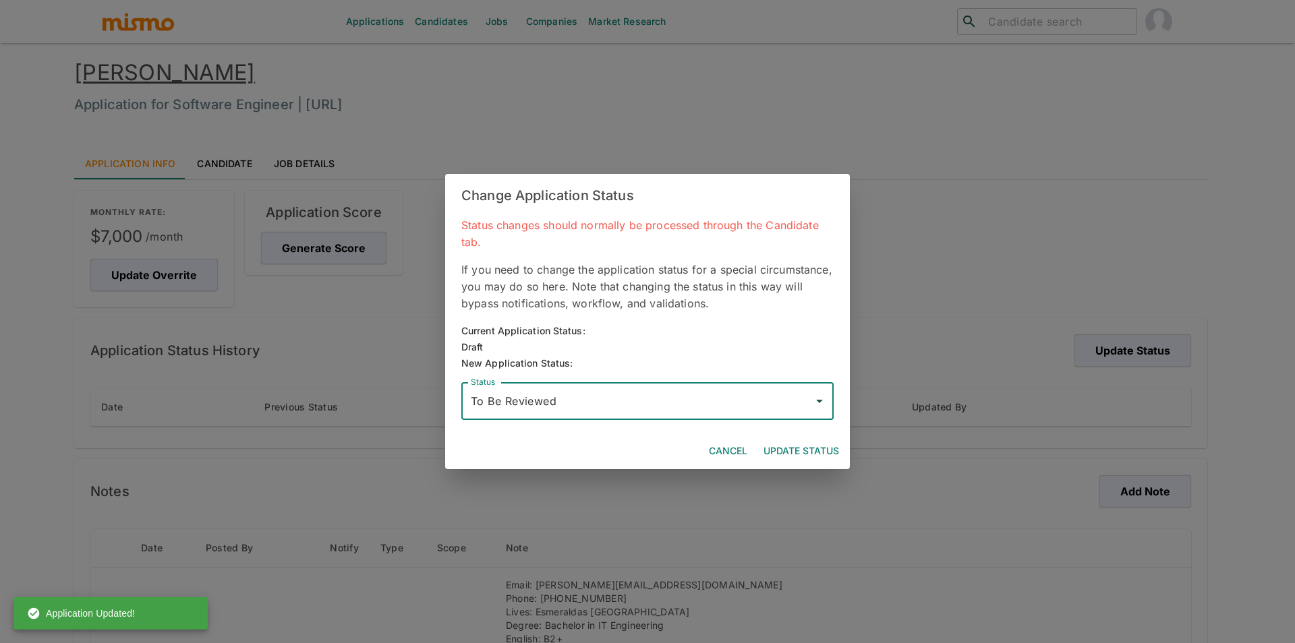
click at [782, 443] on button "Update Status" at bounding box center [801, 451] width 86 height 25
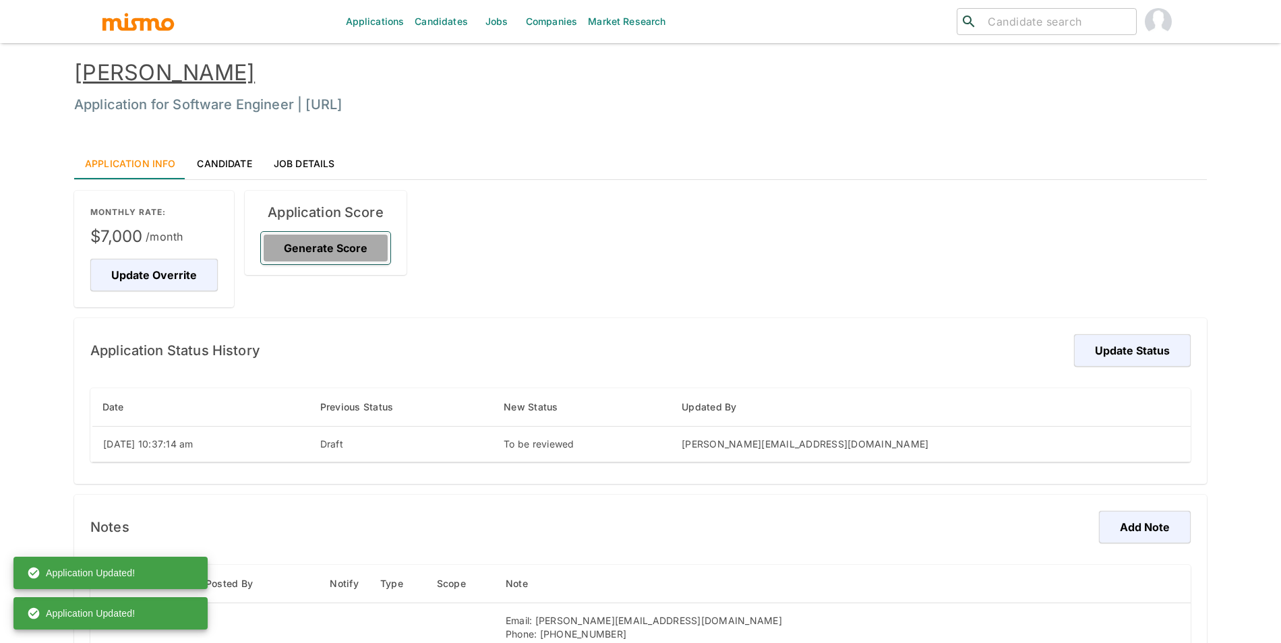
click at [372, 252] on button "Generate Score" at bounding box center [325, 248] width 129 height 32
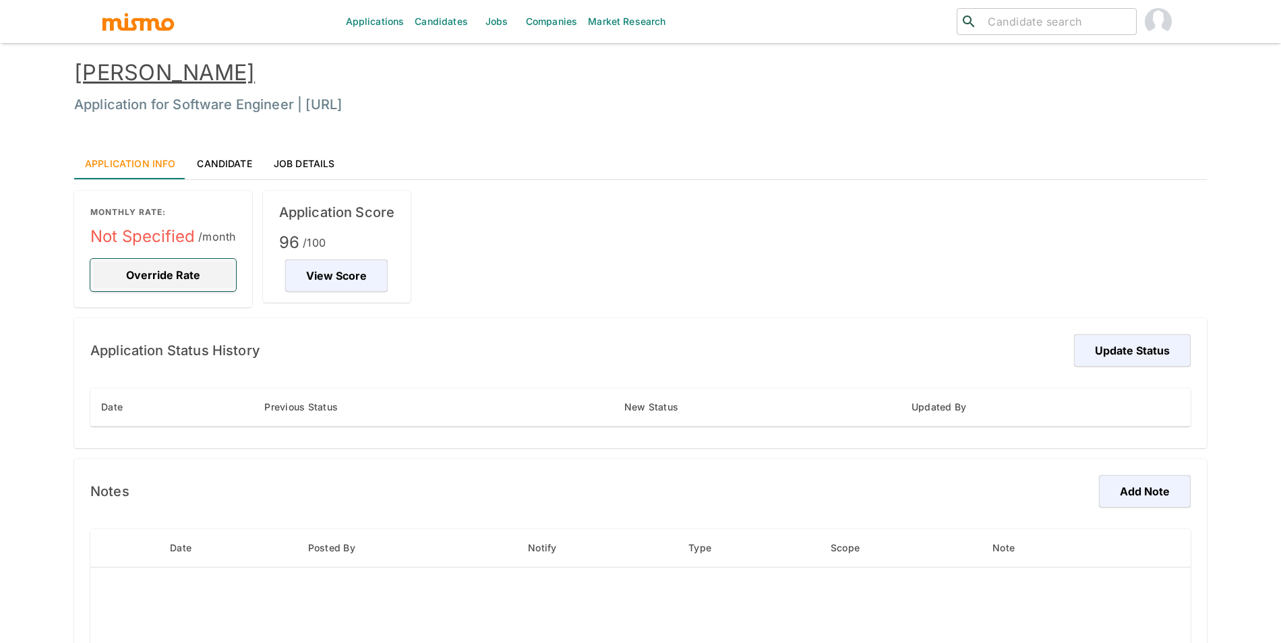
click at [132, 268] on button "Override Rate" at bounding box center [163, 275] width 146 height 32
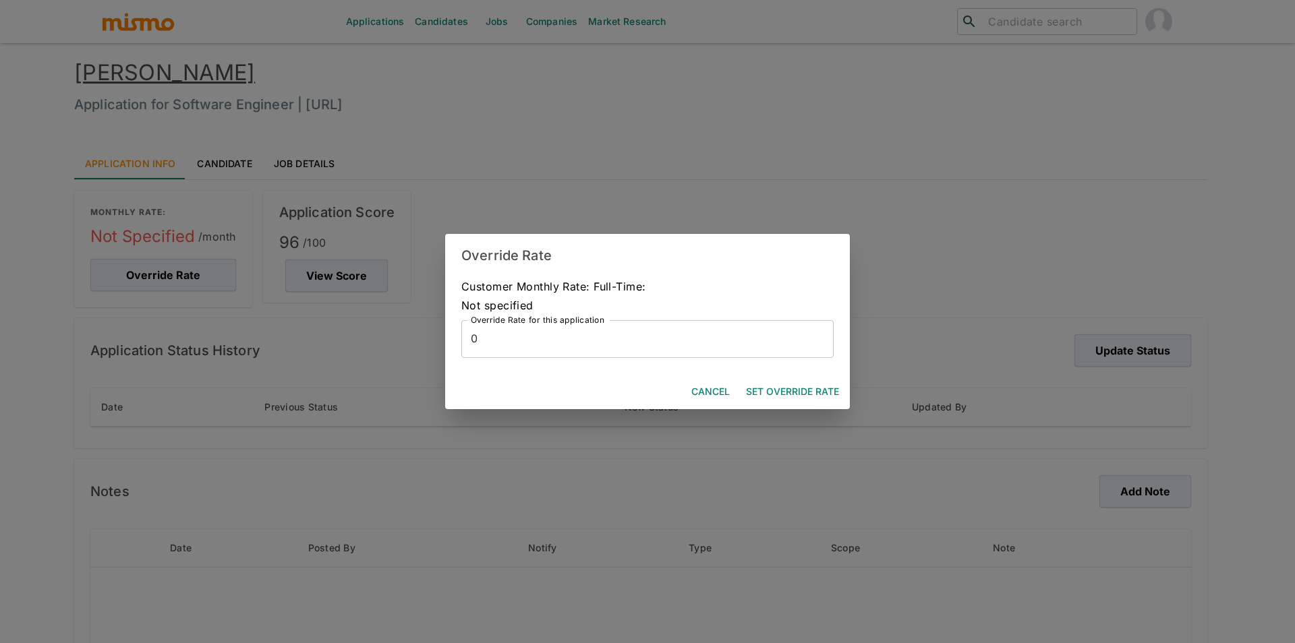
click at [525, 347] on input "0" at bounding box center [647, 339] width 372 height 38
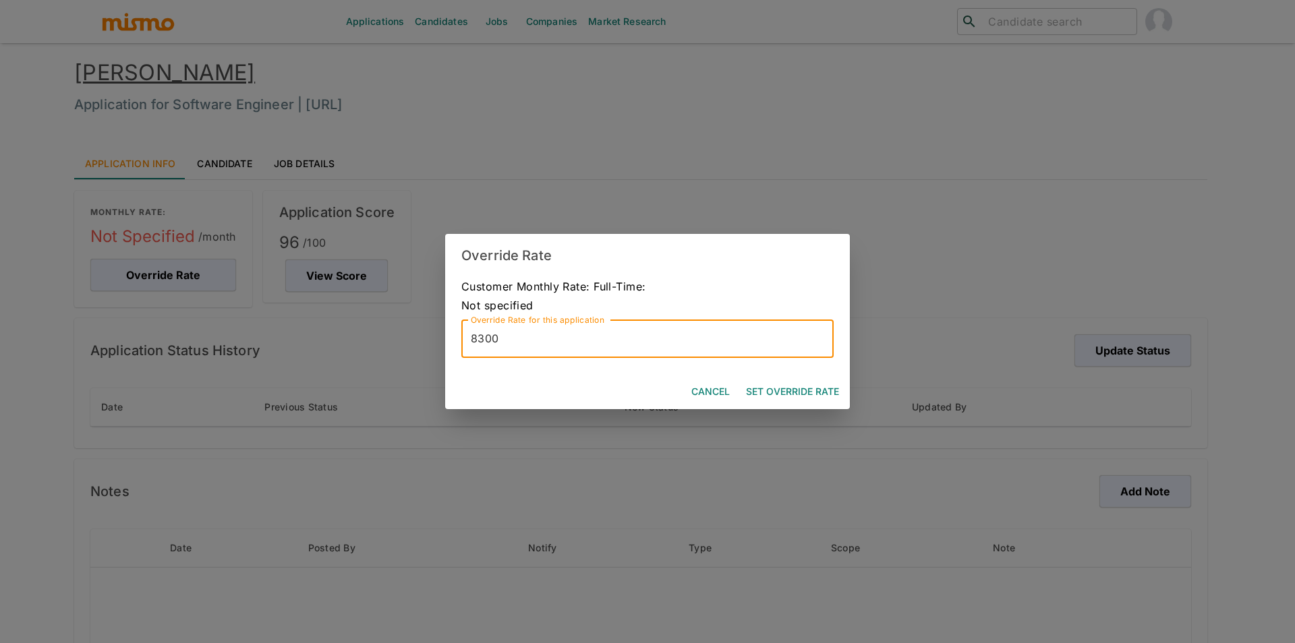
type input "8300"
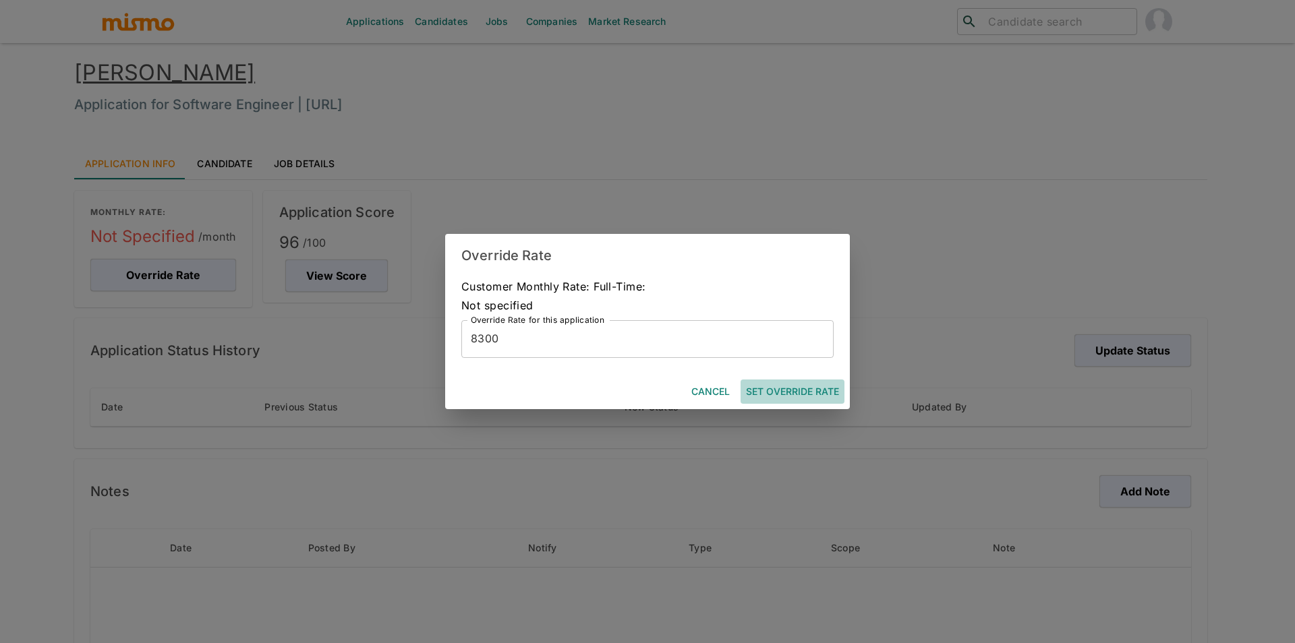
click at [787, 380] on button "Set Override Rate" at bounding box center [793, 392] width 104 height 25
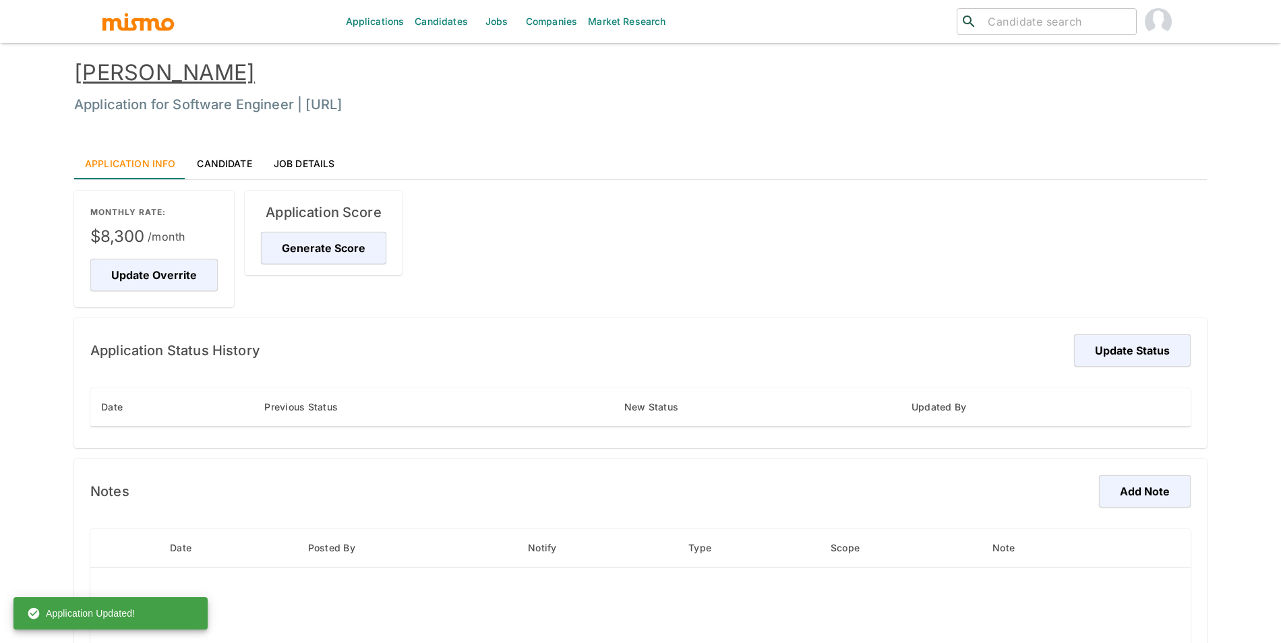
click at [252, 243] on div "Application Score Generate Score" at bounding box center [324, 233] width 158 height 84
click at [289, 249] on button "Generate Score" at bounding box center [325, 248] width 129 height 32
click at [1147, 350] on button "Update Status" at bounding box center [1130, 351] width 121 height 32
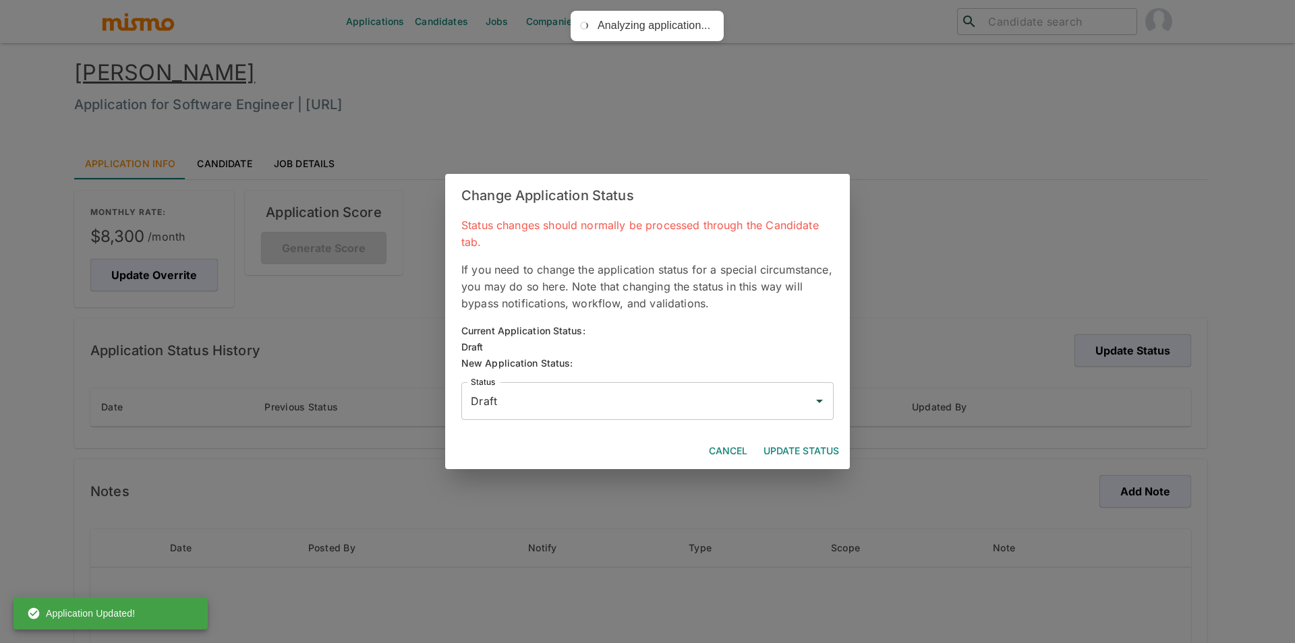
click at [726, 399] on input "Draft" at bounding box center [637, 401] width 340 height 26
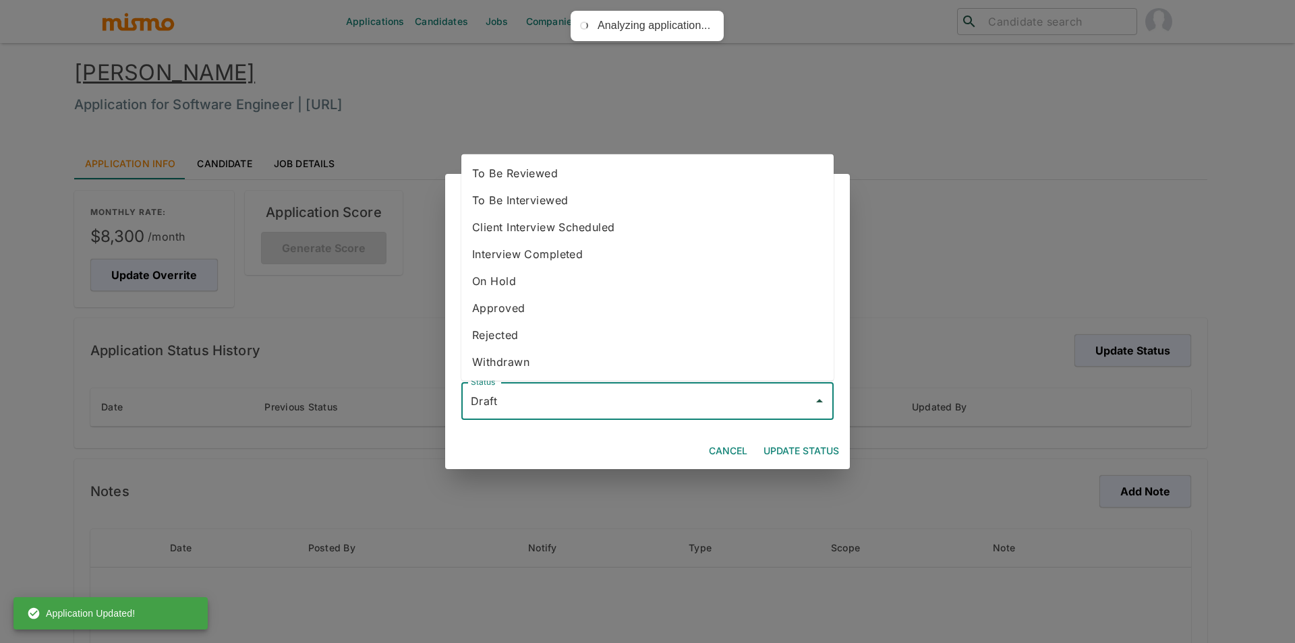
click at [570, 173] on li "To Be Reviewed" at bounding box center [647, 173] width 372 height 27
type input "To Be Reviewed"
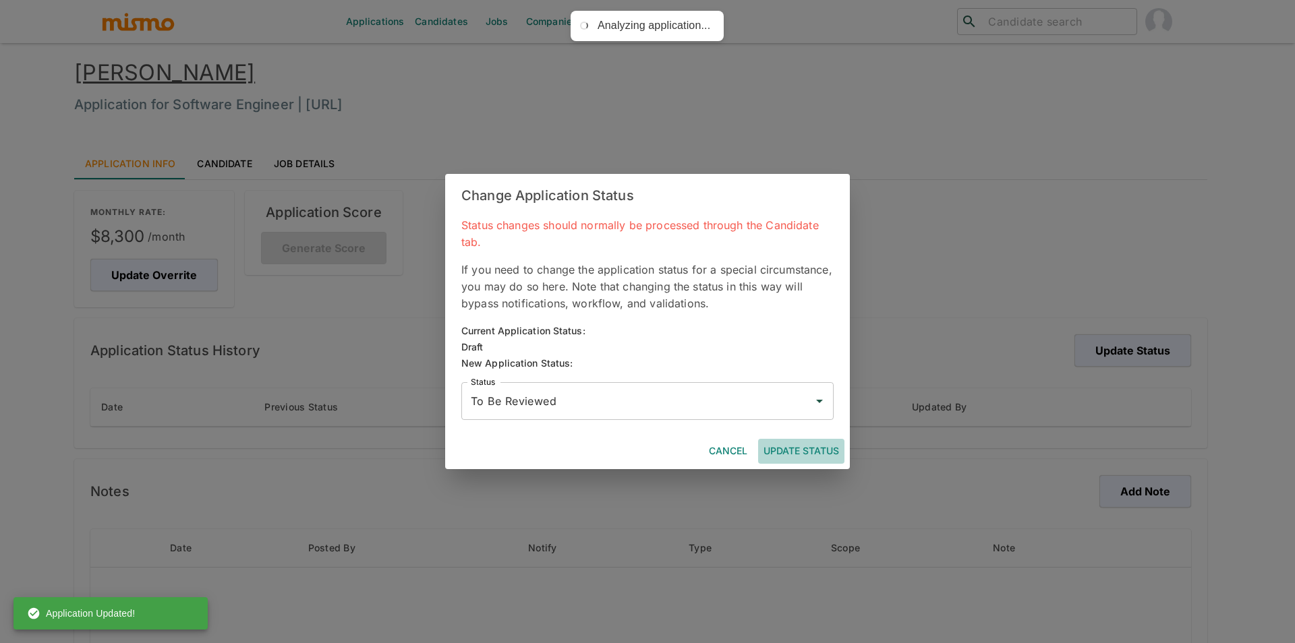
click at [792, 443] on button "Update Status" at bounding box center [801, 451] width 86 height 25
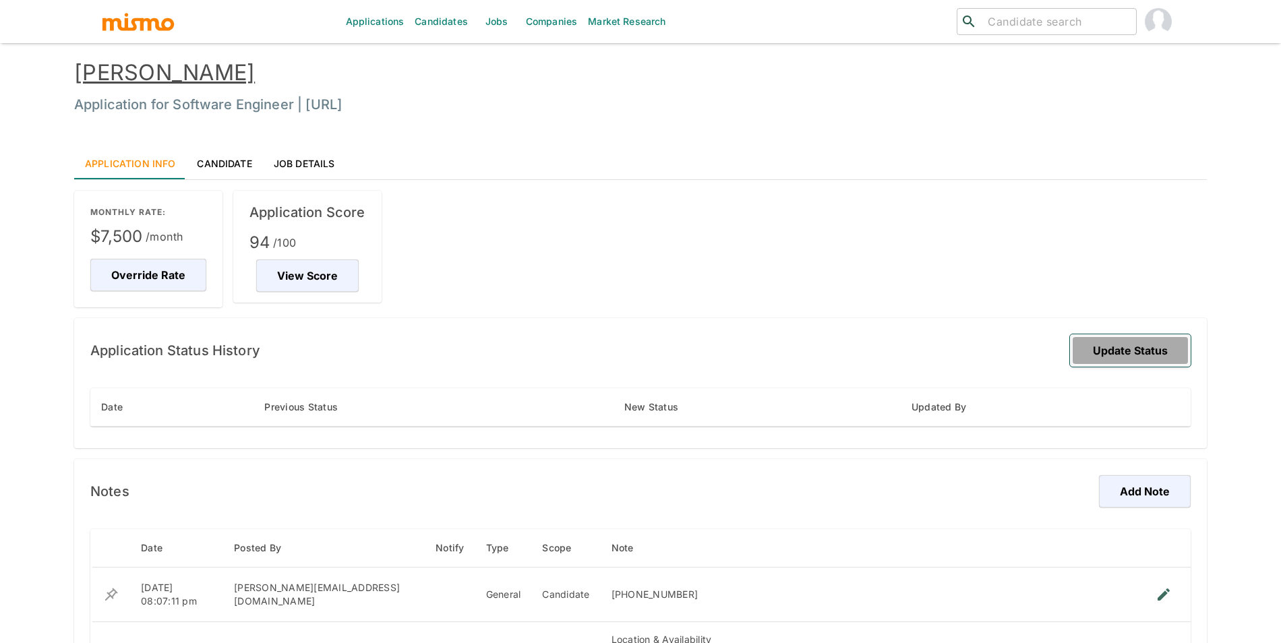
click at [1132, 353] on button "Update Status" at bounding box center [1130, 351] width 121 height 32
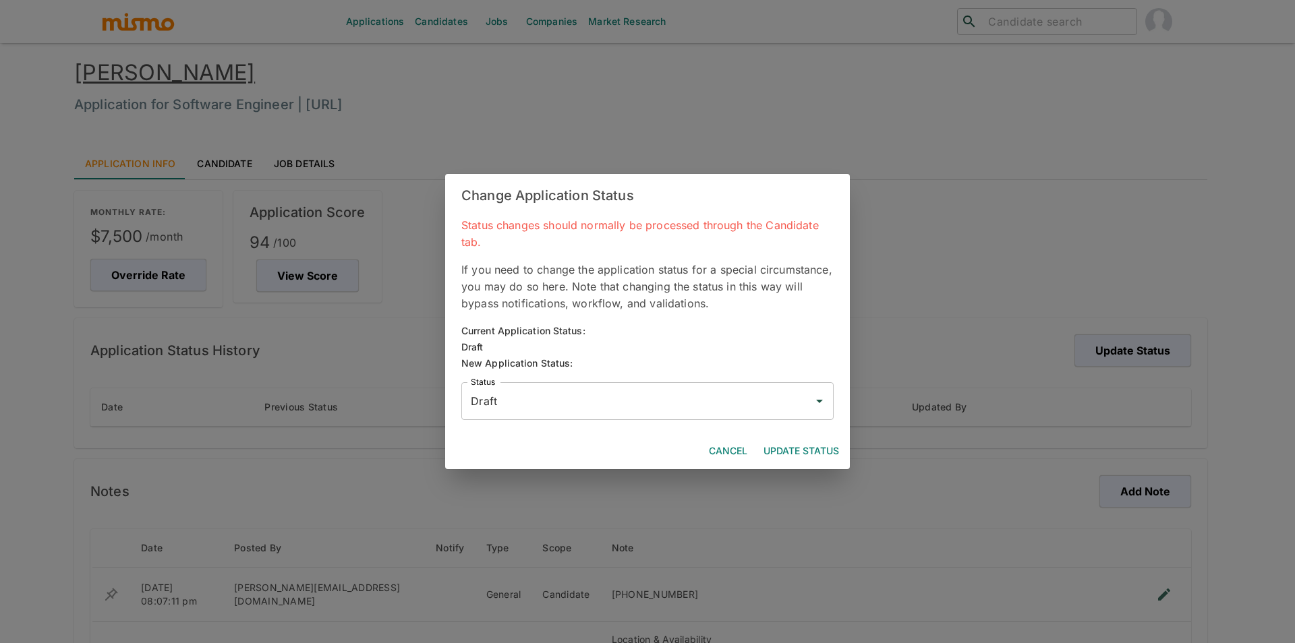
click at [558, 397] on input "Draft" at bounding box center [637, 401] width 340 height 26
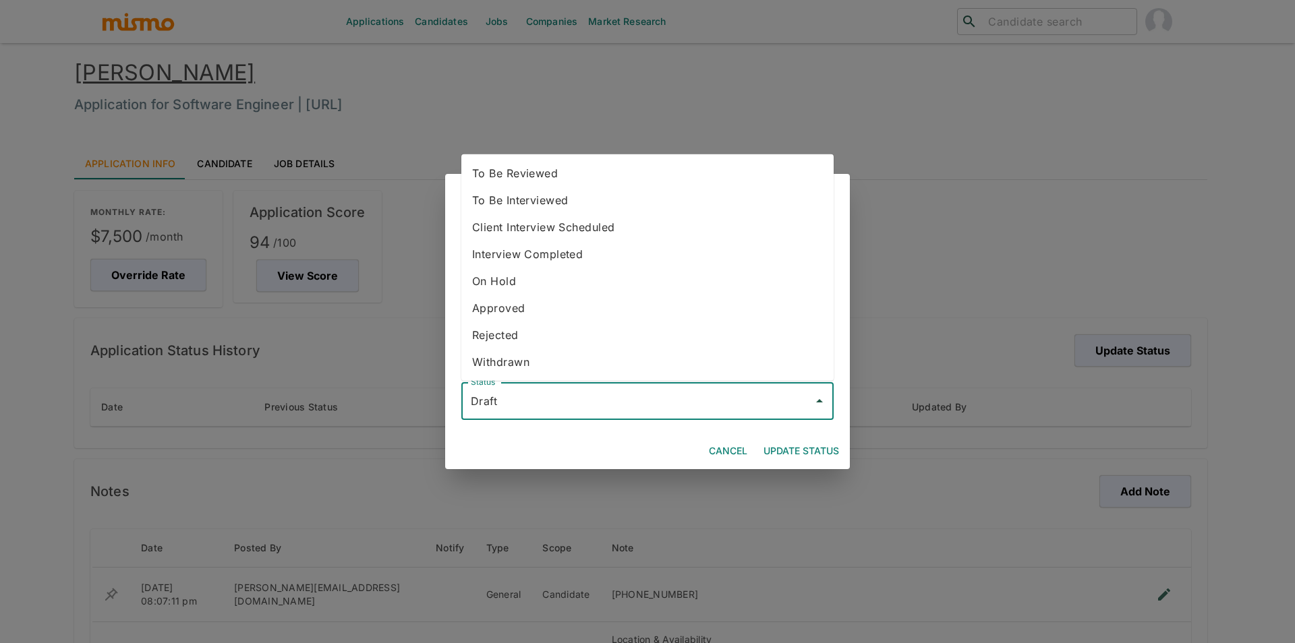
click at [507, 172] on li "To Be Reviewed" at bounding box center [647, 173] width 372 height 27
type input "To Be Reviewed"
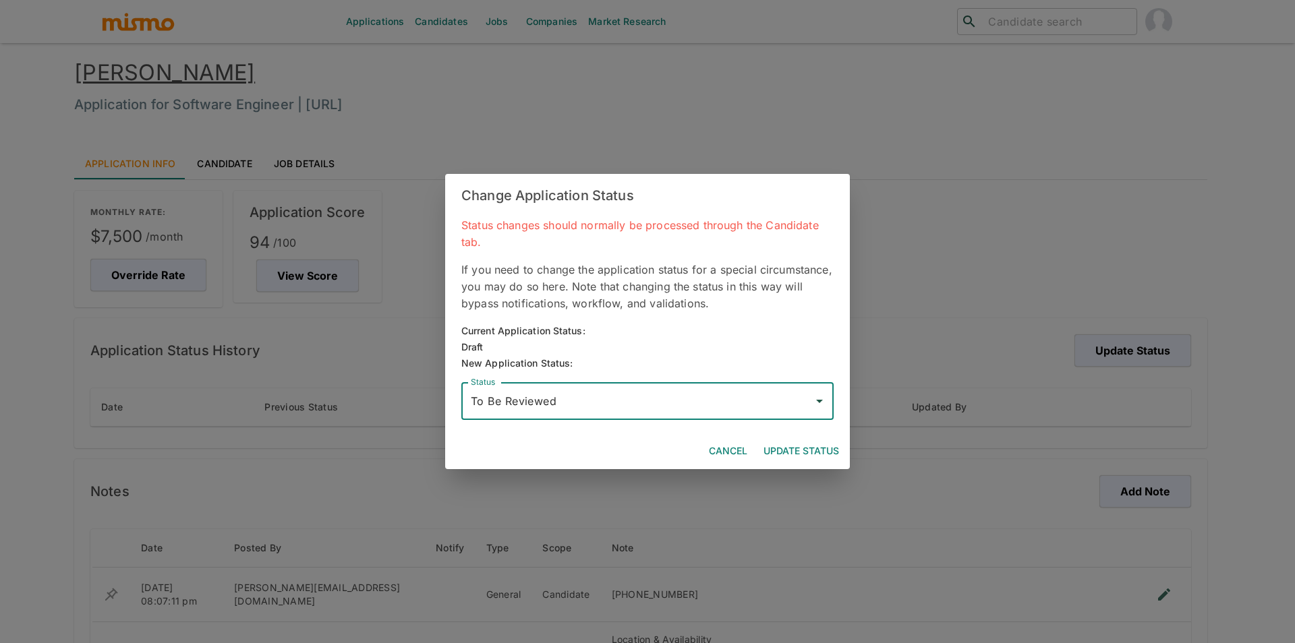
click at [772, 454] on button "Update Status" at bounding box center [801, 451] width 86 height 25
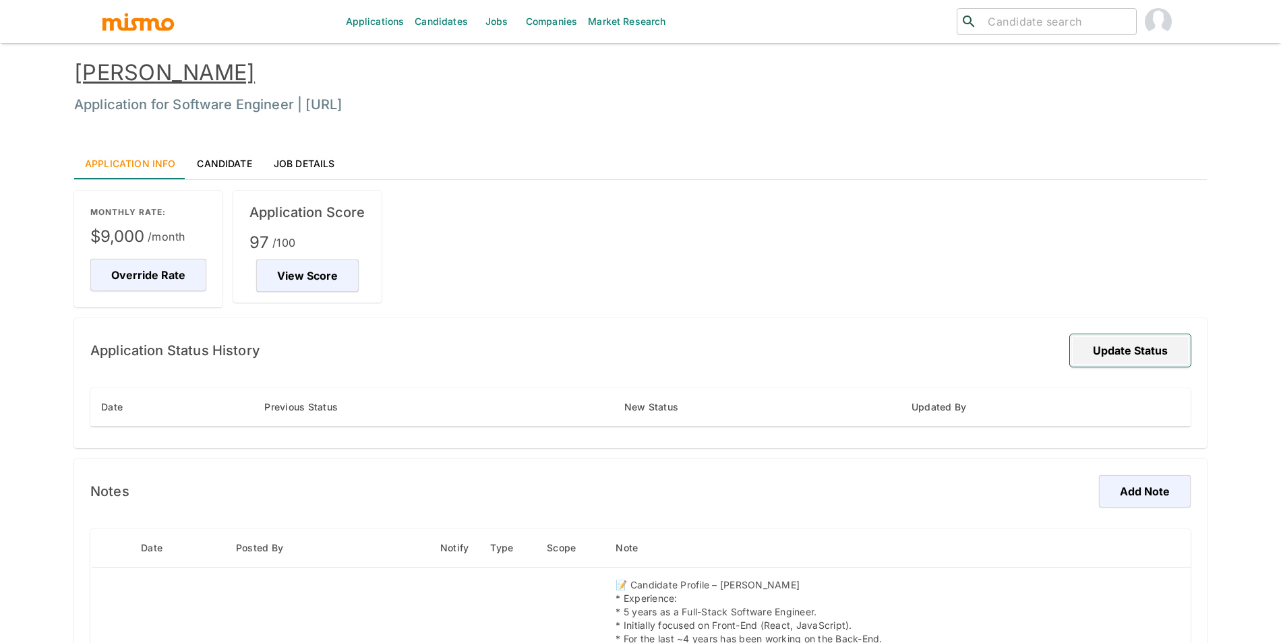
click at [1115, 364] on button "Update Status" at bounding box center [1130, 351] width 121 height 32
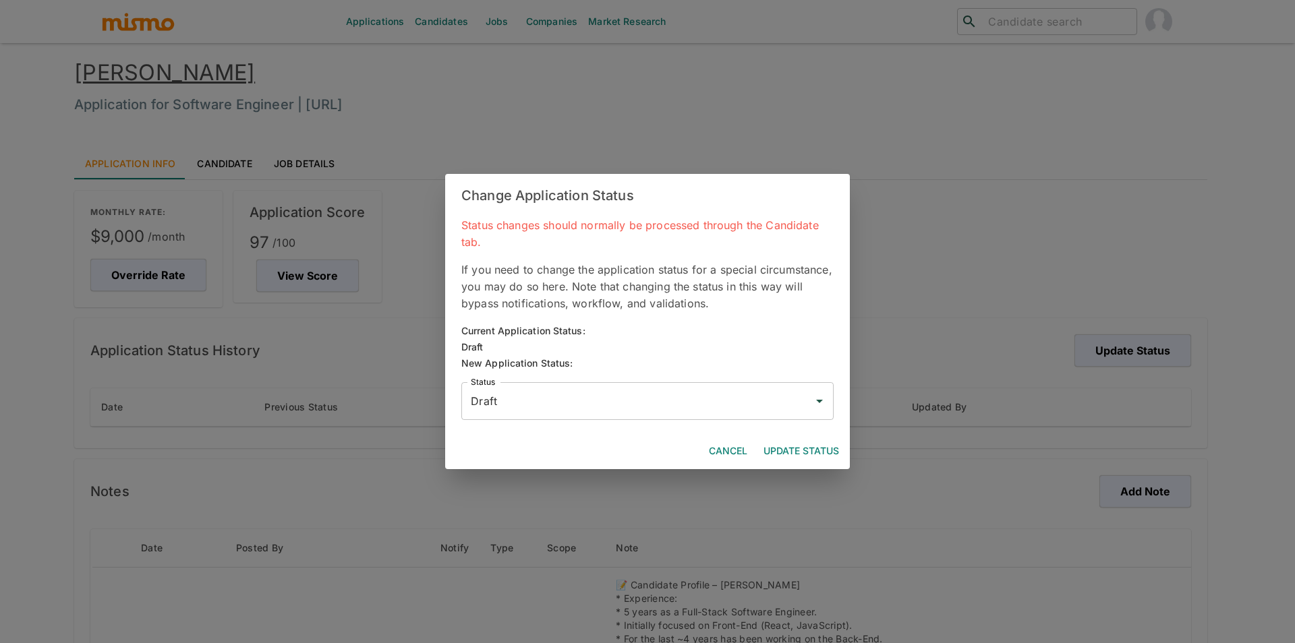
click at [743, 391] on input "Draft" at bounding box center [637, 401] width 340 height 26
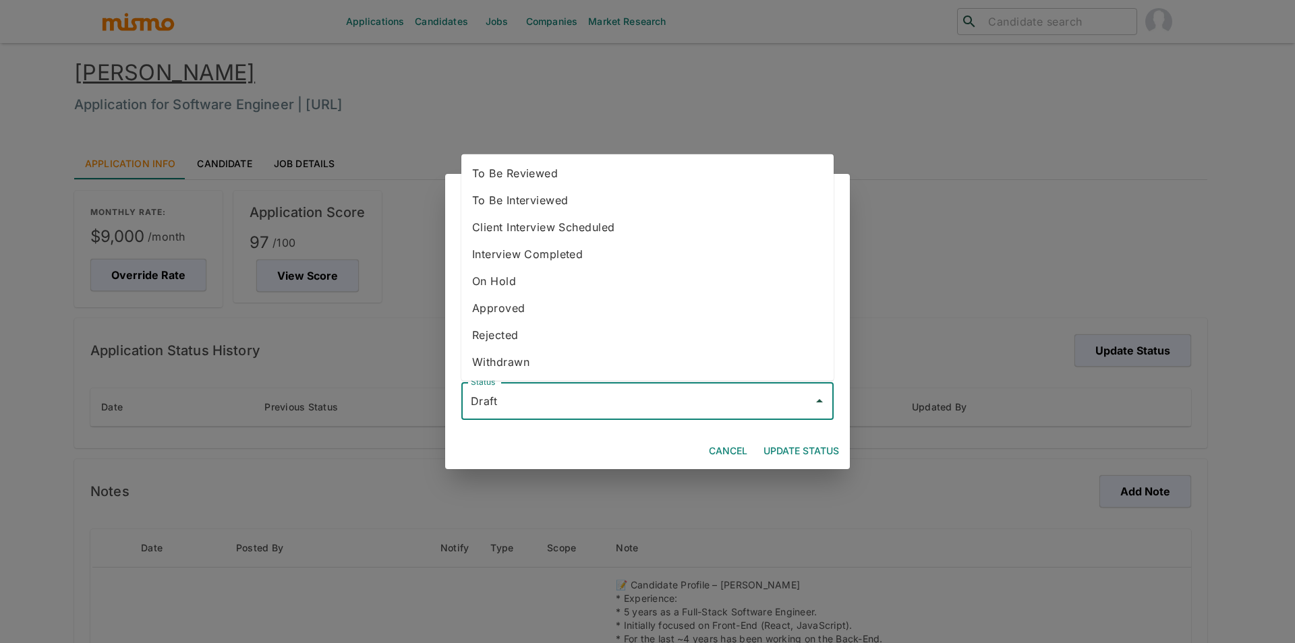
click at [674, 156] on ul "To Be Reviewed To Be Interviewed Client Interview Scheduled Interview Completed…" at bounding box center [647, 267] width 372 height 227
click at [681, 165] on li "To Be Reviewed" at bounding box center [647, 173] width 372 height 27
type input "To Be Reviewed"
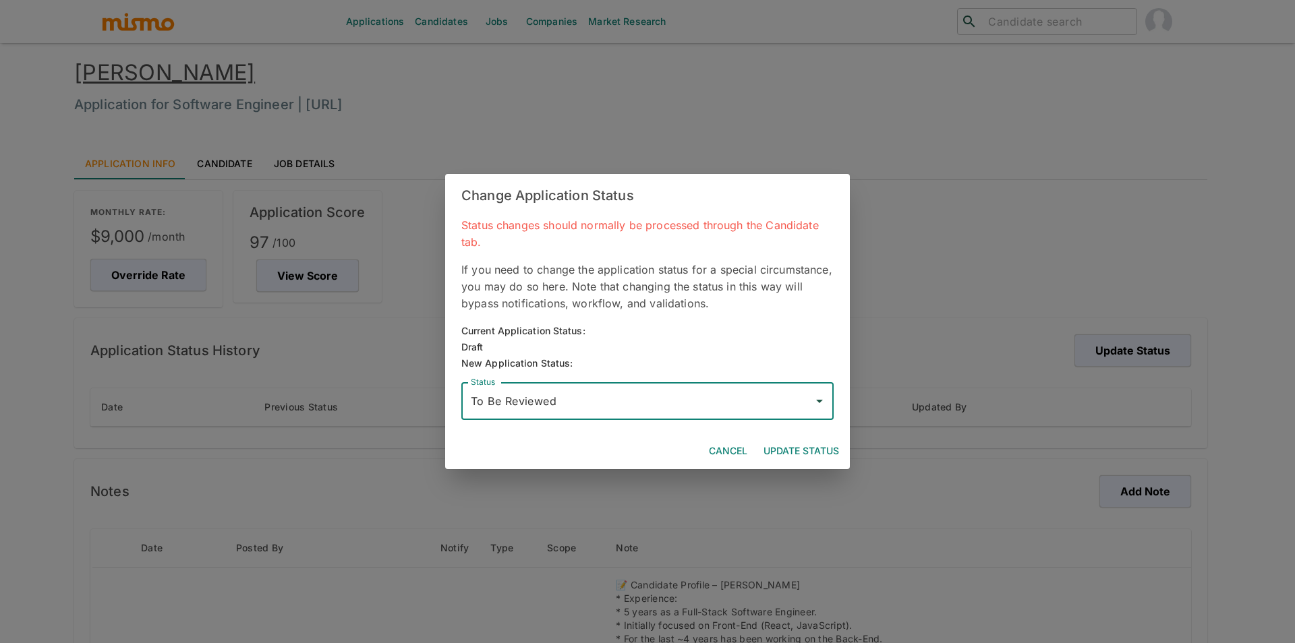
click at [809, 470] on div "Change Application Status Status changes should normally be processed through t…" at bounding box center [647, 321] width 1295 height 643
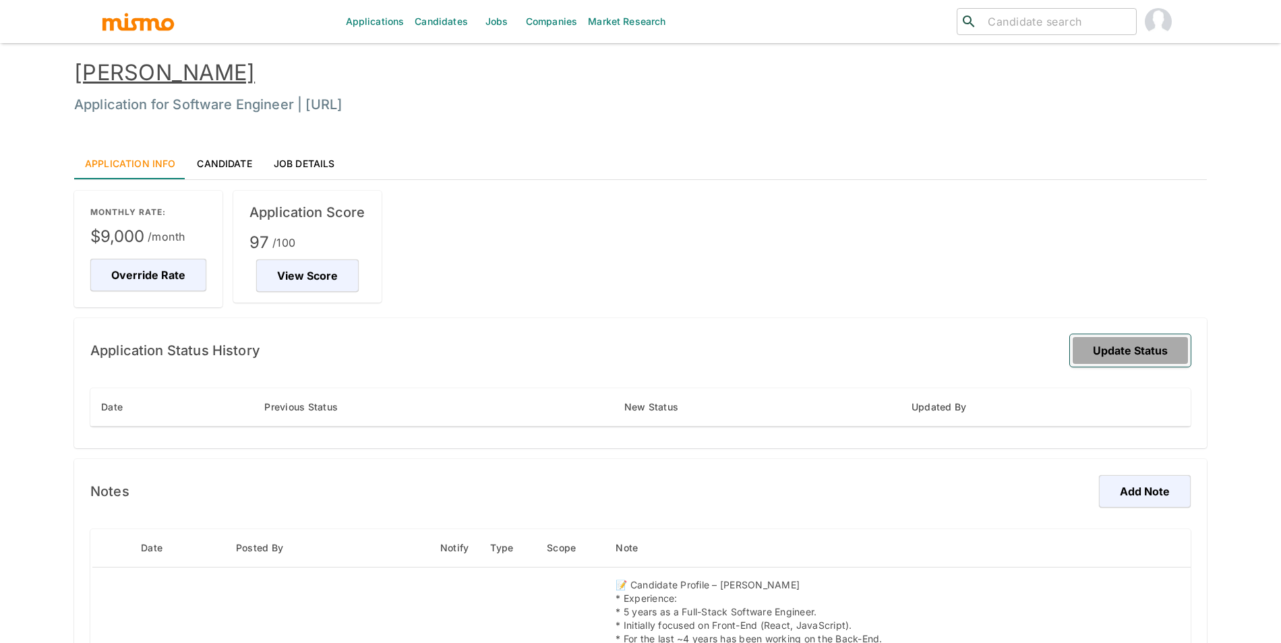
click at [1104, 357] on button "Update Status" at bounding box center [1130, 351] width 121 height 32
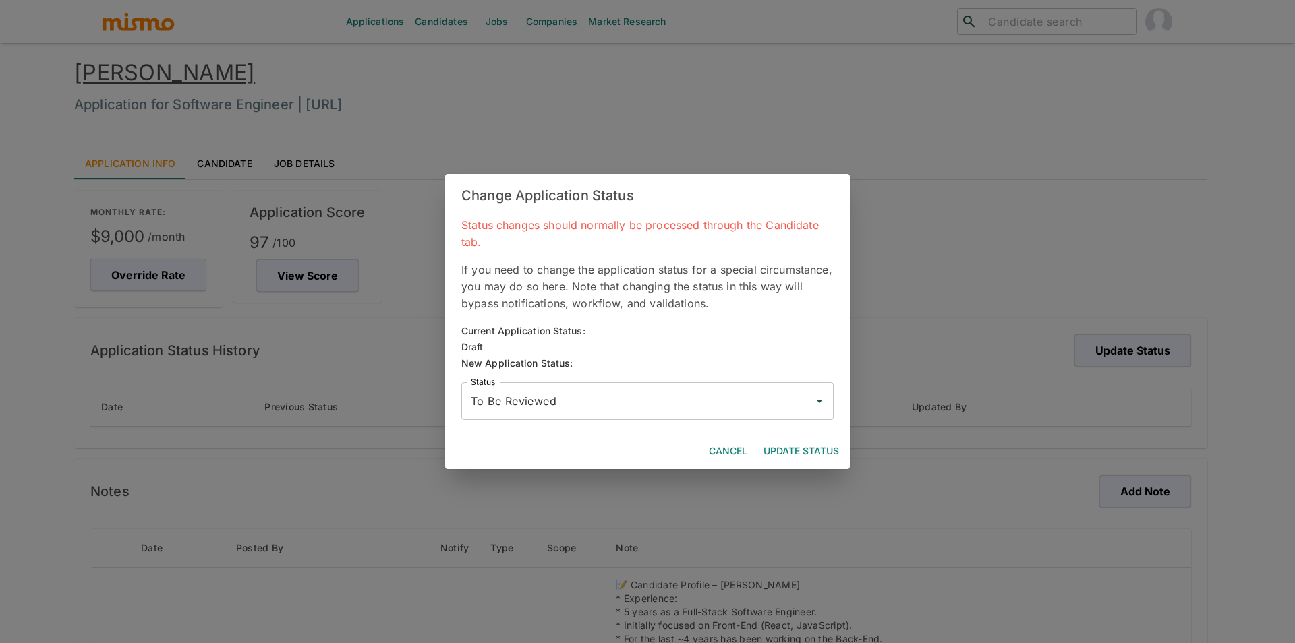
click at [819, 444] on button "Update Status" at bounding box center [801, 451] width 86 height 25
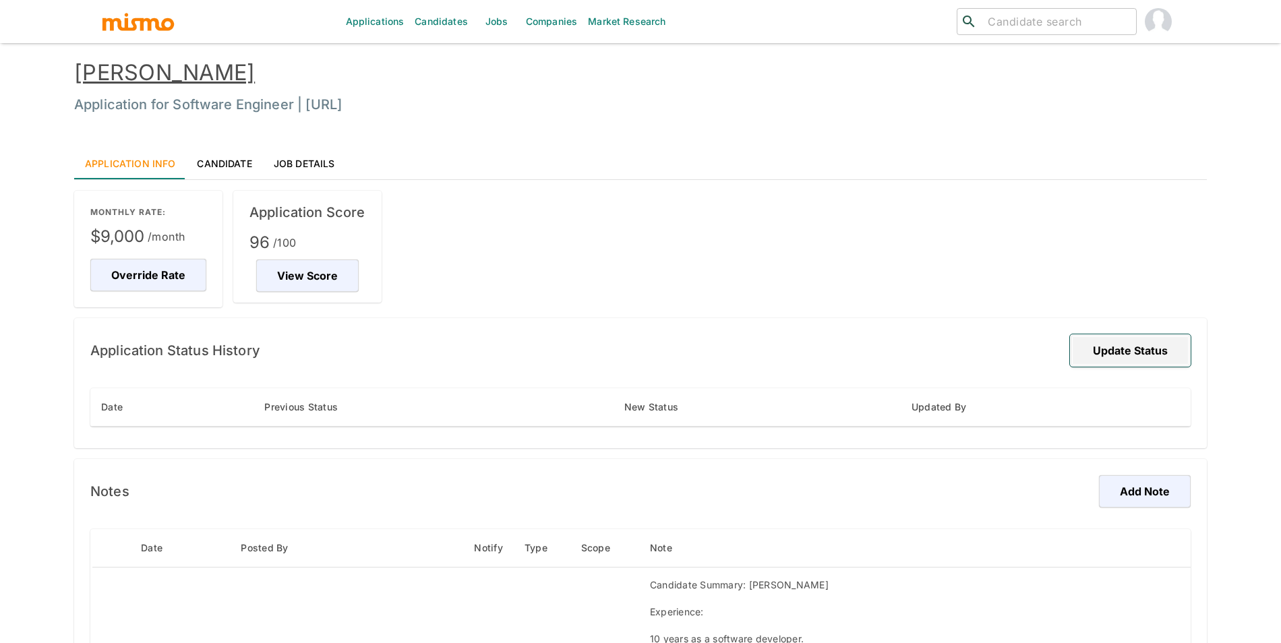
click at [1113, 339] on button "Update Status" at bounding box center [1130, 351] width 121 height 32
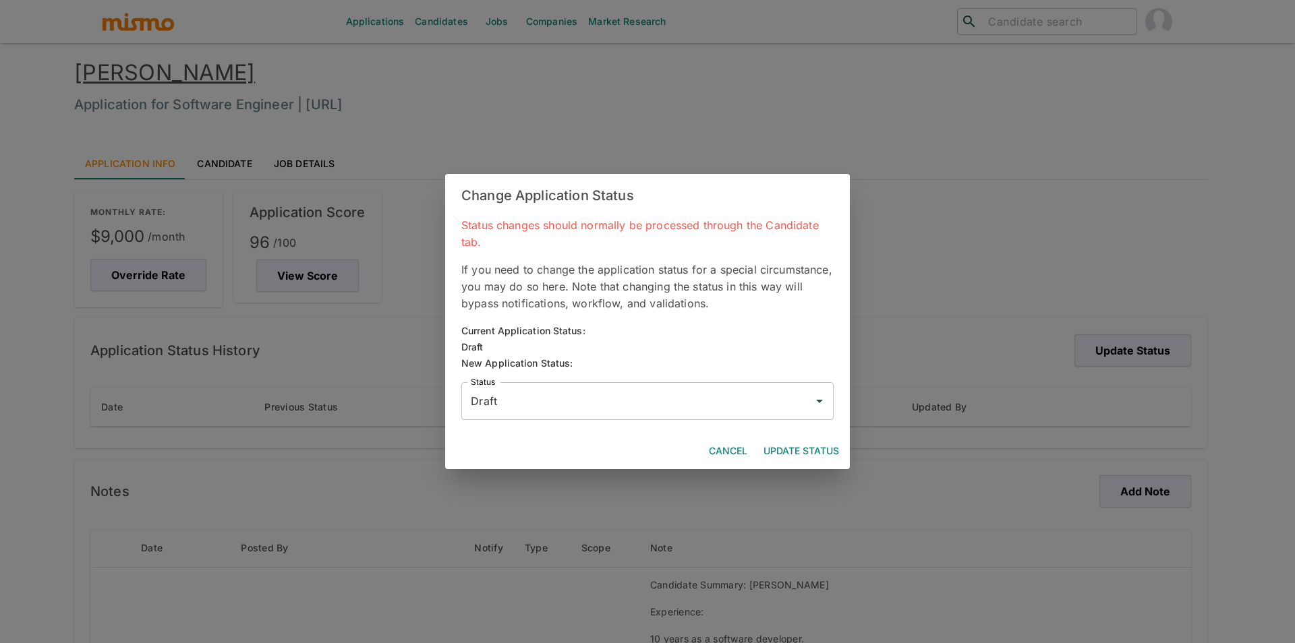
click at [196, 219] on div "Change Application Status Status changes should normally be processed through t…" at bounding box center [647, 321] width 1295 height 643
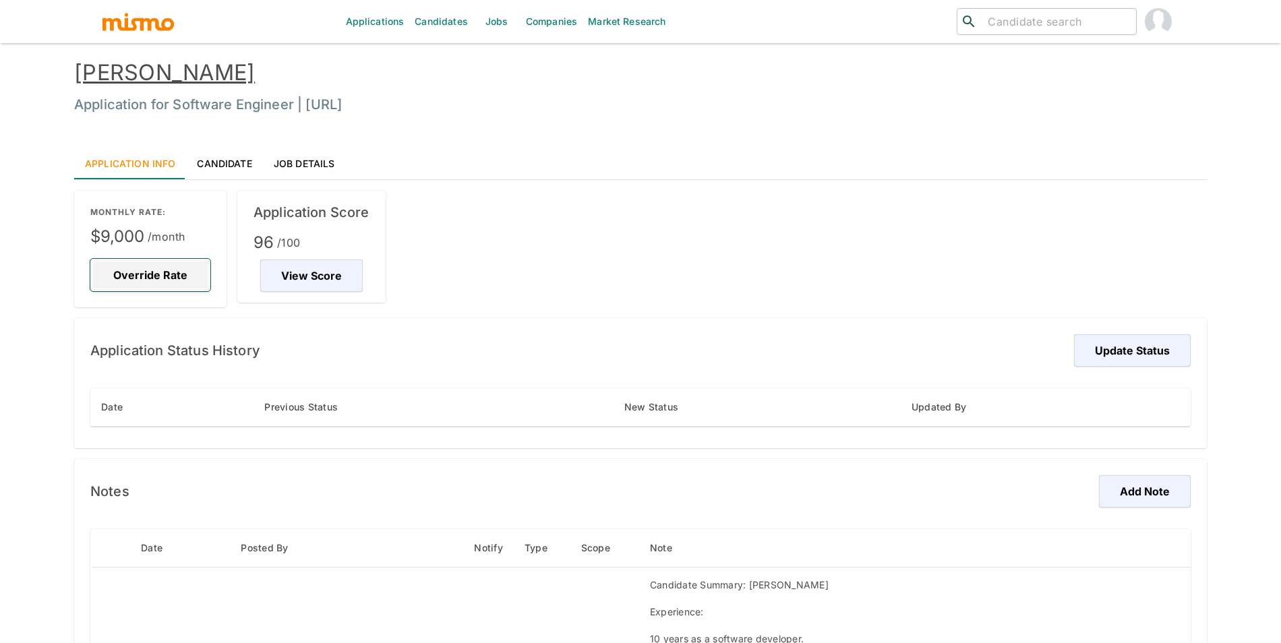
click at [154, 284] on button "Override Rate" at bounding box center [150, 275] width 120 height 32
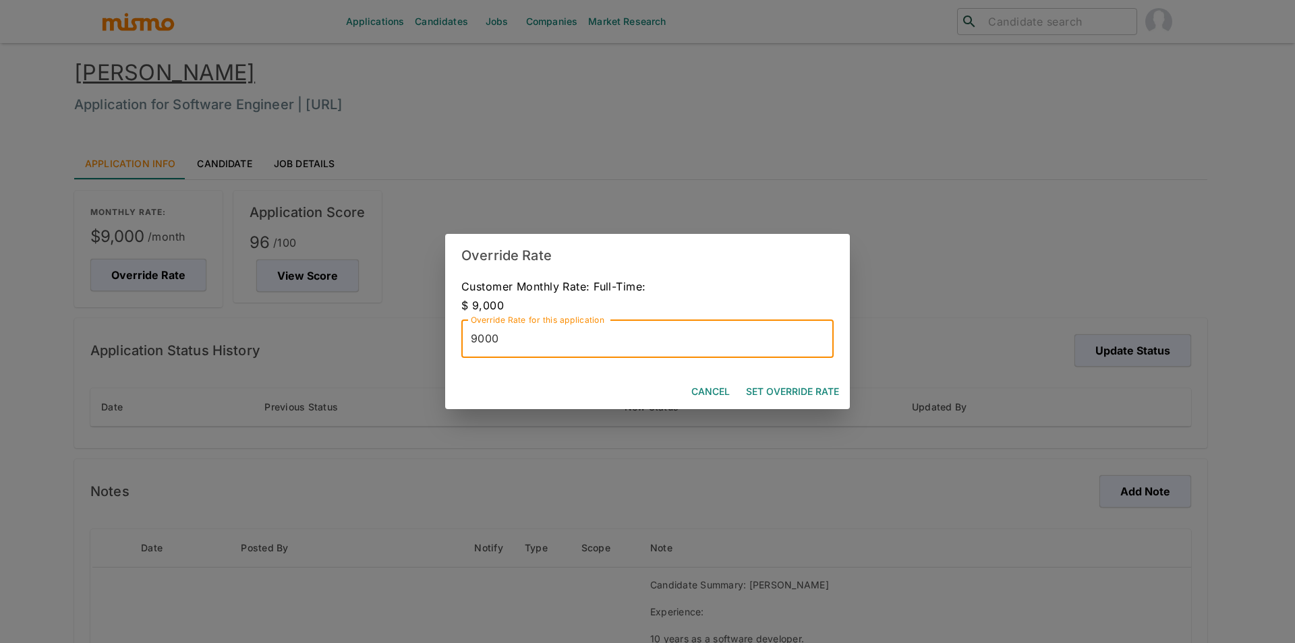
click at [541, 330] on input "9000" at bounding box center [647, 339] width 372 height 38
type input "9500"
click at [774, 392] on button "Set Override Rate" at bounding box center [793, 392] width 104 height 25
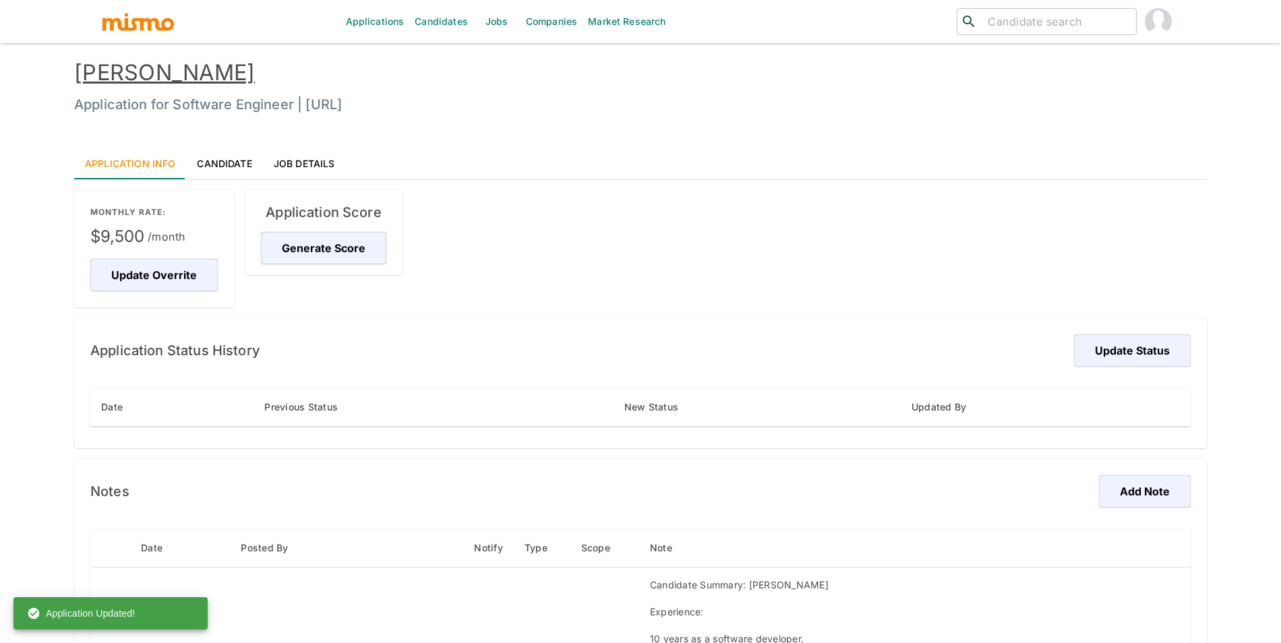
click at [1097, 332] on div "Application Status History Update Status Date Previous Status New Status Update…" at bounding box center [640, 383] width 1133 height 130
drag, startPoint x: 1056, startPoint y: 350, endPoint x: 1070, endPoint y: 349, distance: 14.2
click at [1057, 350] on div "Application Status History Update Status" at bounding box center [640, 351] width 1101 height 32
click at [1071, 349] on div "Application Status History Update Status" at bounding box center [640, 351] width 1101 height 32
click at [1121, 352] on button "Update Status" at bounding box center [1130, 351] width 121 height 32
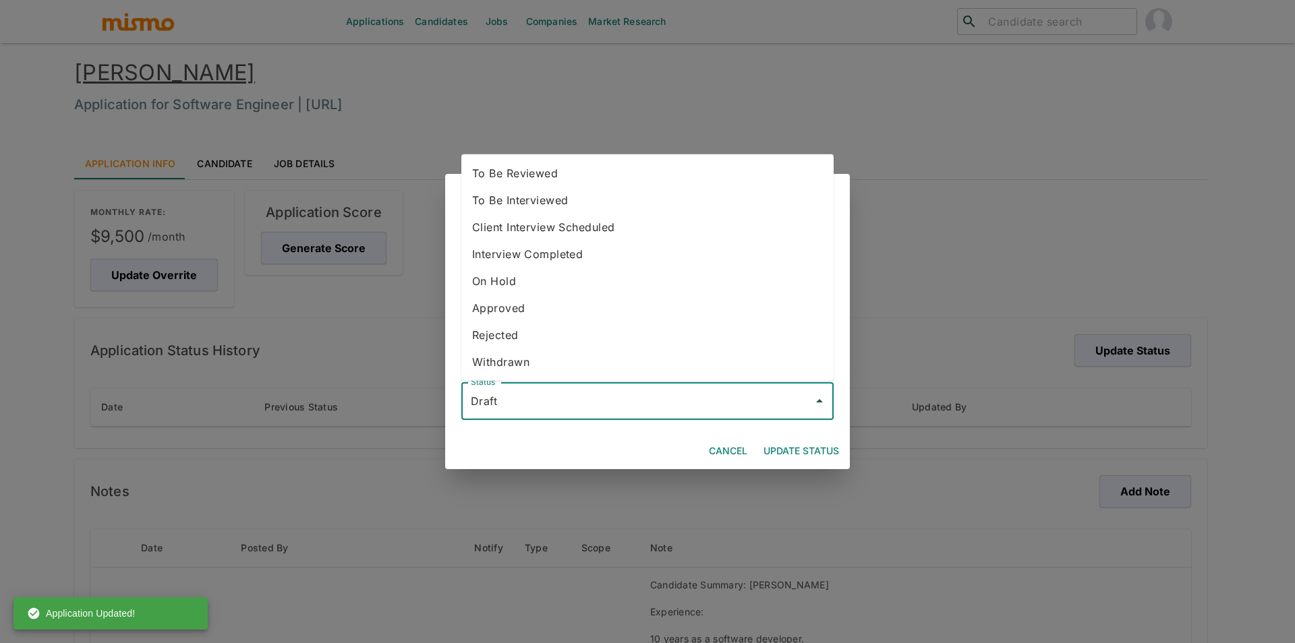
click at [638, 395] on input "Draft" at bounding box center [637, 401] width 340 height 26
click at [558, 169] on li "To Be Reviewed" at bounding box center [647, 173] width 372 height 27
type input "To Be Reviewed"
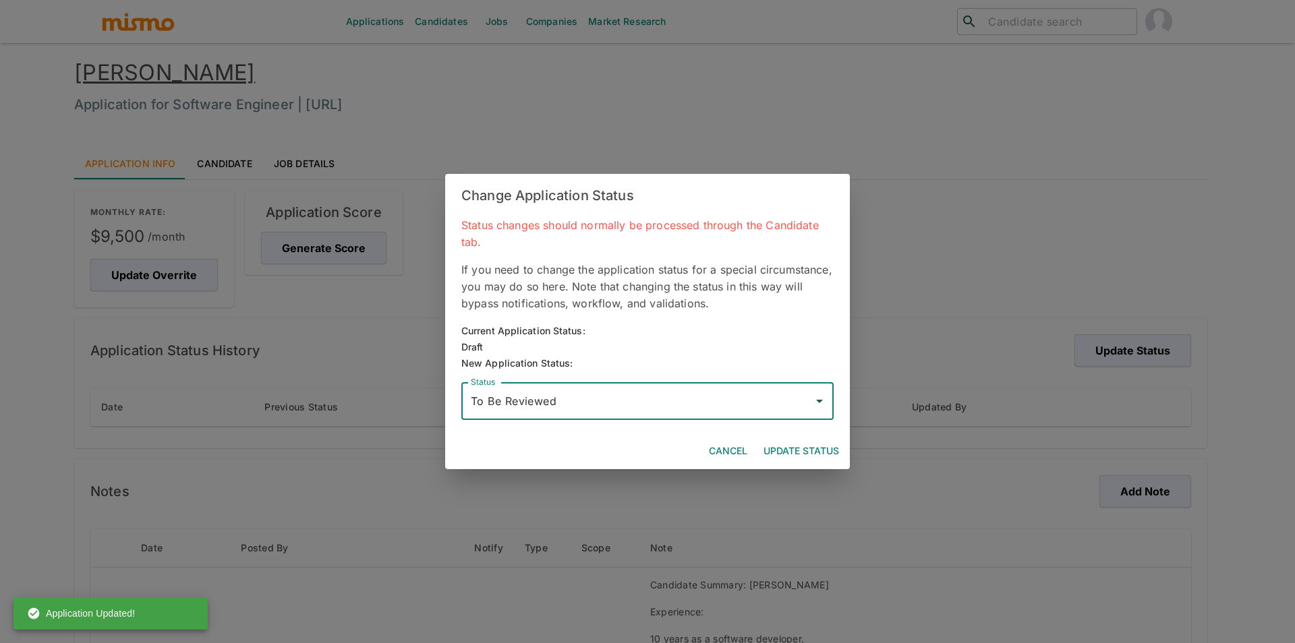
click at [790, 449] on button "Update Status" at bounding box center [801, 451] width 86 height 25
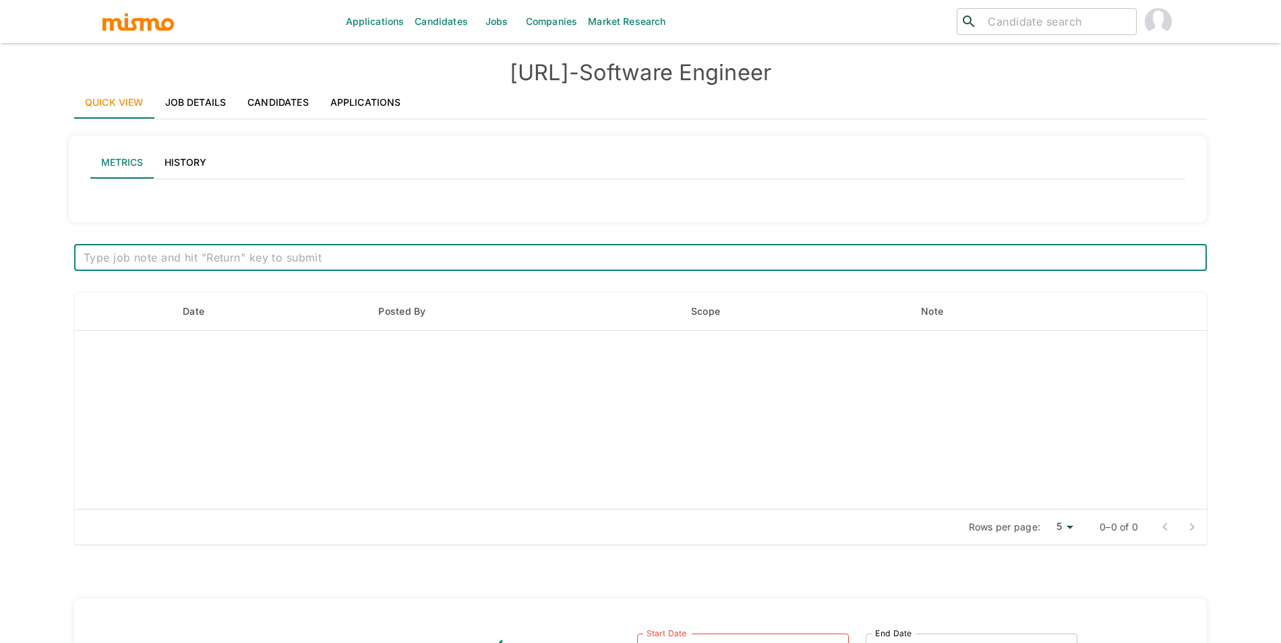
type input "Active statuses"
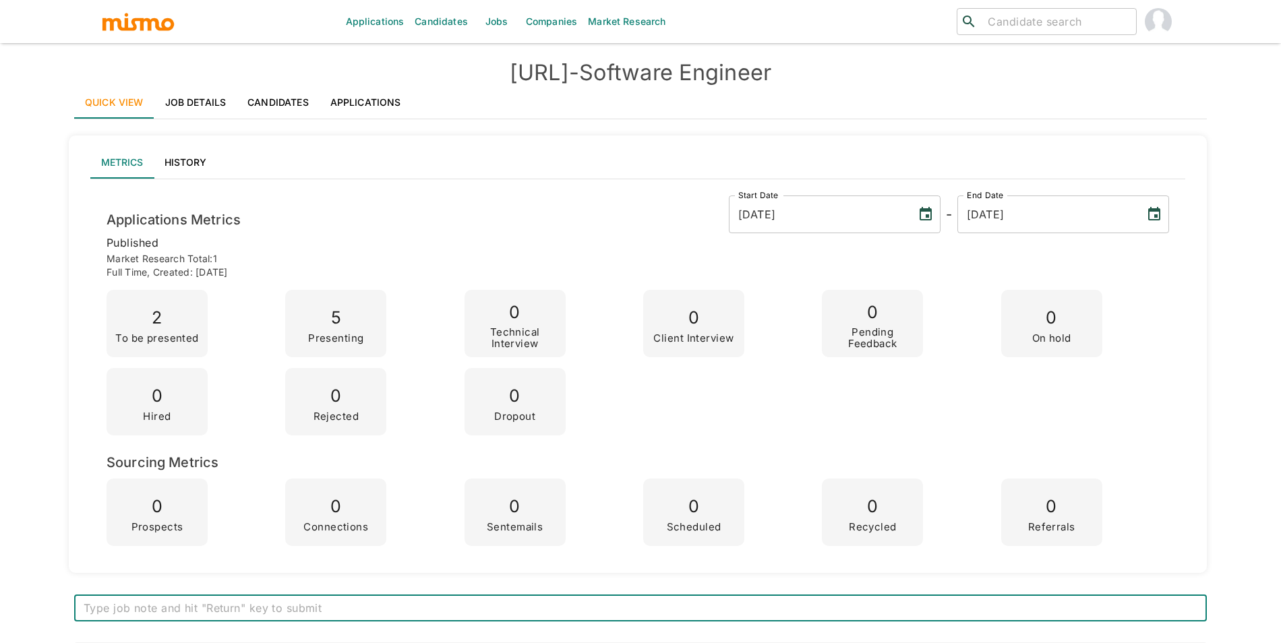
click at [359, 96] on link "Applications" at bounding box center [366, 102] width 92 height 32
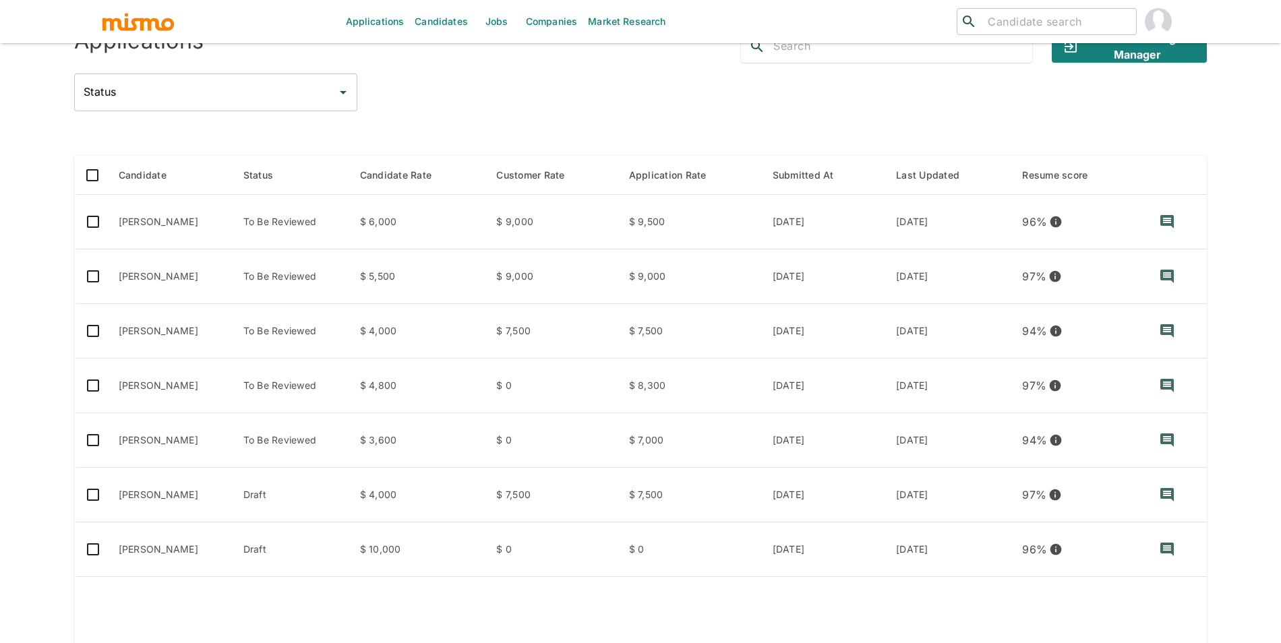
scroll to position [155, 0]
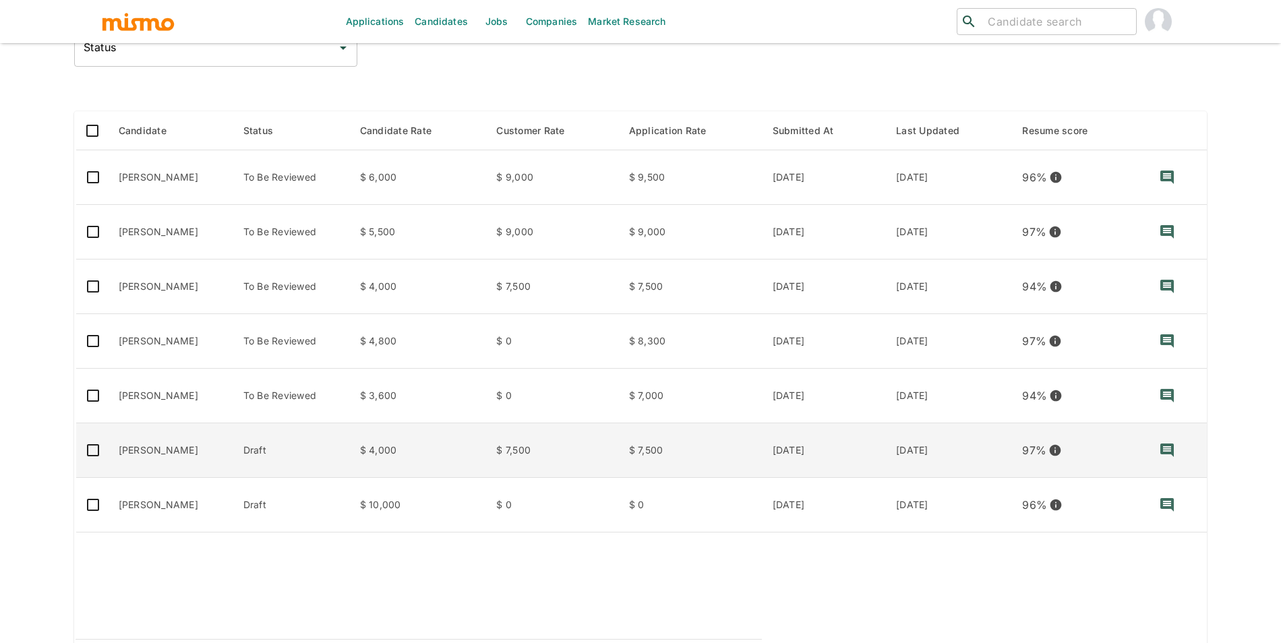
click at [284, 461] on td "Draft" at bounding box center [291, 451] width 117 height 55
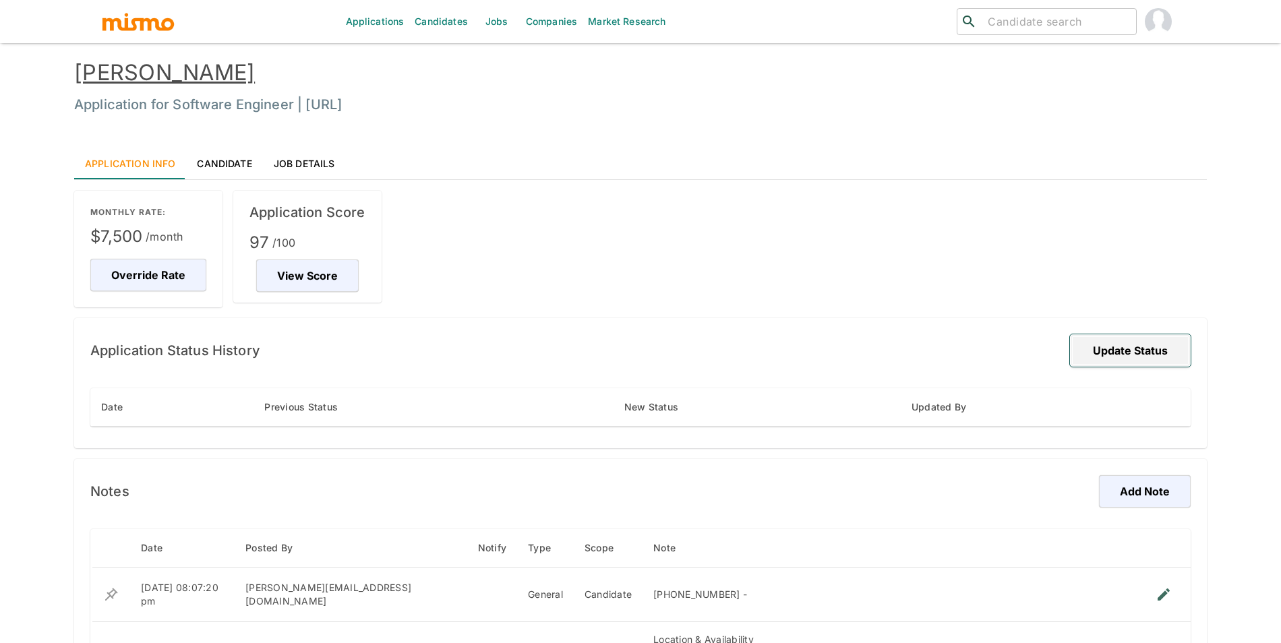
click at [1132, 337] on button "Update Status" at bounding box center [1130, 351] width 121 height 32
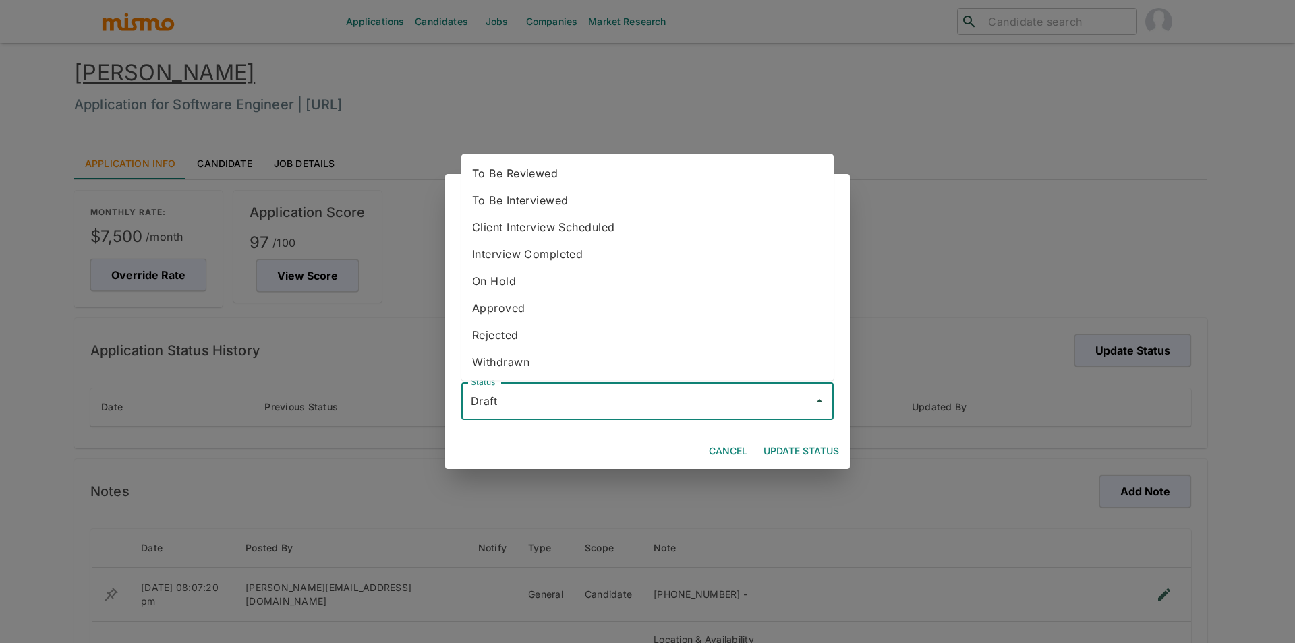
click at [616, 406] on input "Draft" at bounding box center [637, 401] width 340 height 26
click at [563, 161] on li "To Be Reviewed" at bounding box center [647, 173] width 372 height 27
type input "To Be Reviewed"
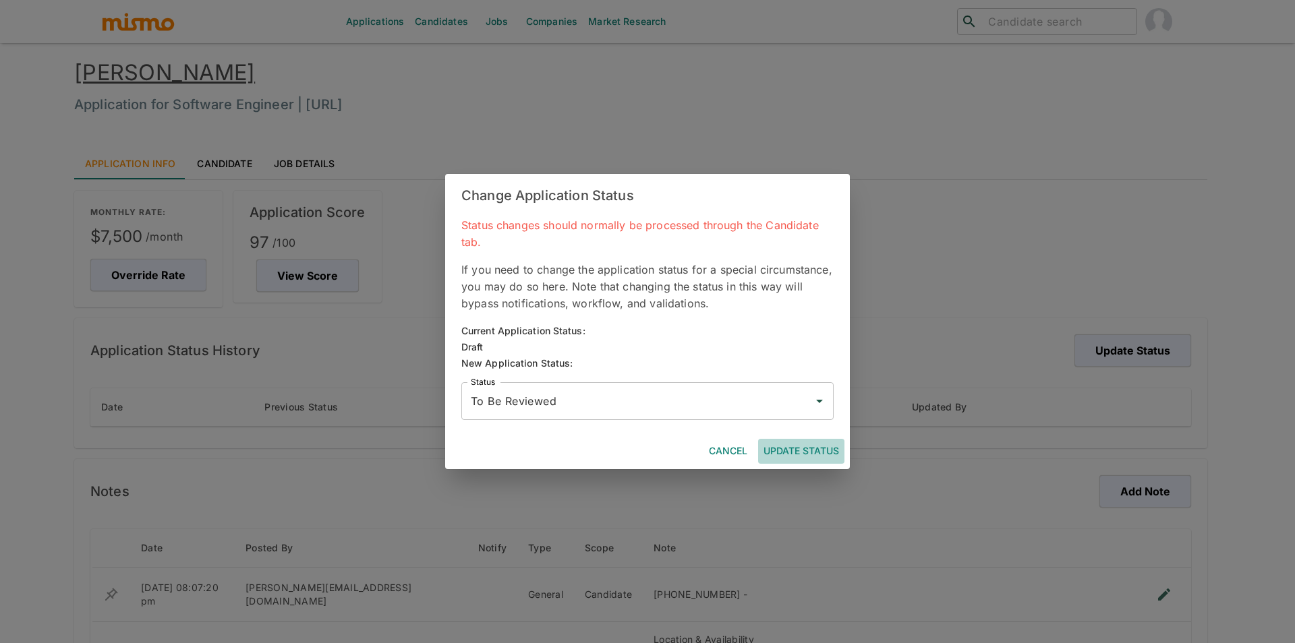
click at [811, 459] on button "Update Status" at bounding box center [801, 451] width 86 height 25
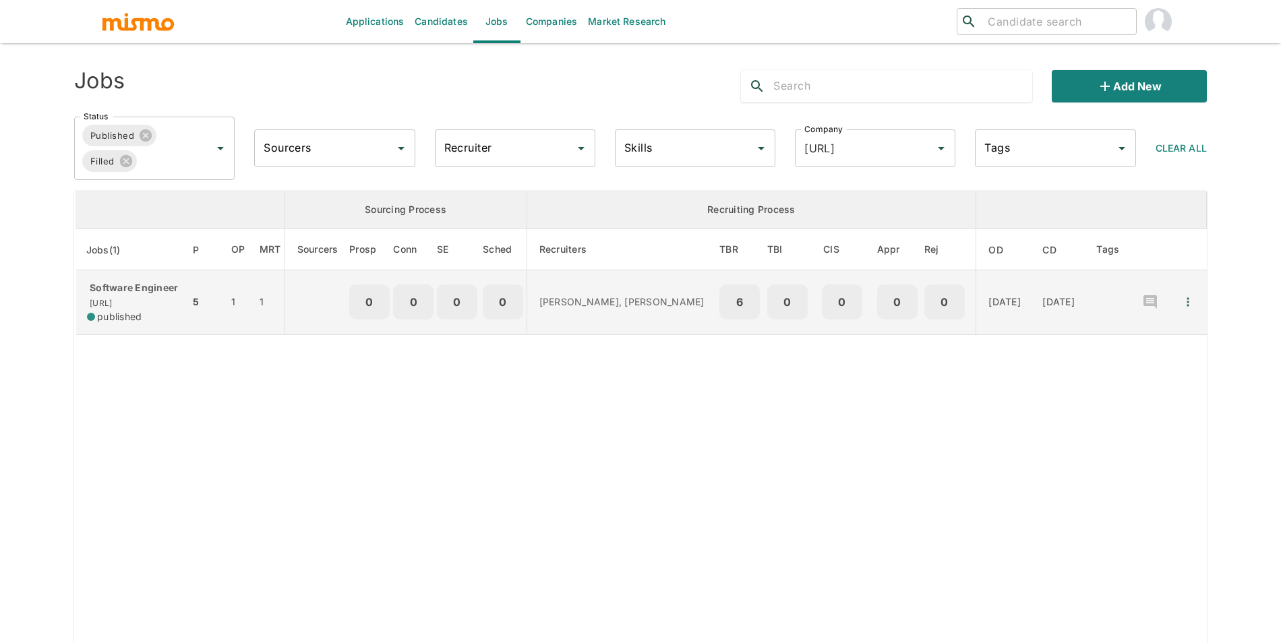
click at [132, 286] on p "Software Engineer" at bounding box center [133, 287] width 92 height 13
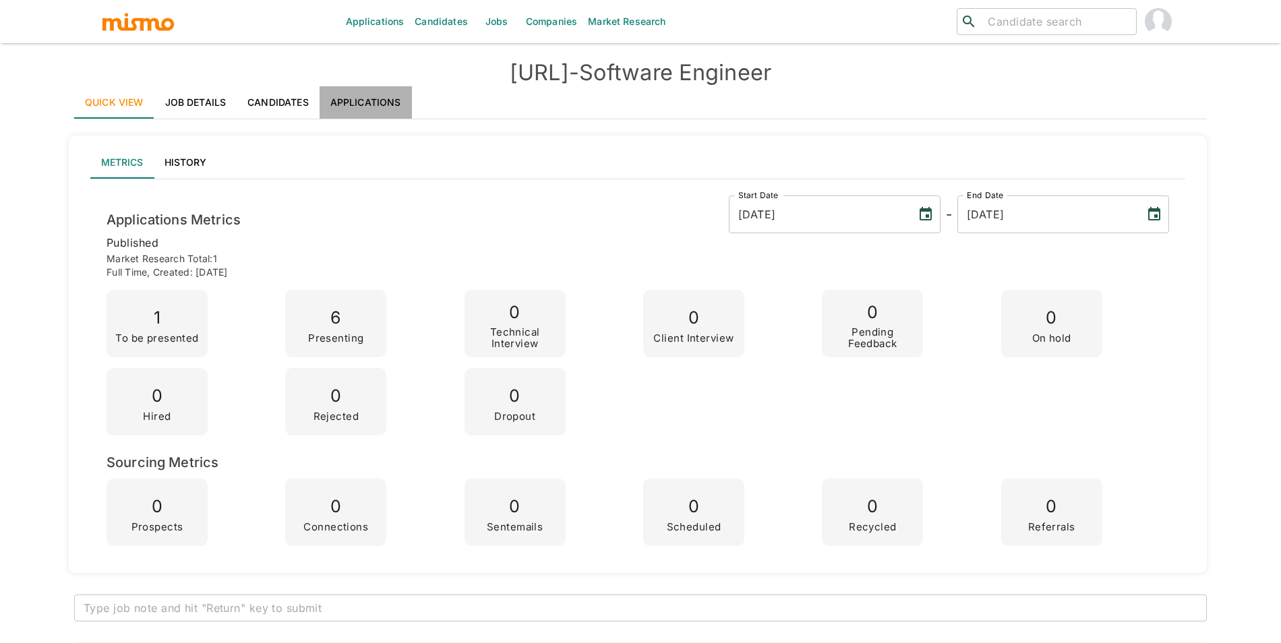
click at [366, 109] on link "Applications" at bounding box center [366, 102] width 92 height 32
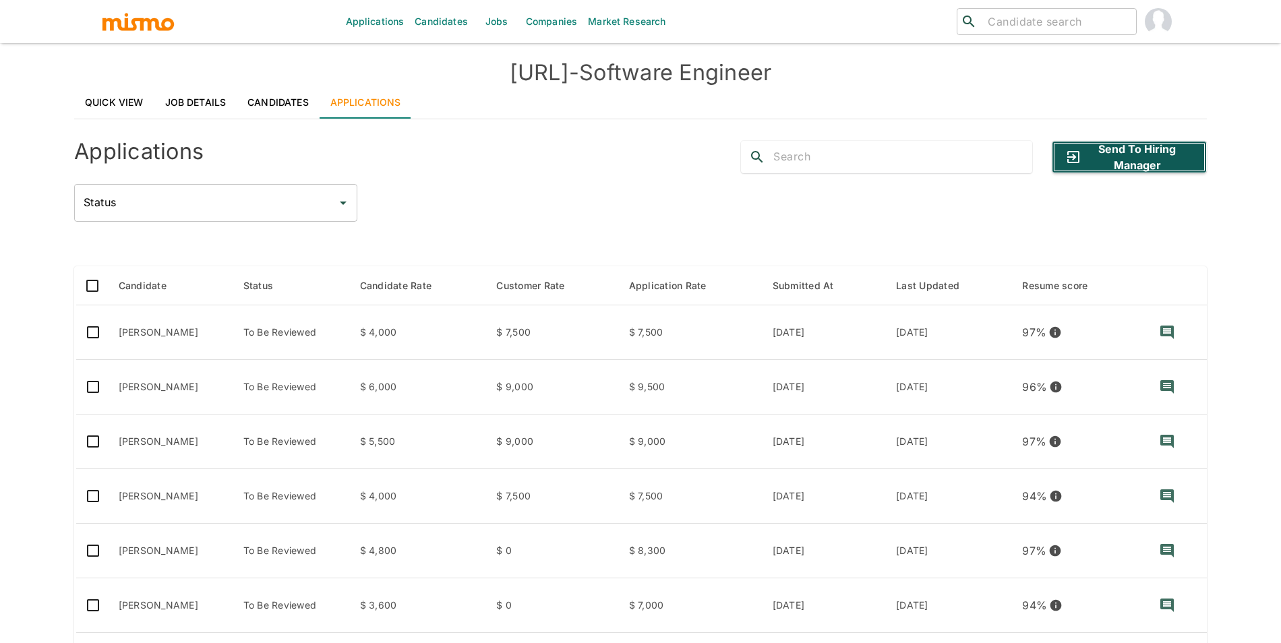
click at [1114, 149] on button "Send to Hiring Manager" at bounding box center [1129, 157] width 155 height 32
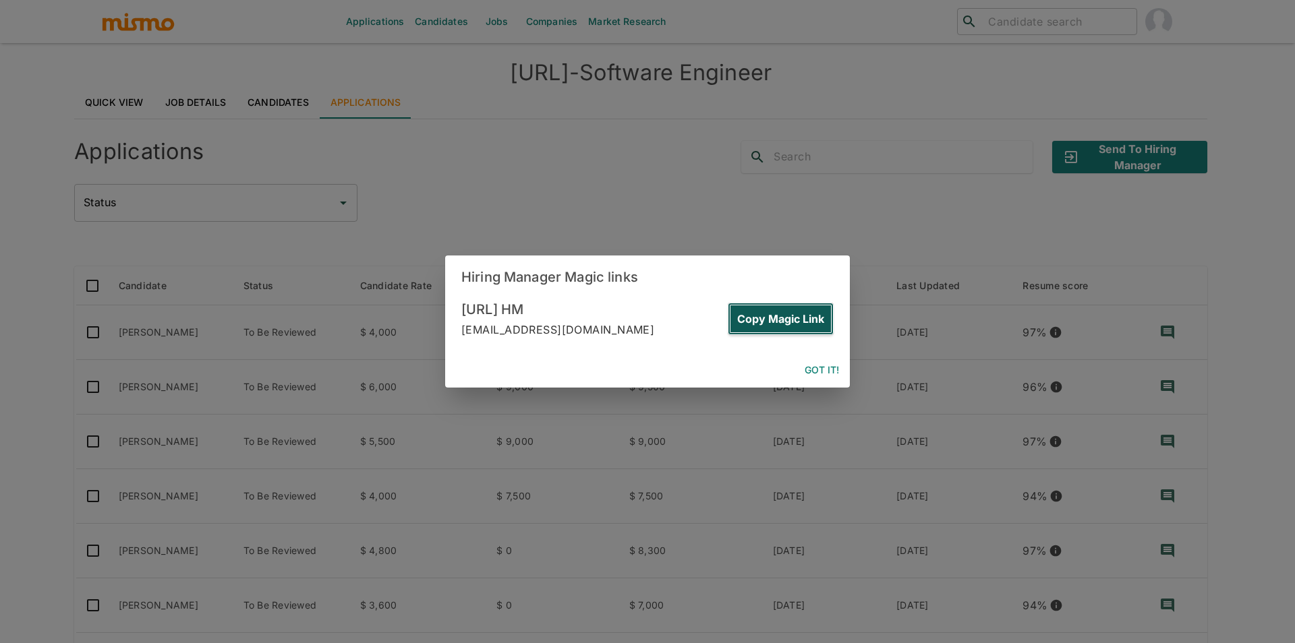
click at [790, 318] on button "Copy Magic Link" at bounding box center [781, 319] width 106 height 32
